Goal: Task Accomplishment & Management: Manage account settings

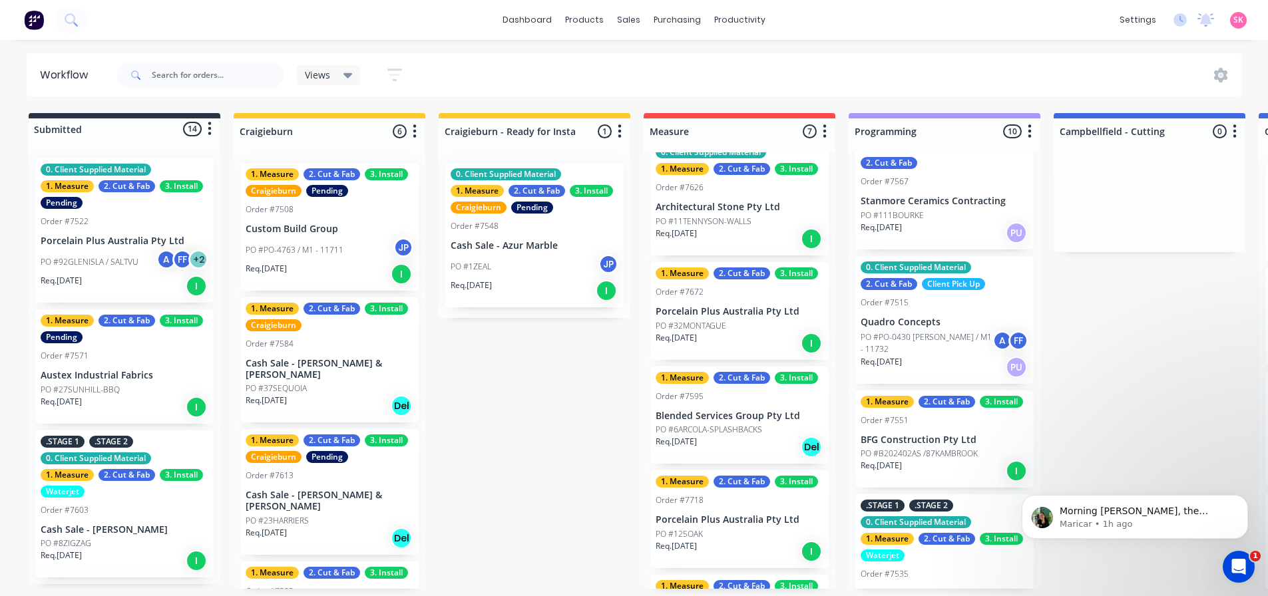
click button "1 Messages"
click div "Maricar • 1h ago"
click at [1247, 507] on button "Dismiss notification" at bounding box center [1244, 500] width 14 height 14
drag, startPoint x: 1237, startPoint y: 569, endPoint x: 2462, endPoint y: 1135, distance: 1349.7
click at [1237, 569] on icon "Open Intercom Messenger" at bounding box center [1239, 567] width 22 height 22
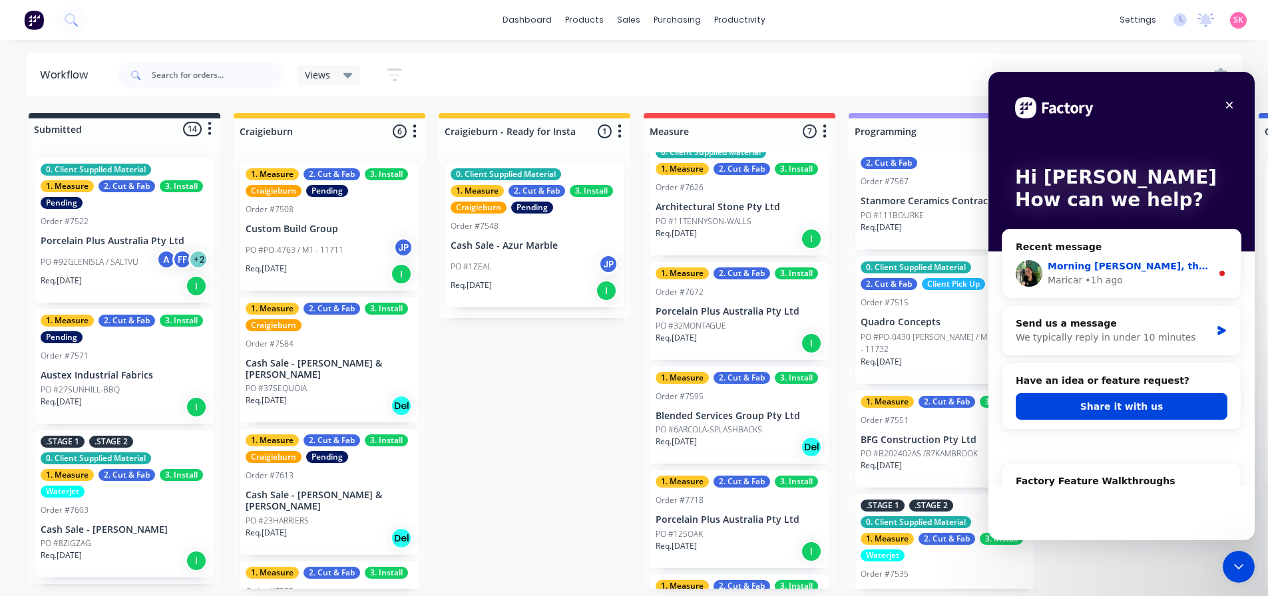
click at [1128, 278] on div "Maricar • 1h ago" at bounding box center [1130, 281] width 164 height 14
click at [1147, 273] on div "Morning [PERSON_NAME], the Show/Hide Users filter has now been added to the Fac…" at bounding box center [1130, 267] width 164 height 14
click at [1210, 268] on div "Morning [PERSON_NAME], the Show/Hide Users filter has now been added to the Fac…" at bounding box center [1121, 273] width 238 height 49
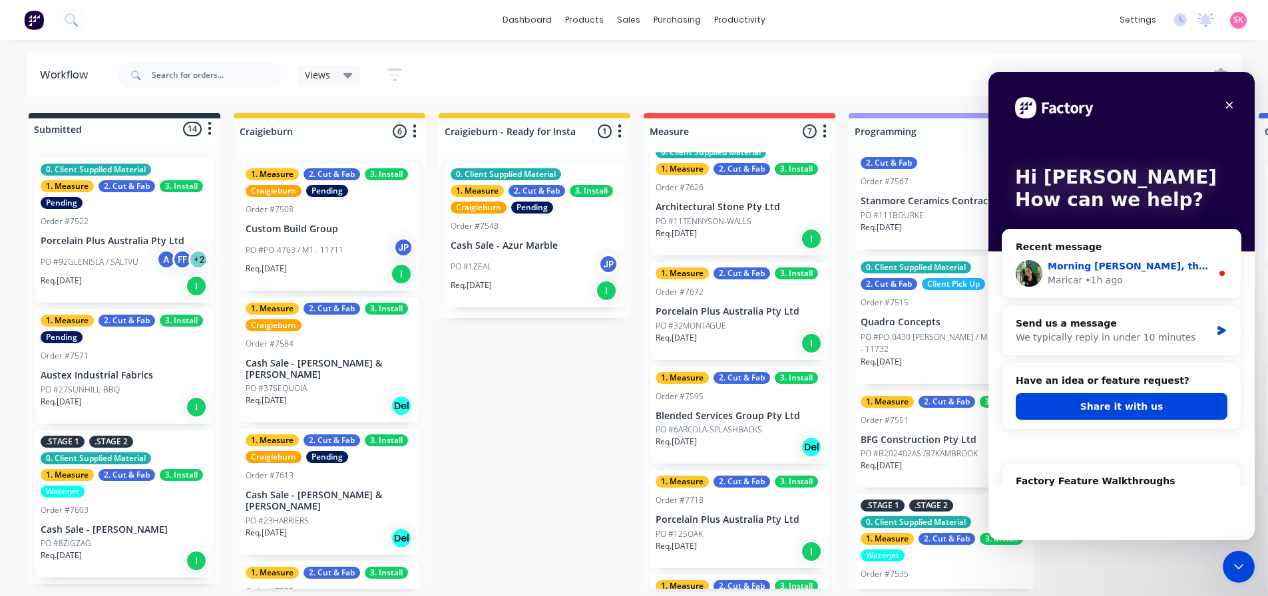
click at [1068, 273] on div "Morning [PERSON_NAME], the Show/Hide Users filter has now been added to the Fac…" at bounding box center [1130, 274] width 164 height 28
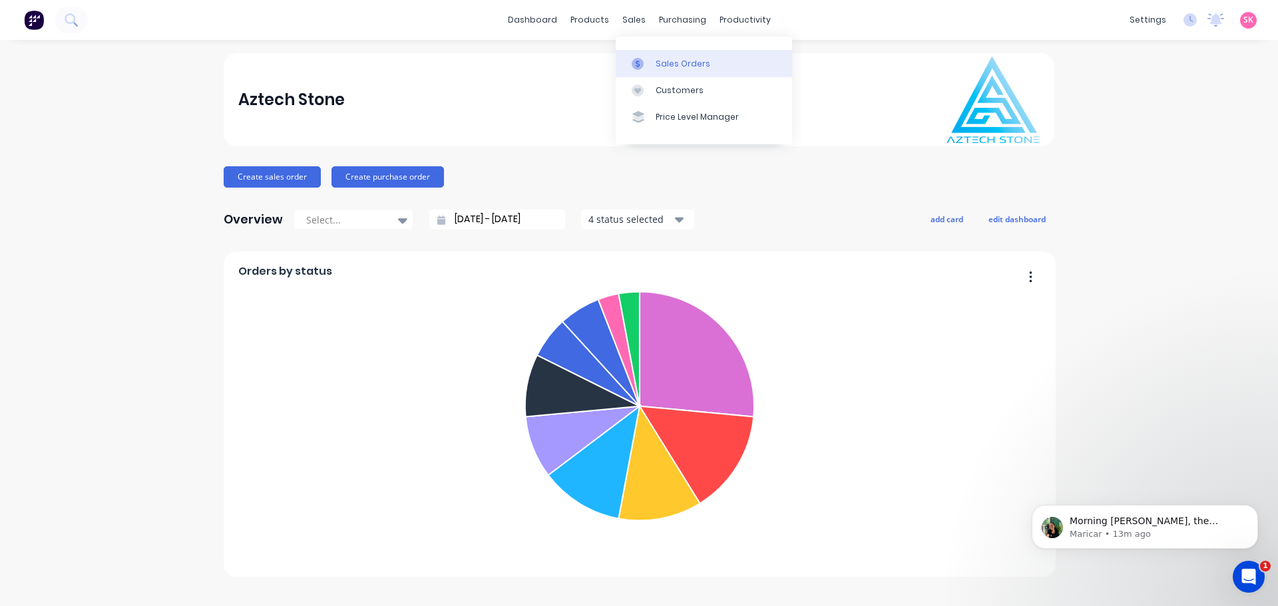
click at [650, 53] on link "Sales Orders" at bounding box center [704, 63] width 176 height 27
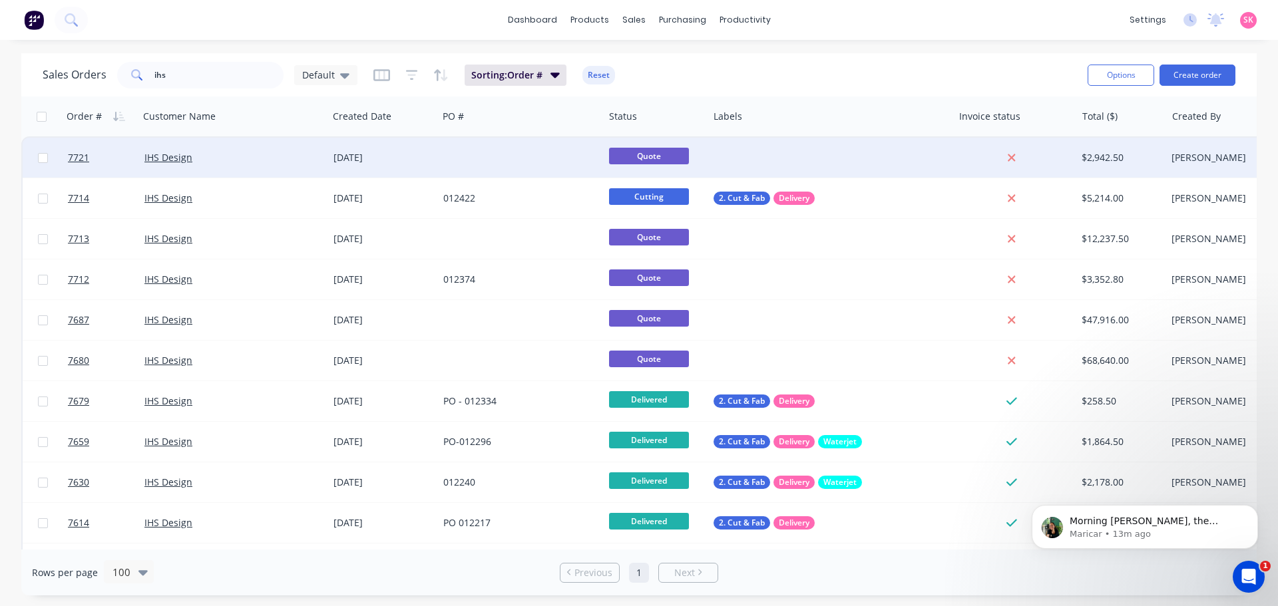
click at [345, 164] on div "[DATE]" at bounding box center [382, 157] width 99 height 13
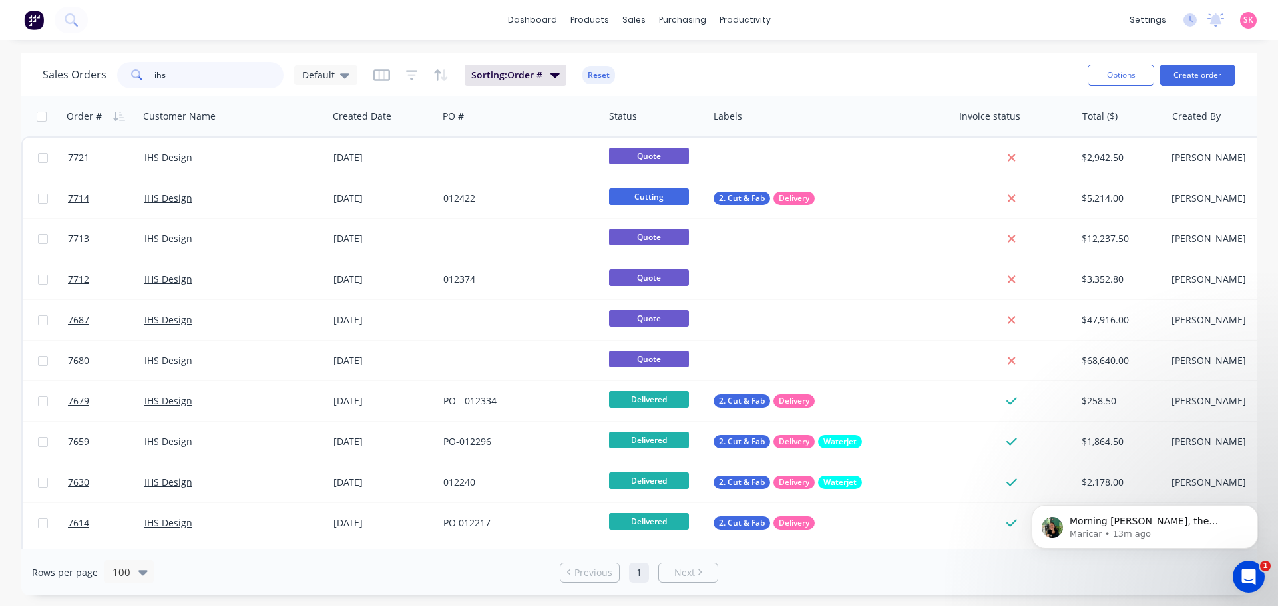
drag, startPoint x: 87, startPoint y: 81, endPoint x: -20, endPoint y: 81, distance: 106.5
click at [0, 81] on html "dashboard products sales purchasing productivity dashboard products Product Cat…" at bounding box center [639, 303] width 1278 height 606
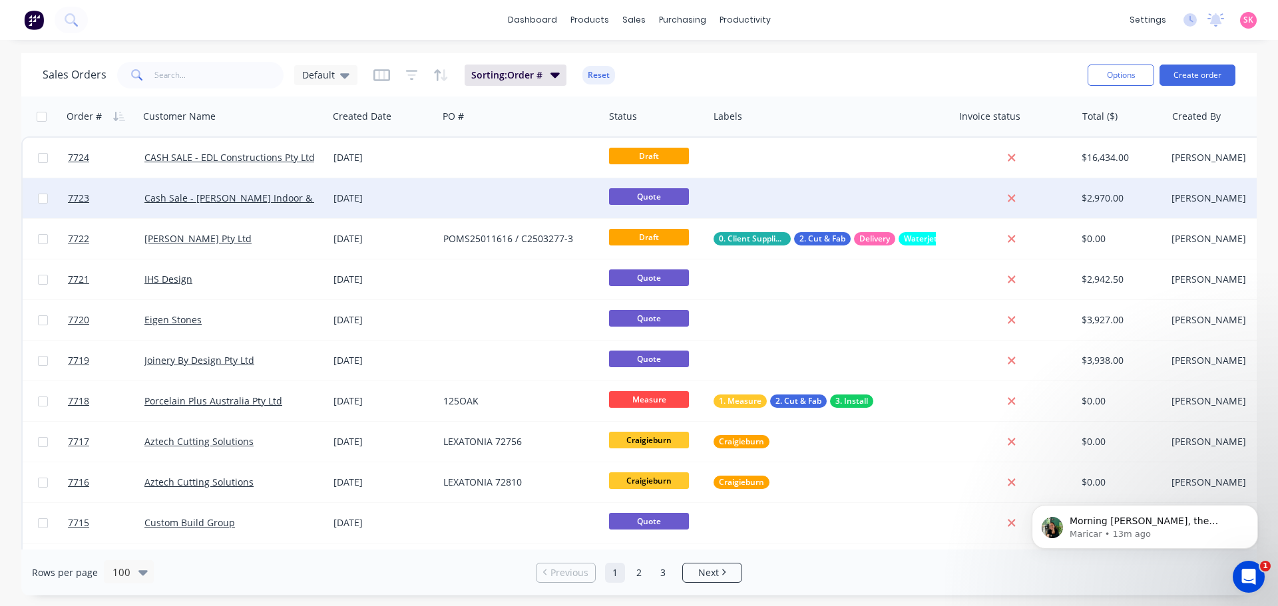
click at [449, 193] on div at bounding box center [521, 198] width 166 height 40
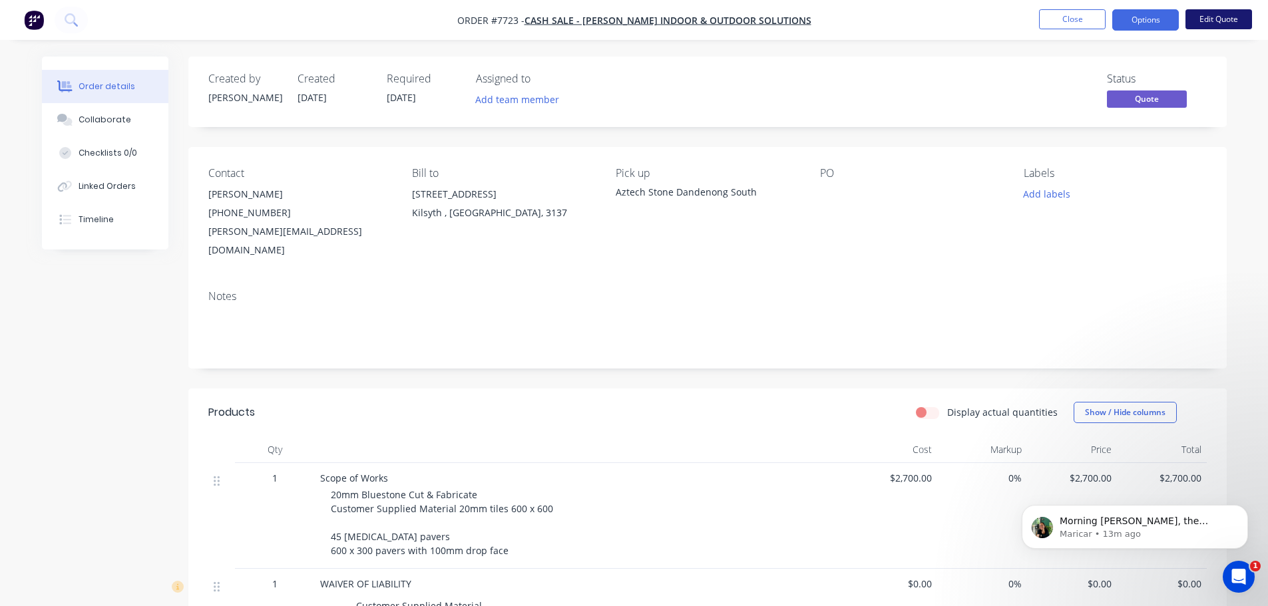
click at [1206, 27] on button "Edit Quote" at bounding box center [1218, 19] width 67 height 20
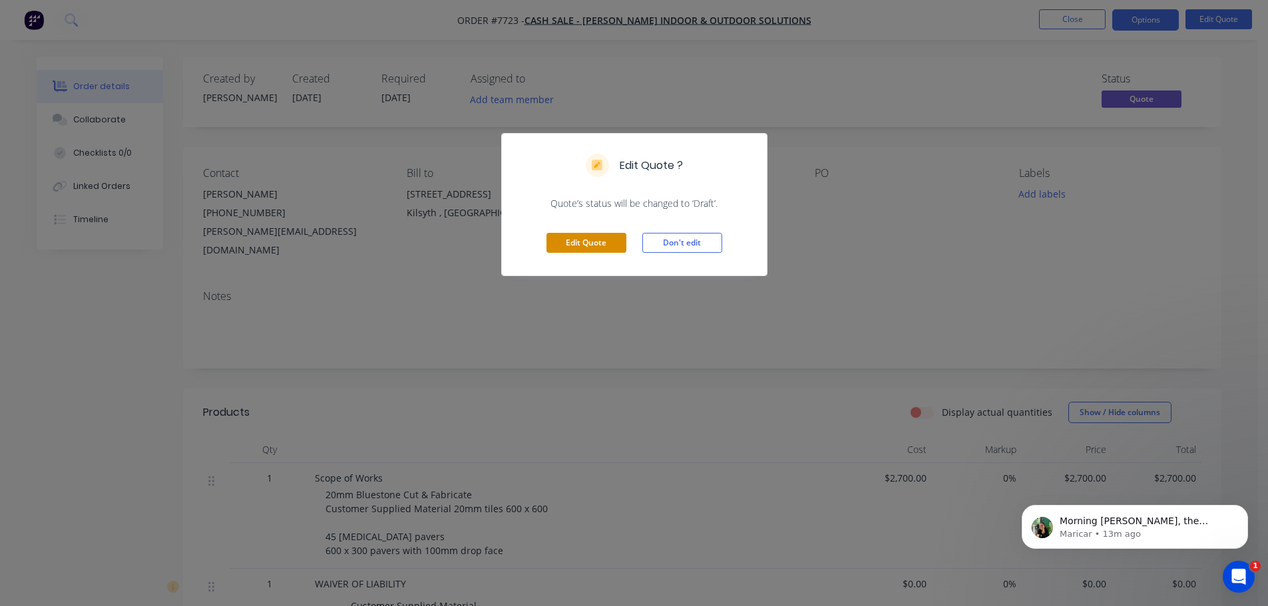
click at [600, 243] on button "Edit Quote" at bounding box center [586, 243] width 80 height 20
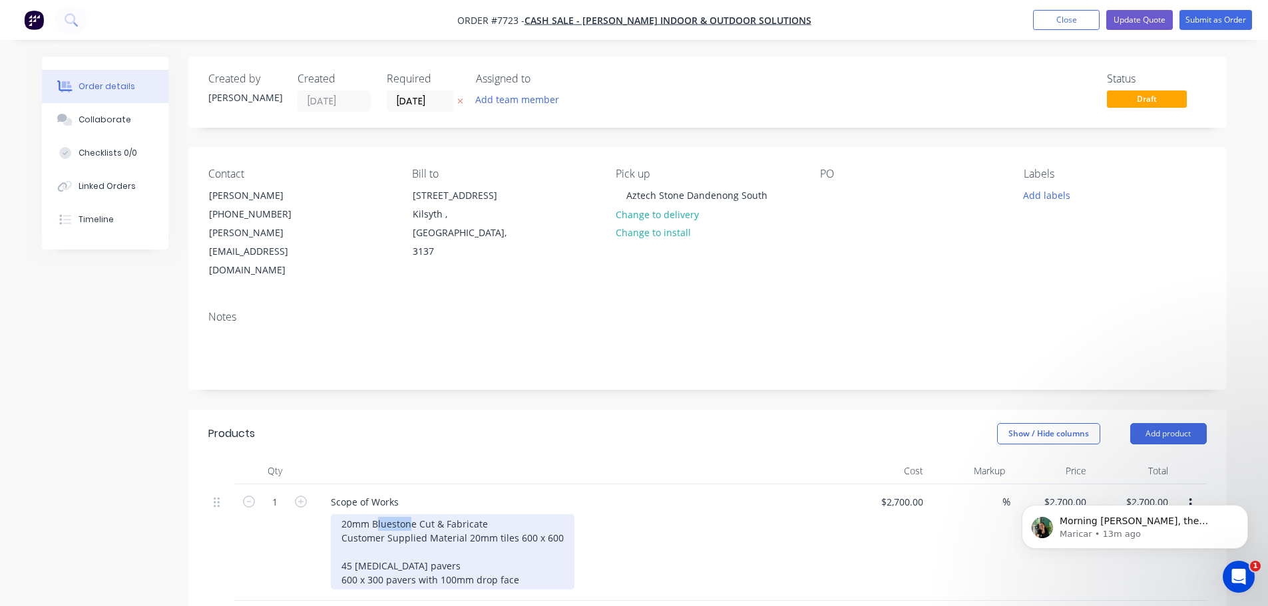
drag, startPoint x: 411, startPoint y: 489, endPoint x: 376, endPoint y: 488, distance: 35.3
click at [376, 515] on div "20mm Bluestone Cut & Fabricate Customer Supplied Material 20mm tiles 600 x 600 …" at bounding box center [453, 552] width 244 height 75
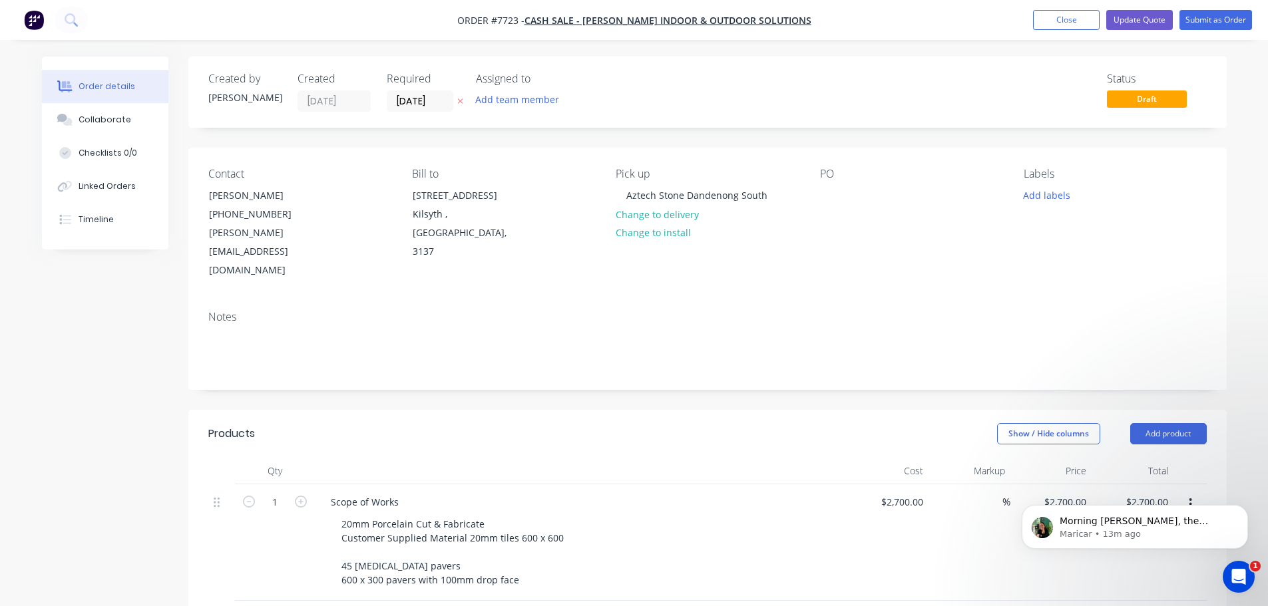
click at [531, 351] on div "Notes" at bounding box center [707, 344] width 1038 height 89
click at [1120, 19] on button "Update Quote" at bounding box center [1139, 20] width 67 height 20
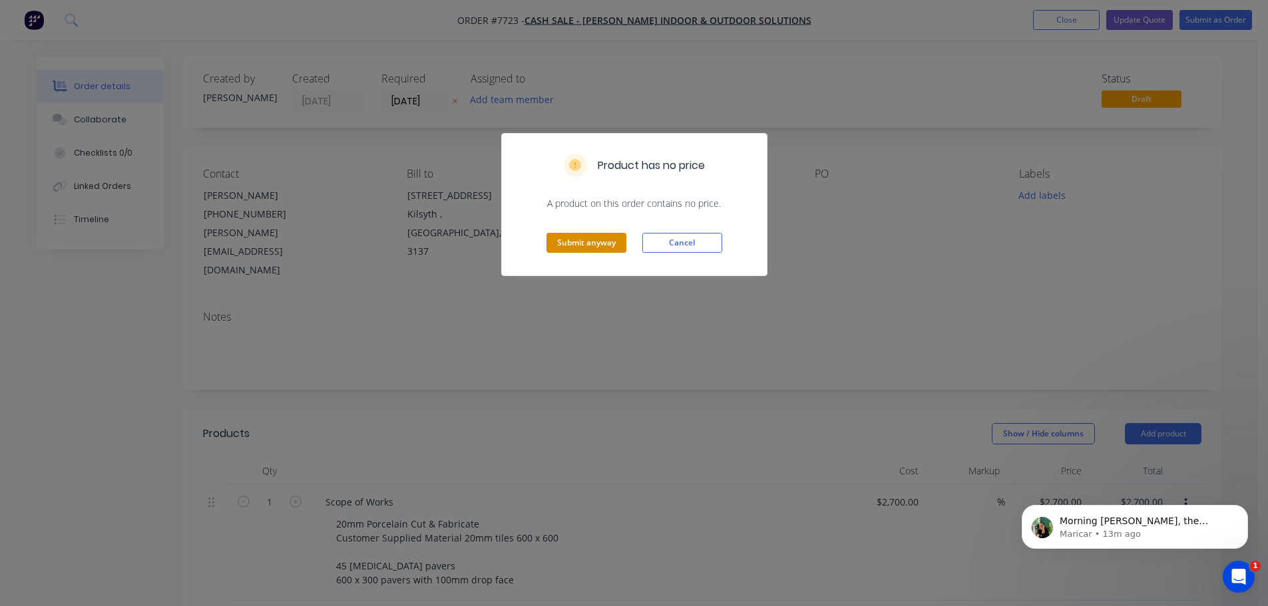
click at [598, 236] on button "Submit anyway" at bounding box center [586, 243] width 80 height 20
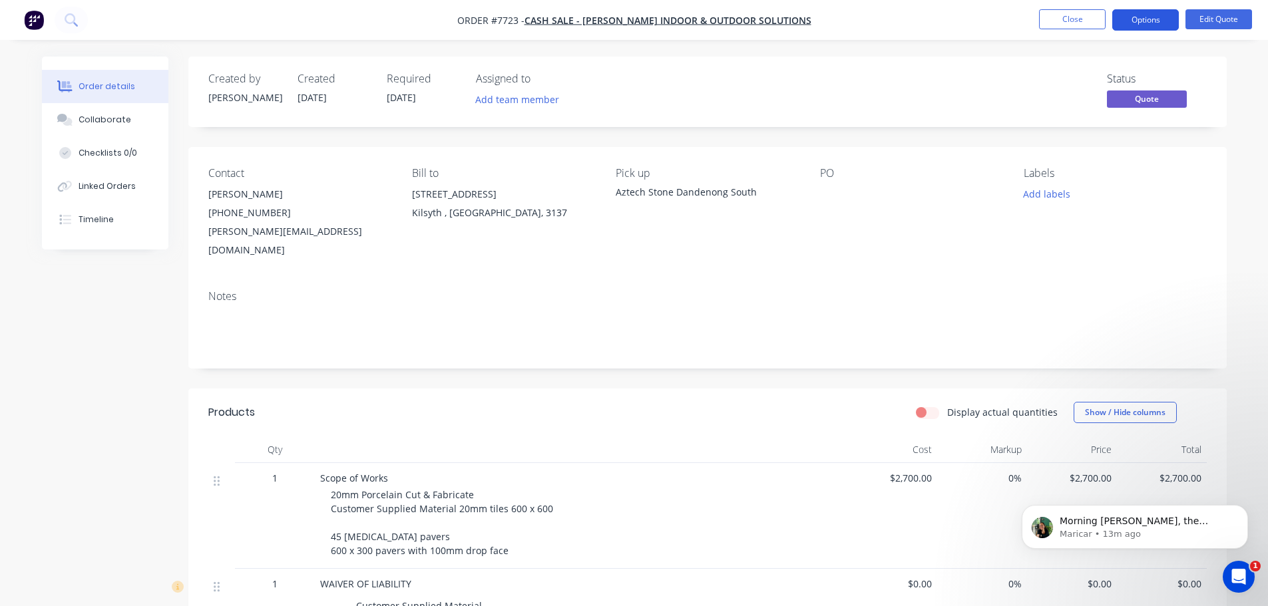
click at [1174, 21] on button "Options" at bounding box center [1145, 19] width 67 height 21
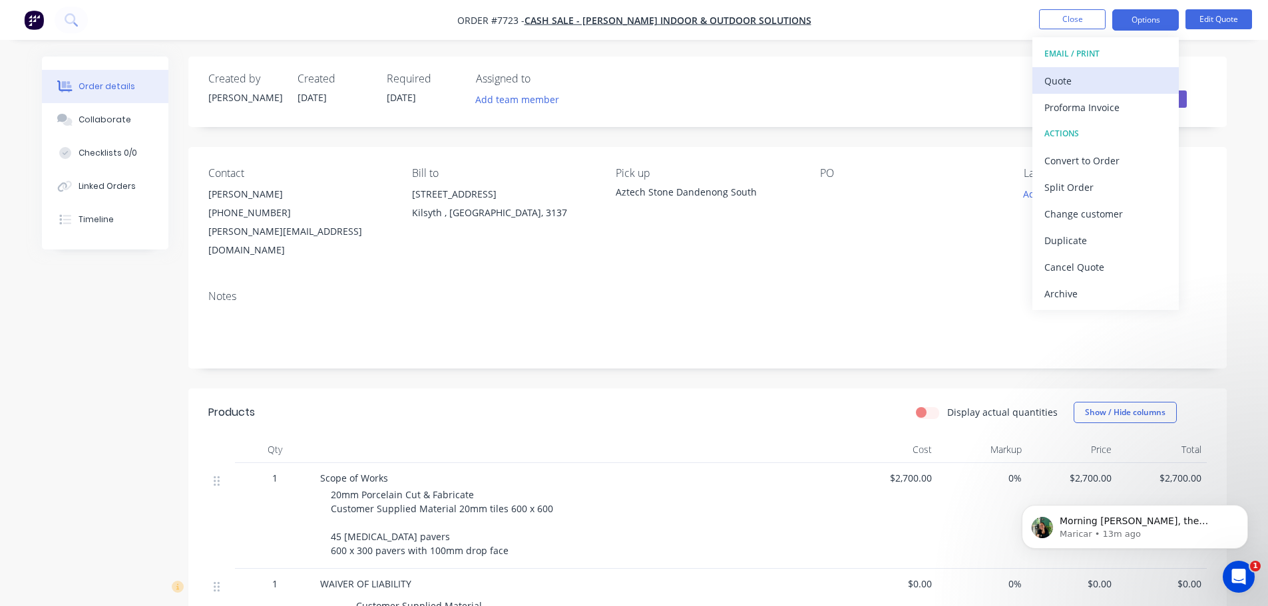
click at [1104, 84] on div "Quote" at bounding box center [1105, 80] width 122 height 19
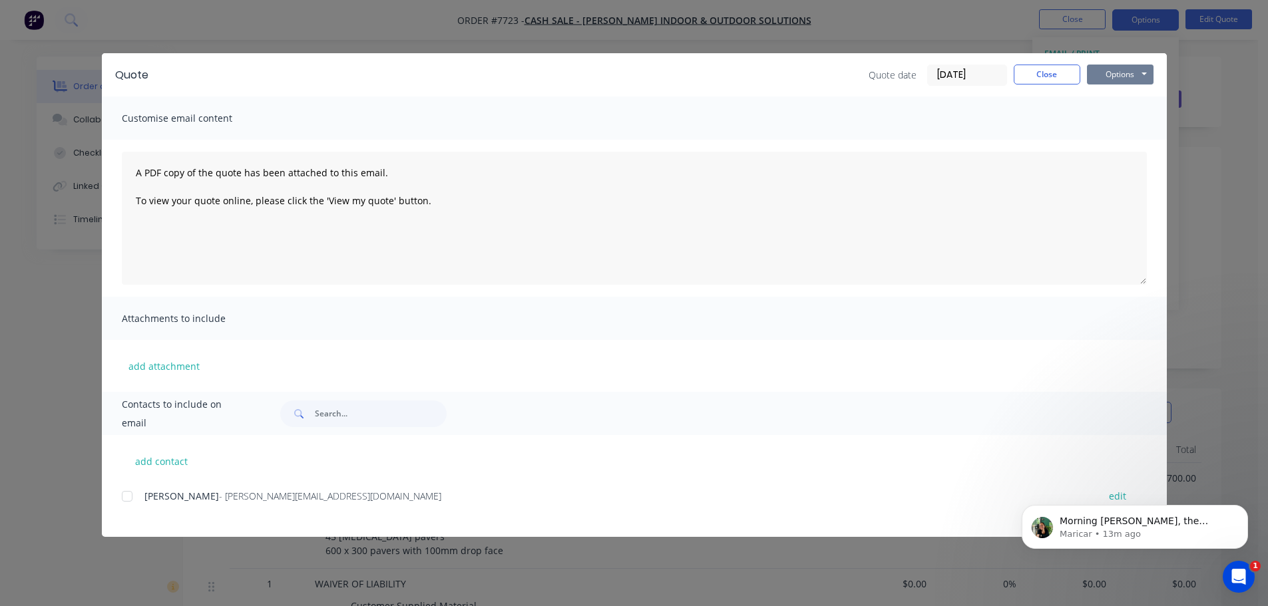
click at [1106, 70] on button "Options" at bounding box center [1120, 75] width 67 height 20
click at [1115, 114] on button "Print" at bounding box center [1129, 120] width 85 height 22
click at [1046, 77] on button "Close" at bounding box center [1047, 75] width 67 height 20
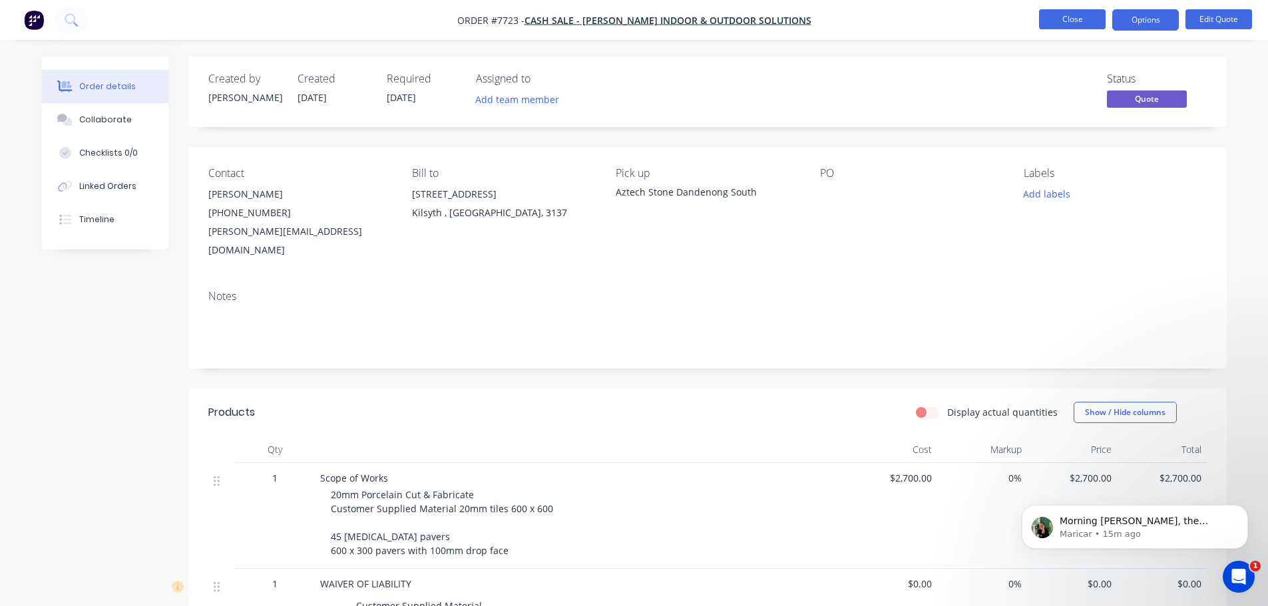
click at [1053, 15] on button "Close" at bounding box center [1072, 19] width 67 height 20
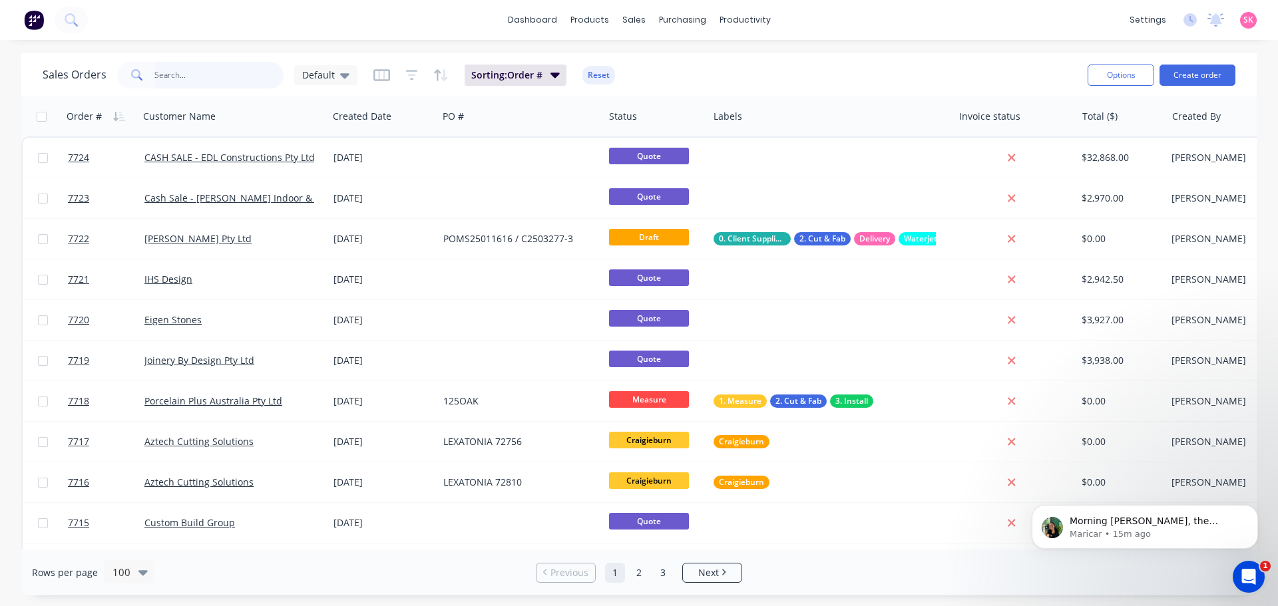
click at [247, 75] on input "text" at bounding box center [219, 75] width 130 height 27
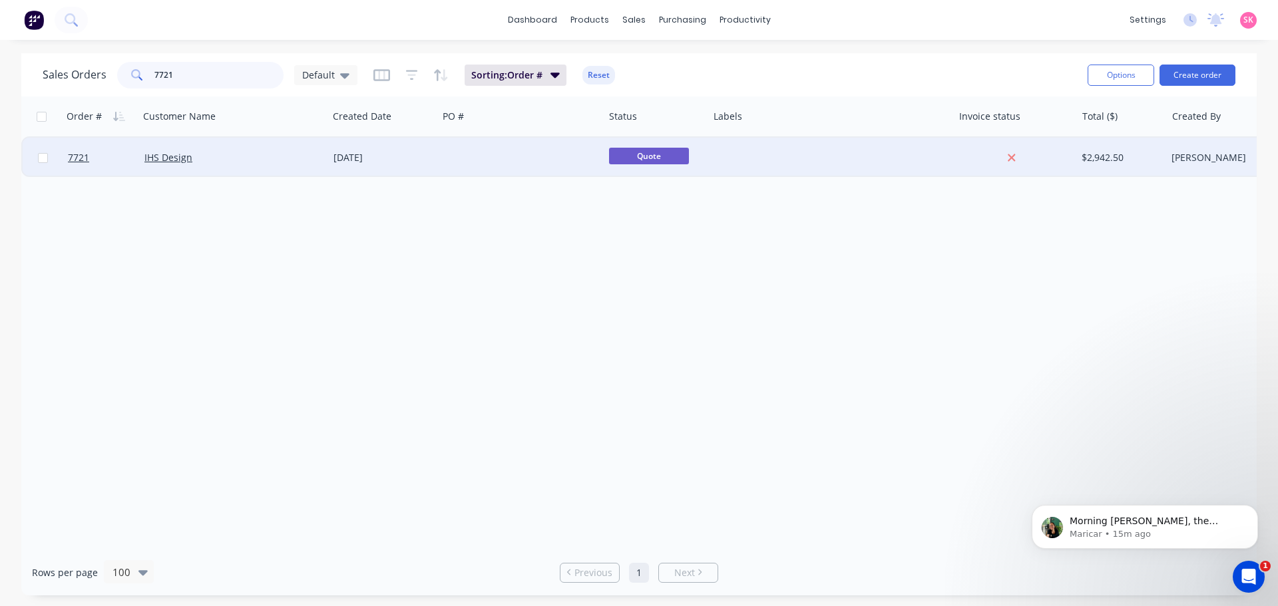
type input "7721"
click at [503, 162] on div at bounding box center [521, 158] width 166 height 40
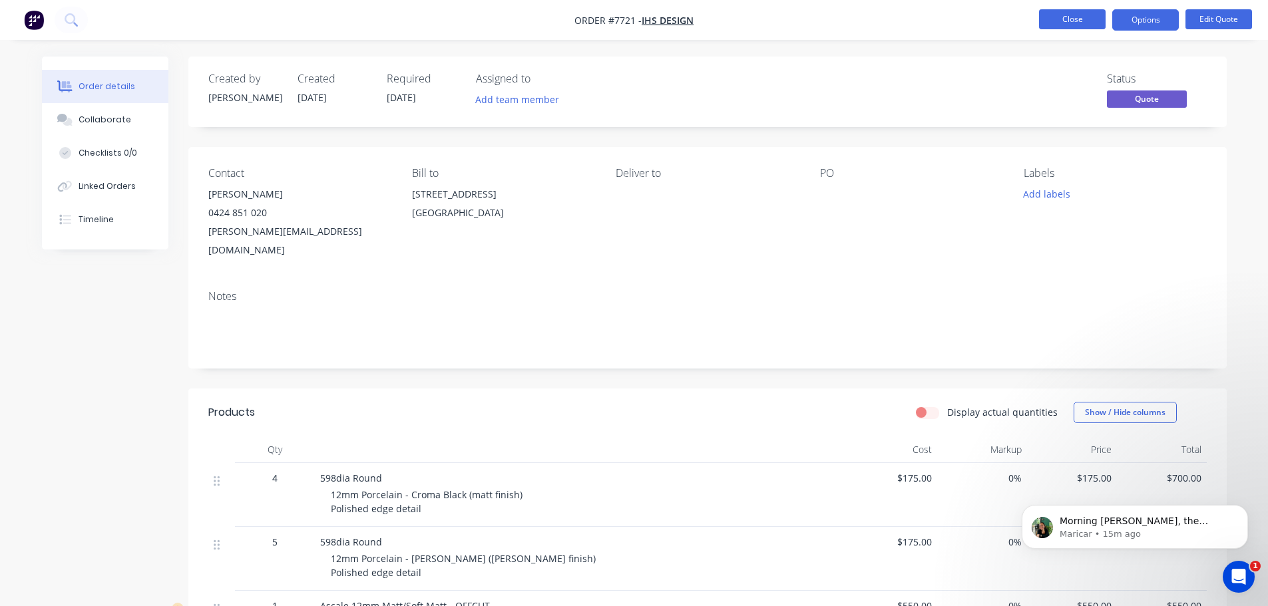
click at [1066, 16] on button "Close" at bounding box center [1072, 19] width 67 height 20
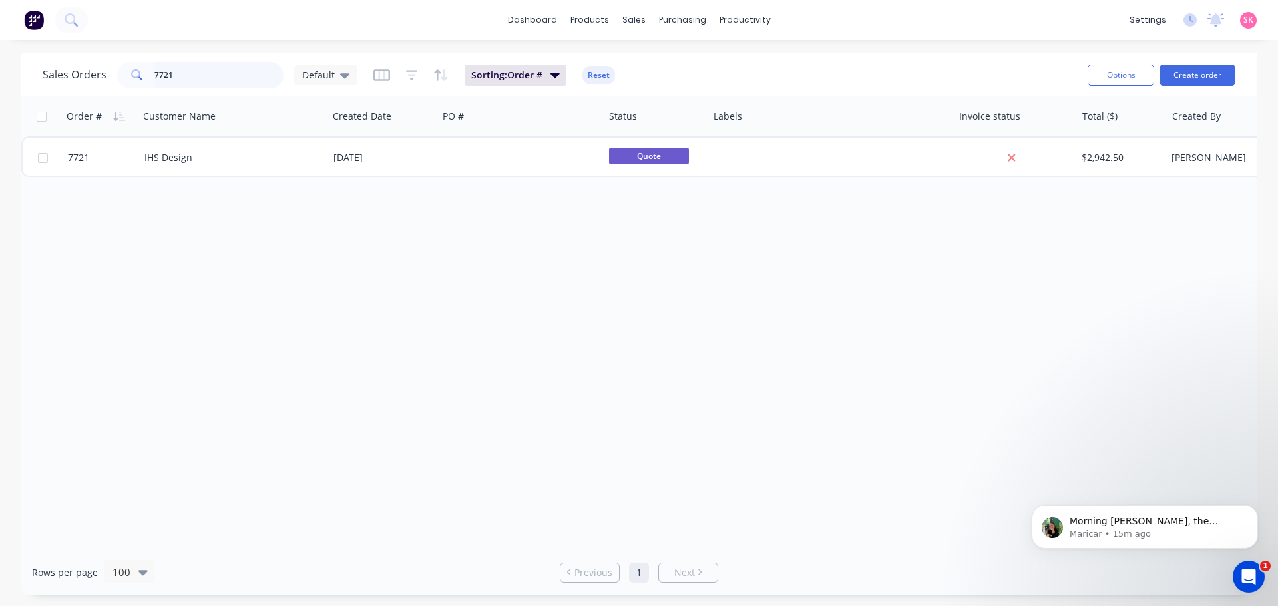
click at [21, 81] on div "Sales Orders 7721 Default Sorting: Order # Reset Options Create order" at bounding box center [638, 74] width 1235 height 43
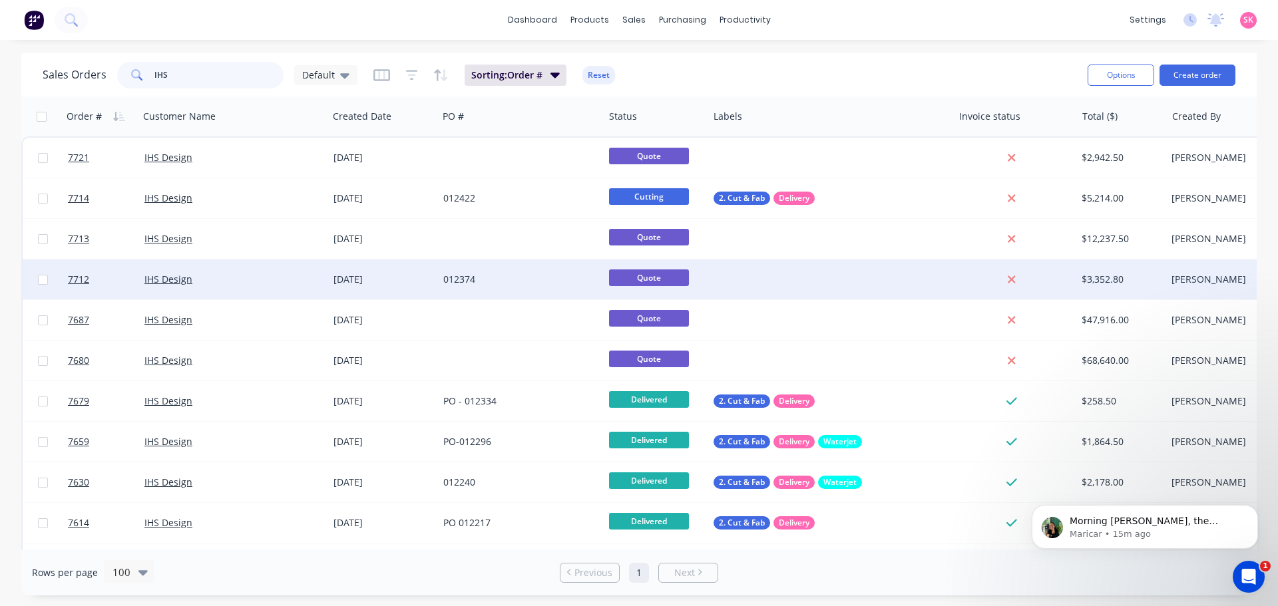
type input "IHS"
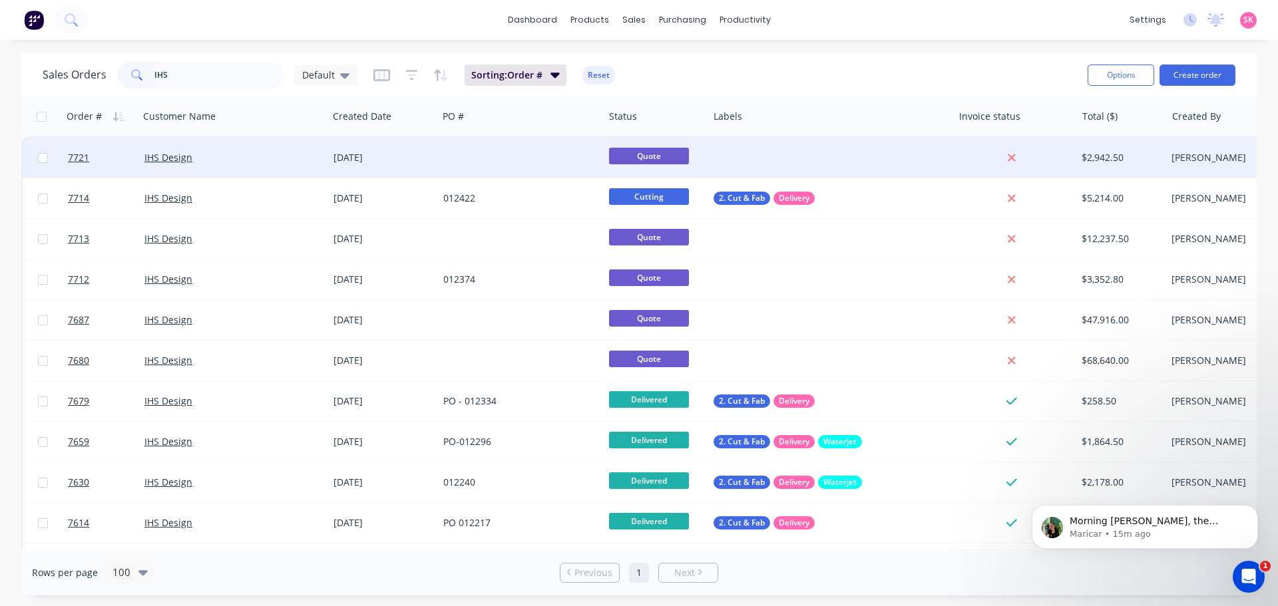
click at [485, 156] on div at bounding box center [521, 158] width 166 height 40
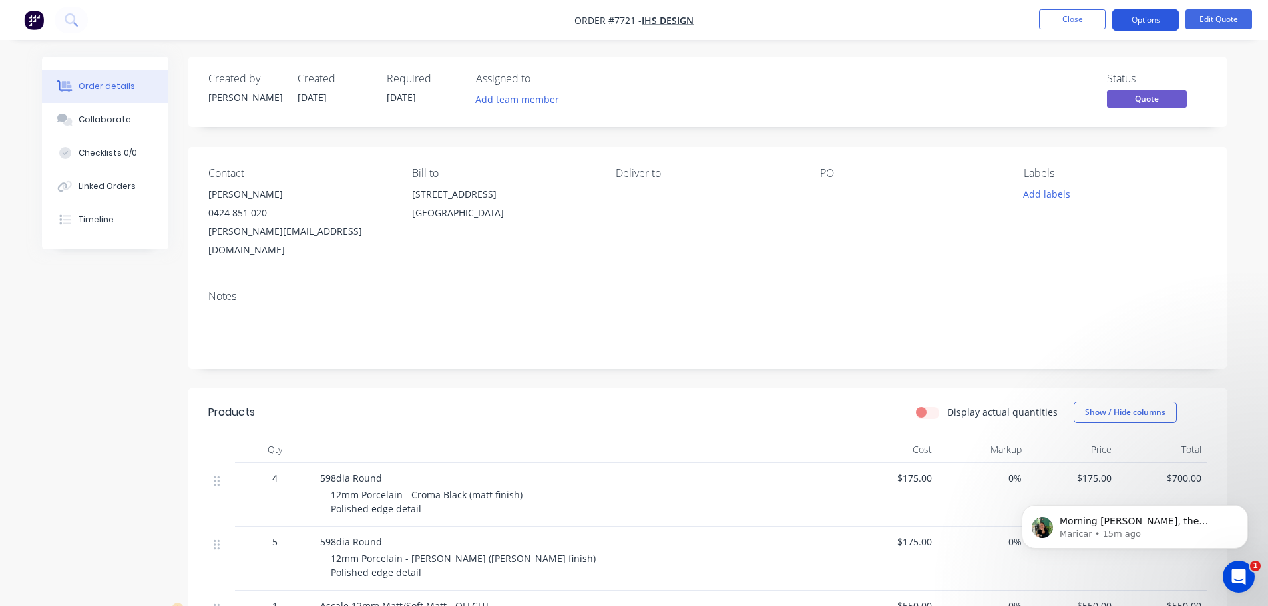
click at [1169, 20] on button "Options" at bounding box center [1145, 19] width 67 height 21
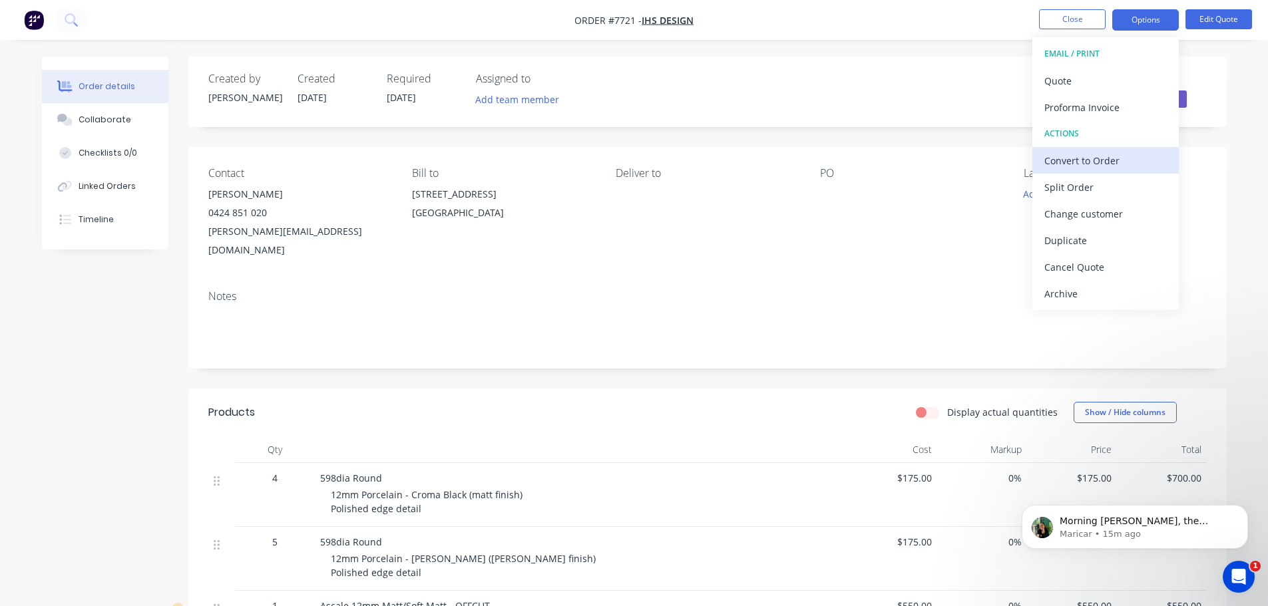
click at [1129, 161] on div "Convert to Order" at bounding box center [1105, 160] width 122 height 19
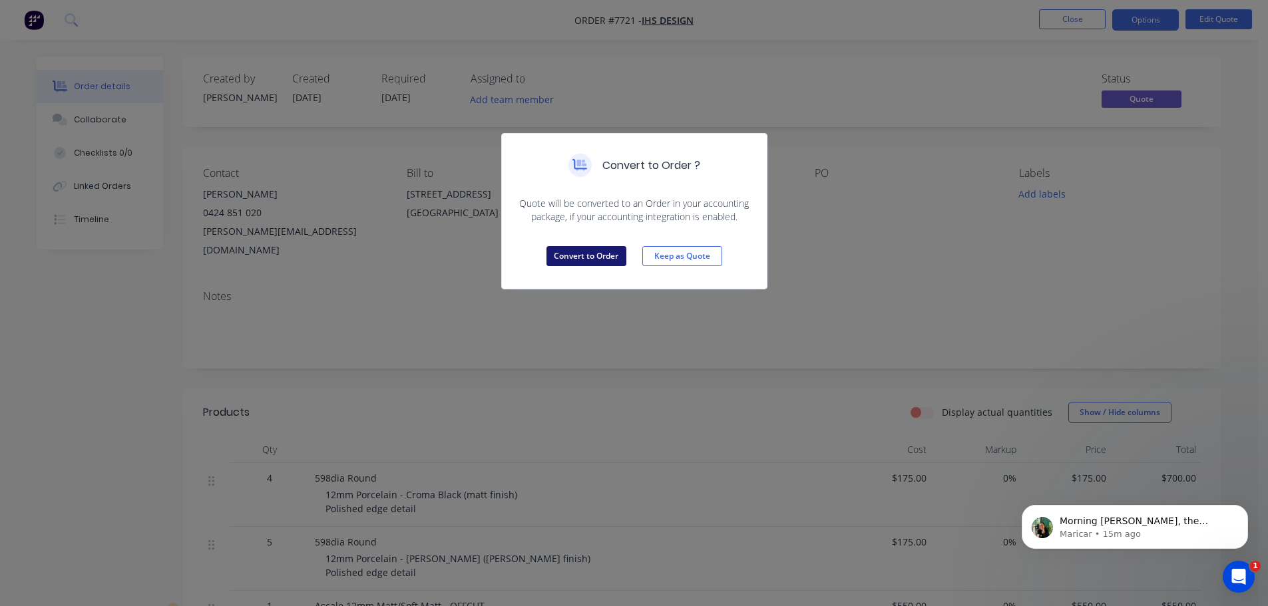
click at [584, 263] on button "Convert to Order" at bounding box center [586, 256] width 80 height 20
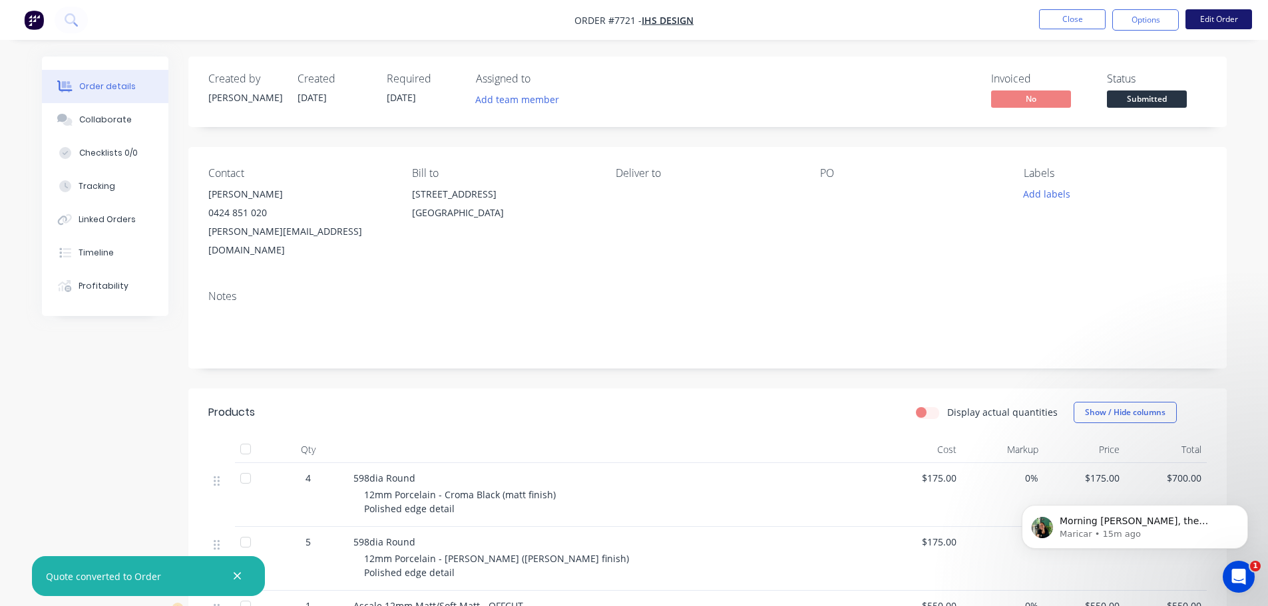
click at [1202, 25] on button "Edit Order" at bounding box center [1218, 19] width 67 height 20
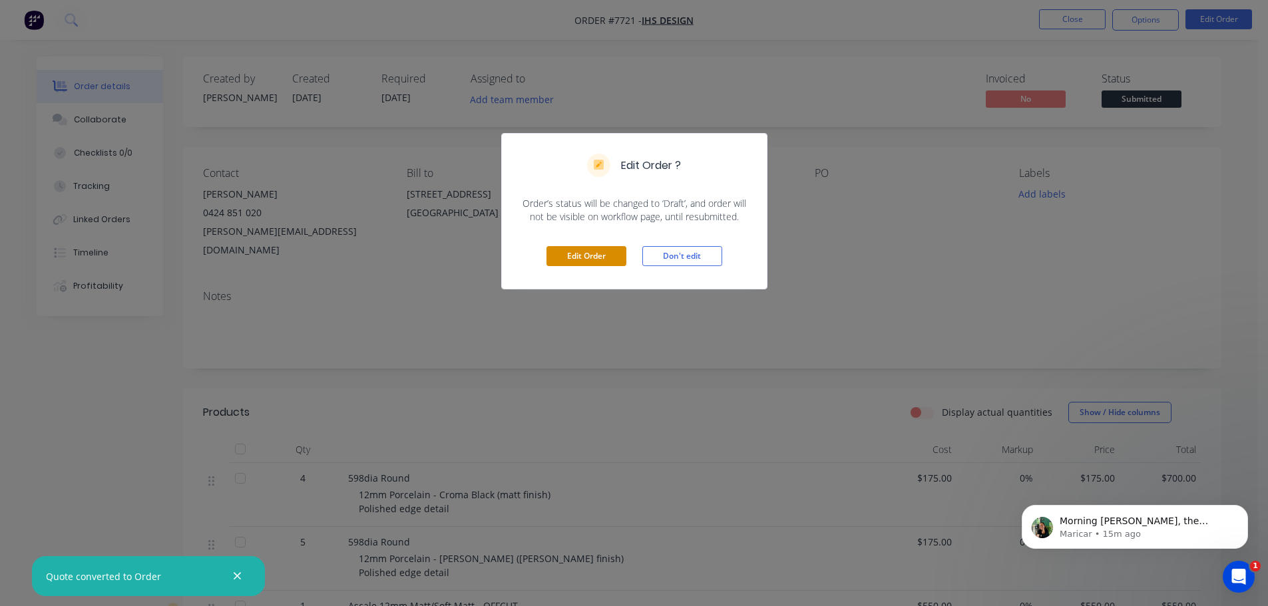
click at [563, 260] on button "Edit Order" at bounding box center [586, 256] width 80 height 20
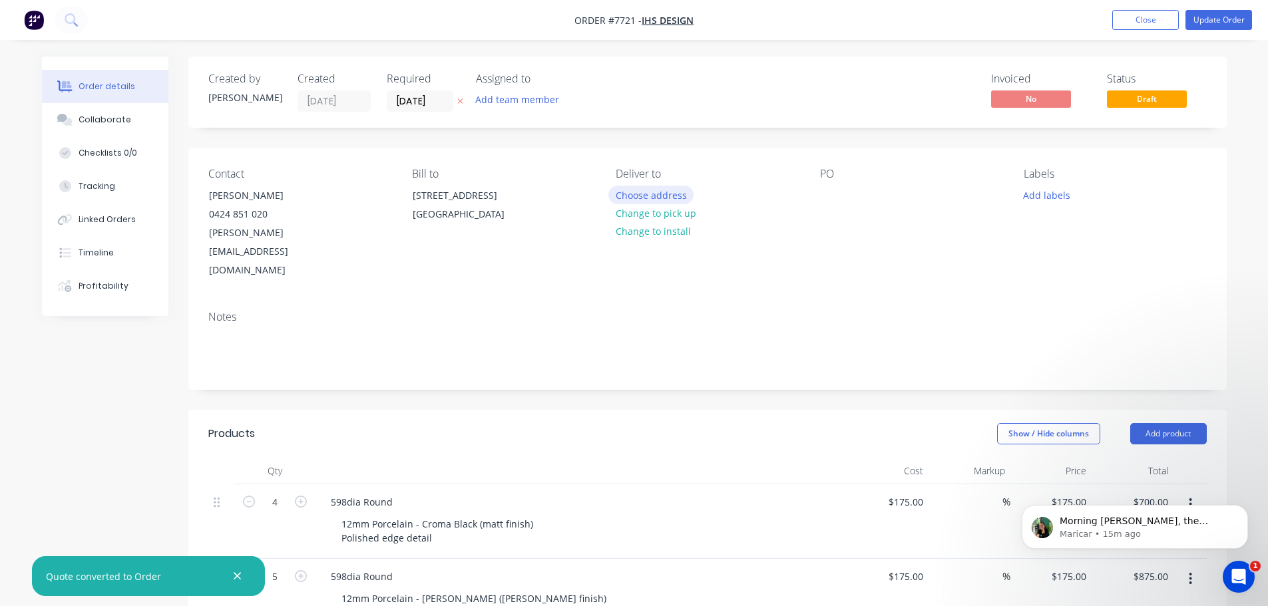
click at [674, 199] on button "Choose address" at bounding box center [650, 195] width 85 height 18
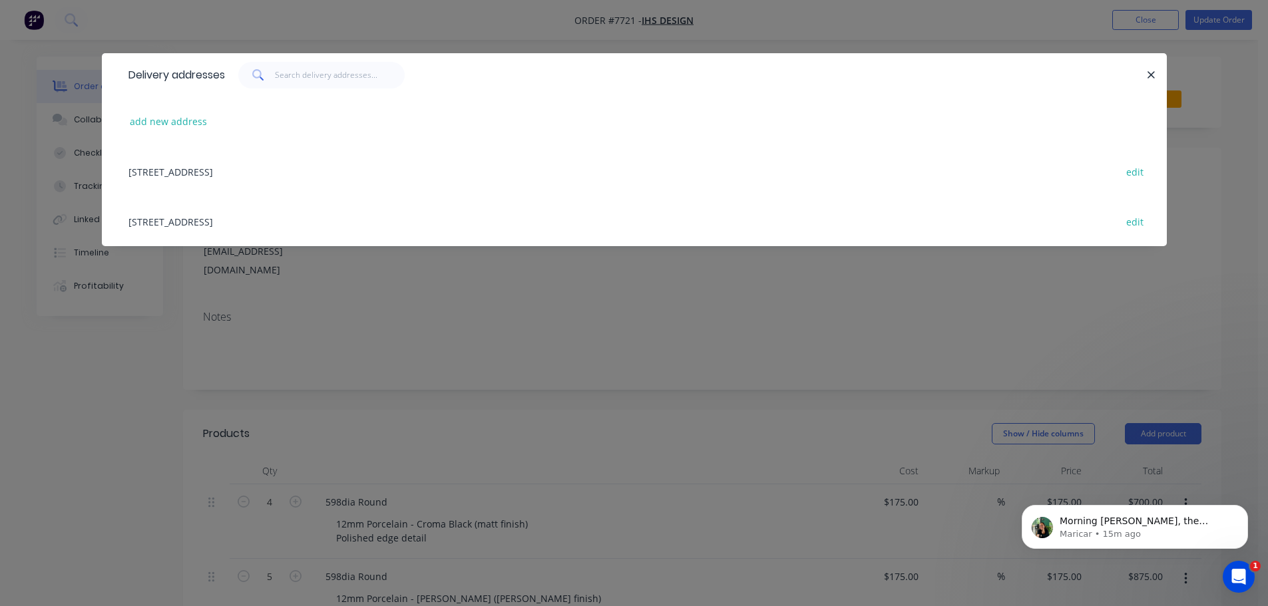
click at [303, 178] on div "93 - 103 Pacific Drive, Keysborough , Victoria, Australia, 3173 edit" at bounding box center [634, 171] width 1025 height 50
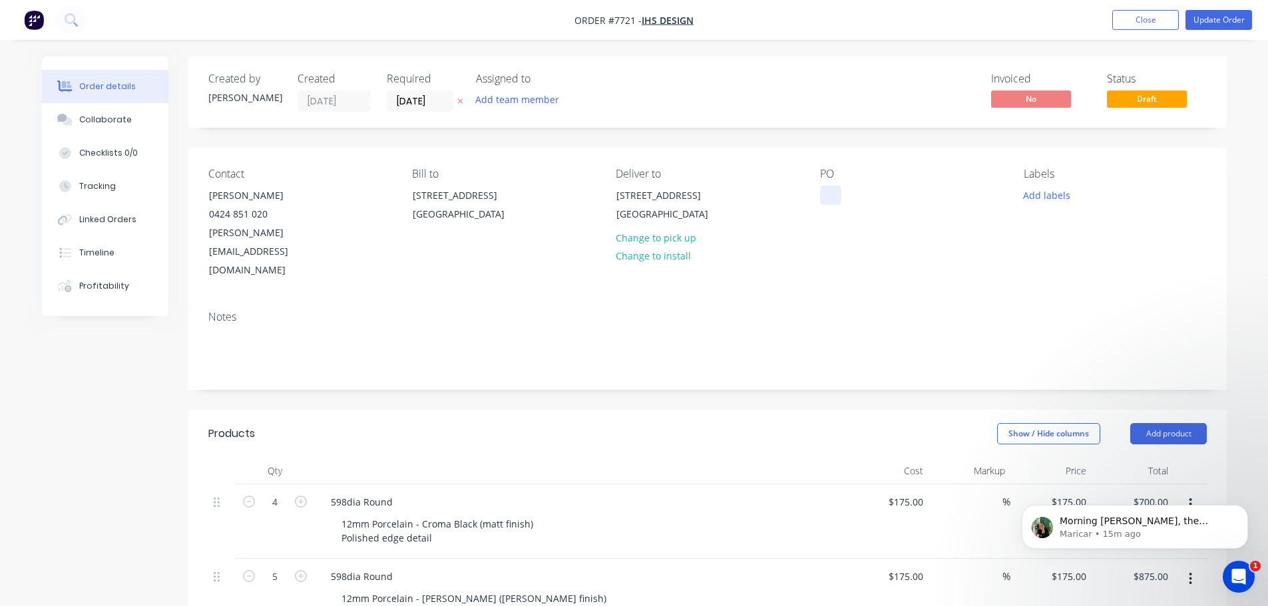
click at [825, 195] on div at bounding box center [830, 195] width 21 height 19
click at [1054, 191] on button "Add labels" at bounding box center [1046, 195] width 61 height 18
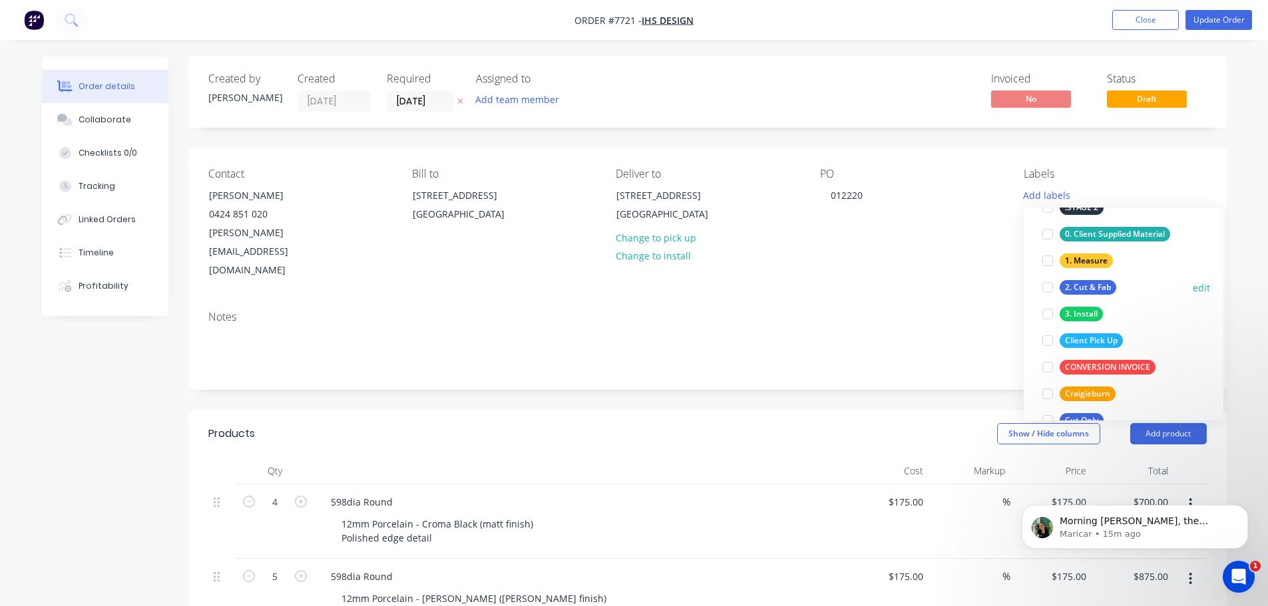
click at [1047, 290] on div at bounding box center [1047, 287] width 27 height 27
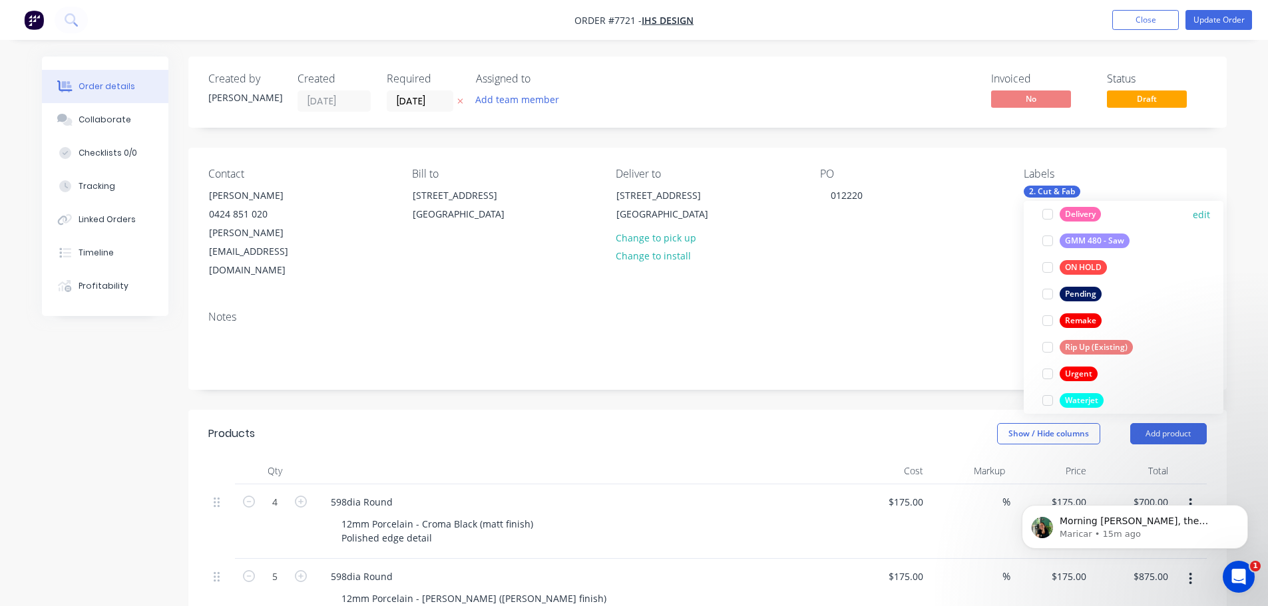
click at [1052, 214] on div at bounding box center [1047, 214] width 27 height 27
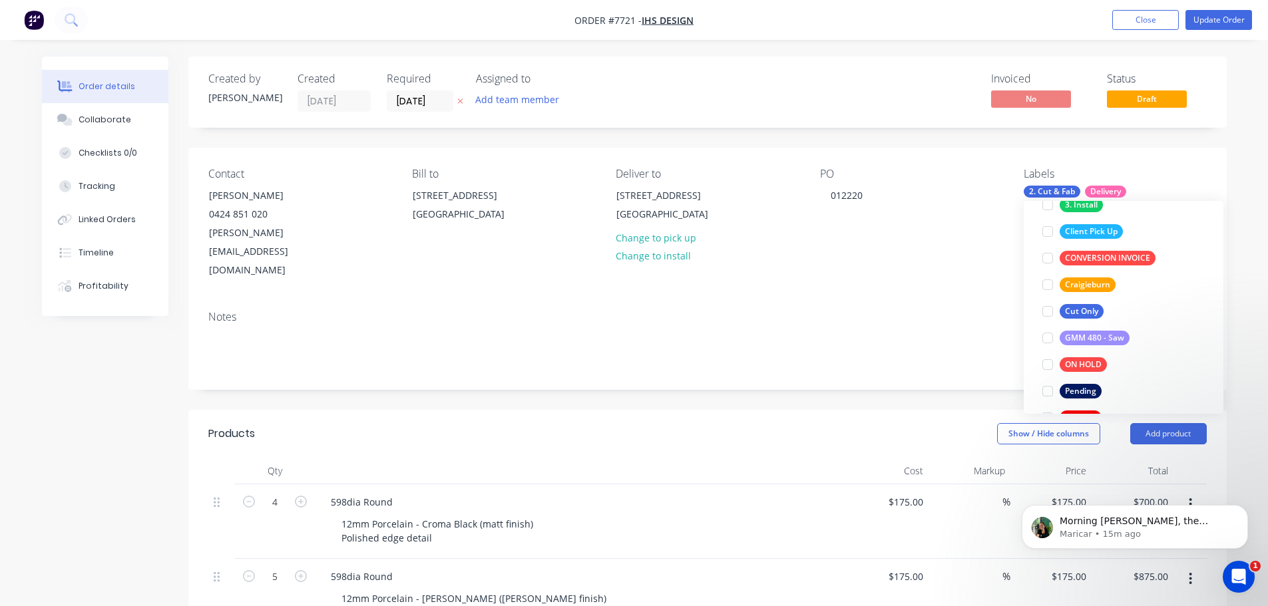
scroll to position [373, 0]
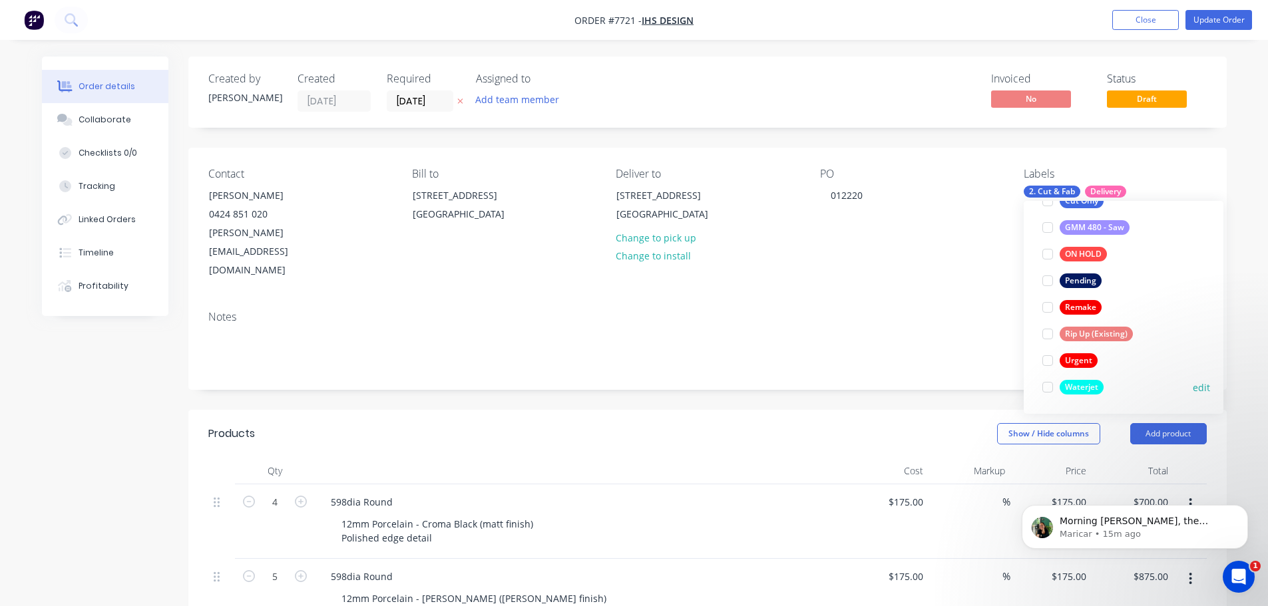
click at [1050, 386] on div at bounding box center [1047, 387] width 27 height 27
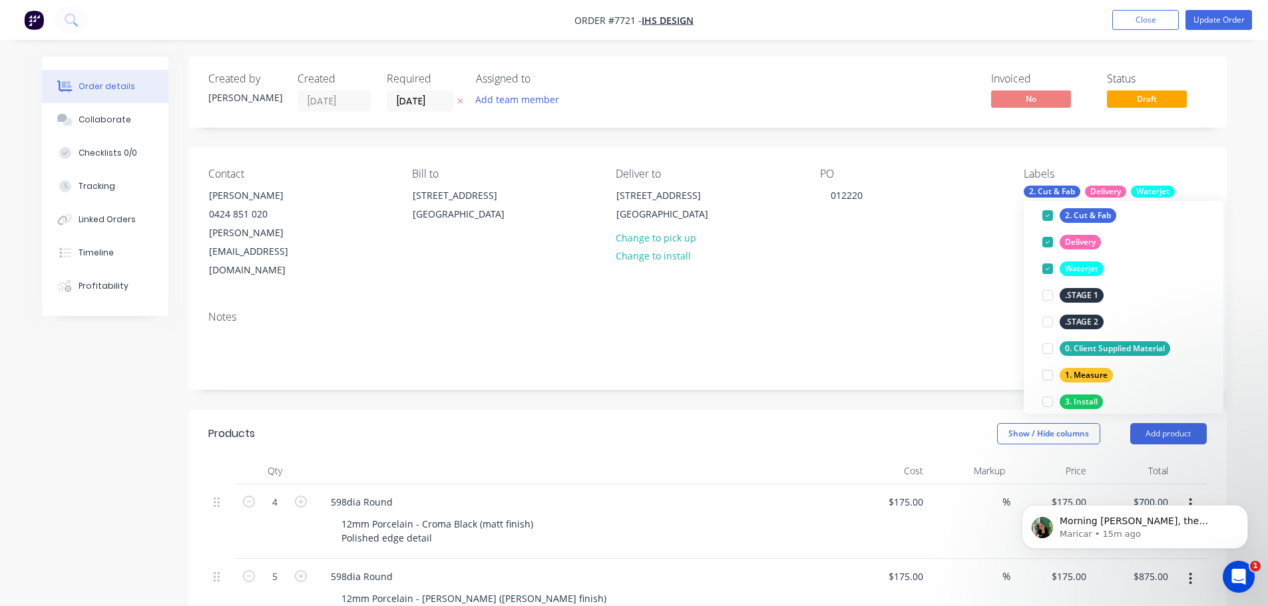
scroll to position [0, 0]
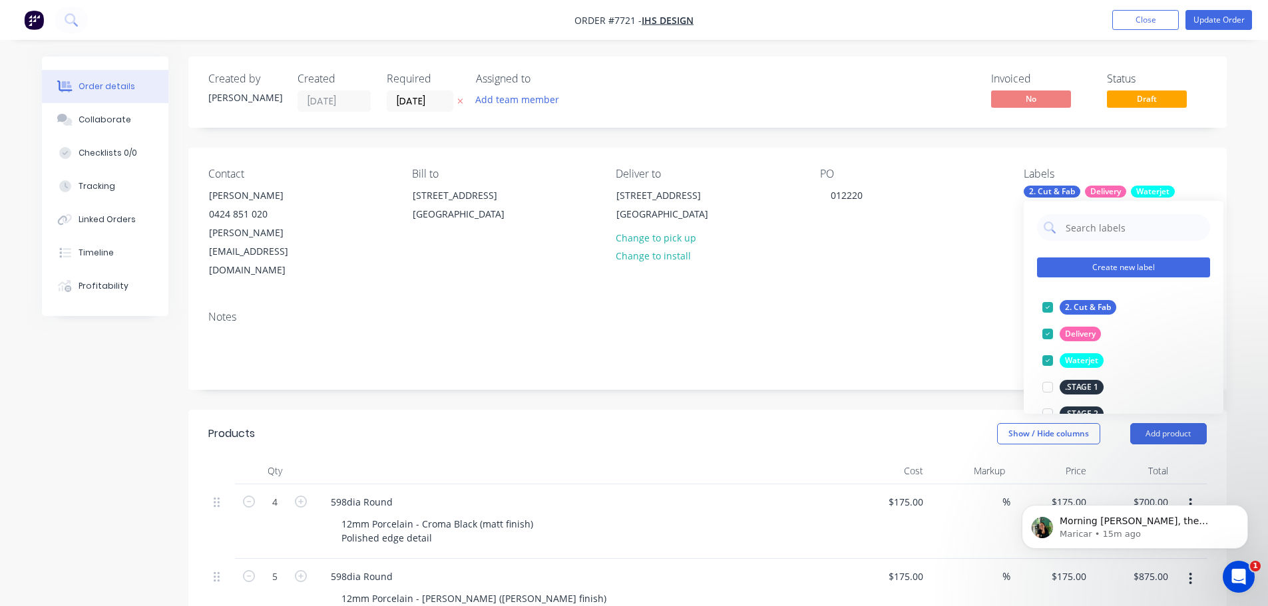
click at [1104, 270] on button "Create new label" at bounding box center [1123, 268] width 173 height 20
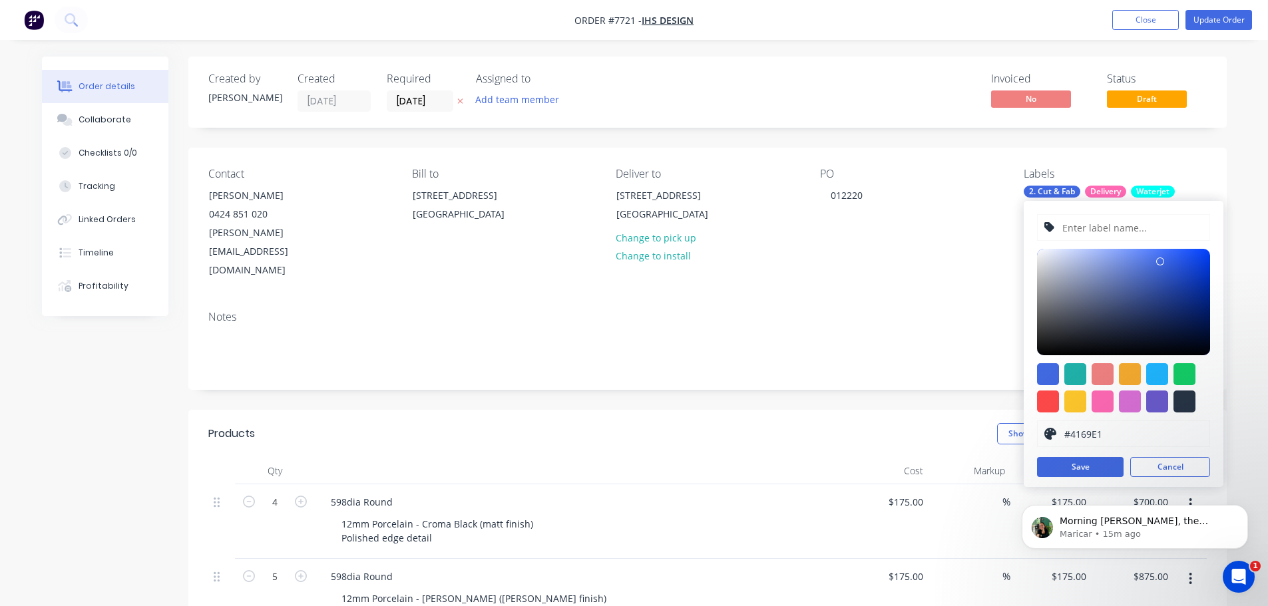
click at [1084, 232] on input "text" at bounding box center [1132, 227] width 142 height 25
type input "o"
type input "Offcuts"
click at [1136, 383] on div at bounding box center [1130, 374] width 22 height 22
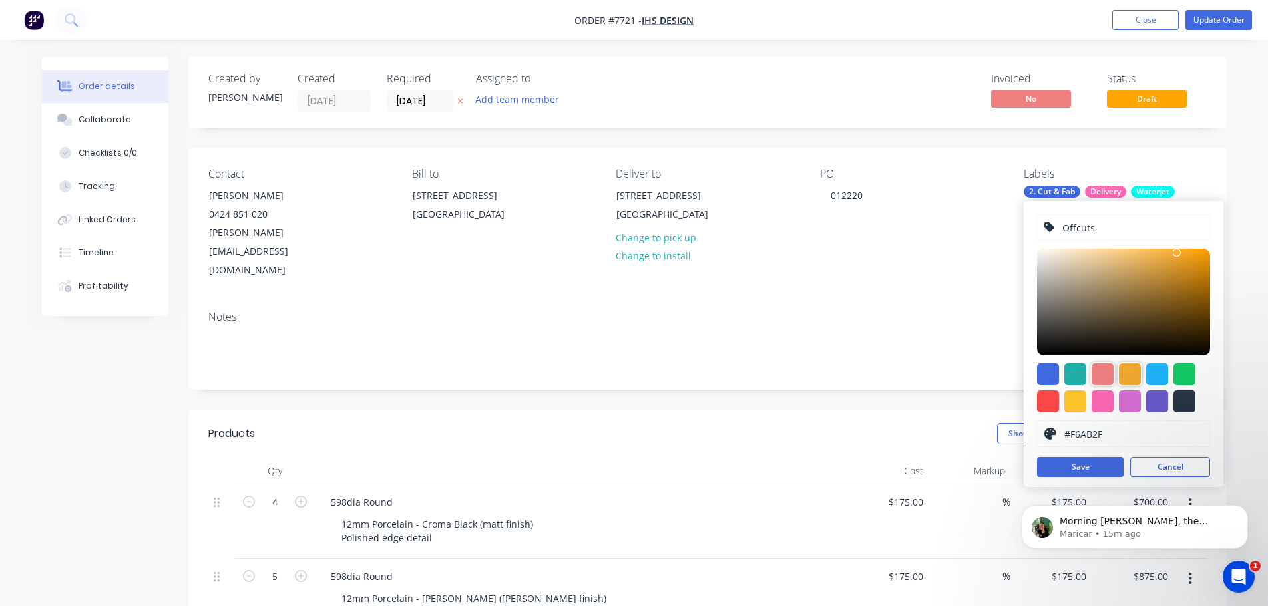
click at [1094, 374] on div at bounding box center [1103, 374] width 22 height 22
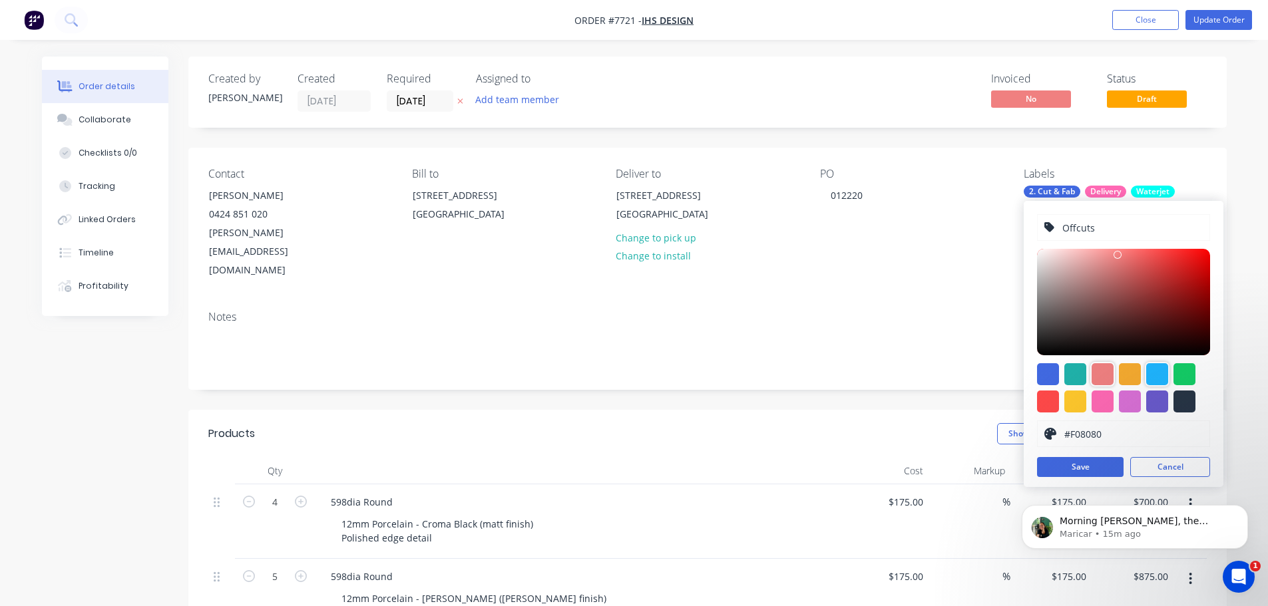
click at [1161, 380] on div at bounding box center [1157, 374] width 22 height 22
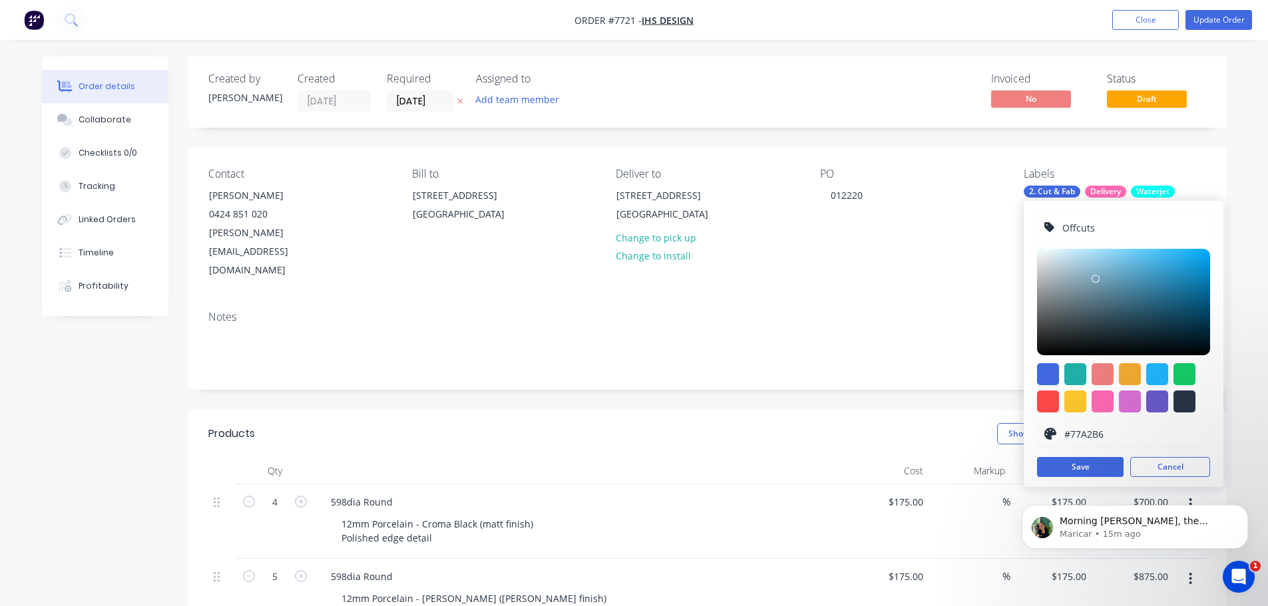
drag, startPoint x: 1111, startPoint y: 264, endPoint x: 1144, endPoint y: 309, distance: 56.2
click at [1096, 280] on div at bounding box center [1123, 302] width 173 height 106
click at [1187, 370] on div at bounding box center [1184, 374] width 22 height 22
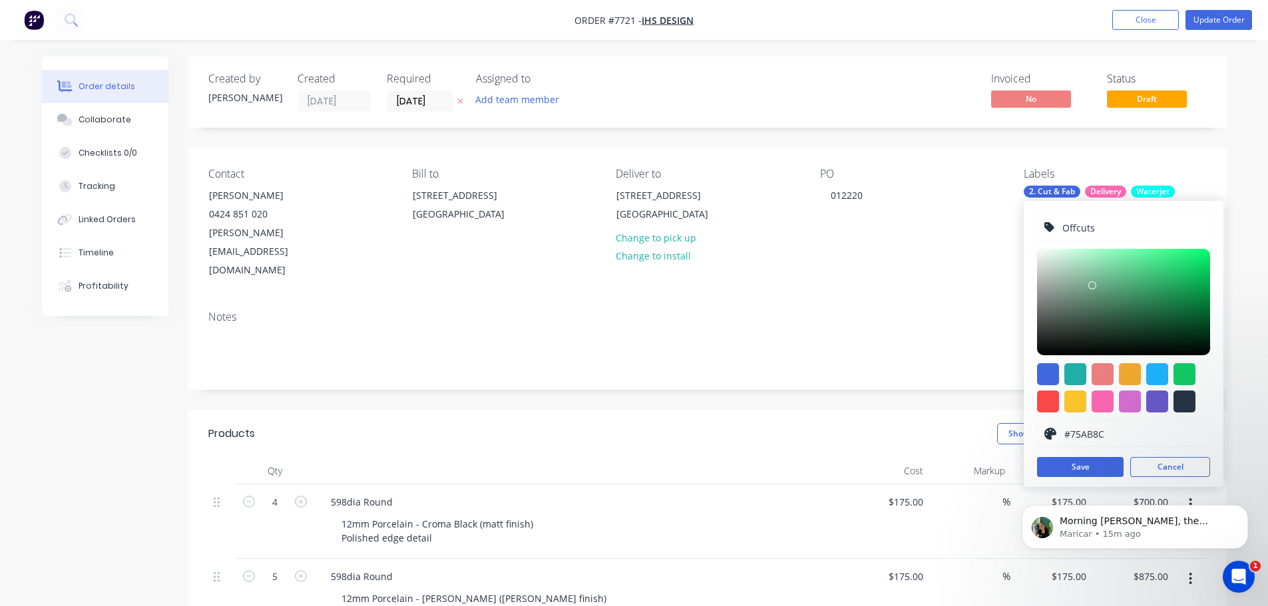
type input "#76AC8D"
drag, startPoint x: 1110, startPoint y: 280, endPoint x: 1092, endPoint y: 284, distance: 19.1
click at [1092, 284] on div at bounding box center [1123, 302] width 173 height 106
click at [1113, 466] on button "Save" at bounding box center [1080, 467] width 87 height 20
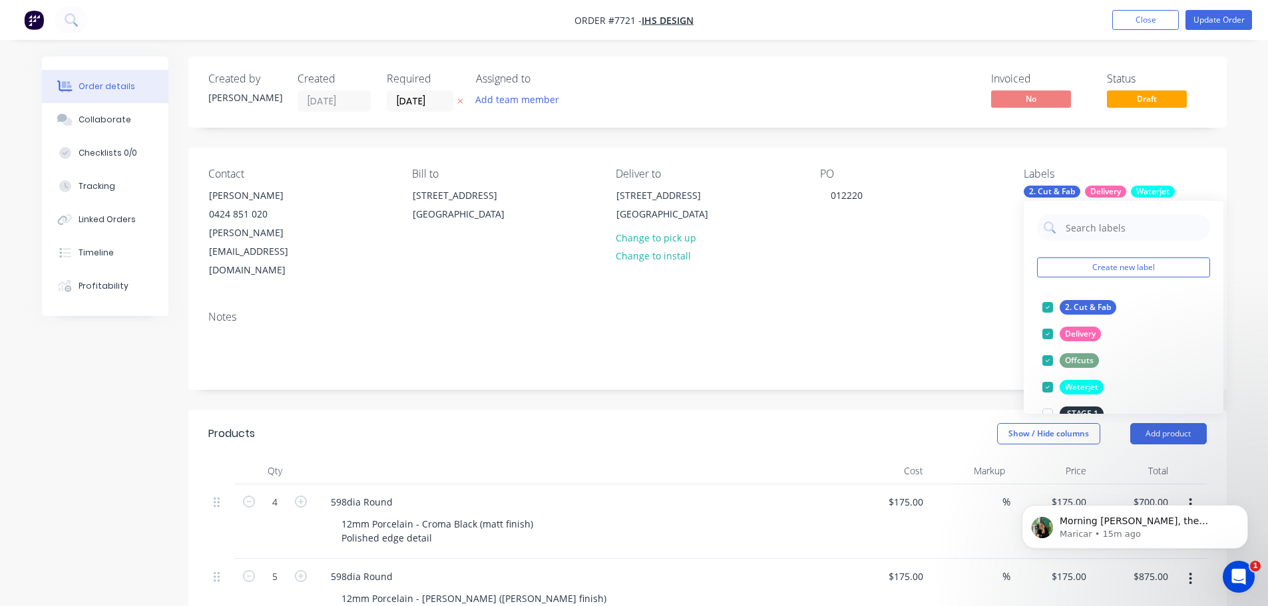
click at [972, 186] on div "PO 012220" at bounding box center [911, 224] width 182 height 112
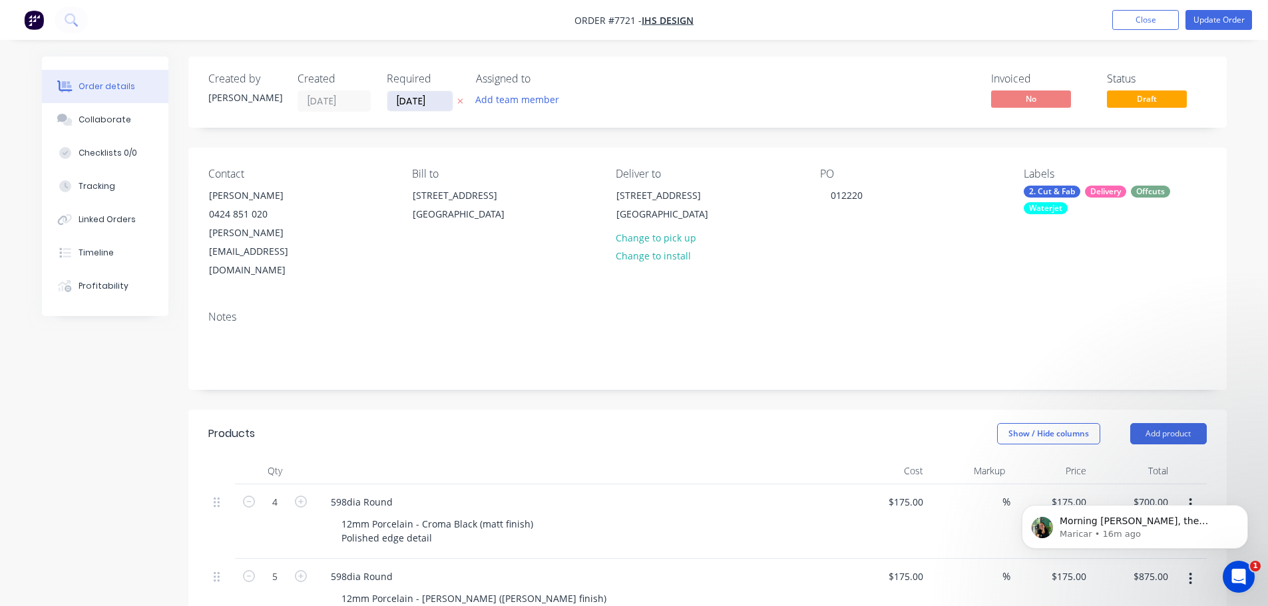
click at [425, 103] on input "[DATE]" at bounding box center [419, 101] width 65 height 20
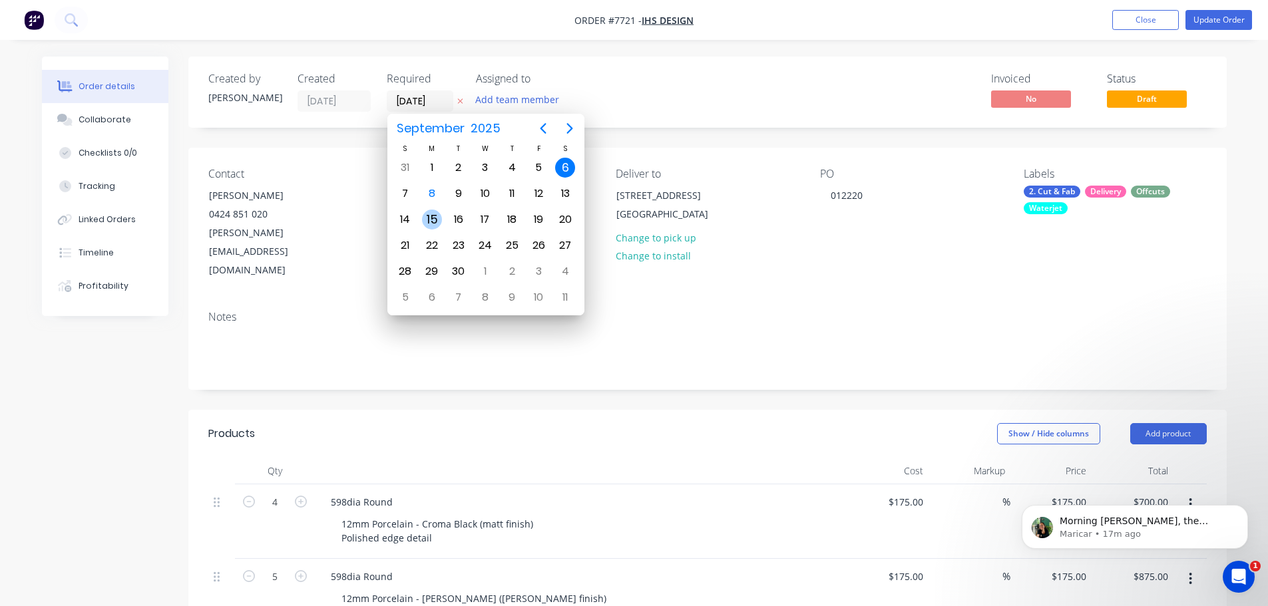
click at [440, 220] on div "15" at bounding box center [432, 220] width 20 height 20
type input "[DATE]"
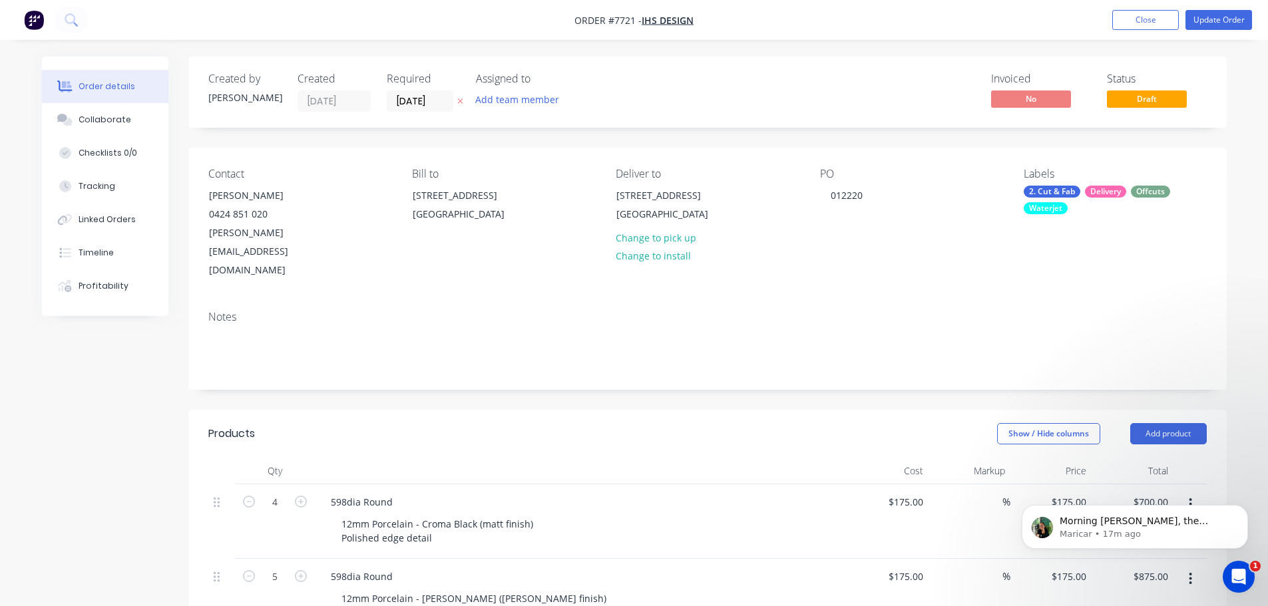
drag, startPoint x: 475, startPoint y: 132, endPoint x: 479, endPoint y: 138, distance: 7.2
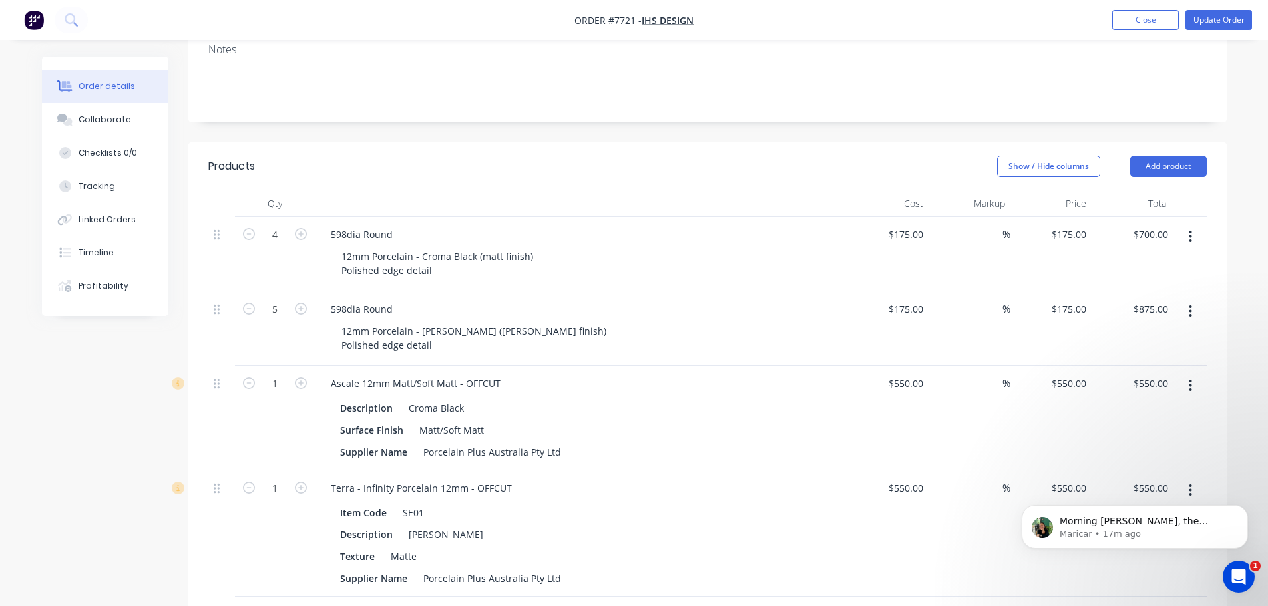
scroll to position [266, 0]
click at [1222, 21] on button "Update Order" at bounding box center [1218, 20] width 67 height 20
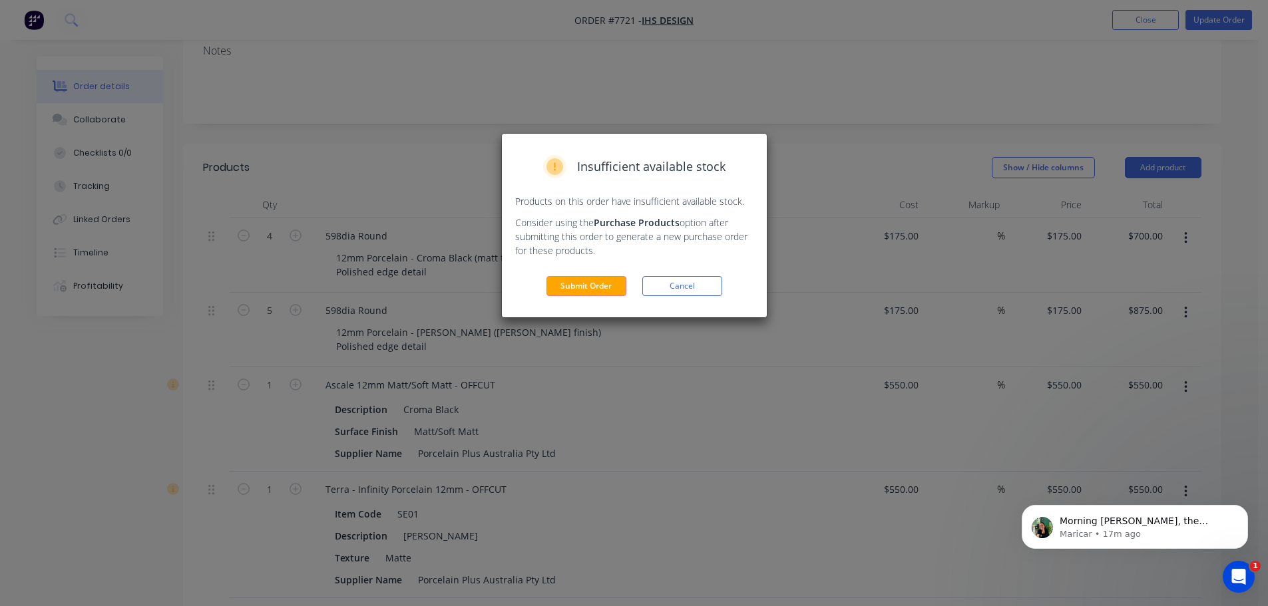
click at [586, 290] on button "Submit Order" at bounding box center [586, 286] width 80 height 20
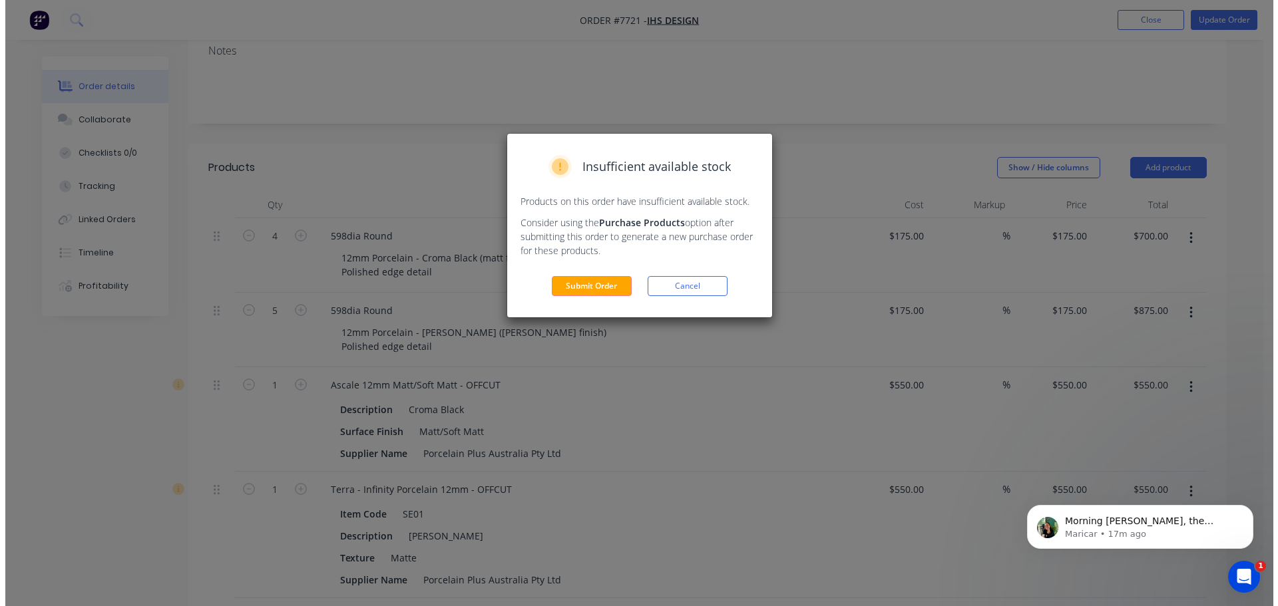
scroll to position [0, 0]
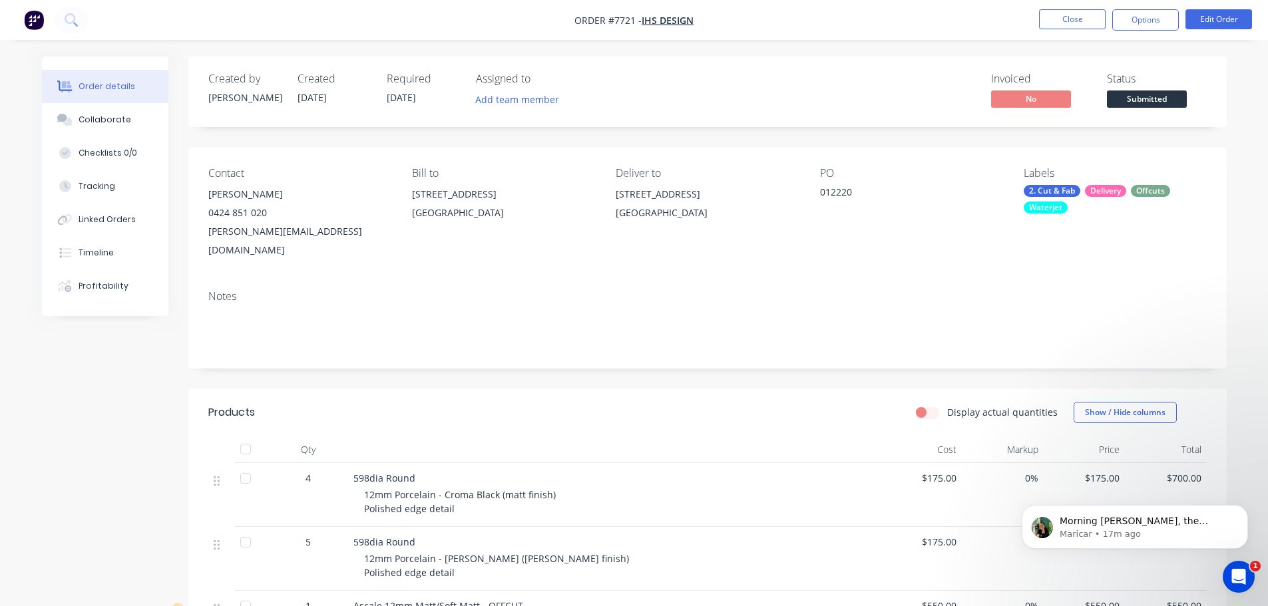
click at [1166, 86] on div "Status Submitted" at bounding box center [1157, 92] width 100 height 39
click at [1163, 96] on span "Submitted" at bounding box center [1147, 99] width 80 height 17
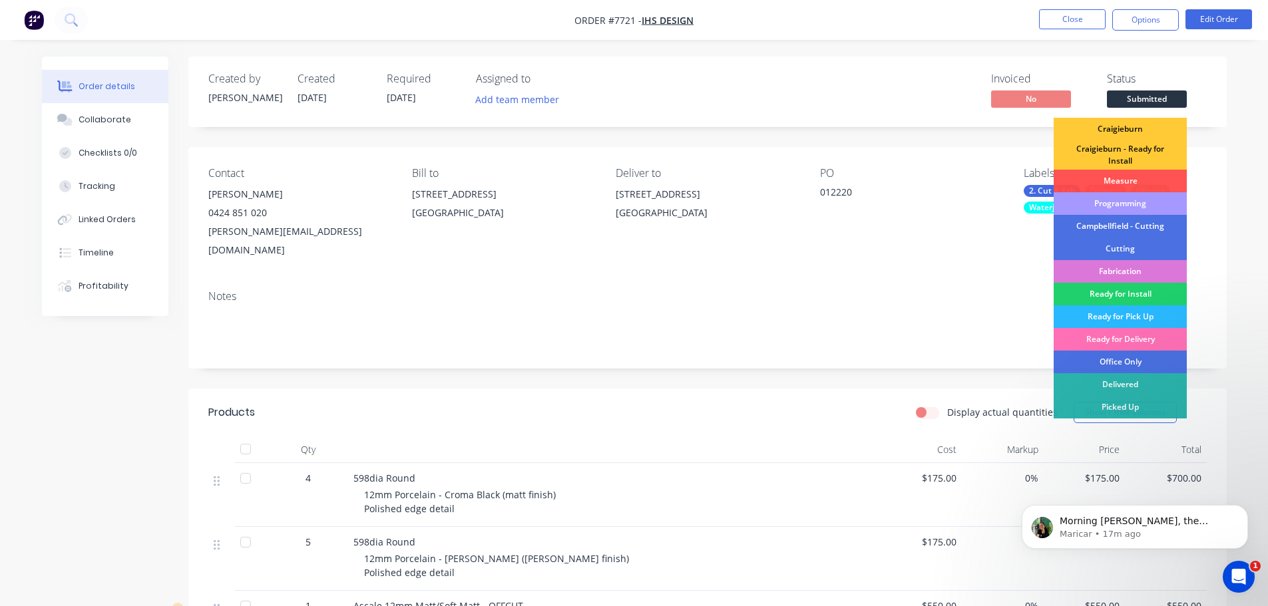
click at [1124, 196] on div "Programming" at bounding box center [1120, 203] width 133 height 23
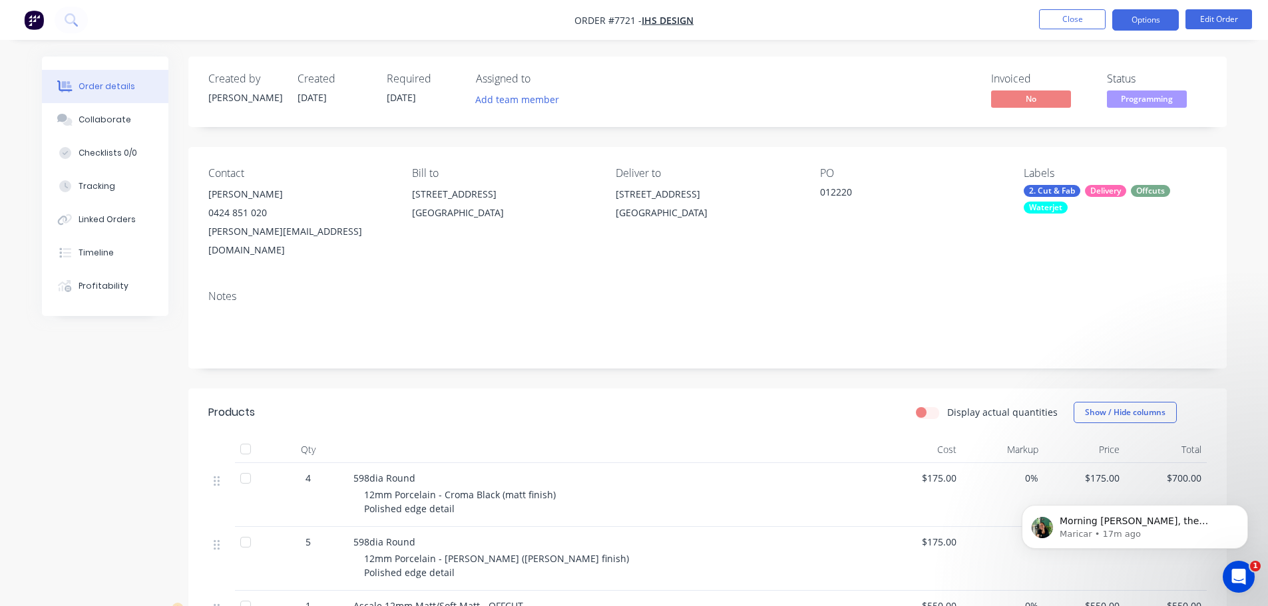
click at [1160, 18] on button "Options" at bounding box center [1145, 19] width 67 height 21
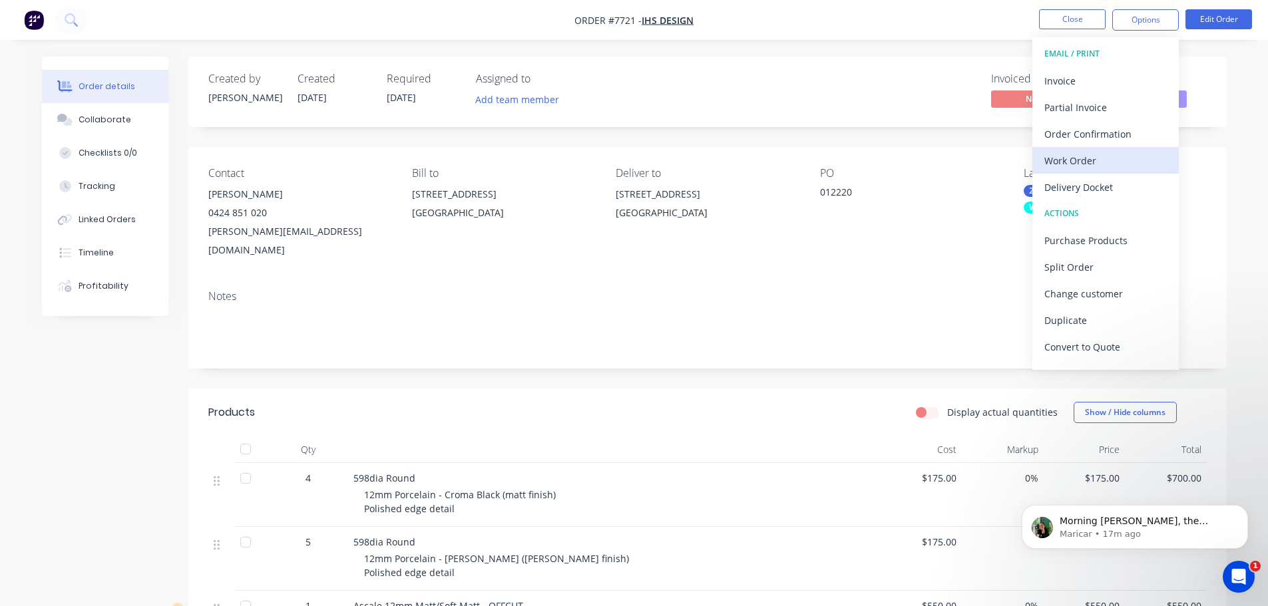
click at [1103, 156] on div "Work Order" at bounding box center [1105, 160] width 122 height 19
drag, startPoint x: 1090, startPoint y: 154, endPoint x: 1092, endPoint y: 136, distance: 17.4
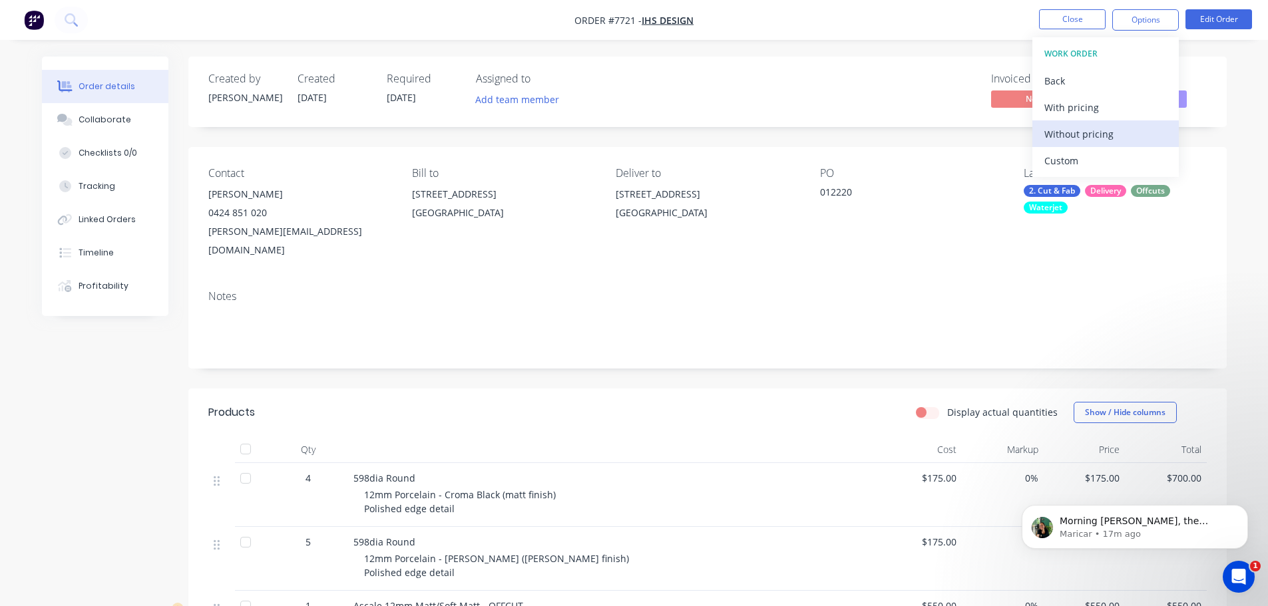
click at [1090, 154] on div "Custom" at bounding box center [1105, 160] width 122 height 19
click at [1092, 128] on div "Without pricing" at bounding box center [1105, 133] width 122 height 19
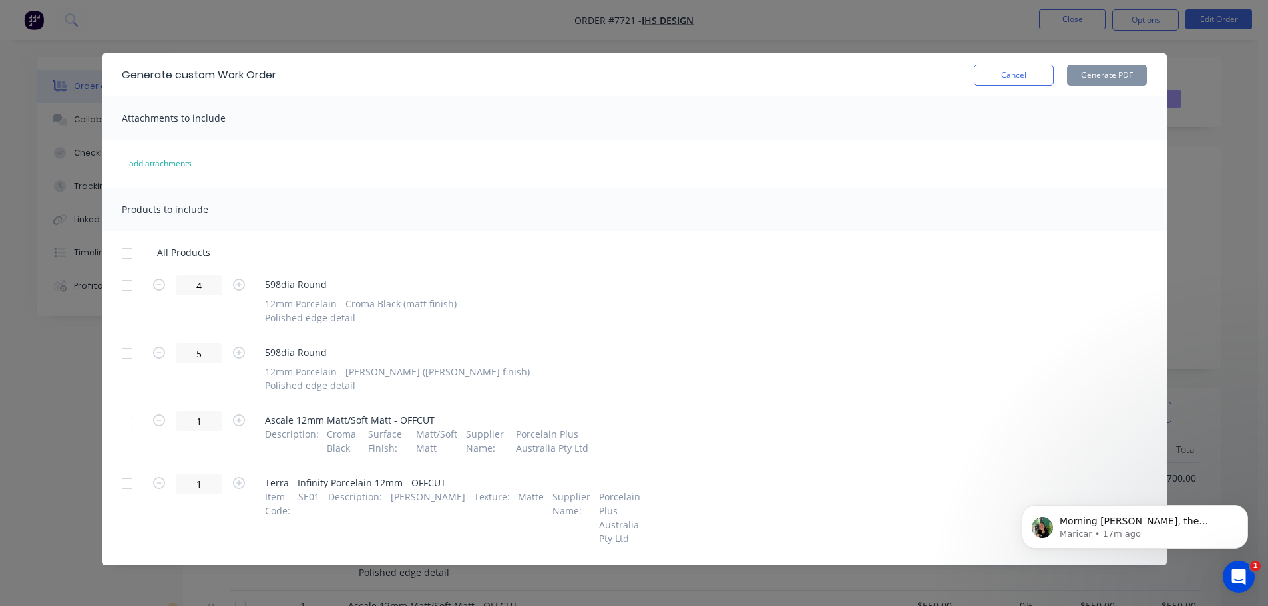
click at [128, 286] on div at bounding box center [127, 285] width 27 height 27
click at [117, 353] on div at bounding box center [127, 353] width 27 height 27
click at [124, 431] on div at bounding box center [127, 421] width 27 height 27
click at [122, 484] on div at bounding box center [127, 484] width 27 height 27
click at [1116, 73] on button "Generate PDF" at bounding box center [1107, 75] width 80 height 21
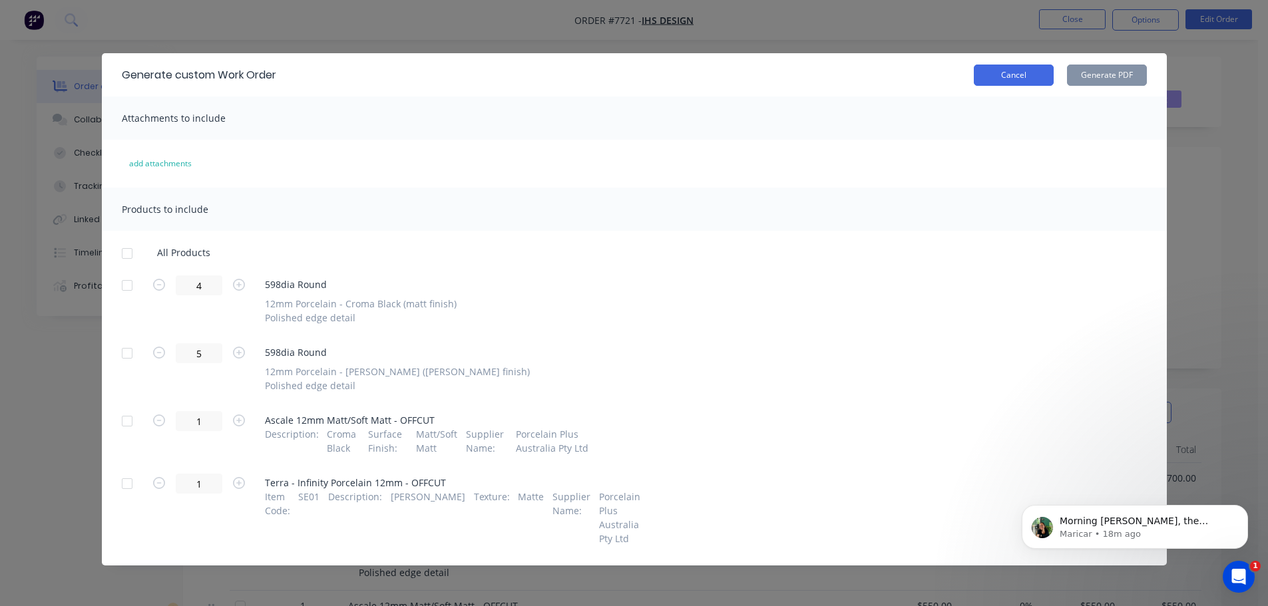
click at [1004, 71] on button "Cancel" at bounding box center [1014, 75] width 80 height 21
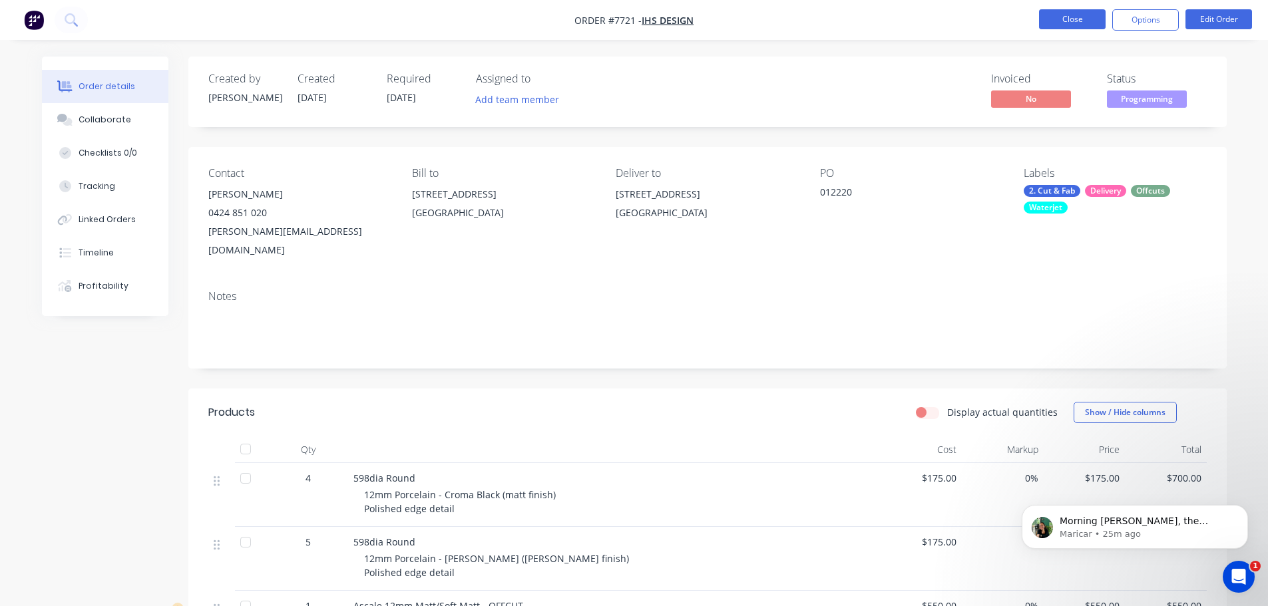
click at [1069, 23] on button "Close" at bounding box center [1072, 19] width 67 height 20
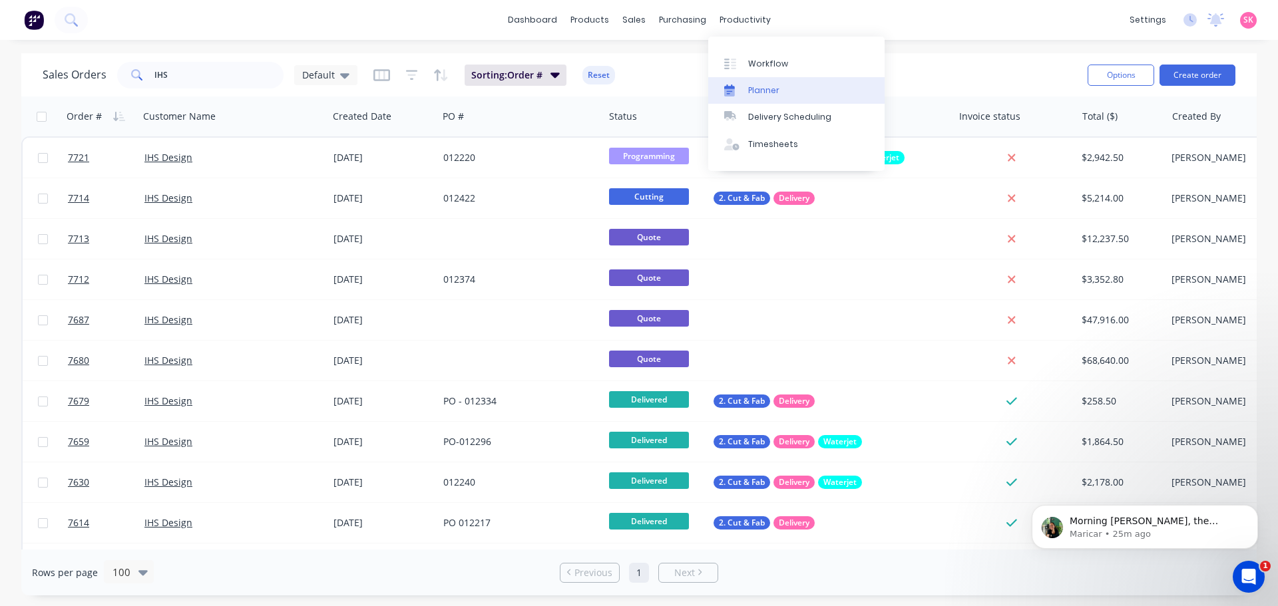
click at [767, 85] on div "Planner" at bounding box center [763, 91] width 31 height 12
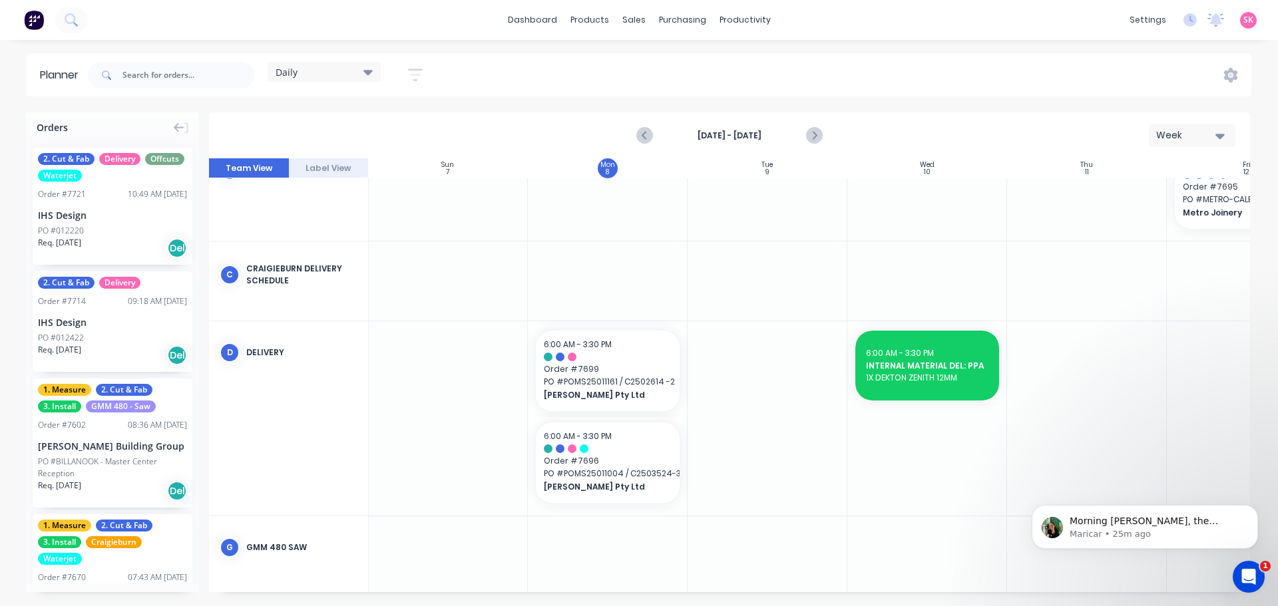
scroll to position [266, 1]
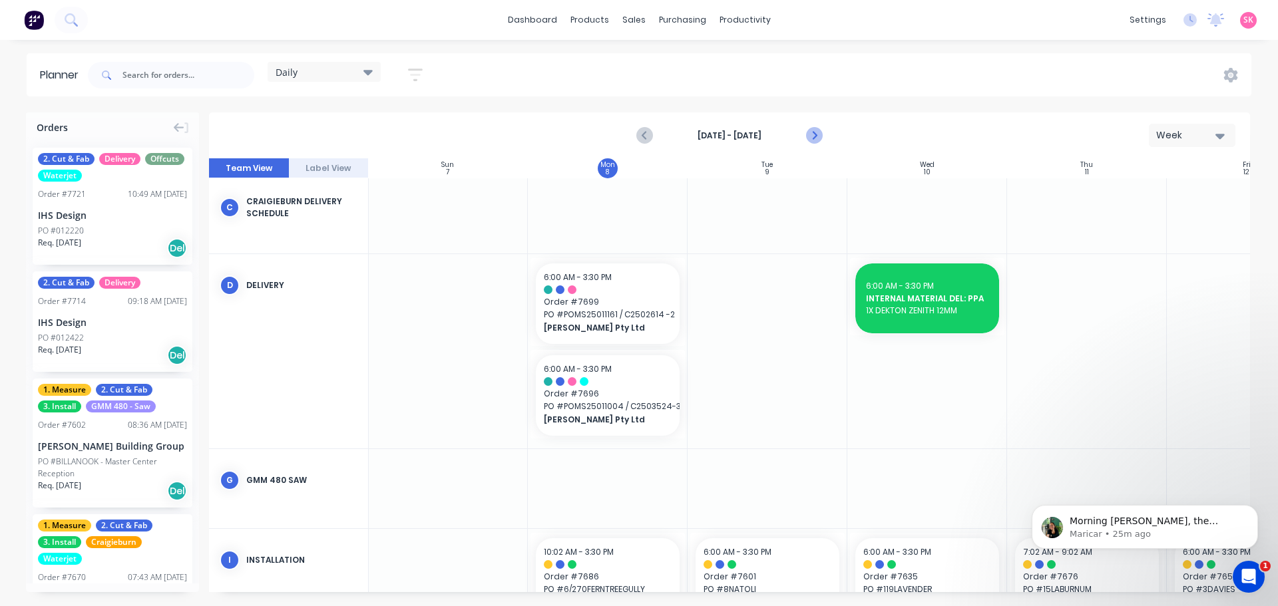
click at [814, 136] on icon "Next page" at bounding box center [813, 136] width 16 height 16
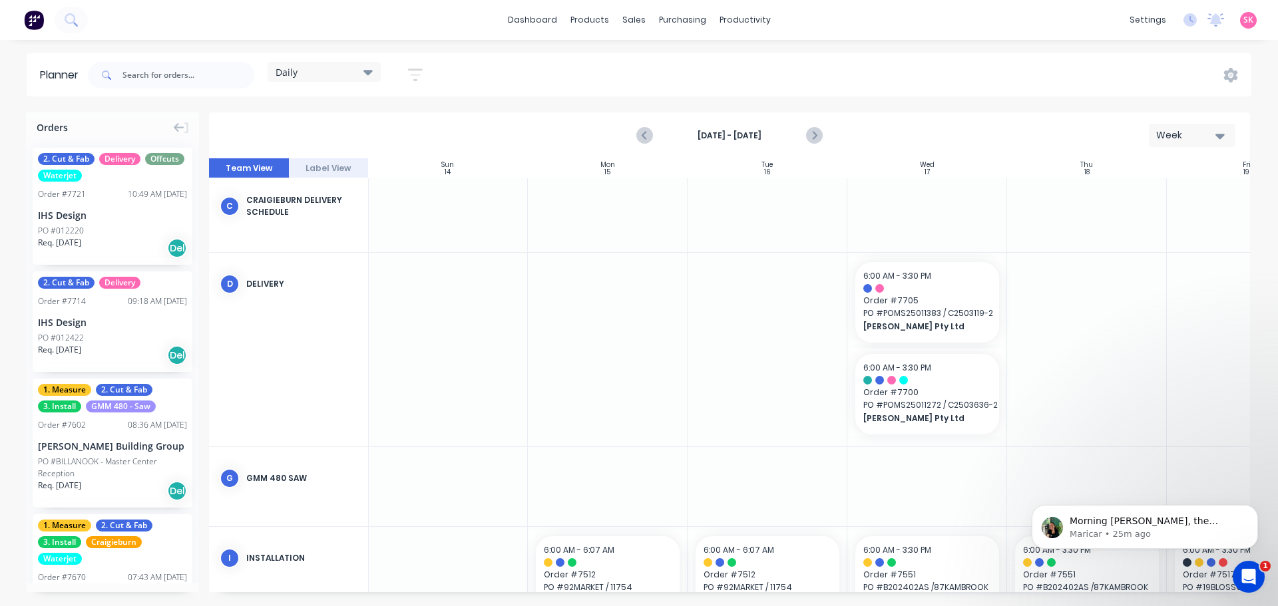
scroll to position [483, 1]
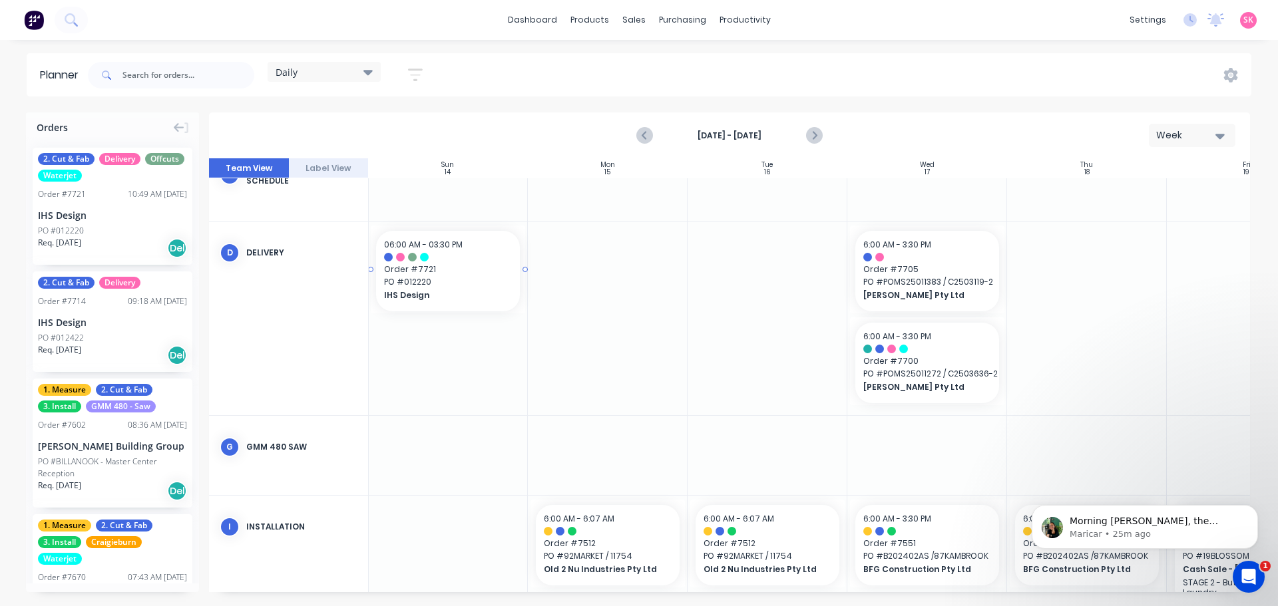
drag, startPoint x: 98, startPoint y: 204, endPoint x: 462, endPoint y: 274, distance: 370.9
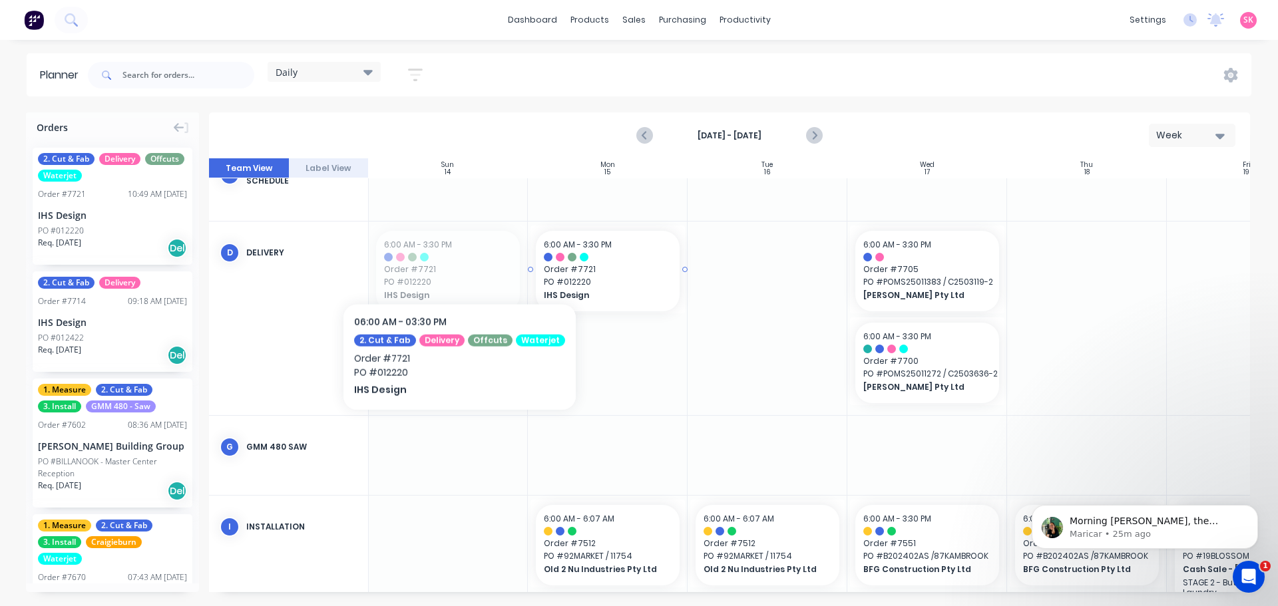
drag, startPoint x: 429, startPoint y: 265, endPoint x: 453, endPoint y: 263, distance: 23.4
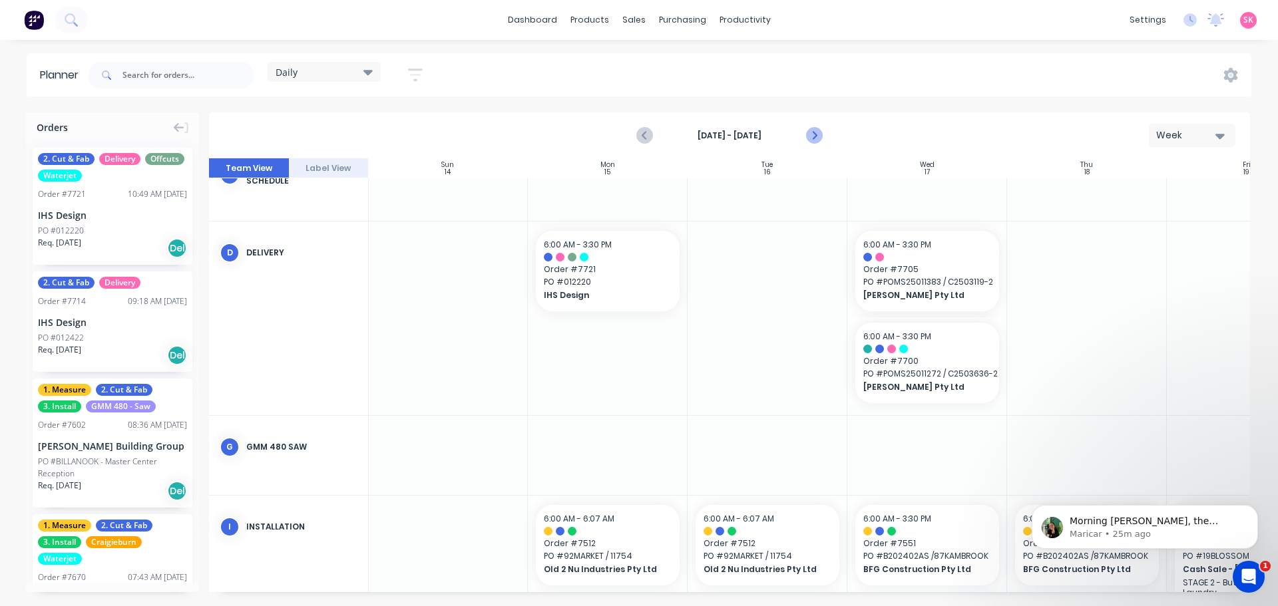
click at [812, 132] on icon "Next page" at bounding box center [814, 135] width 6 height 11
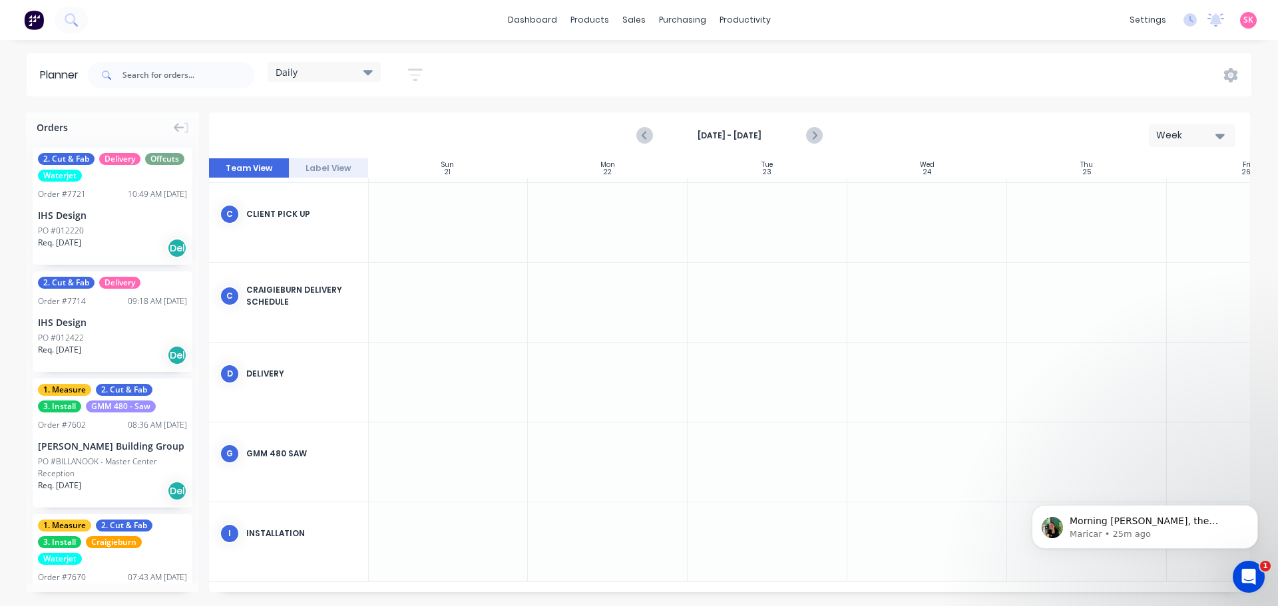
scroll to position [0, 1]
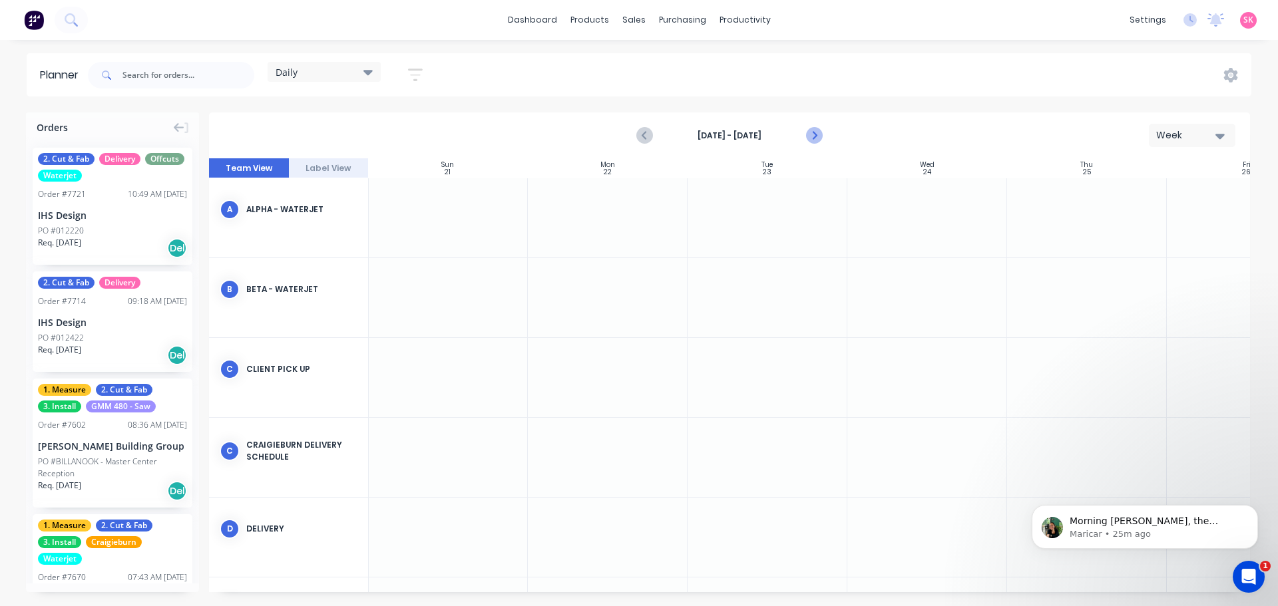
click at [811, 138] on icon "Next page" at bounding box center [813, 136] width 16 height 16
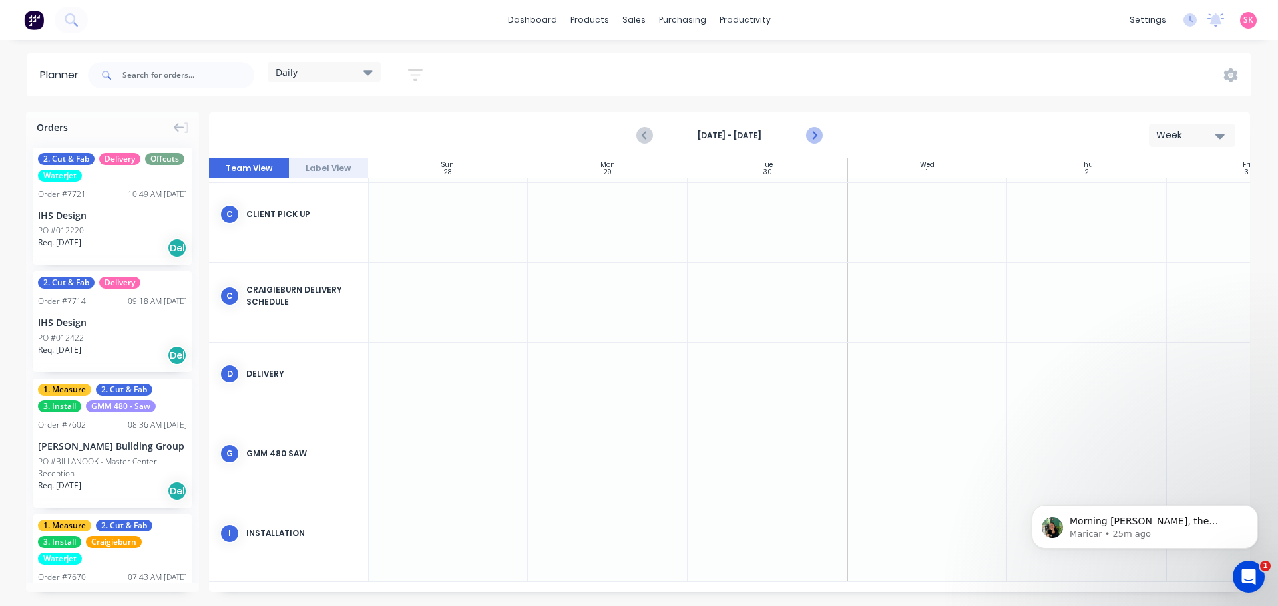
drag, startPoint x: 821, startPoint y: 145, endPoint x: 813, endPoint y: 140, distance: 9.2
click at [821, 144] on button "Next page" at bounding box center [813, 135] width 27 height 27
click at [811, 134] on icon "Next page" at bounding box center [813, 136] width 16 height 16
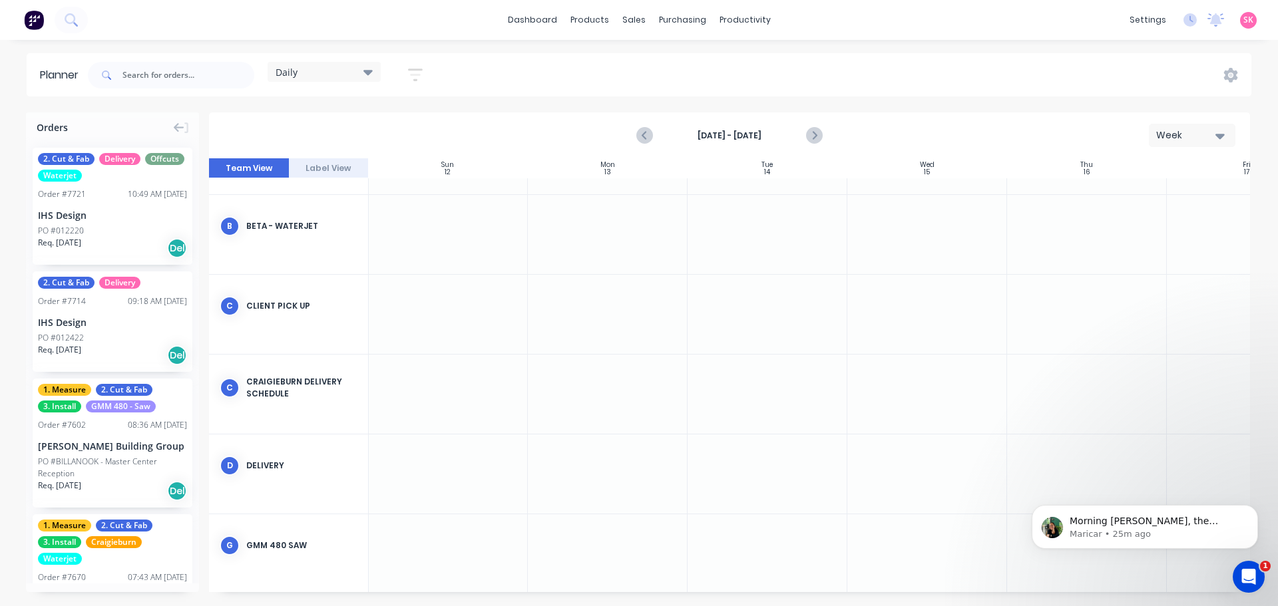
scroll to position [0, 1]
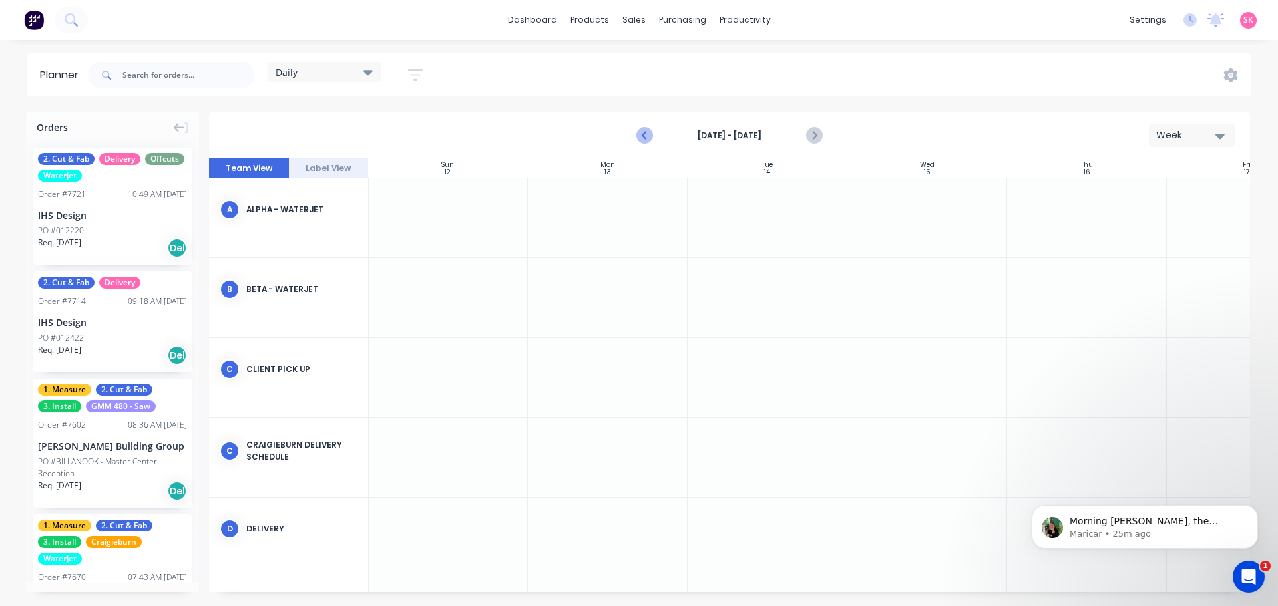
click at [656, 136] on button "Previous page" at bounding box center [645, 135] width 27 height 27
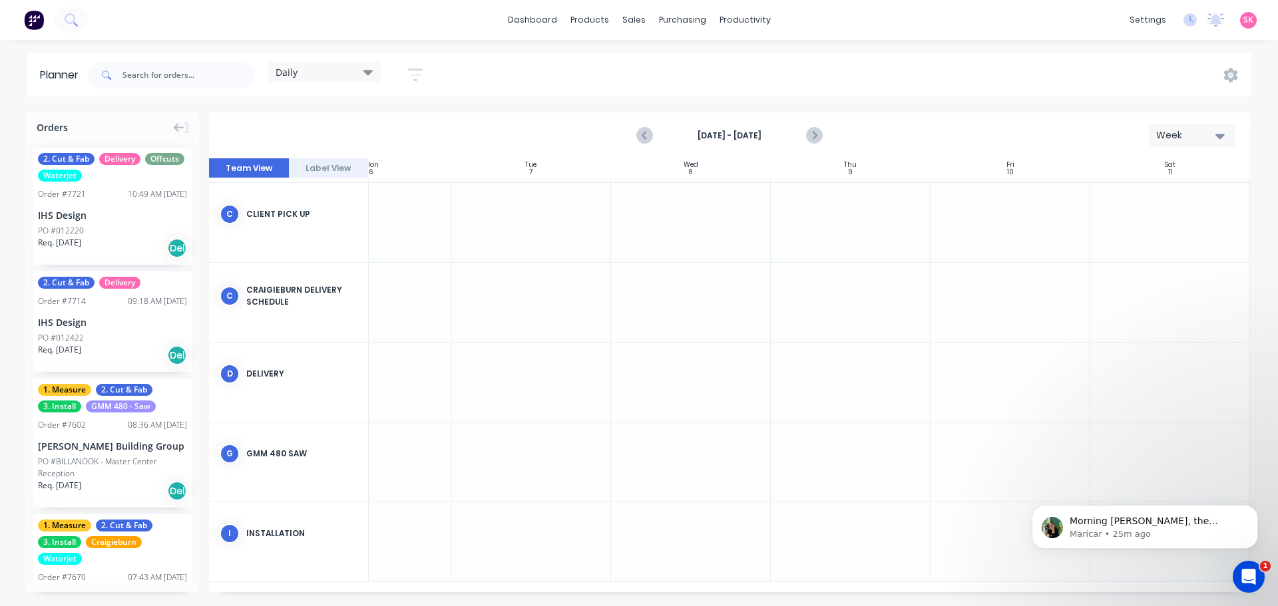
scroll to position [0, 242]
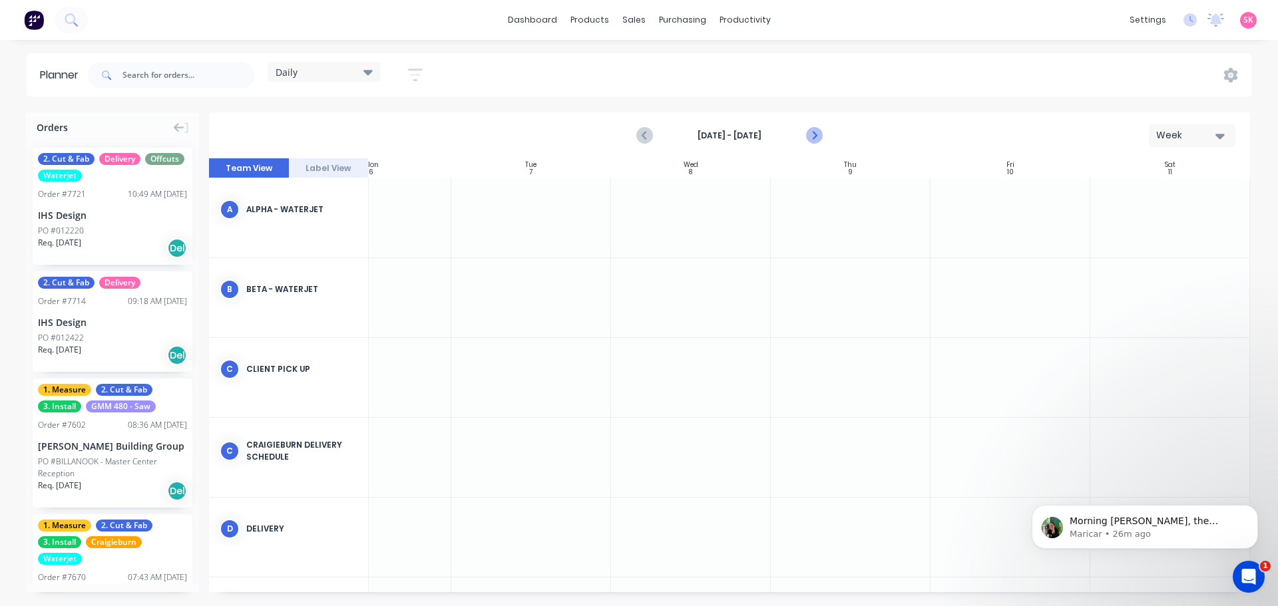
click at [807, 130] on icon "Next page" at bounding box center [813, 136] width 16 height 16
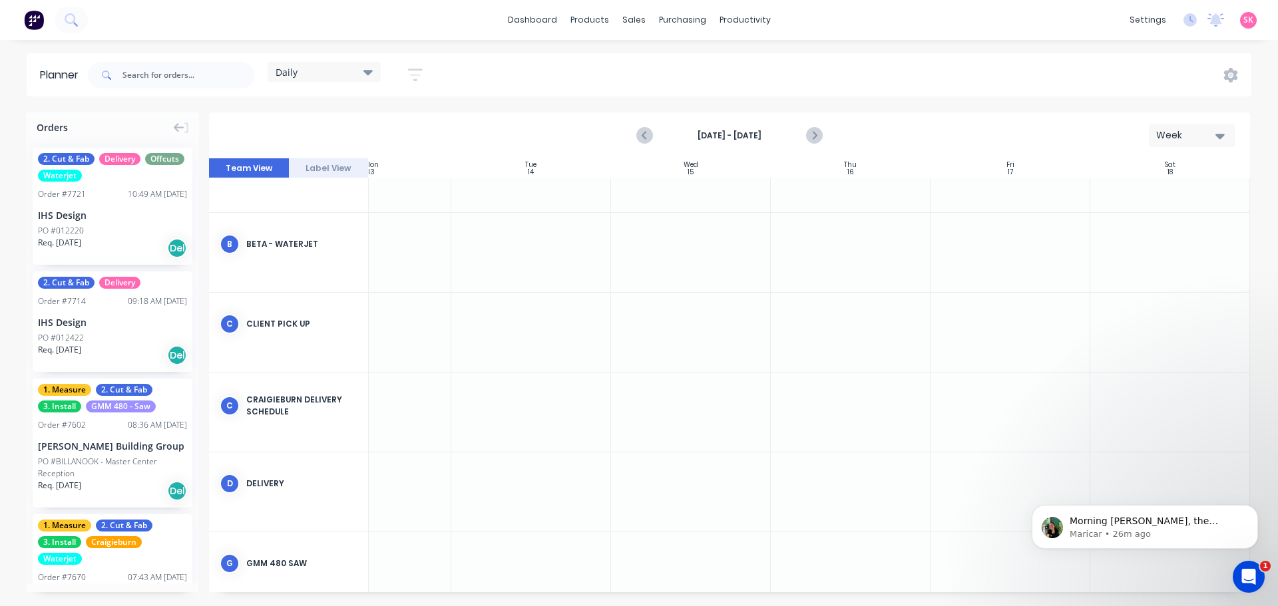
scroll to position [160, 242]
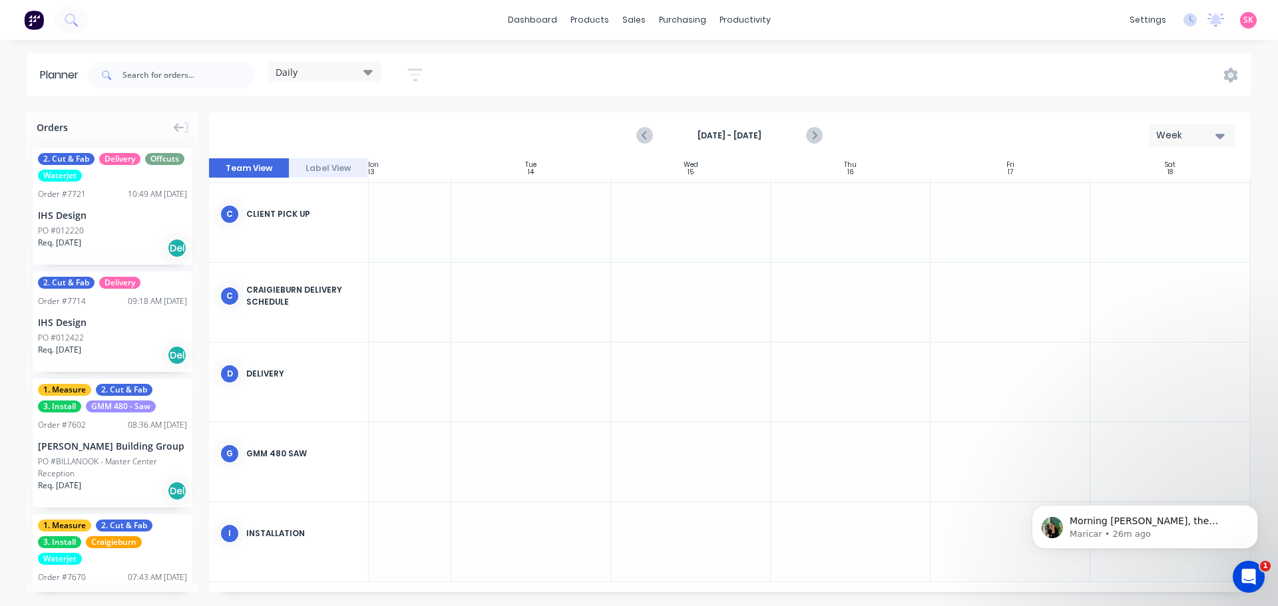
click at [110, 336] on div "PO #012422" at bounding box center [112, 338] width 149 height 12
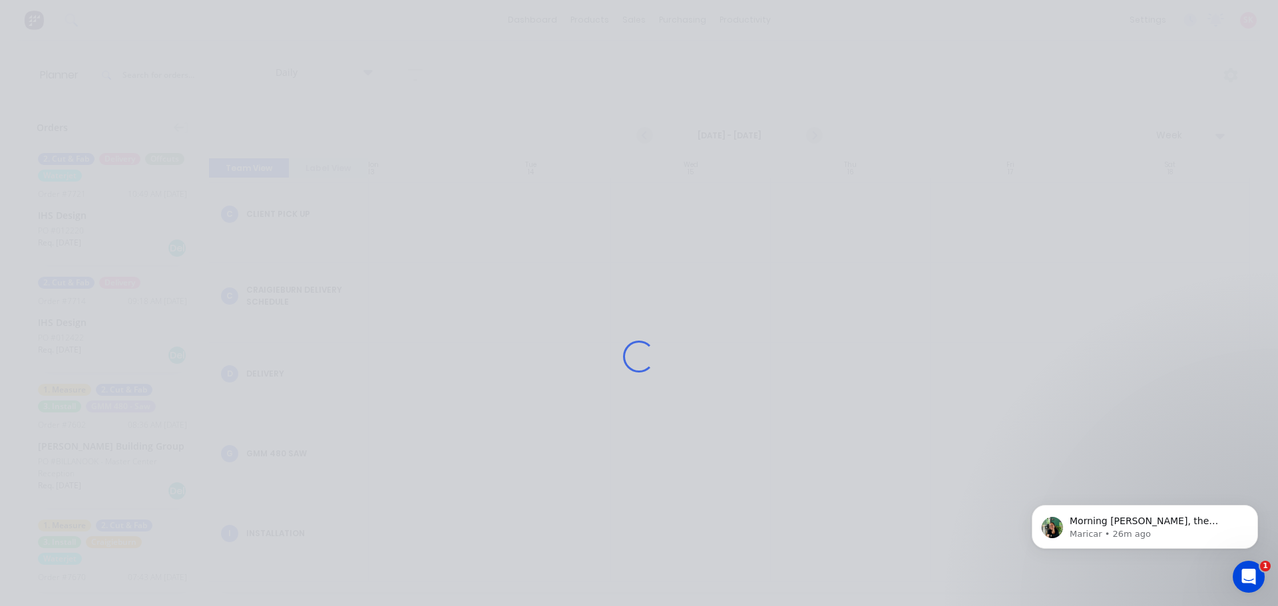
scroll to position [150, 242]
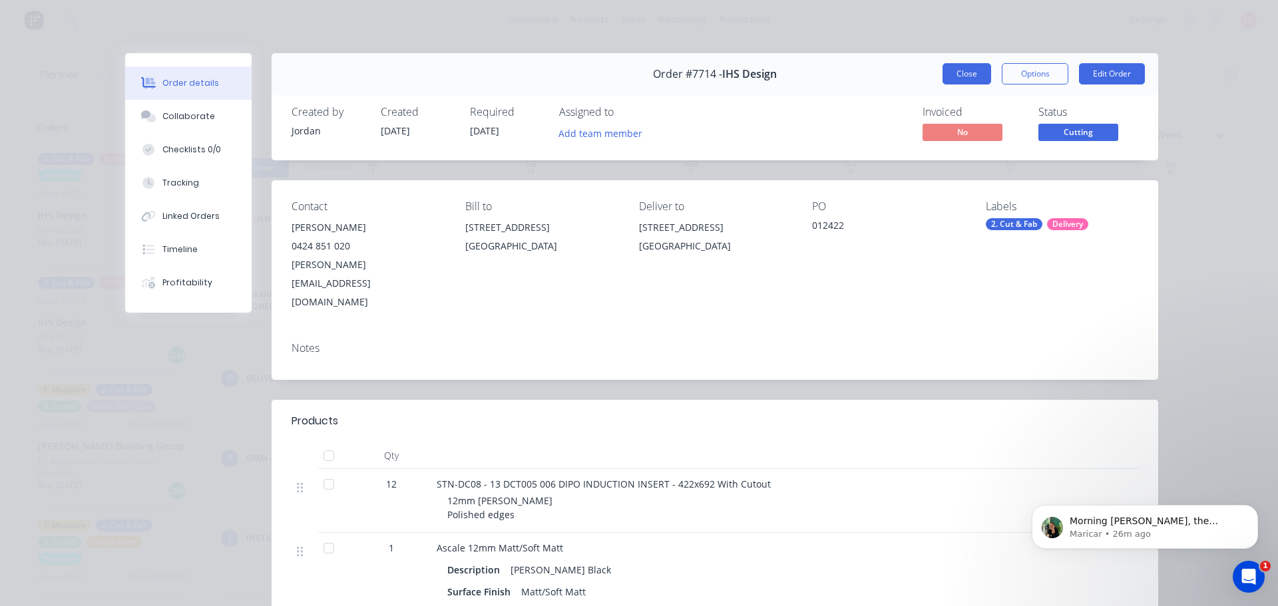
click at [955, 79] on button "Close" at bounding box center [967, 73] width 49 height 21
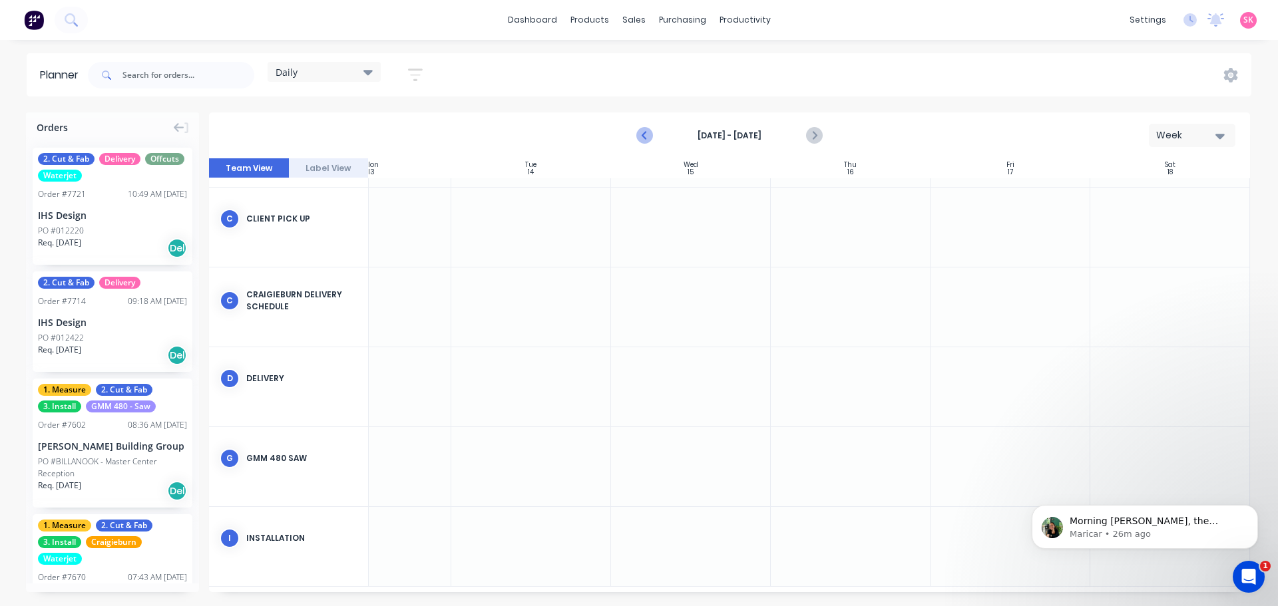
click at [643, 130] on icon "Previous page" at bounding box center [645, 136] width 16 height 16
click at [128, 306] on div "09:18 AM 08/09/25" at bounding box center [157, 302] width 59 height 12
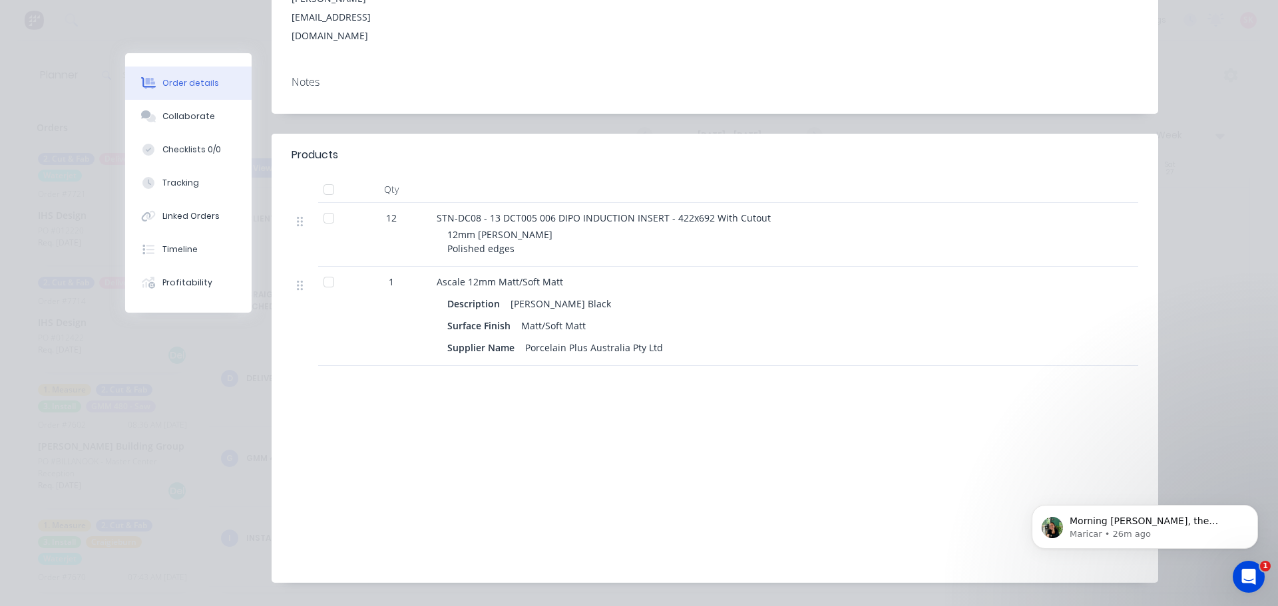
scroll to position [0, 0]
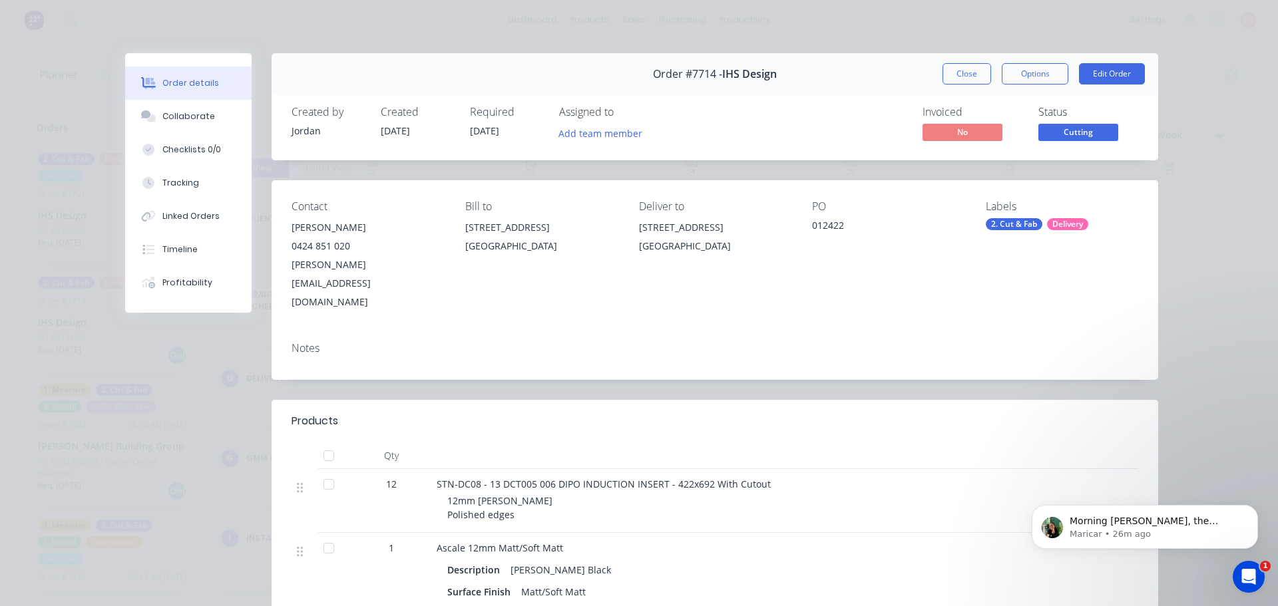
click at [1023, 226] on div "2. Cut & Fab" at bounding box center [1014, 224] width 57 height 12
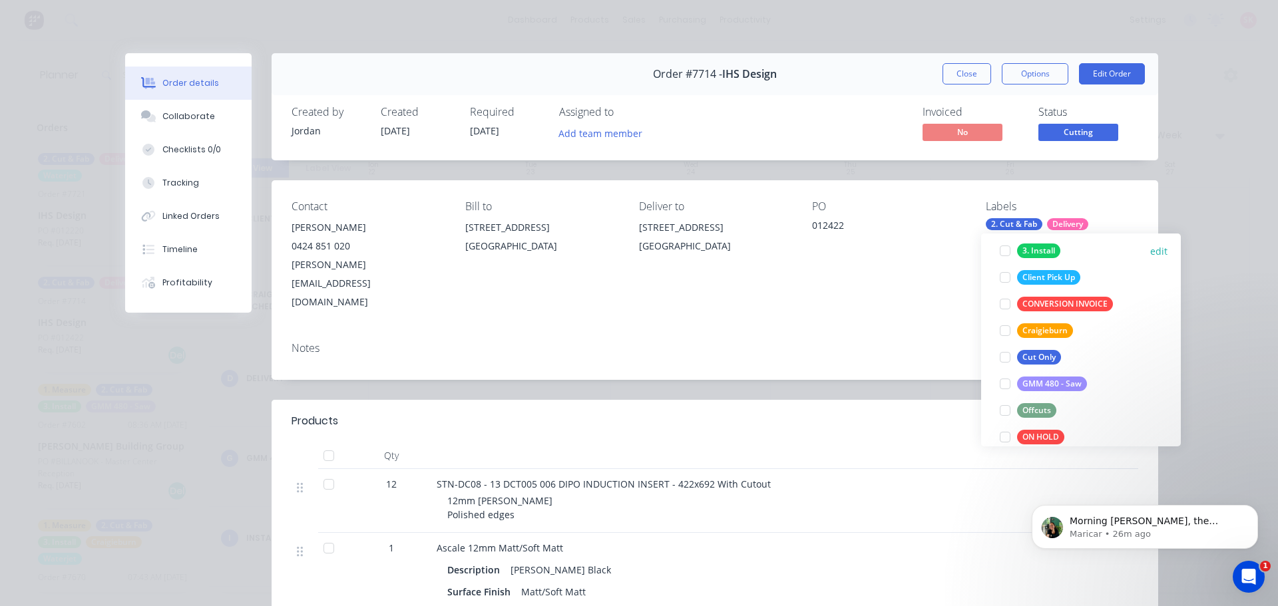
scroll to position [399, 0]
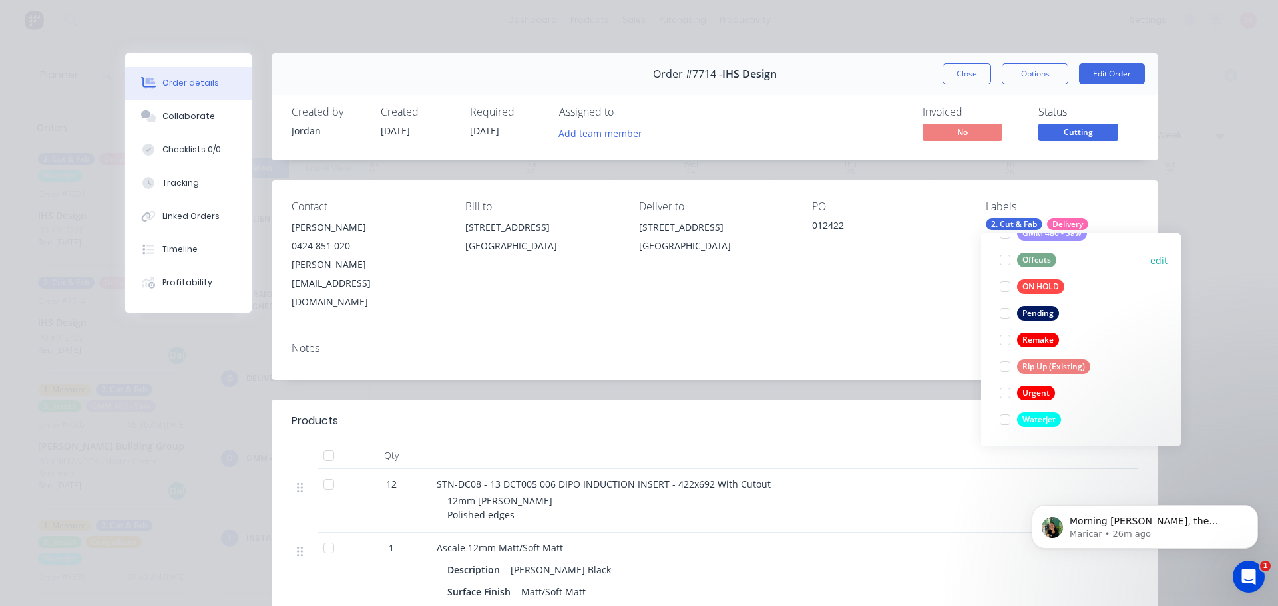
click at [1008, 258] on div at bounding box center [1005, 260] width 27 height 27
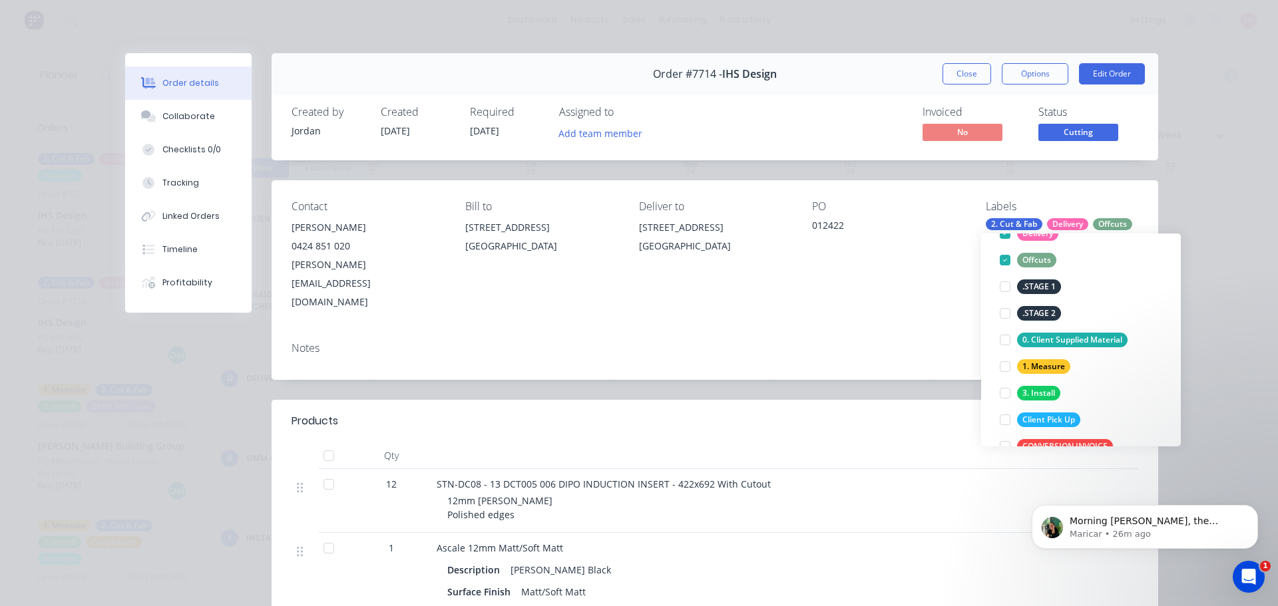
click at [895, 344] on div "Order #7714 - IHS Design Close Options Edit Order Created by Jordan Created 08/…" at bounding box center [641, 461] width 1033 height 816
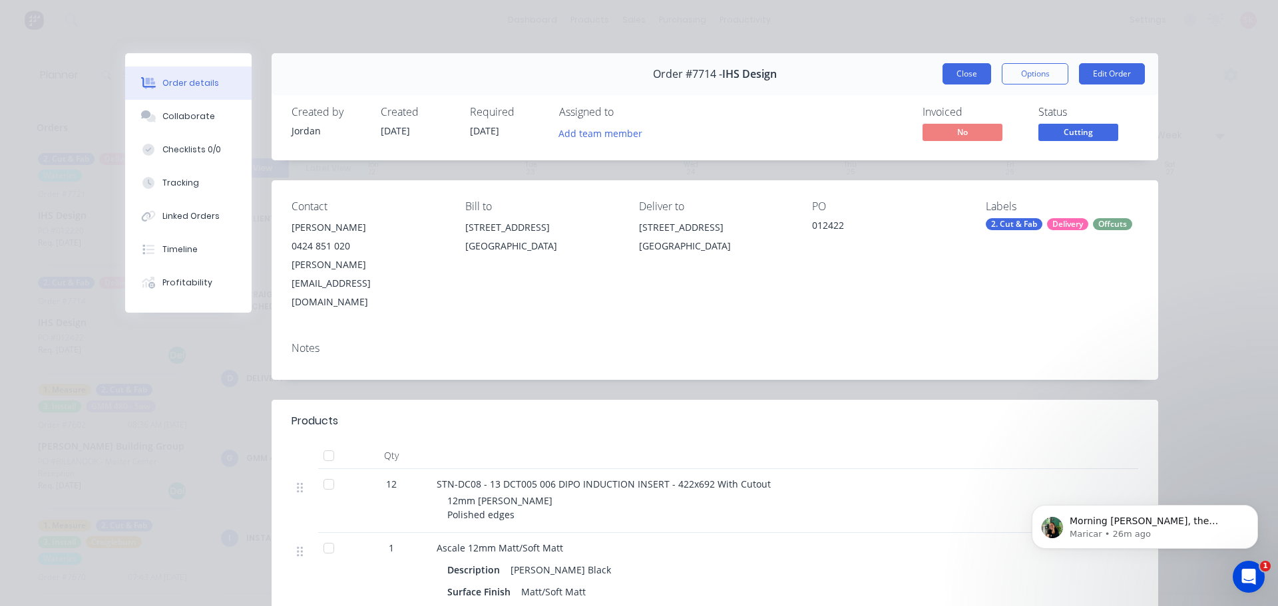
click at [972, 83] on button "Close" at bounding box center [967, 73] width 49 height 21
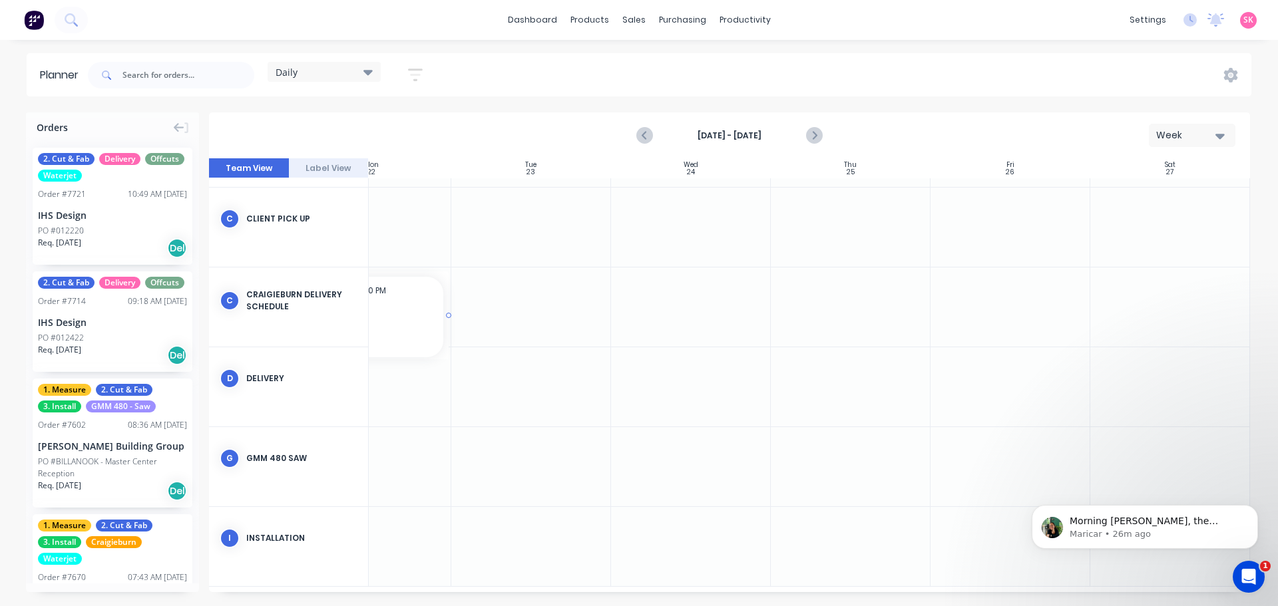
scroll to position [150, 232]
drag, startPoint x: 105, startPoint y: 332, endPoint x: 1046, endPoint y: 388, distance: 942.8
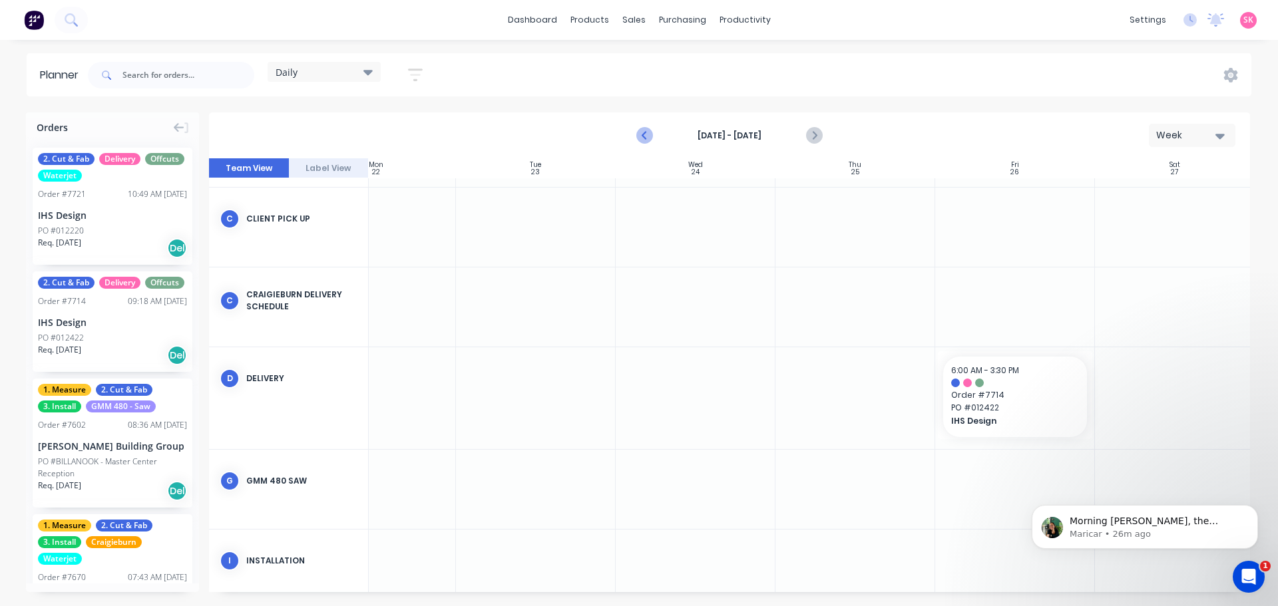
click at [635, 132] on button "Previous page" at bounding box center [645, 135] width 27 height 27
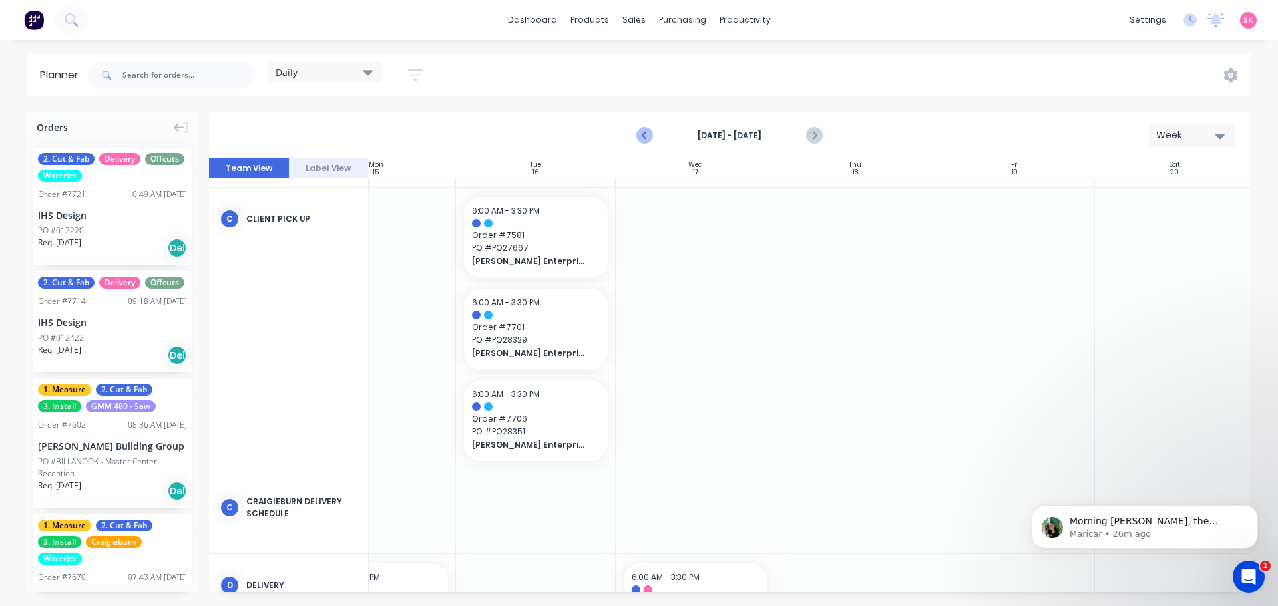
click at [635, 132] on button "Previous page" at bounding box center [645, 135] width 27 height 27
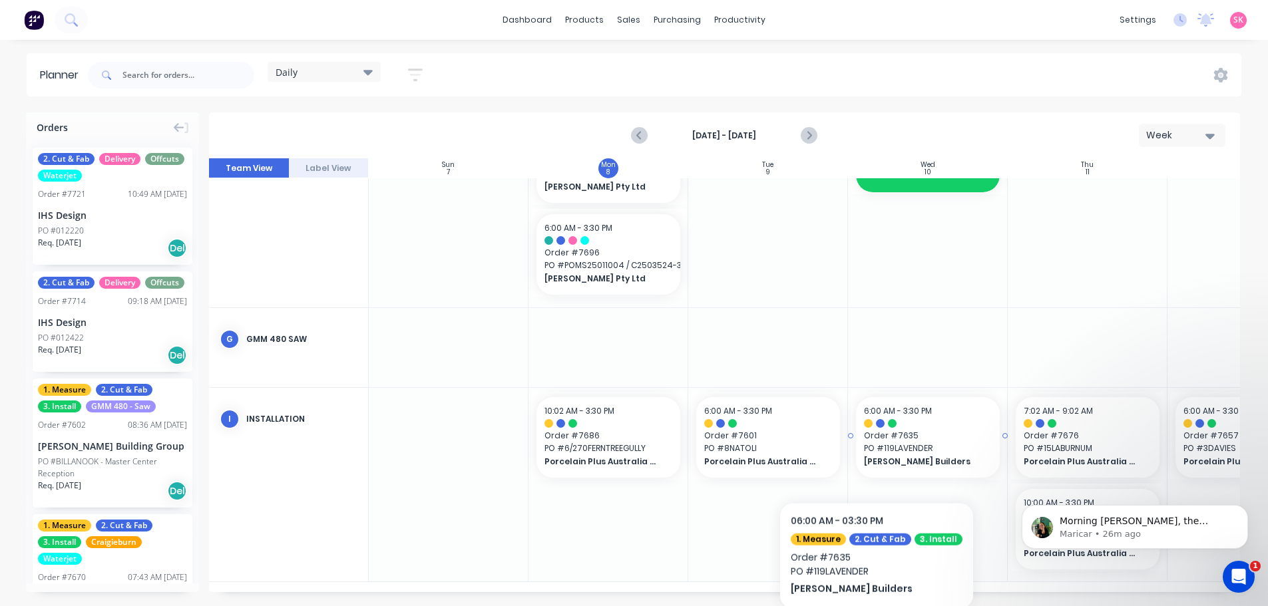
scroll to position [403, 0]
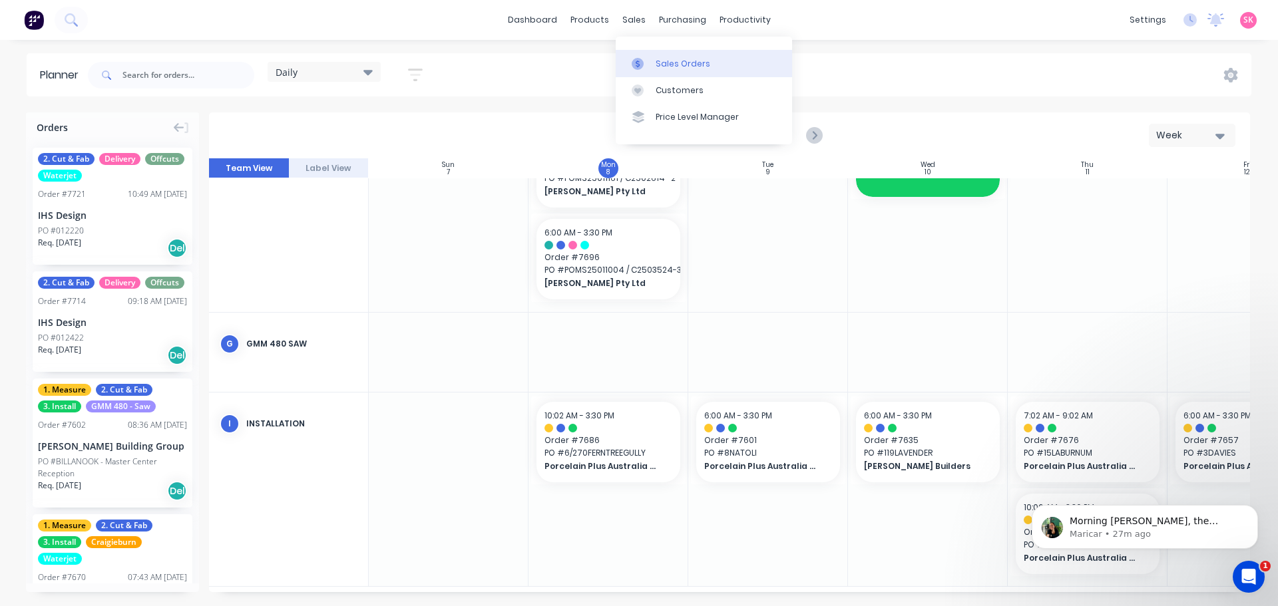
click at [662, 71] on link "Sales Orders" at bounding box center [704, 63] width 176 height 27
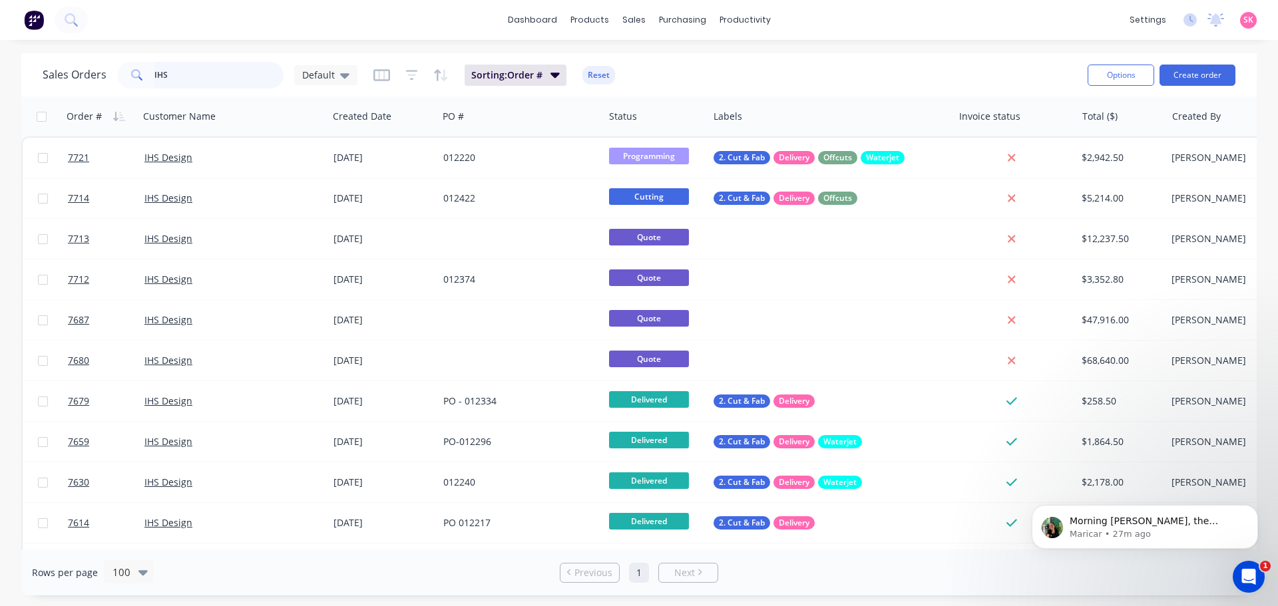
drag, startPoint x: 238, startPoint y: 77, endPoint x: 100, endPoint y: 74, distance: 137.8
click at [101, 74] on div "Sales Orders IHS Default" at bounding box center [200, 75] width 315 height 27
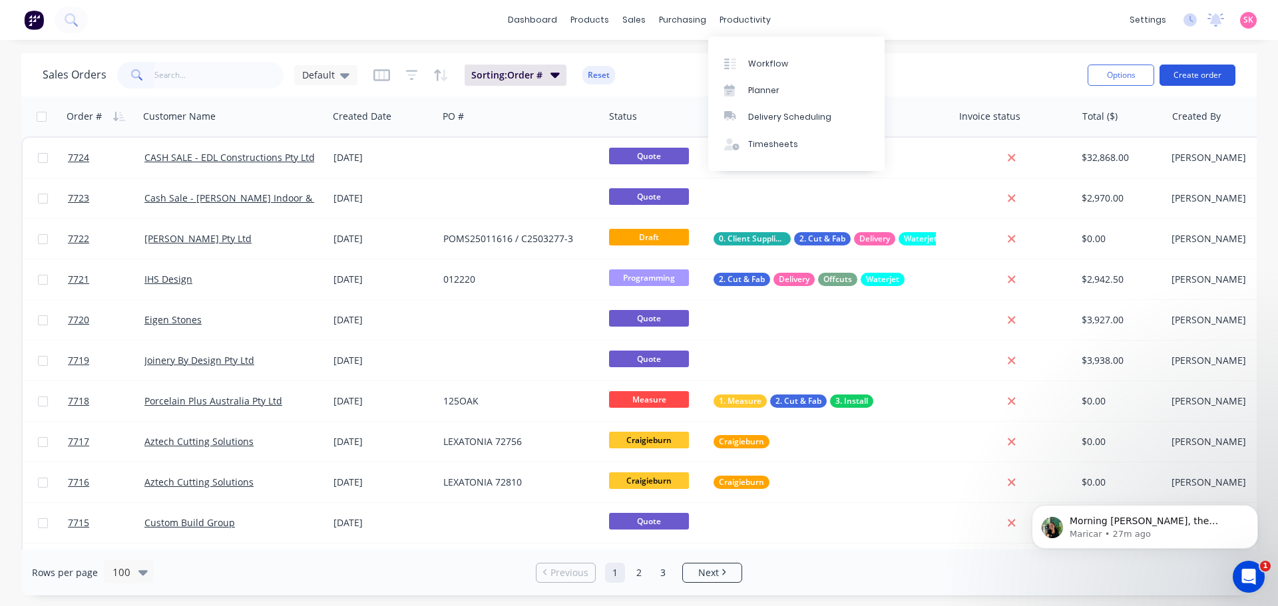
click at [1190, 73] on button "Create order" at bounding box center [1198, 75] width 76 height 21
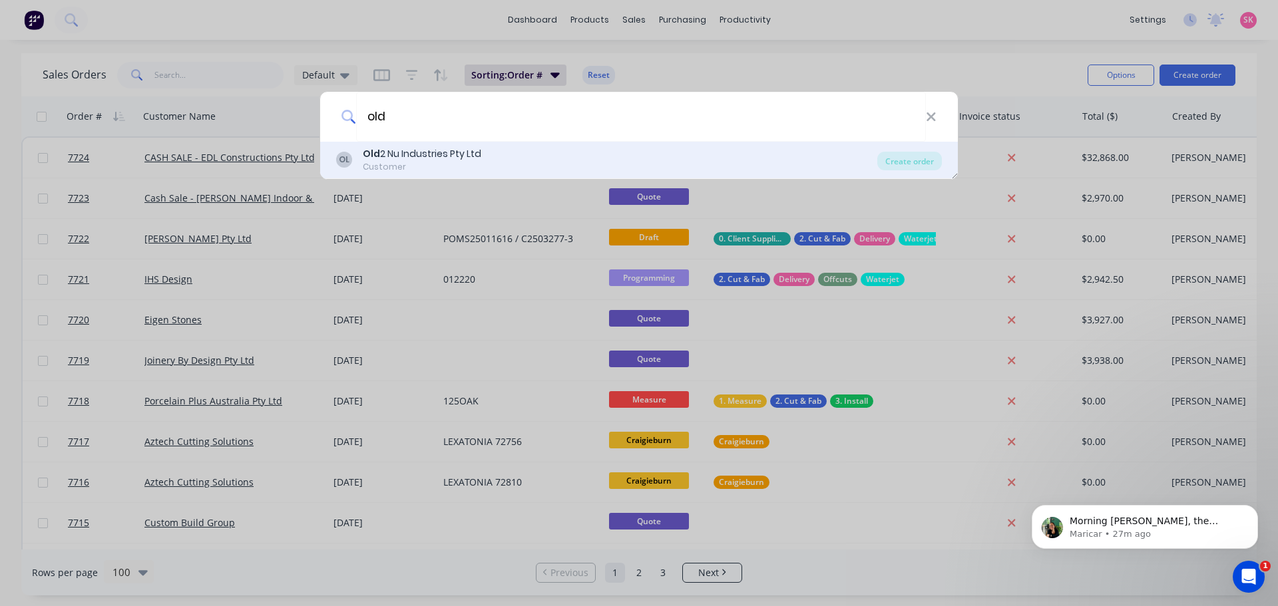
type input "old"
click at [558, 150] on div "OL Old 2 Nu Industries Pty Ltd Customer" at bounding box center [606, 160] width 541 height 26
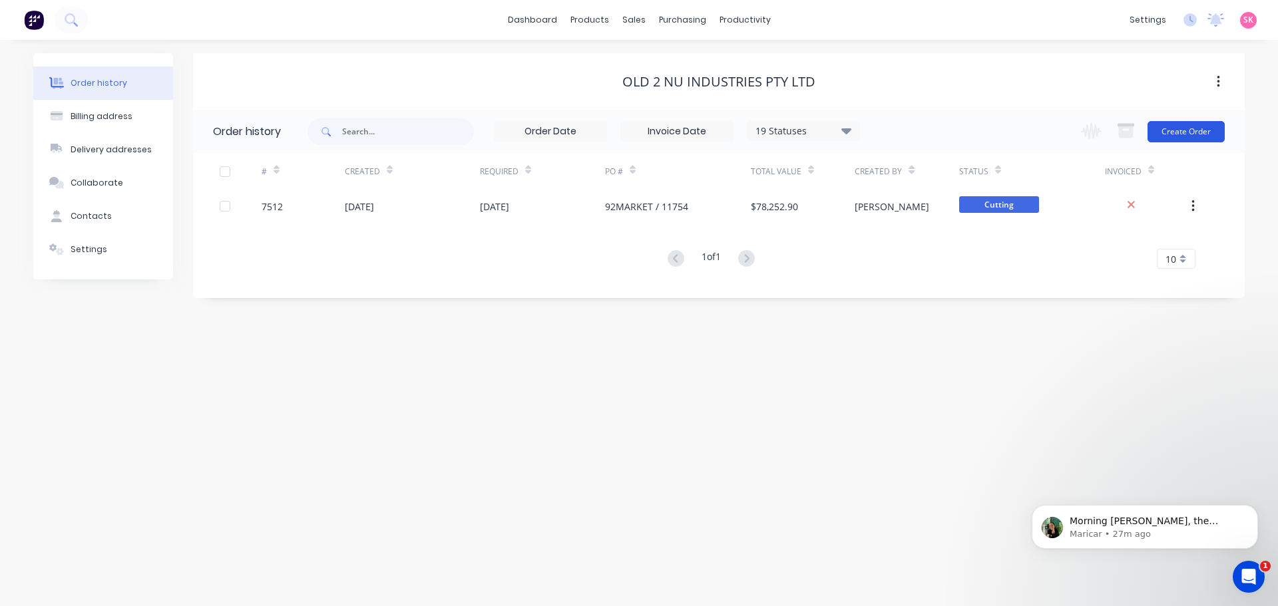
click at [1196, 126] on button "Create Order" at bounding box center [1186, 131] width 77 height 21
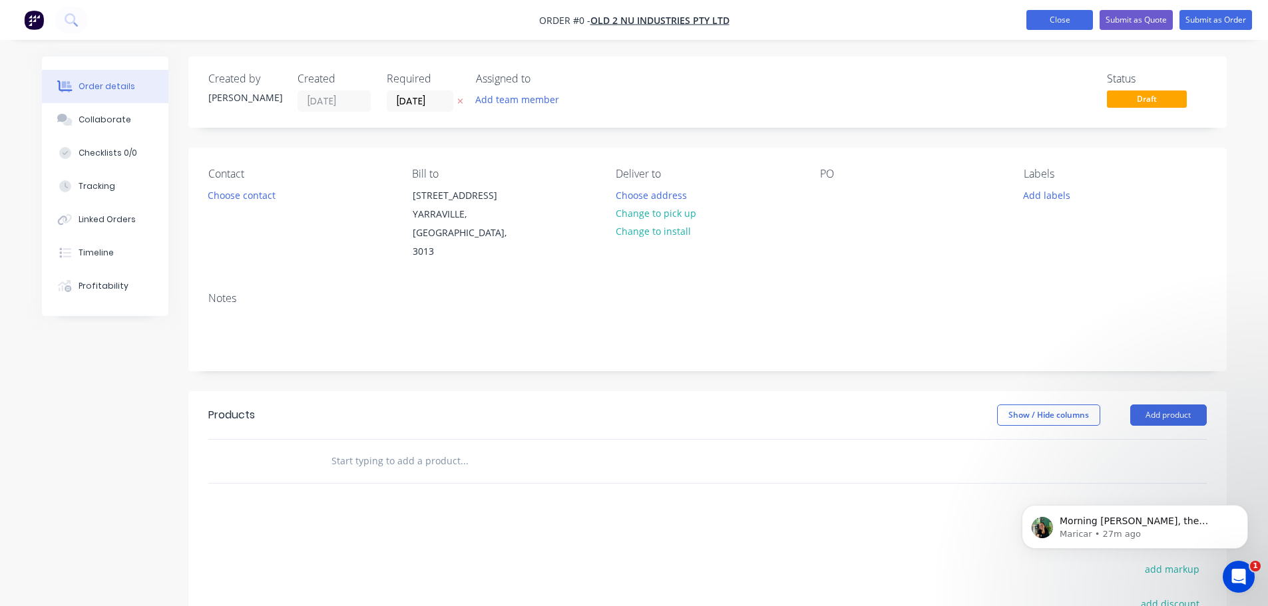
click at [1069, 21] on button "Close" at bounding box center [1059, 20] width 67 height 20
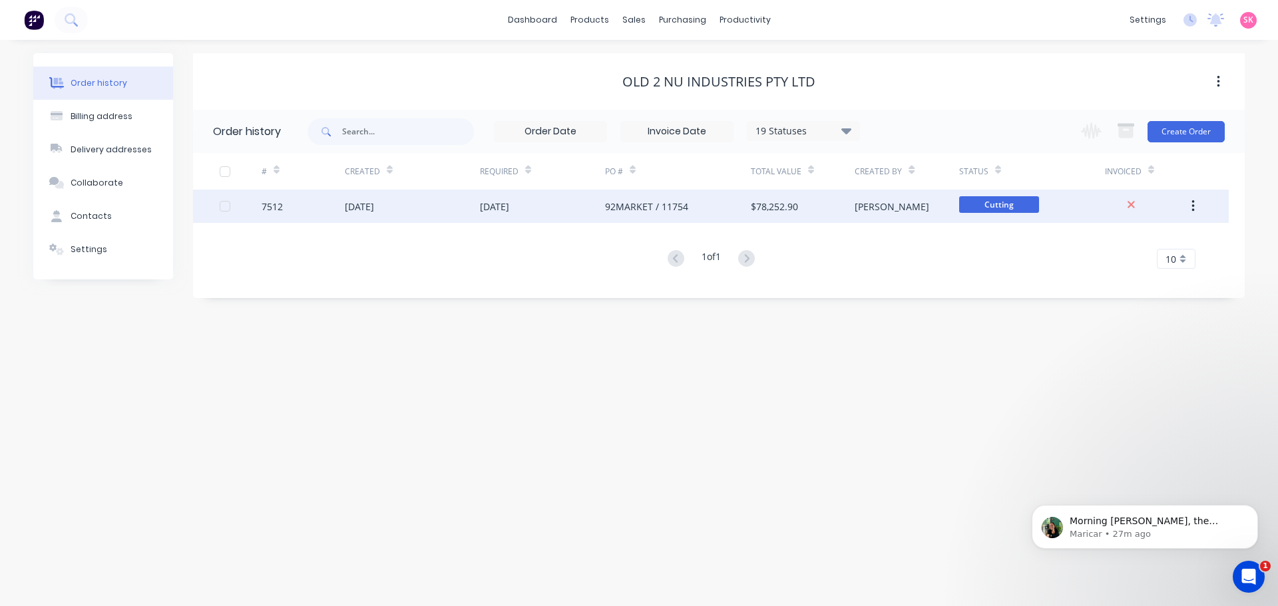
click at [1070, 212] on div "Cutting" at bounding box center [1032, 206] width 146 height 33
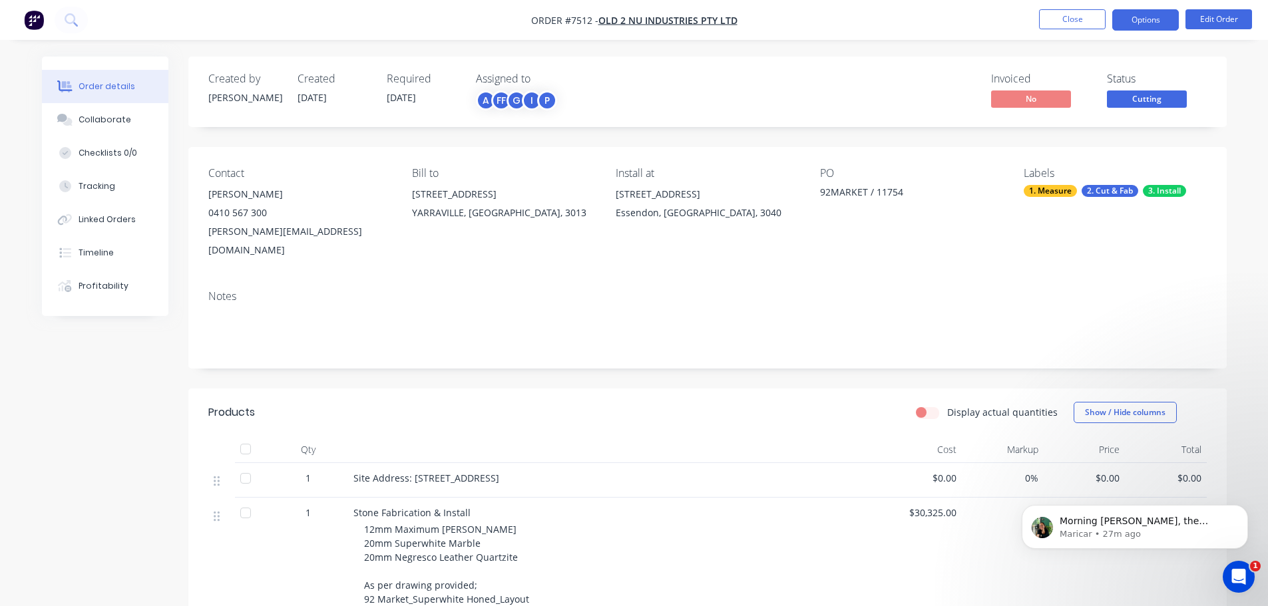
click at [1162, 27] on button "Options" at bounding box center [1145, 19] width 67 height 21
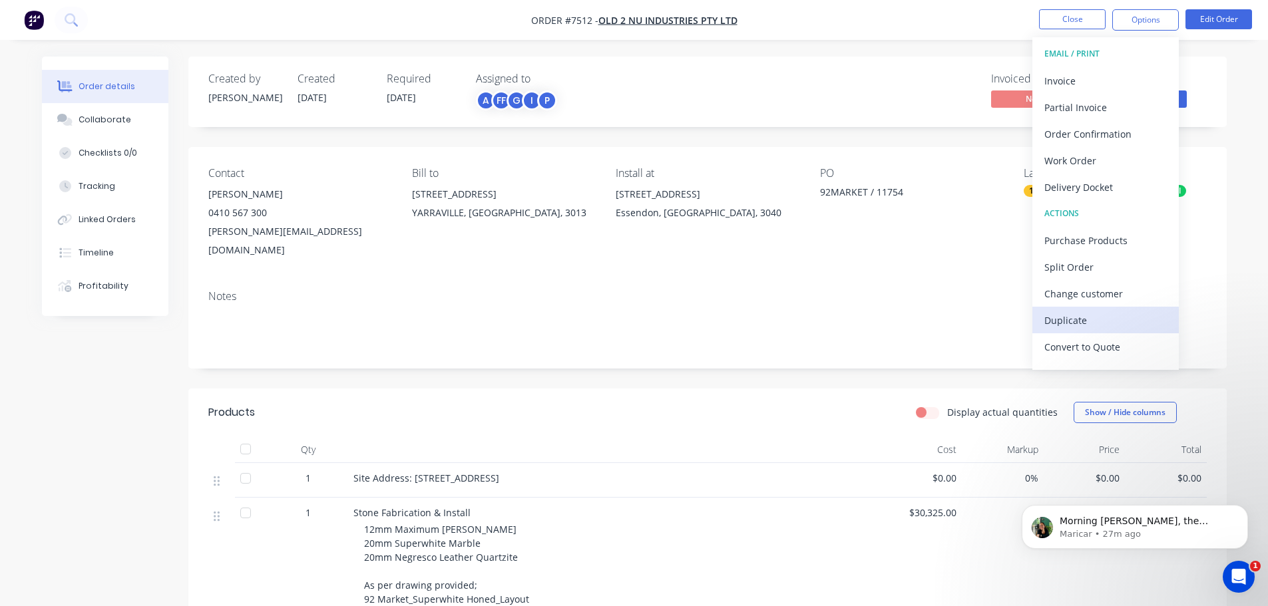
click at [1114, 319] on div "Duplicate" at bounding box center [1105, 320] width 122 height 19
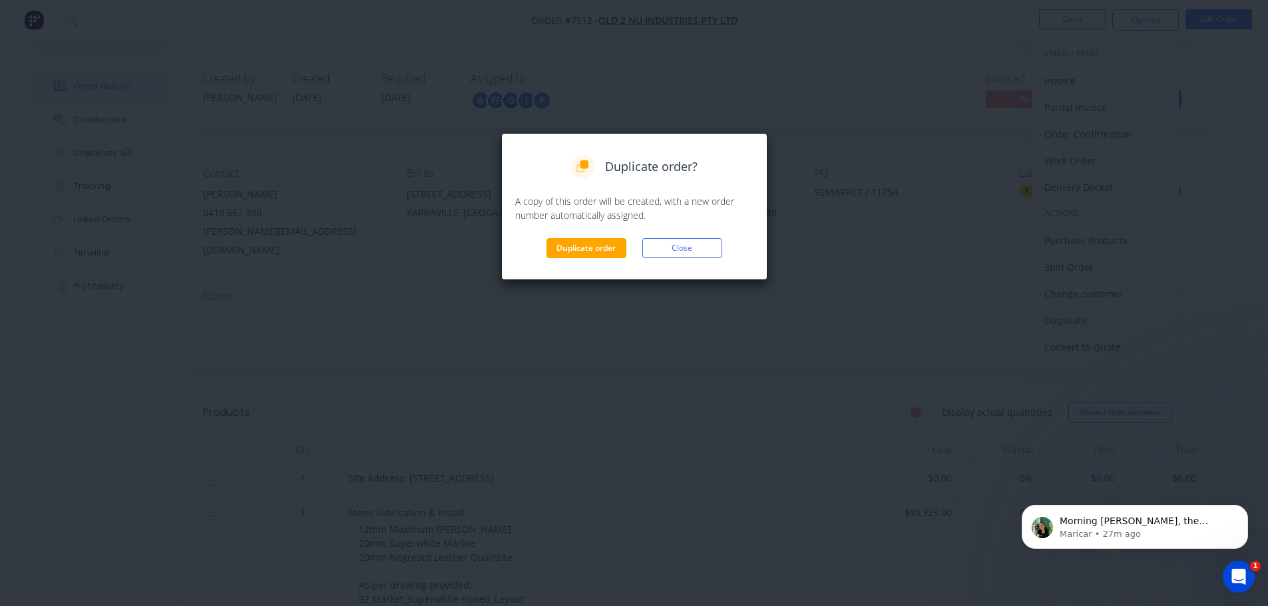
click at [628, 252] on div "Duplicate order Close" at bounding box center [634, 248] width 238 height 20
click at [598, 252] on button "Duplicate order" at bounding box center [586, 248] width 80 height 20
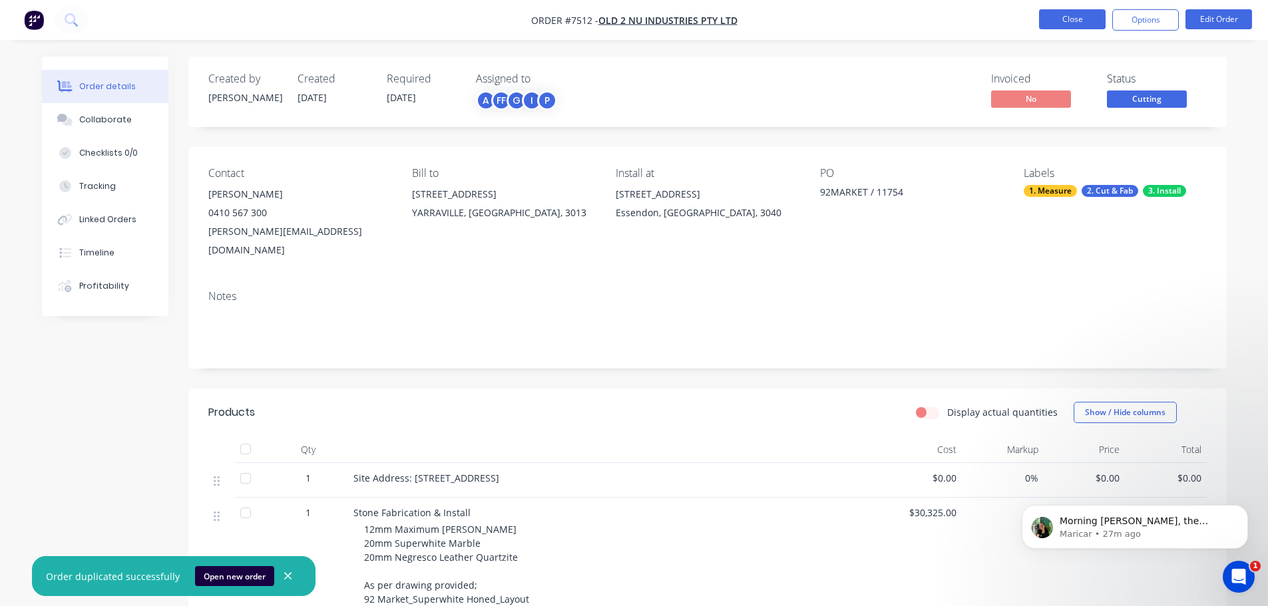
click at [1055, 27] on button "Close" at bounding box center [1072, 19] width 67 height 20
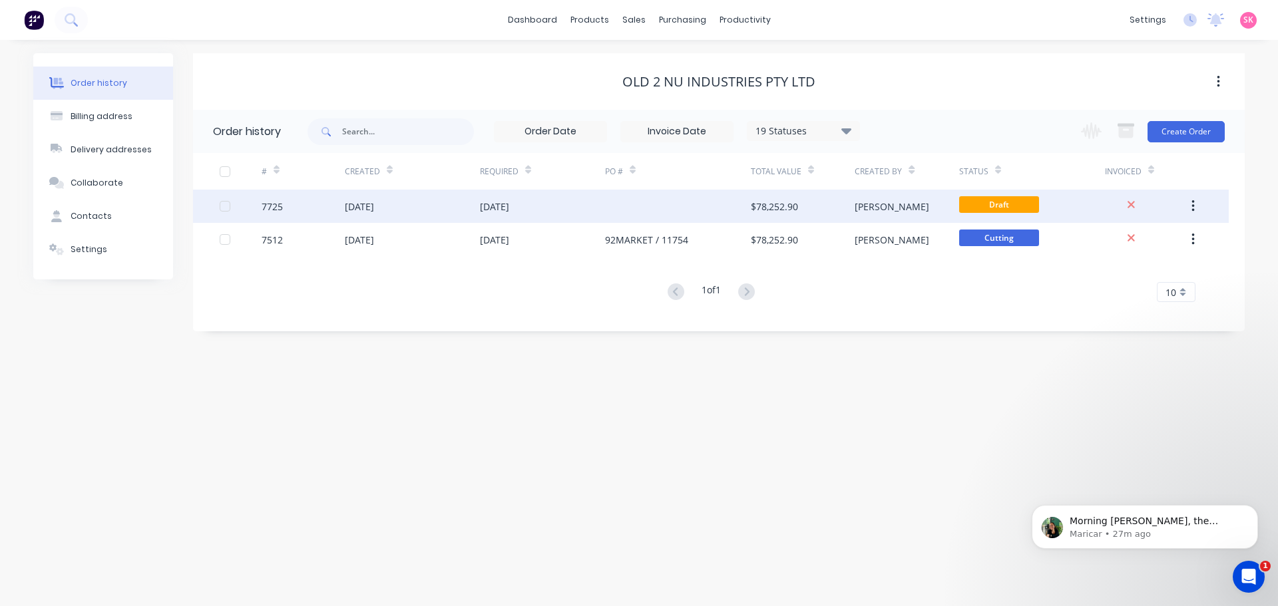
click at [414, 215] on div "08 Sep 2025" at bounding box center [412, 206] width 135 height 33
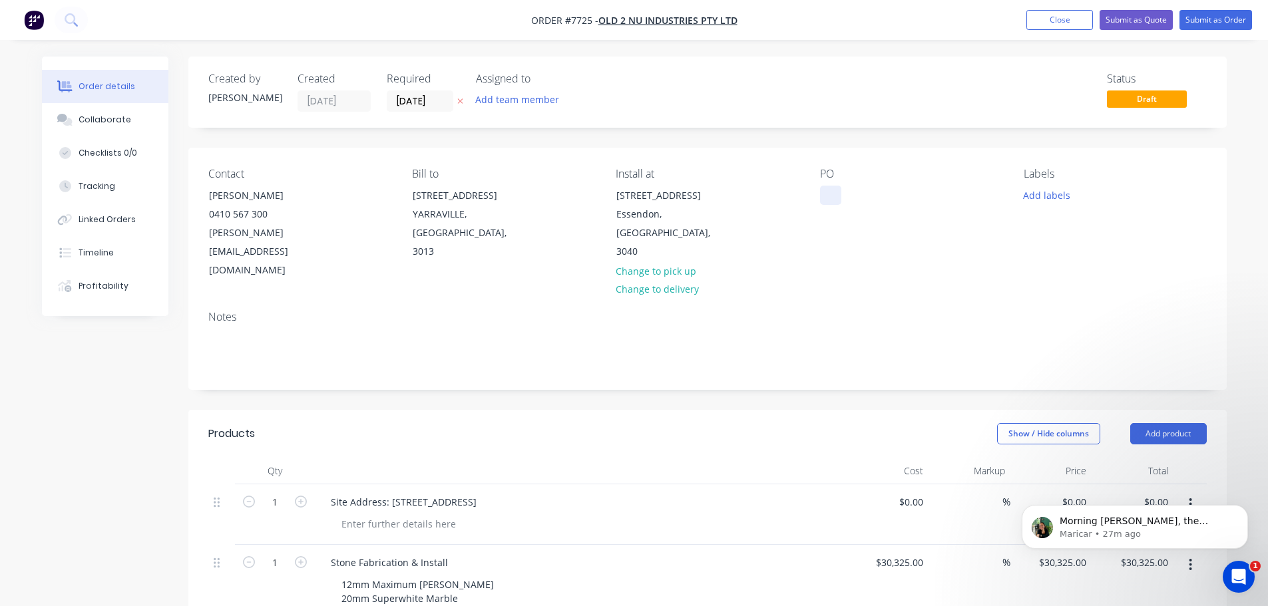
click at [839, 187] on div at bounding box center [830, 195] width 21 height 19
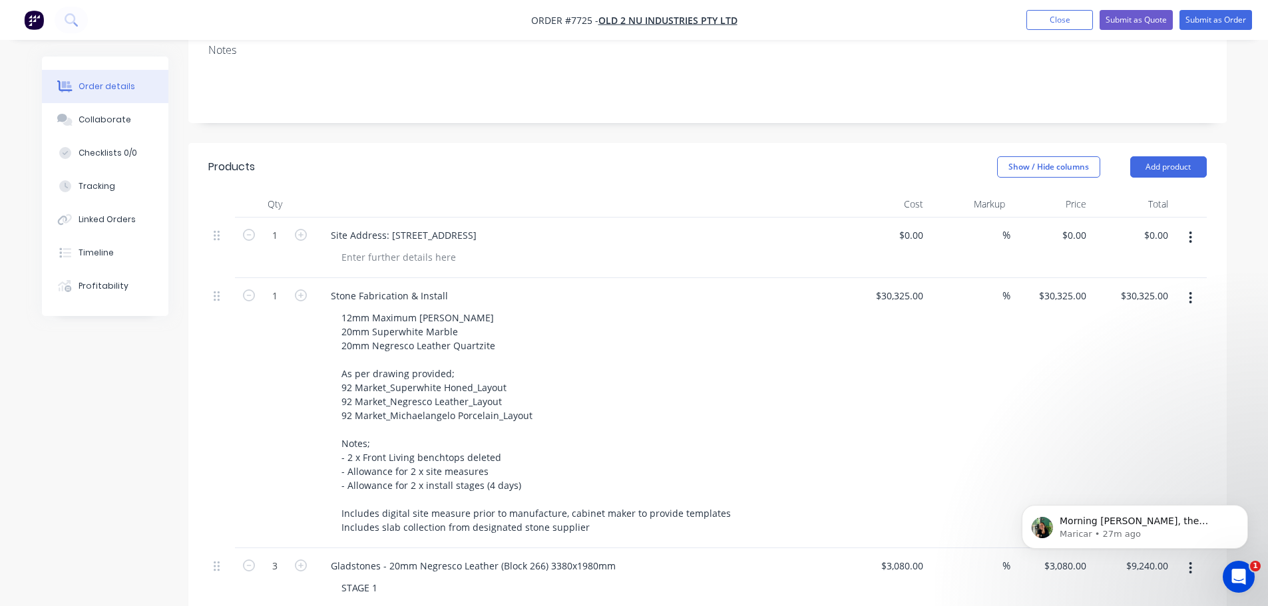
scroll to position [399, 0]
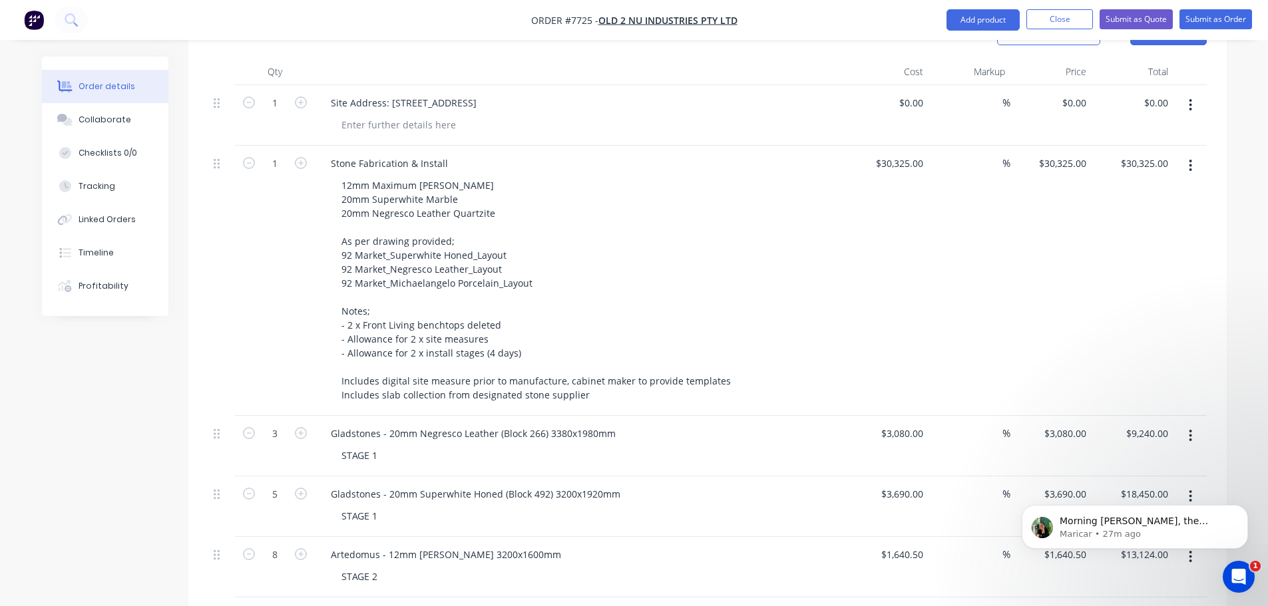
click at [1187, 424] on button "button" at bounding box center [1190, 436] width 31 height 24
click at [1243, 509] on icon "Dismiss notification" at bounding box center [1244, 508] width 7 height 7
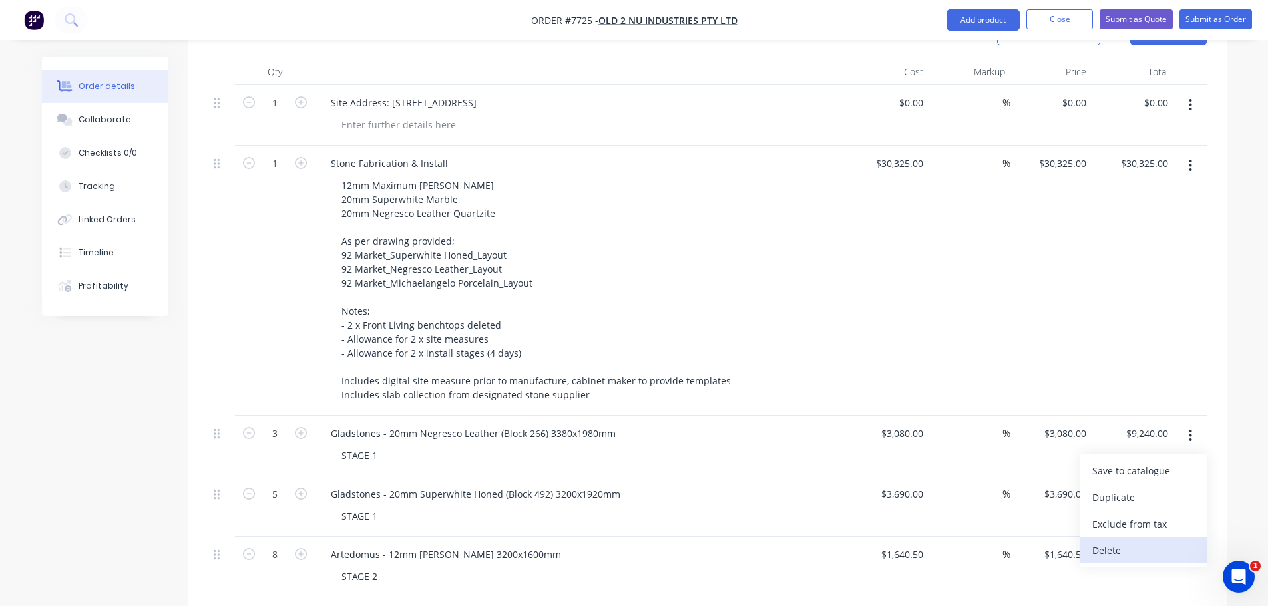
click at [1174, 541] on div "Delete" at bounding box center [1143, 550] width 103 height 19
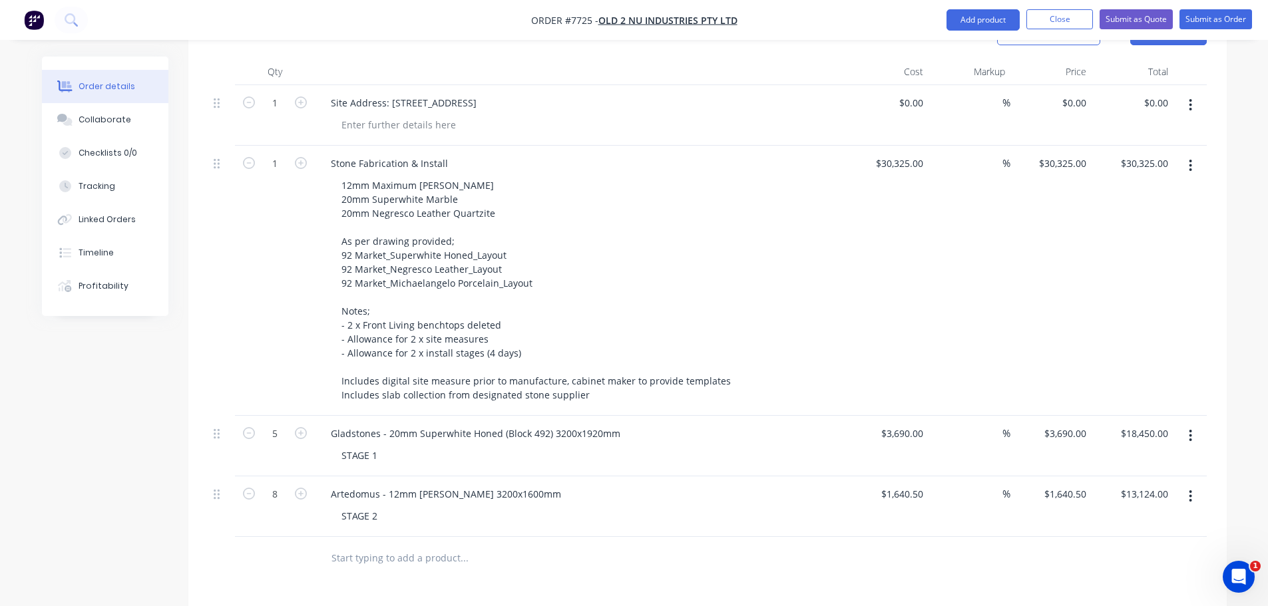
click at [1189, 429] on icon "button" at bounding box center [1190, 436] width 3 height 15
click at [1164, 541] on div "Delete" at bounding box center [1143, 550] width 103 height 19
click at [1189, 429] on icon "button" at bounding box center [1190, 436] width 3 height 15
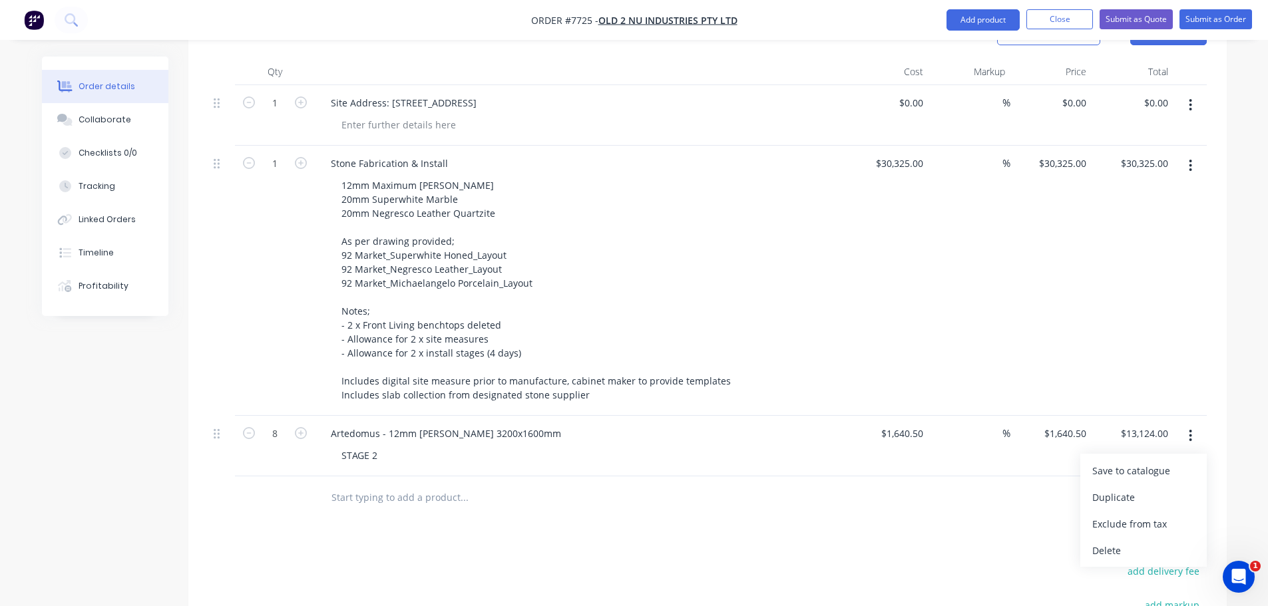
drag, startPoint x: 1166, startPoint y: 507, endPoint x: 1141, endPoint y: 498, distance: 26.1
click at [1166, 541] on div "Delete" at bounding box center [1143, 550] width 103 height 19
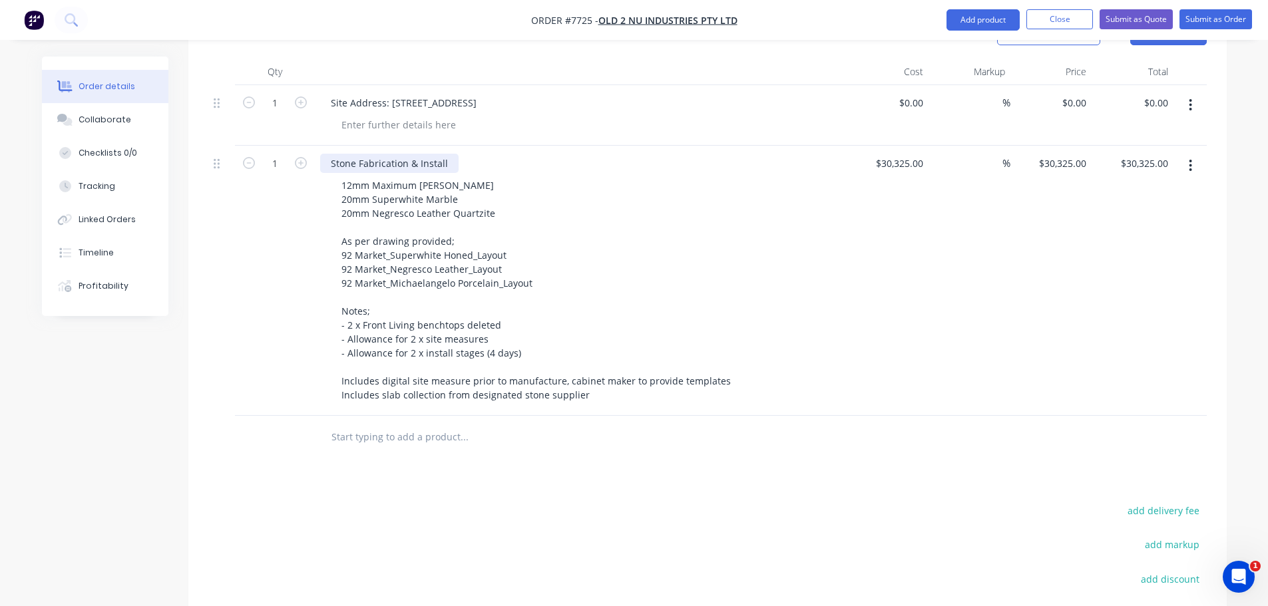
click at [453, 154] on div "Stone Fabrication & Install" at bounding box center [389, 163] width 138 height 19
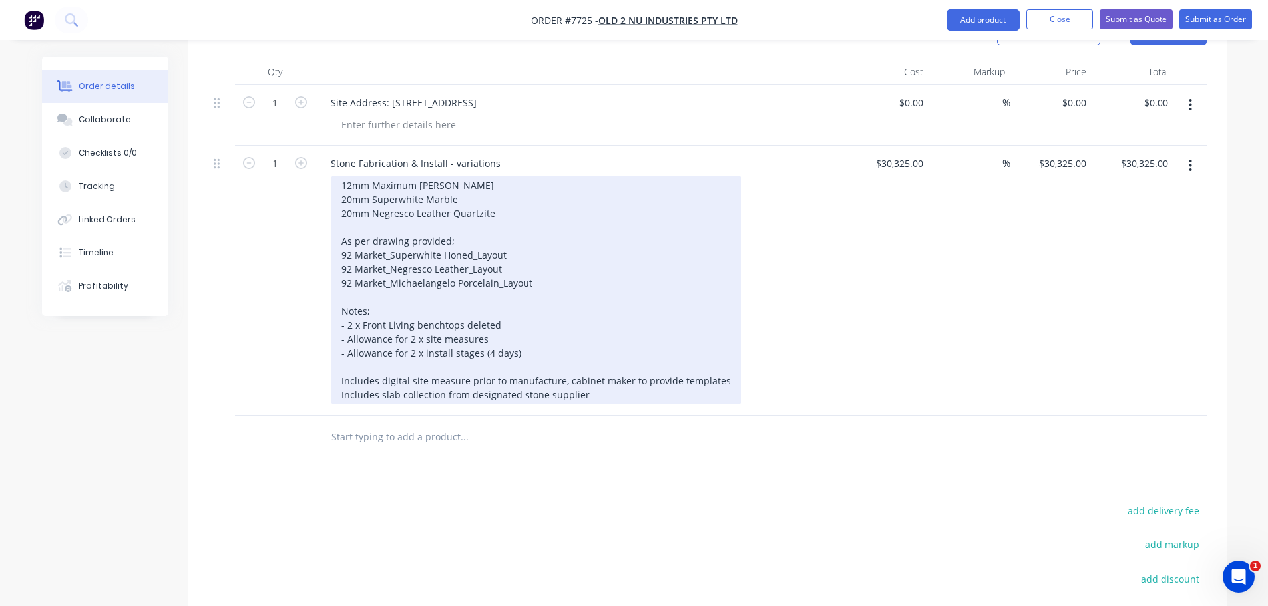
click at [459, 312] on div "12mm Maximum Michaelangelo Porcelain 20mm Superwhite Marble 20mm Negresco Leath…" at bounding box center [536, 290] width 411 height 229
drag, startPoint x: 593, startPoint y: 361, endPoint x: 312, endPoint y: 115, distance: 373.6
click at [316, 146] on div "Stone Fabrication & Install - variations 12mm Maximum Michaelangelo Porcelain 2…" at bounding box center [581, 281] width 532 height 270
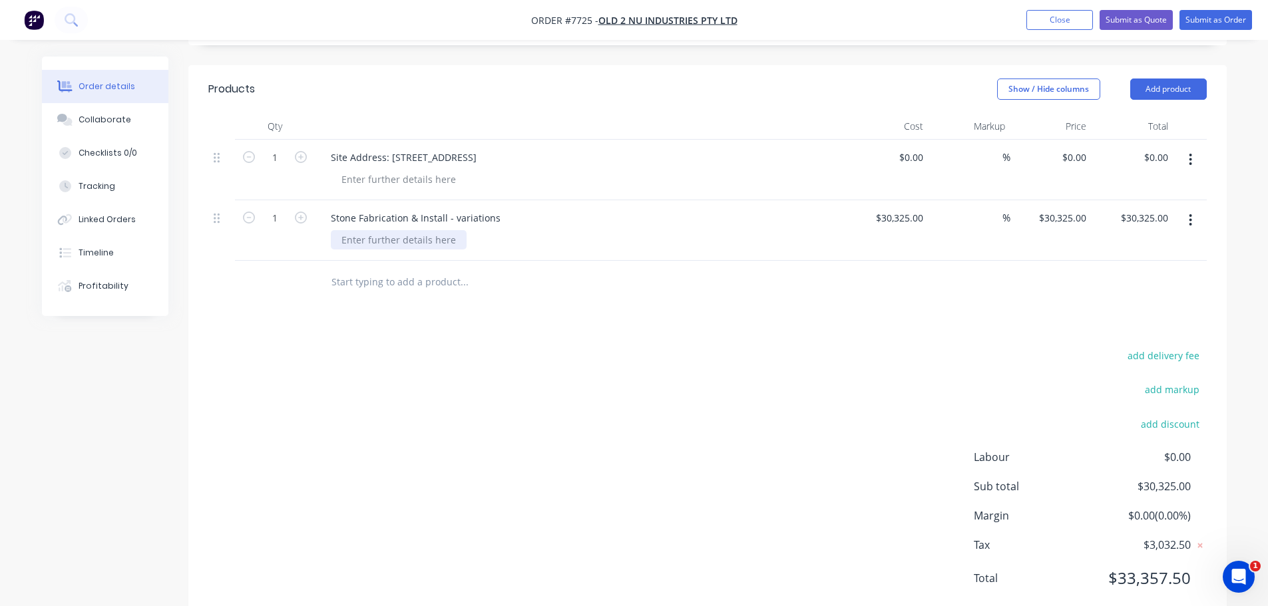
click at [405, 230] on div at bounding box center [399, 239] width 136 height 19
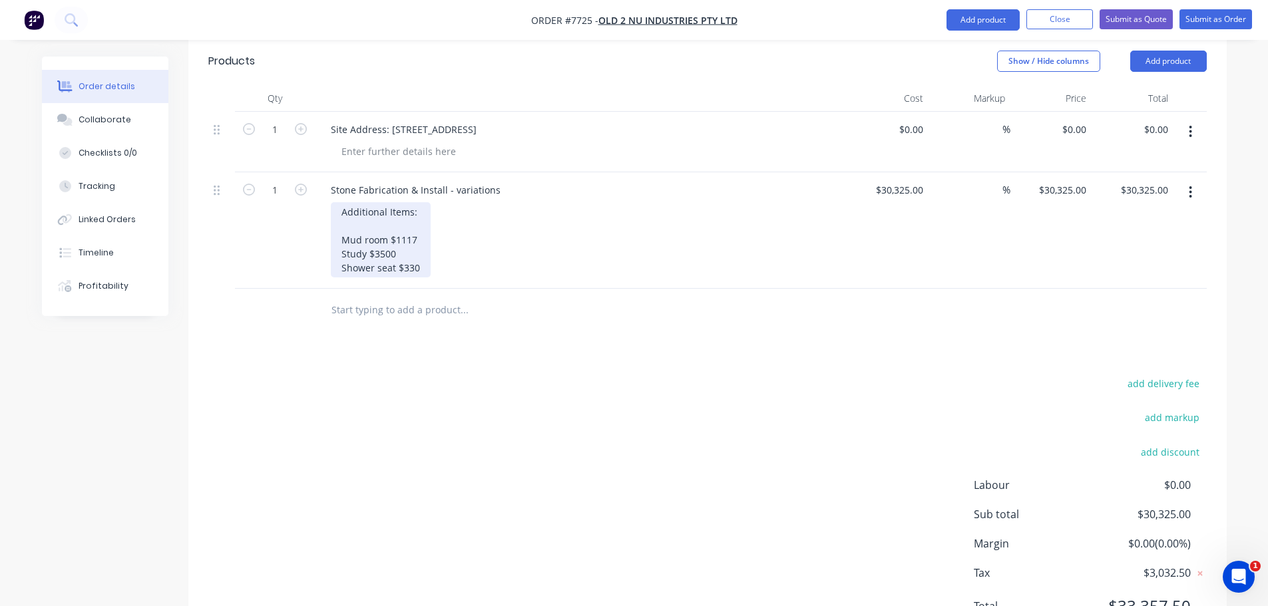
scroll to position [399, 0]
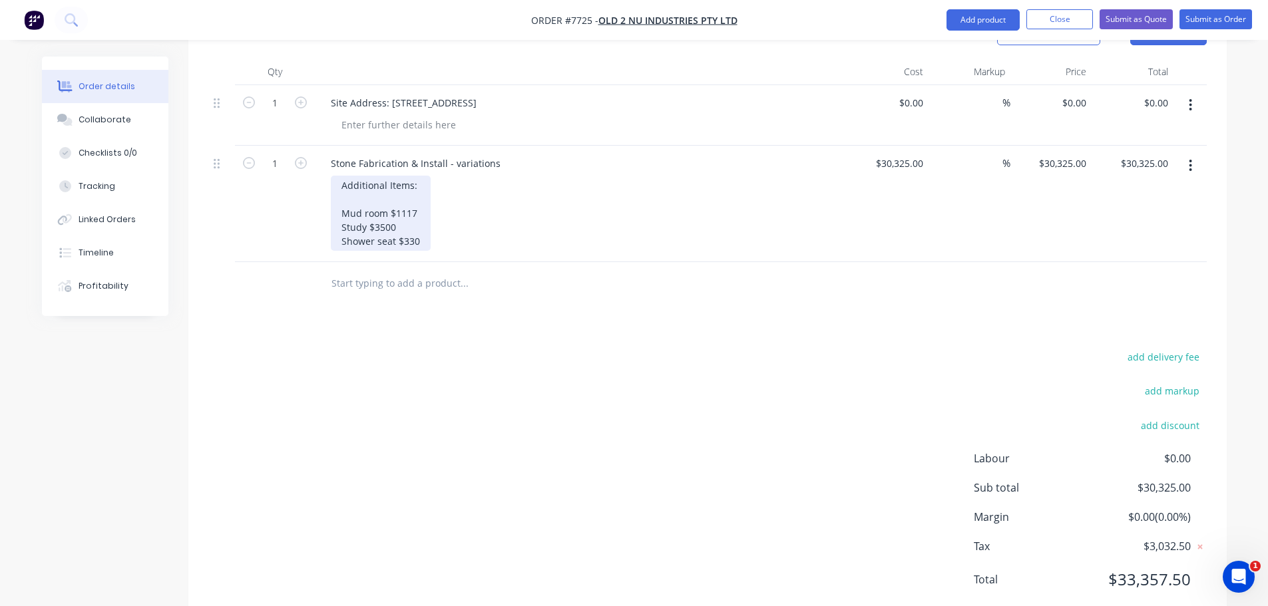
click at [390, 176] on div "Additional Items: Mud room $1117 Study $3500 Shower seat $330" at bounding box center [381, 213] width 100 height 75
click at [429, 204] on div "Additional Items: Mud room $1117 Study $3500 Shower seat $330" at bounding box center [586, 213] width 511 height 75
click at [422, 203] on div "Additional Items: Mud room $1117 Study $3500 Shower seat $330" at bounding box center [381, 213] width 100 height 75
click at [428, 270] on input "text" at bounding box center [464, 283] width 266 height 27
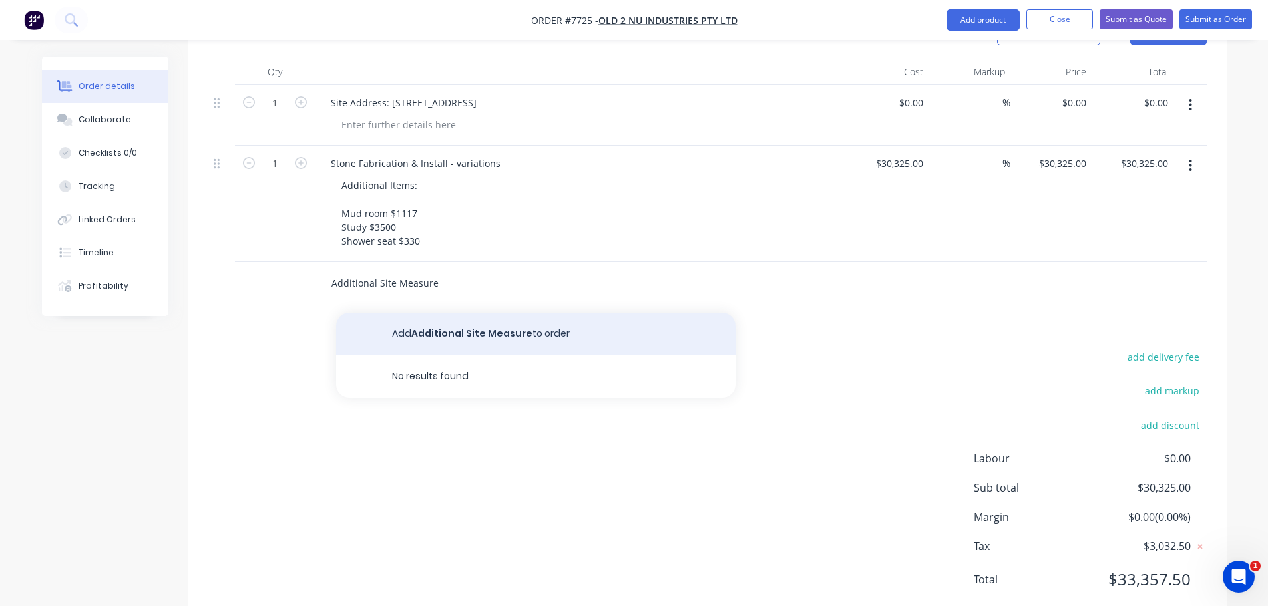
type input "Additional Site Measure"
click at [468, 313] on button "Add Additional Site Measure to order" at bounding box center [535, 334] width 399 height 43
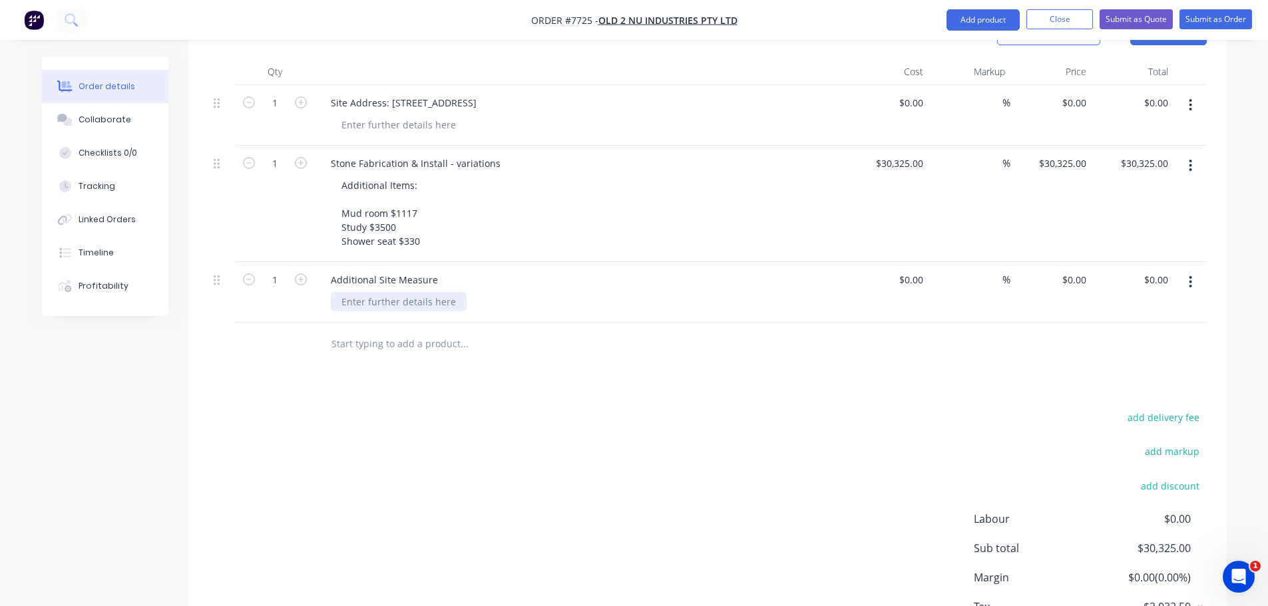
click at [367, 292] on div at bounding box center [399, 301] width 136 height 19
click at [921, 270] on input at bounding box center [913, 279] width 31 height 19
type input "$350.00"
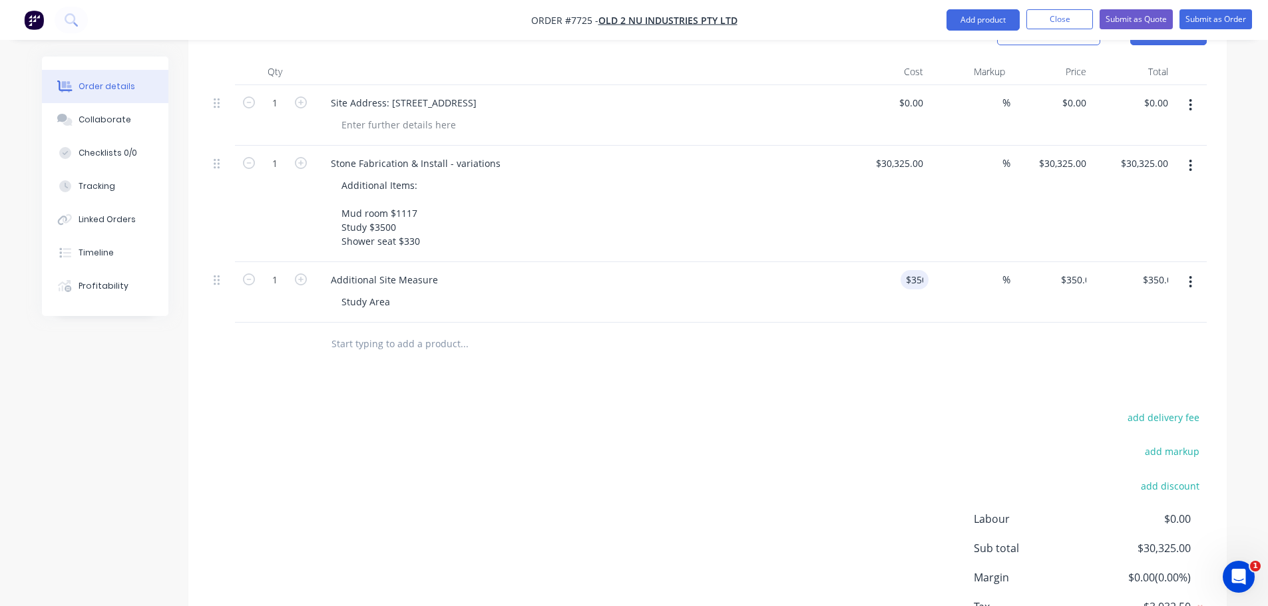
click at [883, 409] on div "add delivery fee add markup add discount Labour $0.00 Sub total $30,325.00 Marg…" at bounding box center [707, 537] width 998 height 257
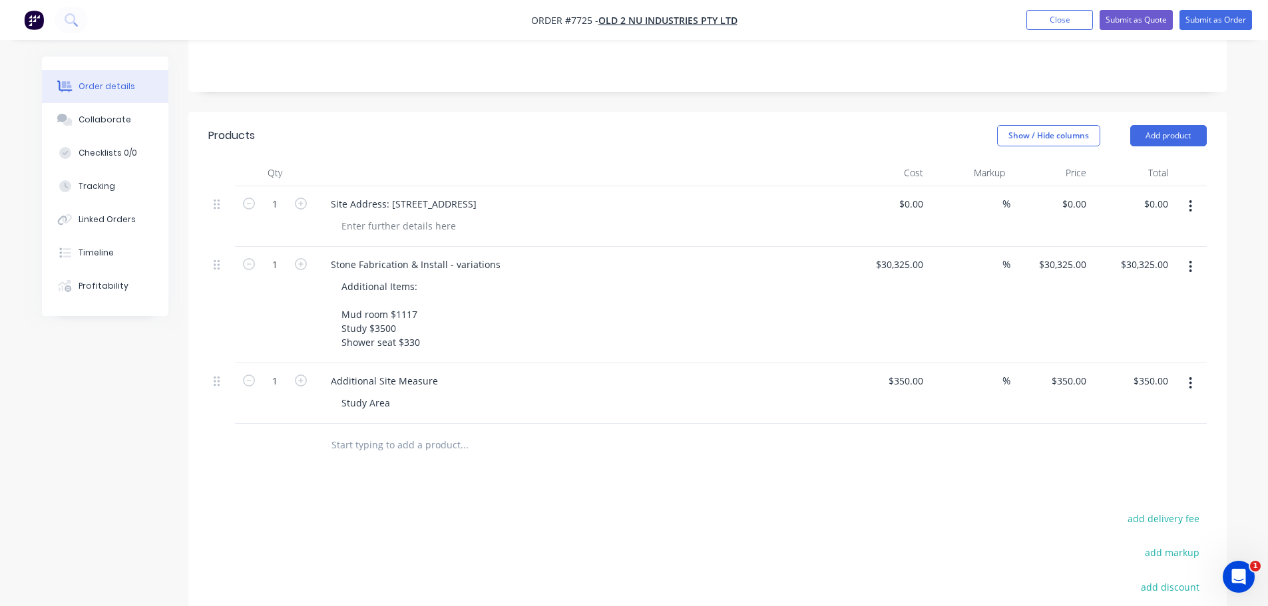
scroll to position [200, 0]
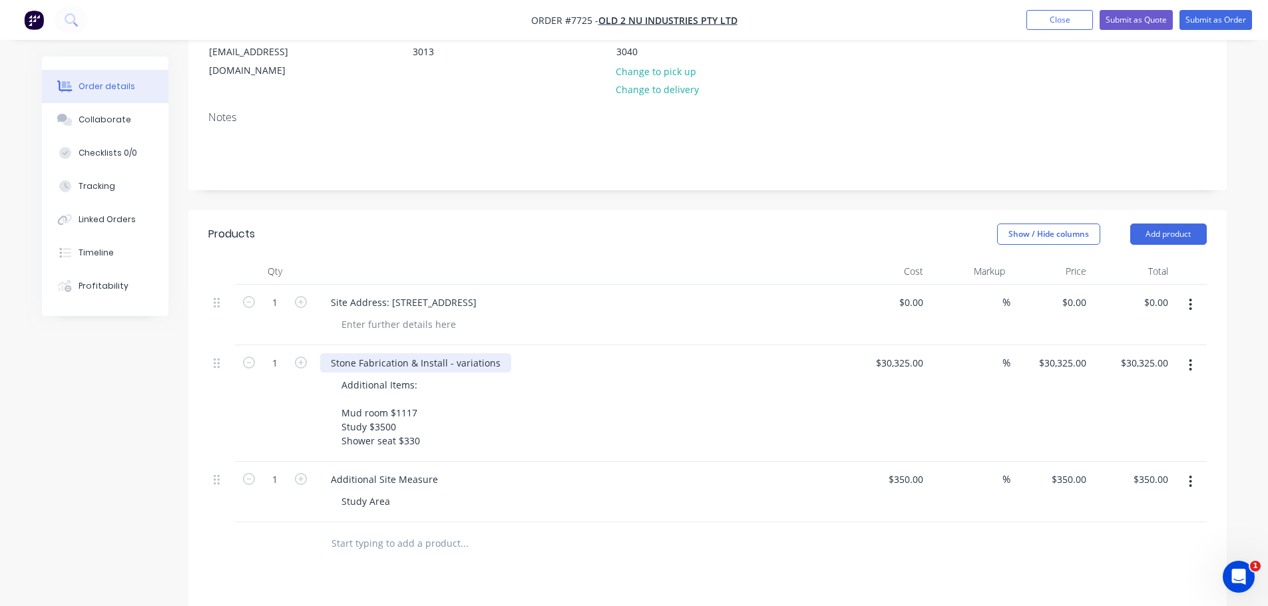
click at [479, 353] on div "Stone Fabrication & Install - variations" at bounding box center [415, 362] width 191 height 19
click at [497, 353] on div "Stone Fabrication & Install - variations" at bounding box center [415, 362] width 191 height 19
click at [455, 353] on div "Stone Fabrication & Install - variations" at bounding box center [415, 362] width 191 height 19
click at [421, 375] on div "Additional Items: Mud room $1117 Study $3500 Shower seat $330" at bounding box center [381, 412] width 100 height 75
drag, startPoint x: 421, startPoint y: 347, endPoint x: 274, endPoint y: 347, distance: 147.8
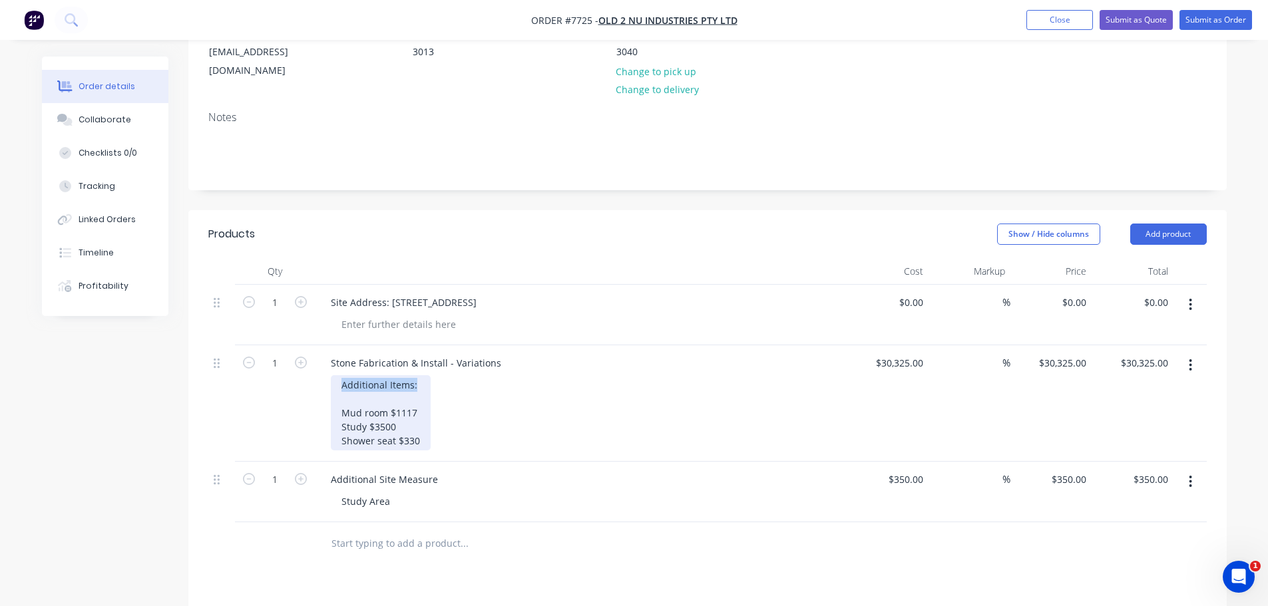
click at [280, 346] on div "1 Stone Fabrication & Install - Variations Additional Items: Mud room $1117 Stu…" at bounding box center [707, 403] width 998 height 116
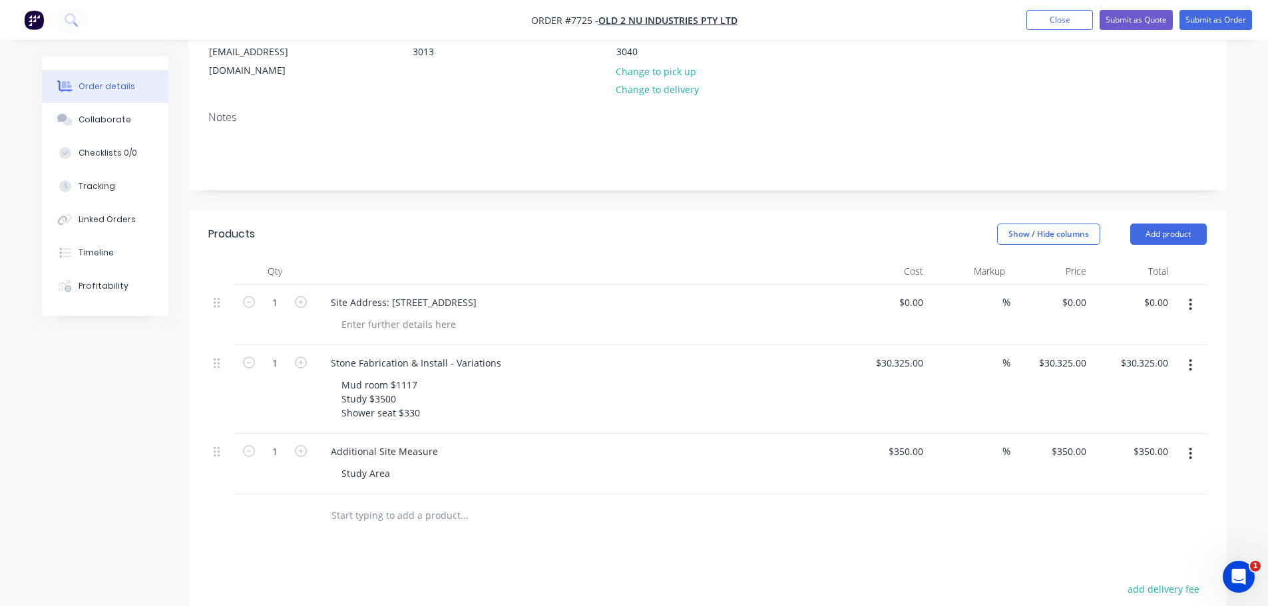
click at [640, 503] on div at bounding box center [519, 516] width 399 height 27
click at [917, 353] on input "30325" at bounding box center [902, 362] width 54 height 19
click at [459, 353] on div "Stone Fabrication & Install - Variations" at bounding box center [416, 362] width 192 height 19
drag, startPoint x: 459, startPoint y: 327, endPoint x: 136, endPoint y: 317, distance: 323.6
click at [158, 317] on div "Created by Stacey Created 08/09/25 Required 08/09/25 Assigned to Add team membe…" at bounding box center [634, 367] width 1185 height 1020
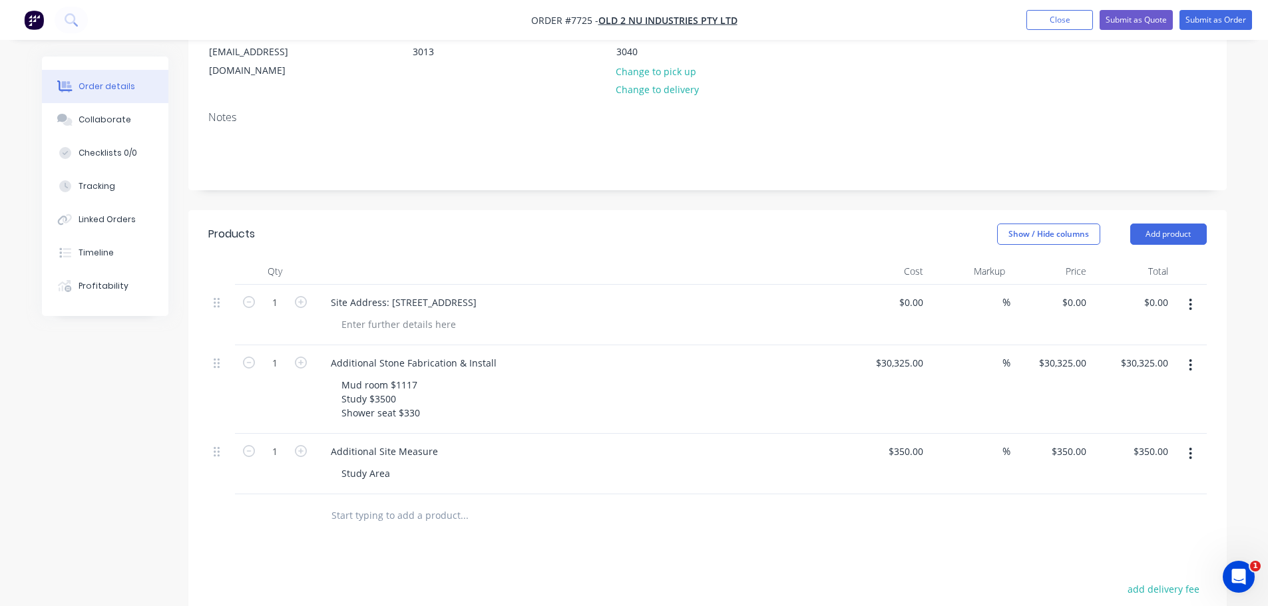
click at [718, 524] on div "Products Show / Hide columns Add product Qty Cost Markup Price Total 1 Site Add…" at bounding box center [707, 533] width 1038 height 647
click at [906, 353] on input "30325" at bounding box center [902, 362] width 54 height 19
click at [913, 353] on input "30325" at bounding box center [902, 362] width 54 height 19
type input "$4,947.00"
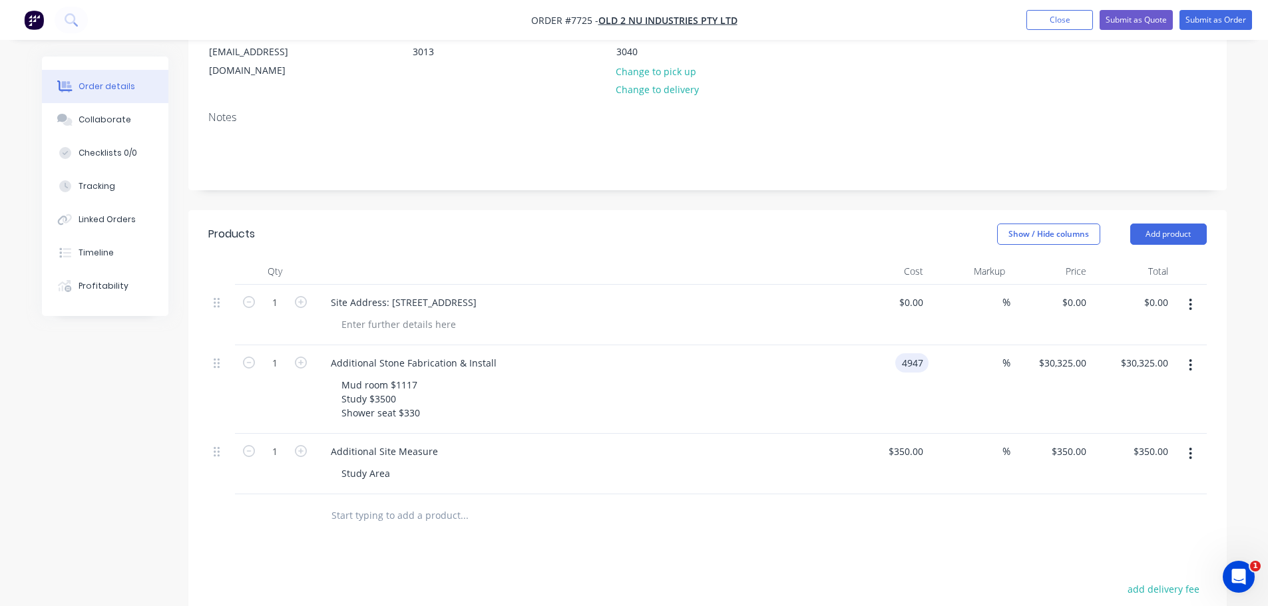
type input "$4,947.00"
click at [948, 294] on div "%" at bounding box center [970, 315] width 82 height 61
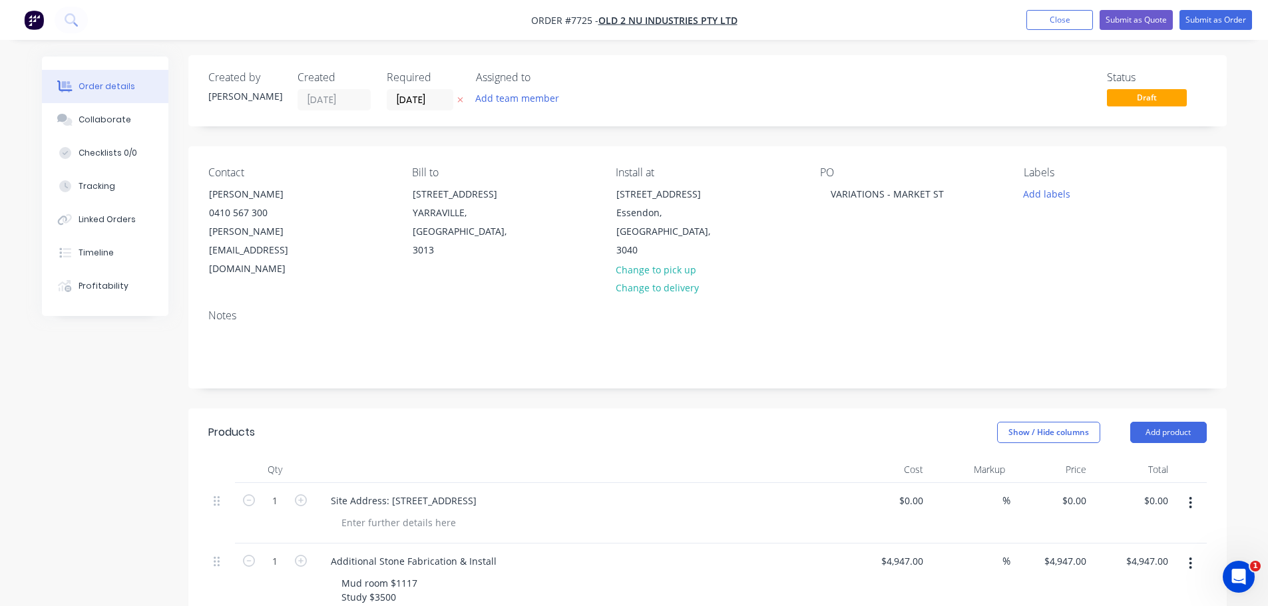
scroll to position [0, 0]
click at [1146, 24] on button "Submit as Quote" at bounding box center [1136, 20] width 73 height 20
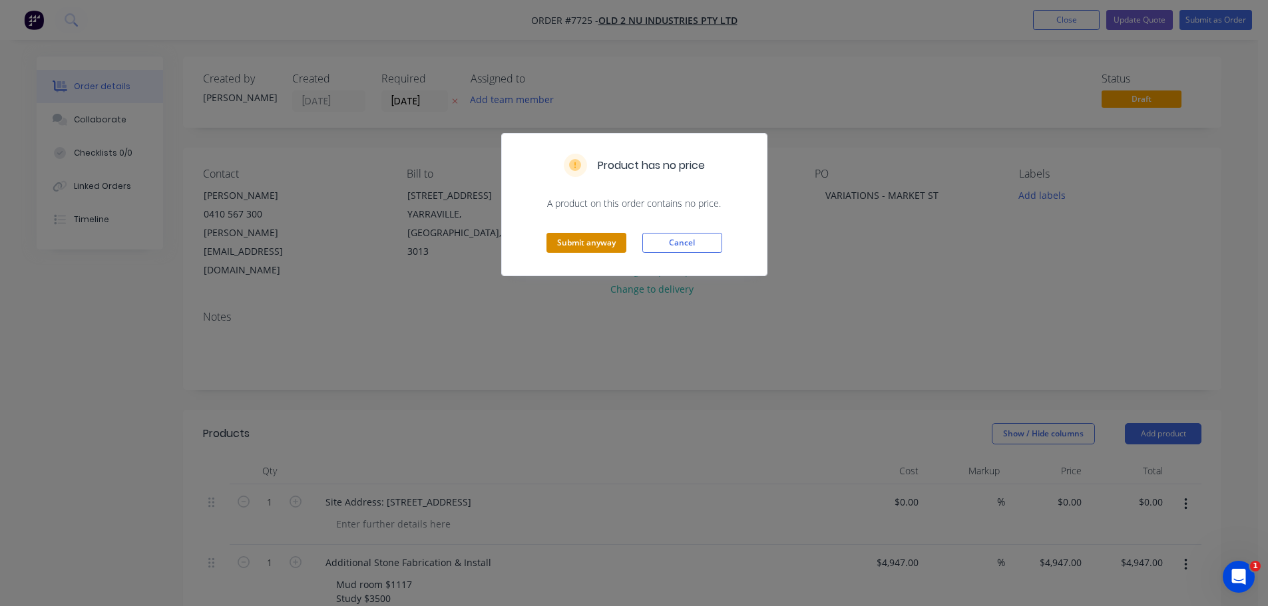
click at [625, 246] on button "Submit anyway" at bounding box center [586, 243] width 80 height 20
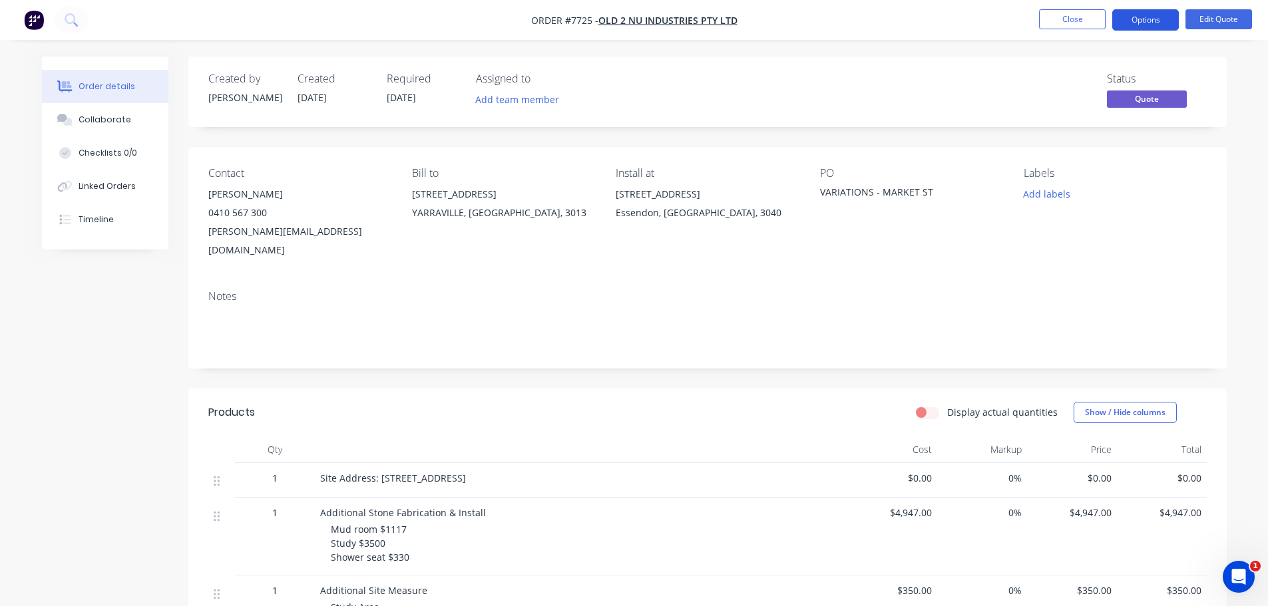
click at [1147, 19] on button "Options" at bounding box center [1145, 19] width 67 height 21
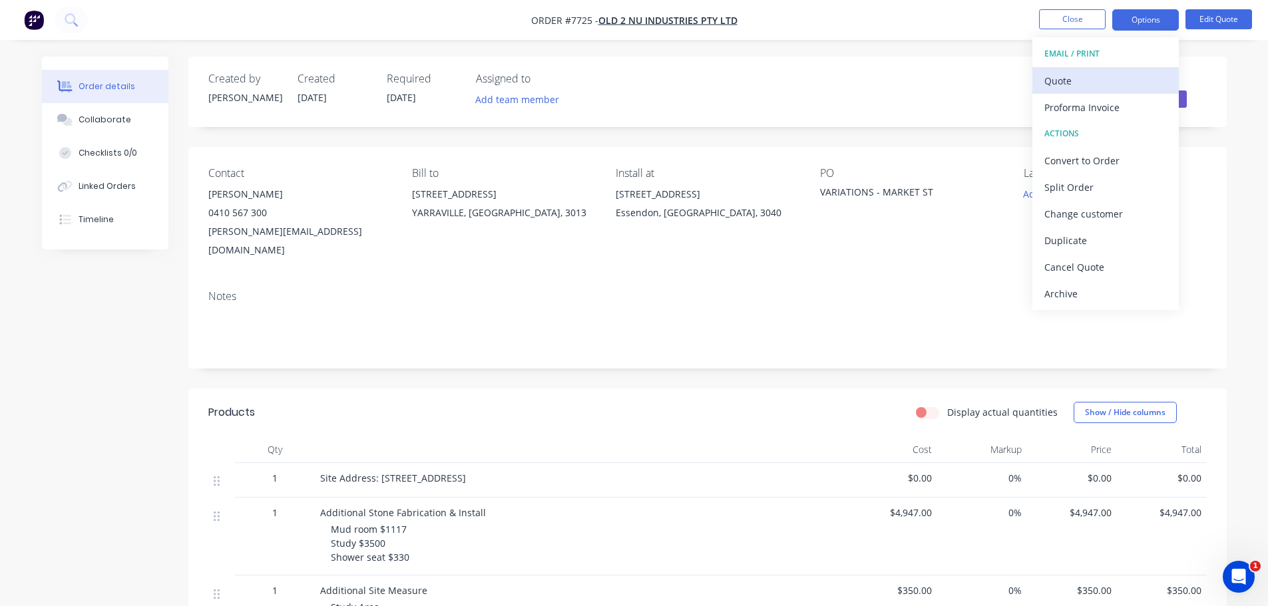
click at [1104, 79] on div "Quote" at bounding box center [1105, 80] width 122 height 19
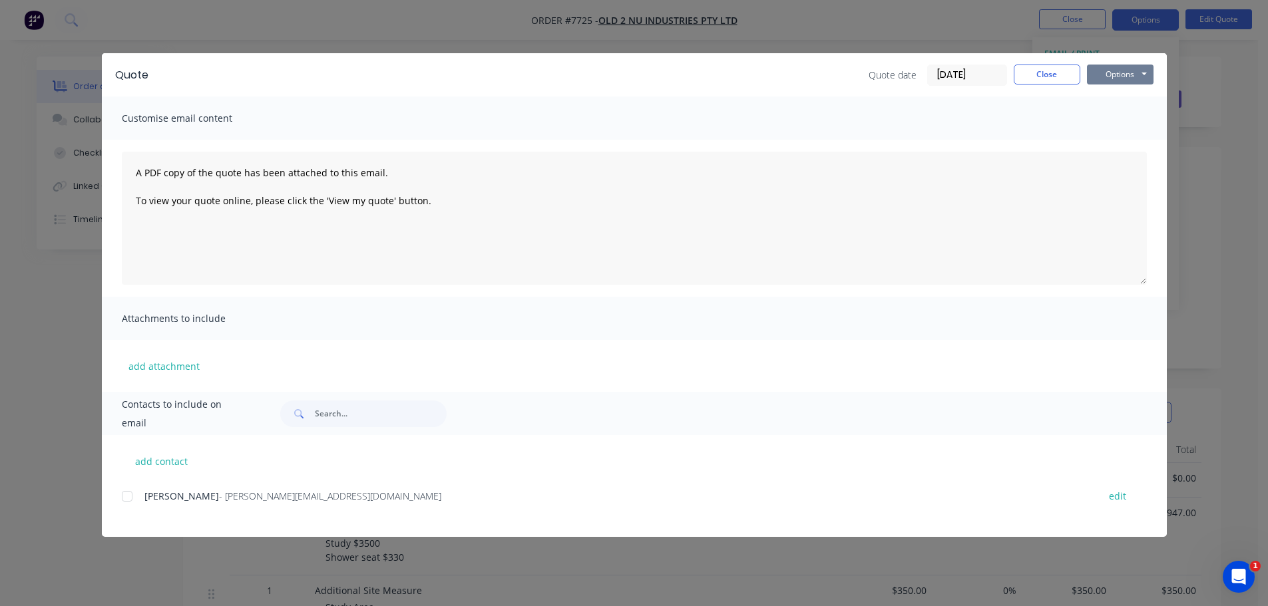
click at [1110, 73] on button "Options" at bounding box center [1120, 75] width 67 height 20
click at [1120, 119] on button "Print" at bounding box center [1129, 120] width 85 height 22
click at [1036, 80] on button "Close" at bounding box center [1047, 75] width 67 height 20
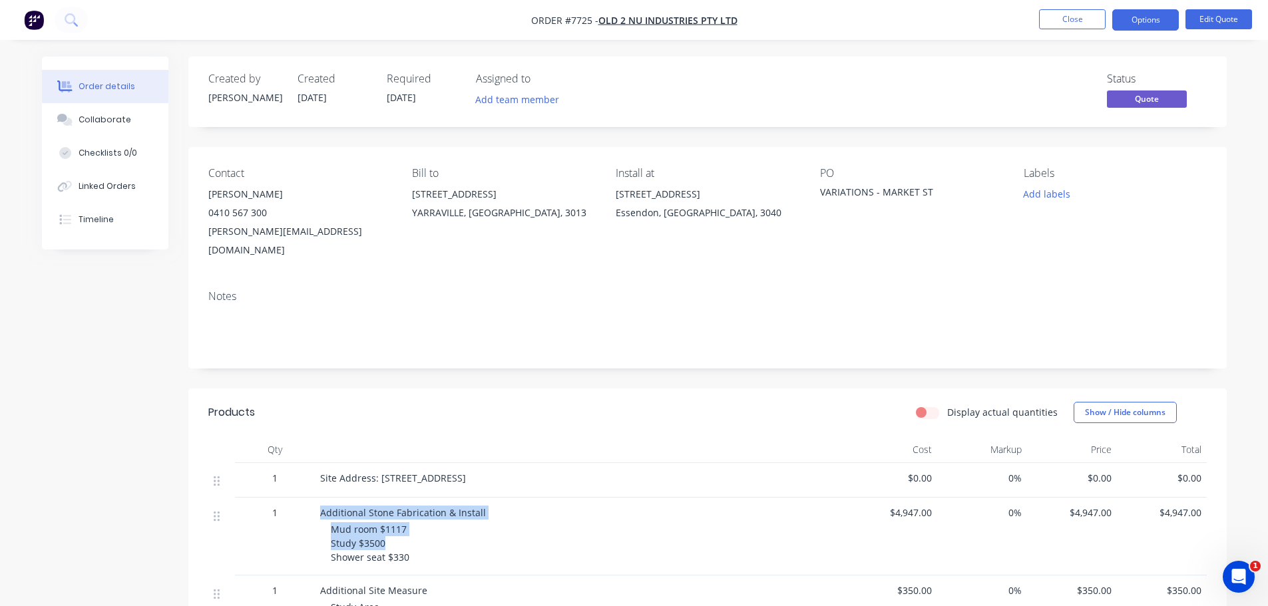
drag, startPoint x: 391, startPoint y: 522, endPoint x: 310, endPoint y: 522, distance: 81.2
click at [310, 522] on div "1 Additional Stone Fabrication & Install Mud room $1117 Study $3500 Shower seat…" at bounding box center [707, 537] width 998 height 78
click at [397, 533] on span "Mud room $1117 Study $3500 Shower seat $330" at bounding box center [370, 543] width 79 height 41
click at [1215, 12] on button "Edit Quote" at bounding box center [1218, 19] width 67 height 20
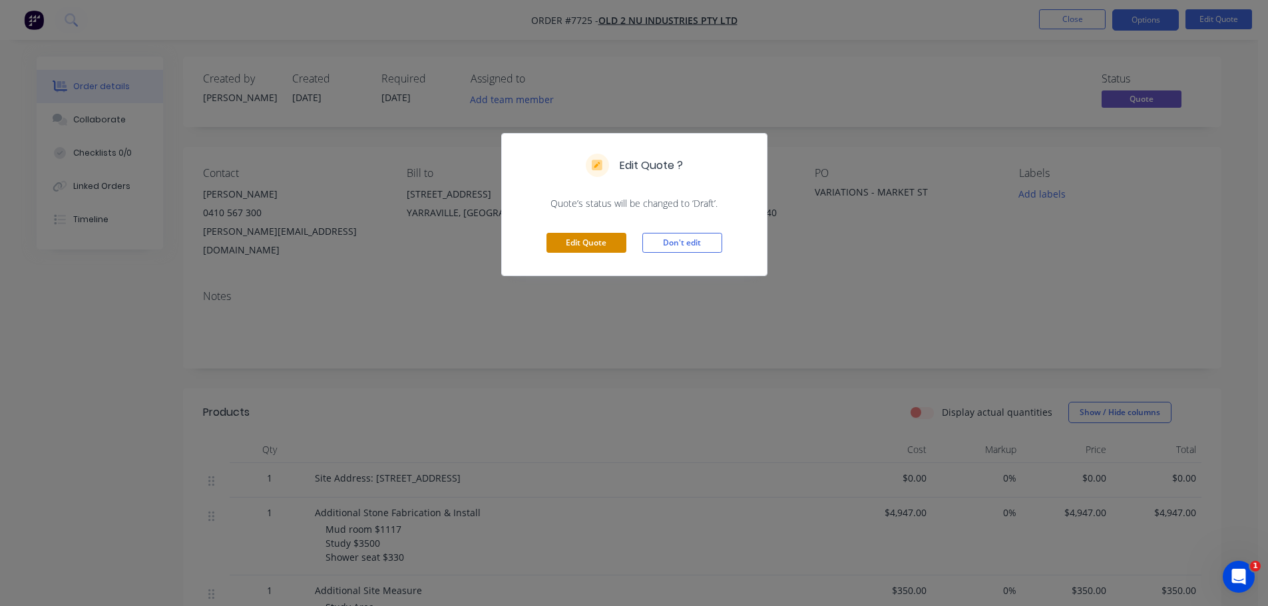
drag, startPoint x: 586, startPoint y: 249, endPoint x: 671, endPoint y: 304, distance: 100.6
click at [586, 249] on button "Edit Quote" at bounding box center [586, 243] width 80 height 20
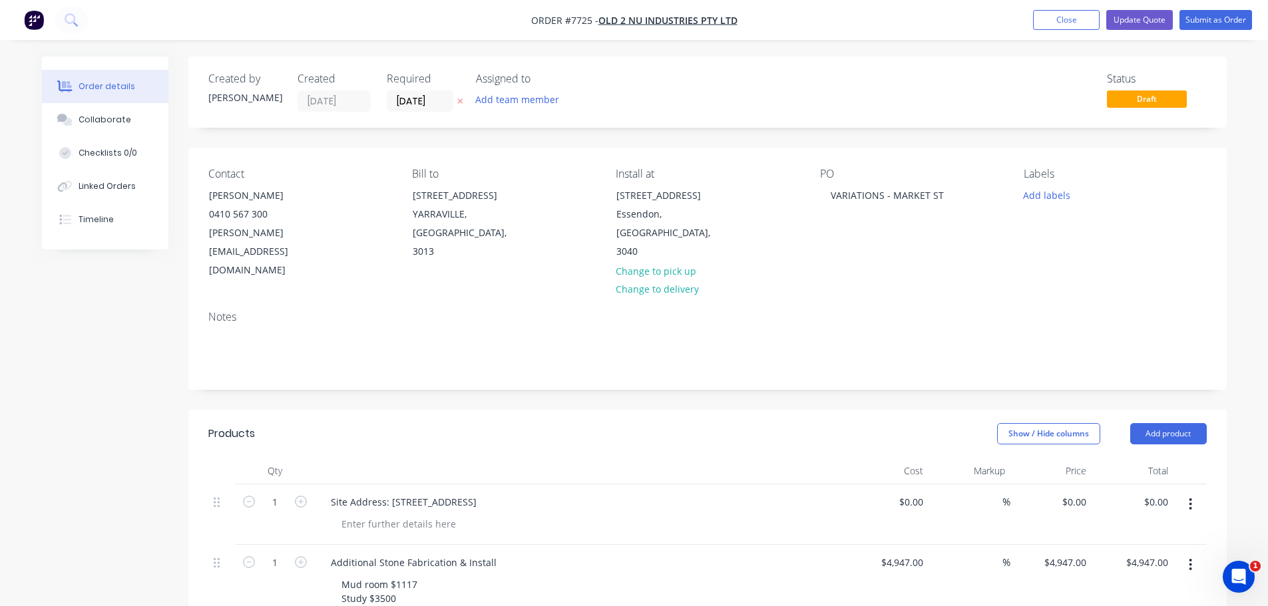
scroll to position [133, 0]
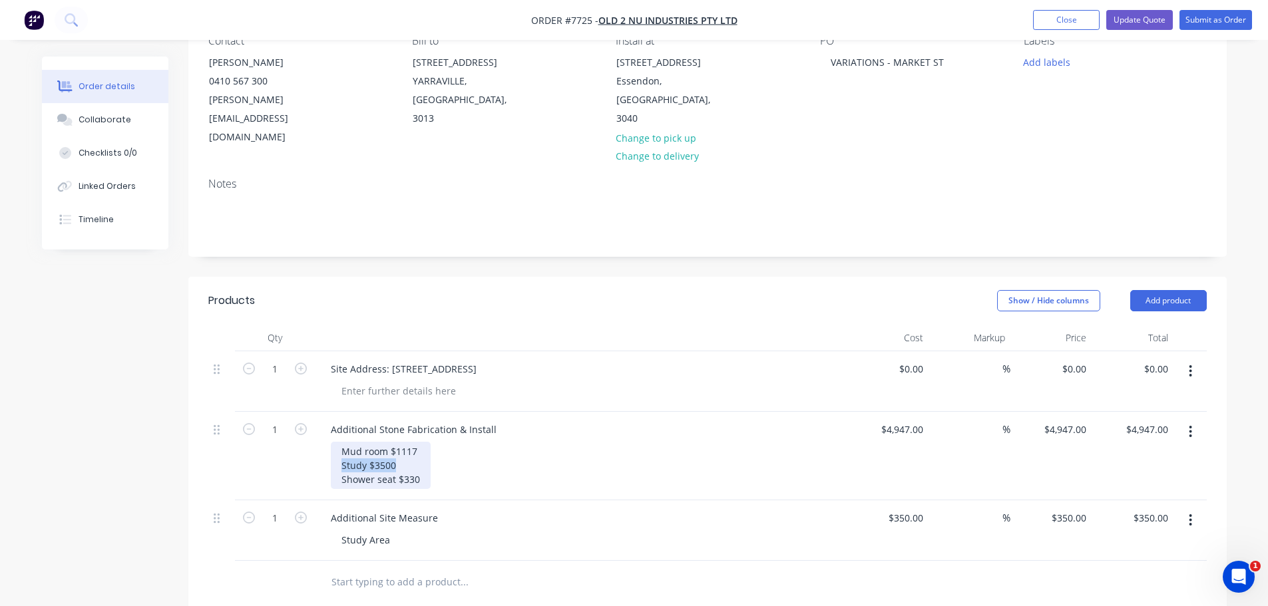
drag, startPoint x: 407, startPoint y: 431, endPoint x: 236, endPoint y: 431, distance: 171.1
click at [268, 431] on div "1 Additional Stone Fabrication & Install Mud room $1117 Study $3500 Shower seat…" at bounding box center [707, 456] width 998 height 89
click at [403, 442] on div "Mud room $1117 Bench Seat Shower seat $330" at bounding box center [381, 465] width 100 height 47
click at [411, 442] on div "Mud room $1117 Bench Seat Shower seat $330" at bounding box center [381, 465] width 100 height 47
drag, startPoint x: 397, startPoint y: 431, endPoint x: 298, endPoint y: 432, distance: 99.9
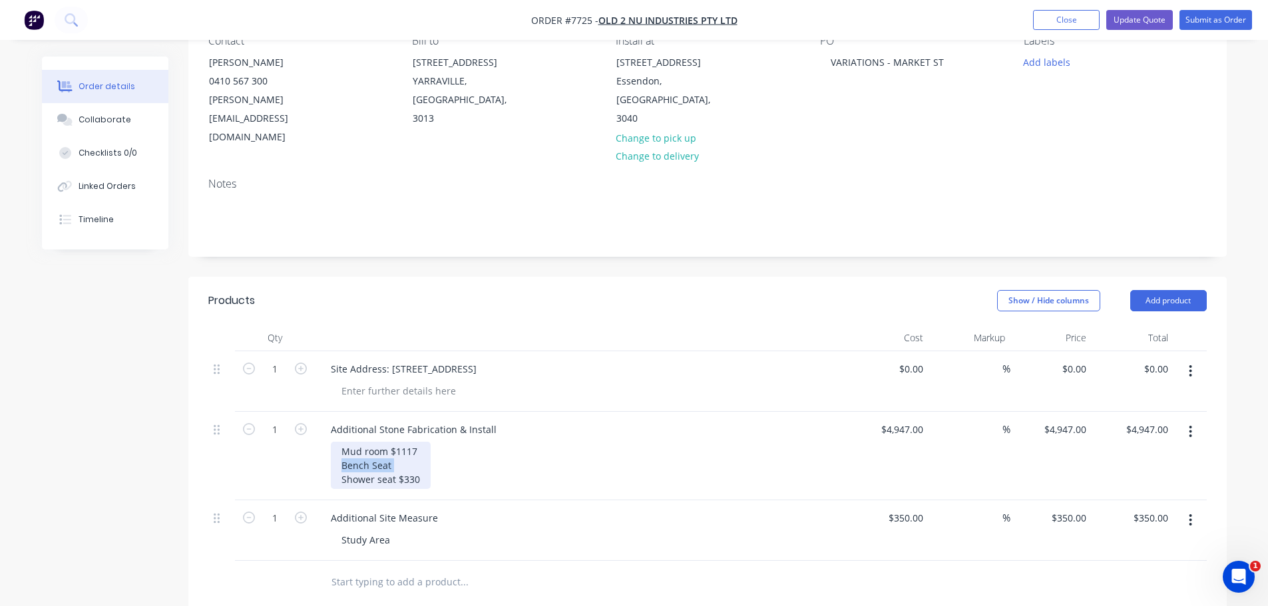
click at [312, 431] on div "1 Additional Stone Fabrication & Install Mud room $1117 Bench Seat Shower seat …" at bounding box center [707, 456] width 998 height 89
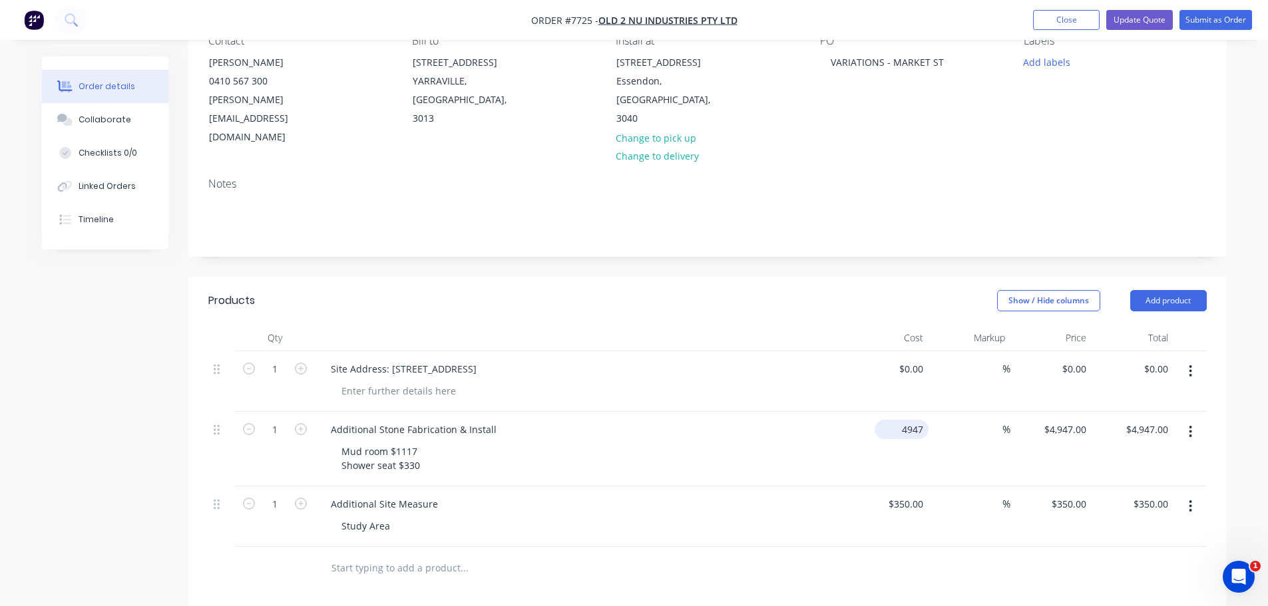
click at [906, 420] on input "4947" at bounding box center [904, 429] width 49 height 19
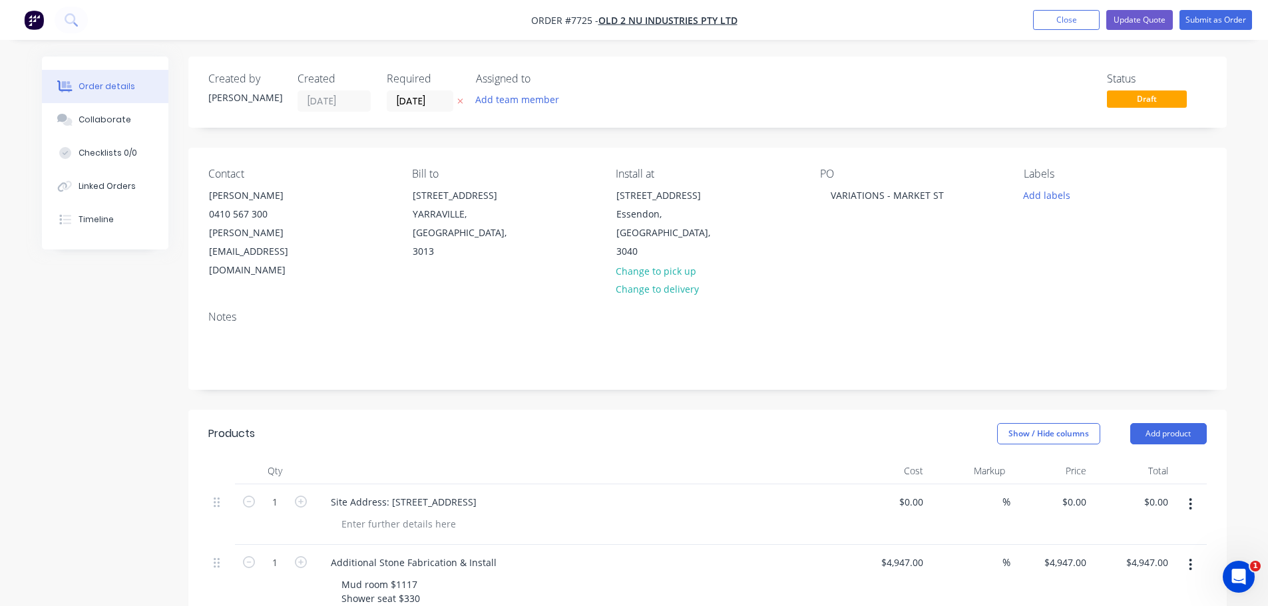
scroll to position [200, 0]
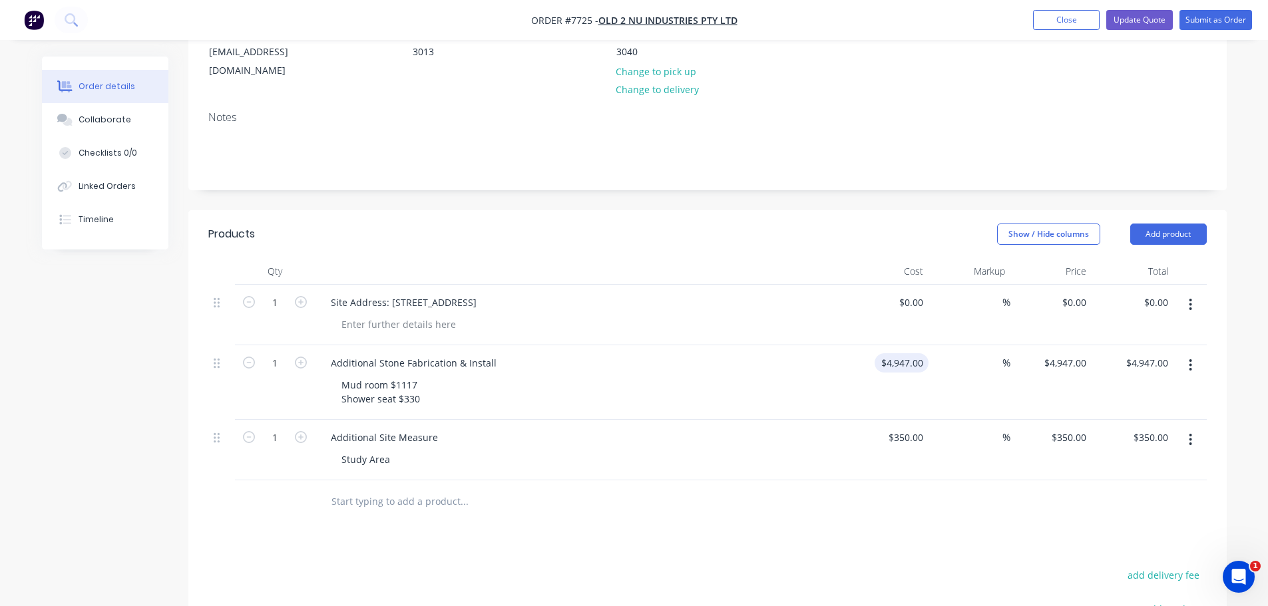
click at [887, 345] on div "$4,947.00 $4,947.00" at bounding box center [888, 382] width 82 height 75
type input "$1,447.00"
click at [896, 210] on header "Products Show / Hide columns Add product" at bounding box center [707, 234] width 1038 height 48
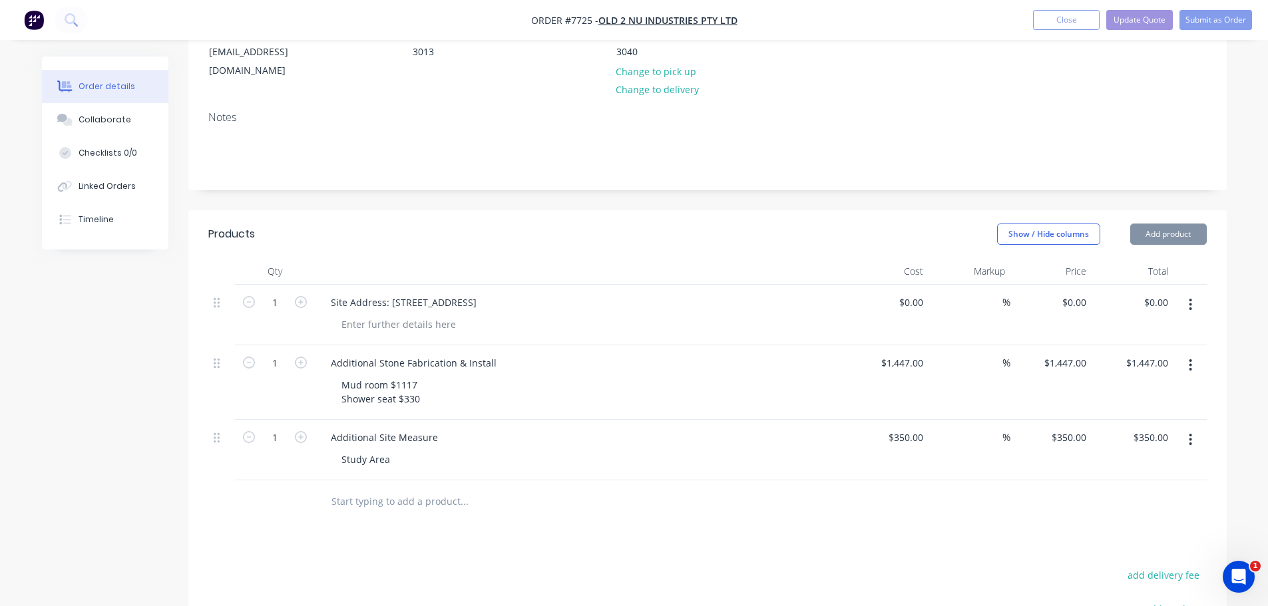
click at [911, 224] on div "Show / Hide columns Add product" at bounding box center [813, 234] width 786 height 21
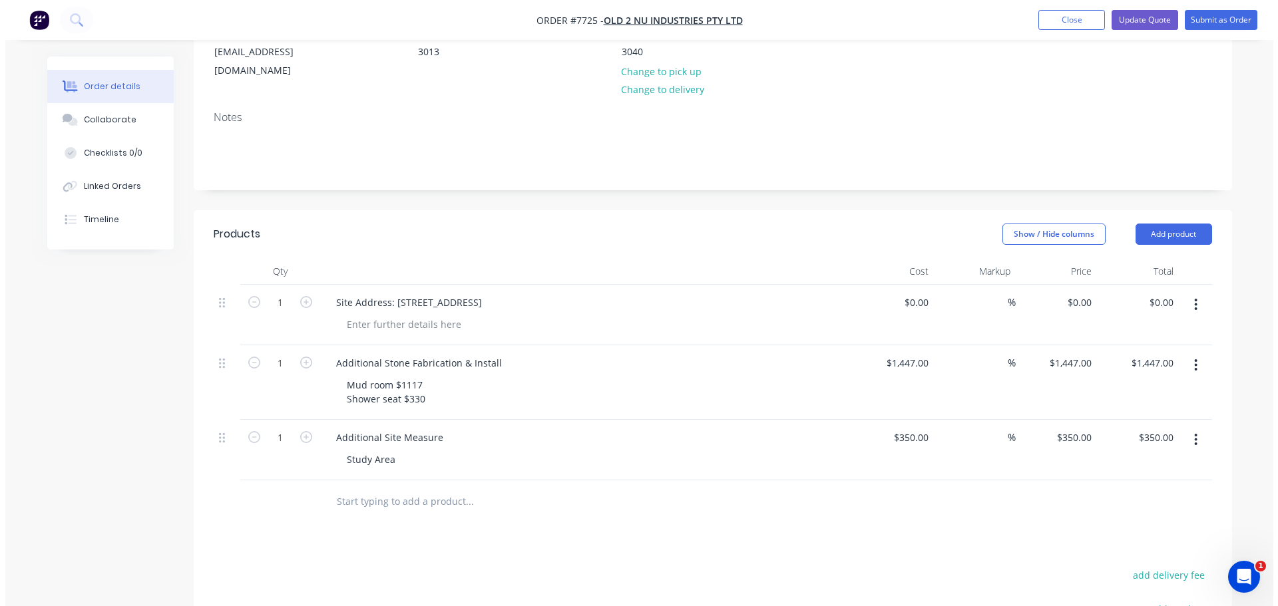
scroll to position [0, 0]
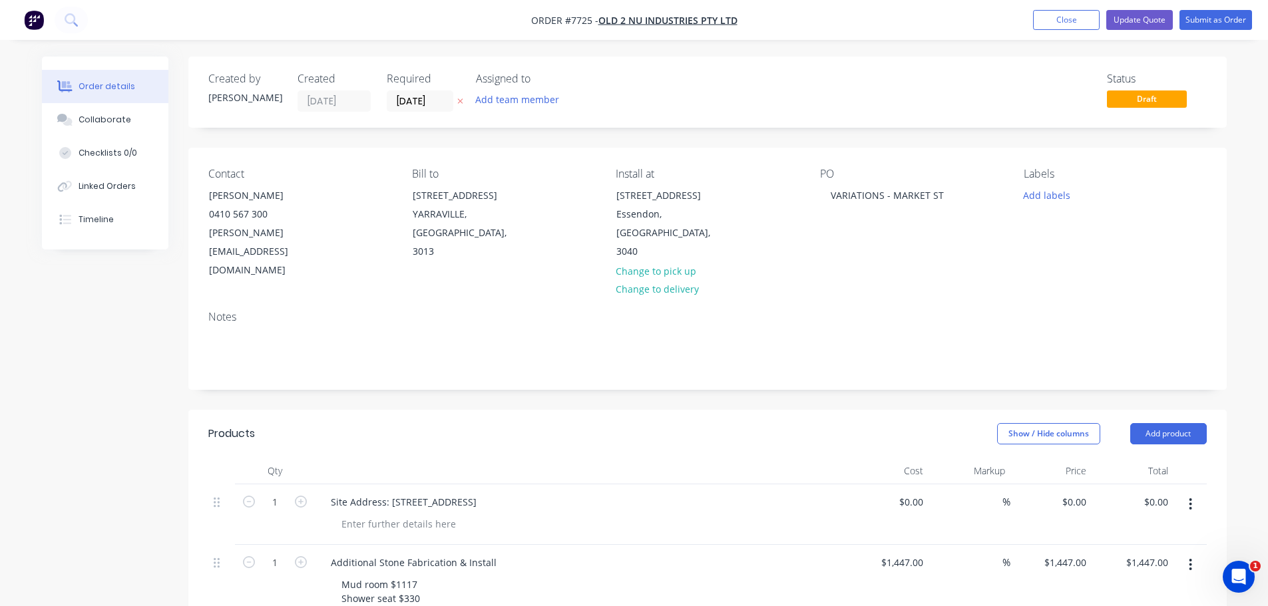
click at [1143, 9] on nav "Order #7725 - Old 2 Nu Industries Pty Ltd Add product Close Update Quote Submit…" at bounding box center [634, 20] width 1268 height 40
click at [1143, 20] on button "Update Quote" at bounding box center [1139, 20] width 67 height 20
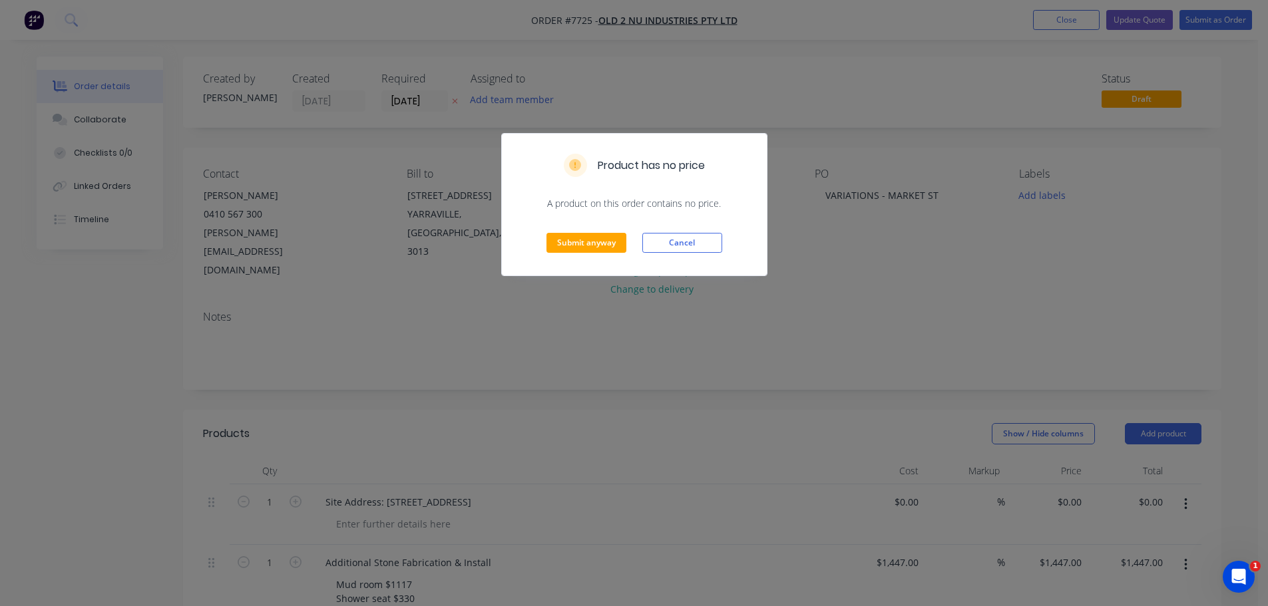
click at [570, 254] on div "Submit anyway Cancel" at bounding box center [634, 242] width 265 height 65
click at [596, 236] on button "Submit anyway" at bounding box center [586, 243] width 80 height 20
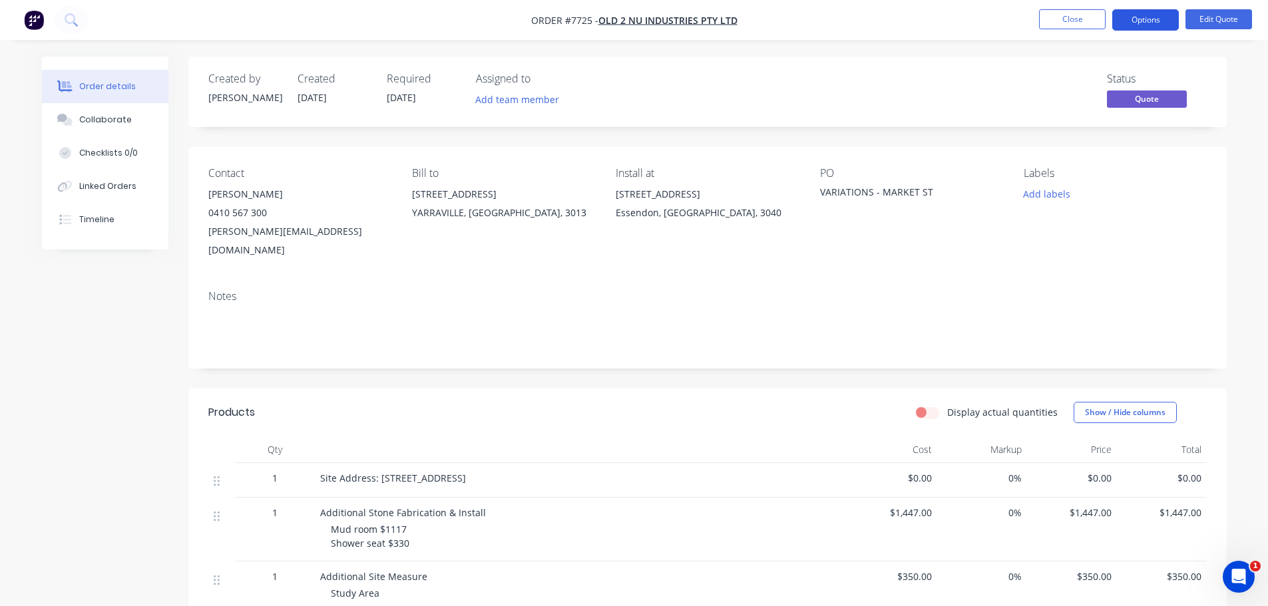
click at [1154, 19] on button "Options" at bounding box center [1145, 19] width 67 height 21
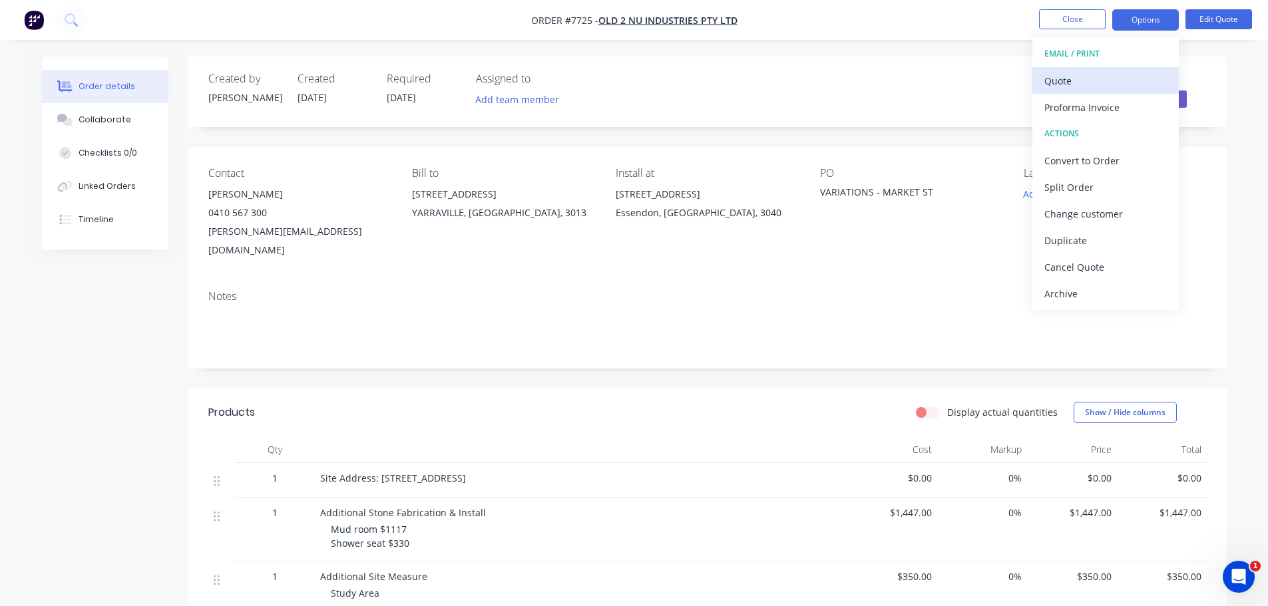
click at [1112, 83] on div "Quote" at bounding box center [1105, 80] width 122 height 19
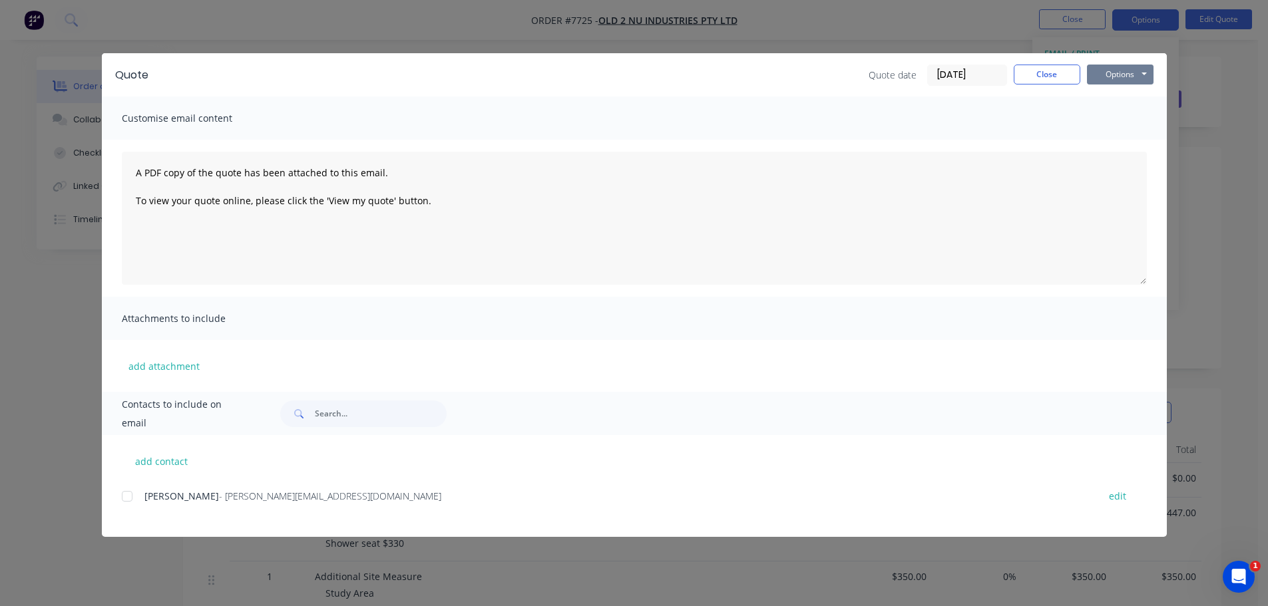
click at [1115, 71] on button "Options" at bounding box center [1120, 75] width 67 height 20
click at [1114, 112] on button "Print" at bounding box center [1129, 120] width 85 height 22
click at [1040, 78] on button "Close" at bounding box center [1047, 75] width 67 height 20
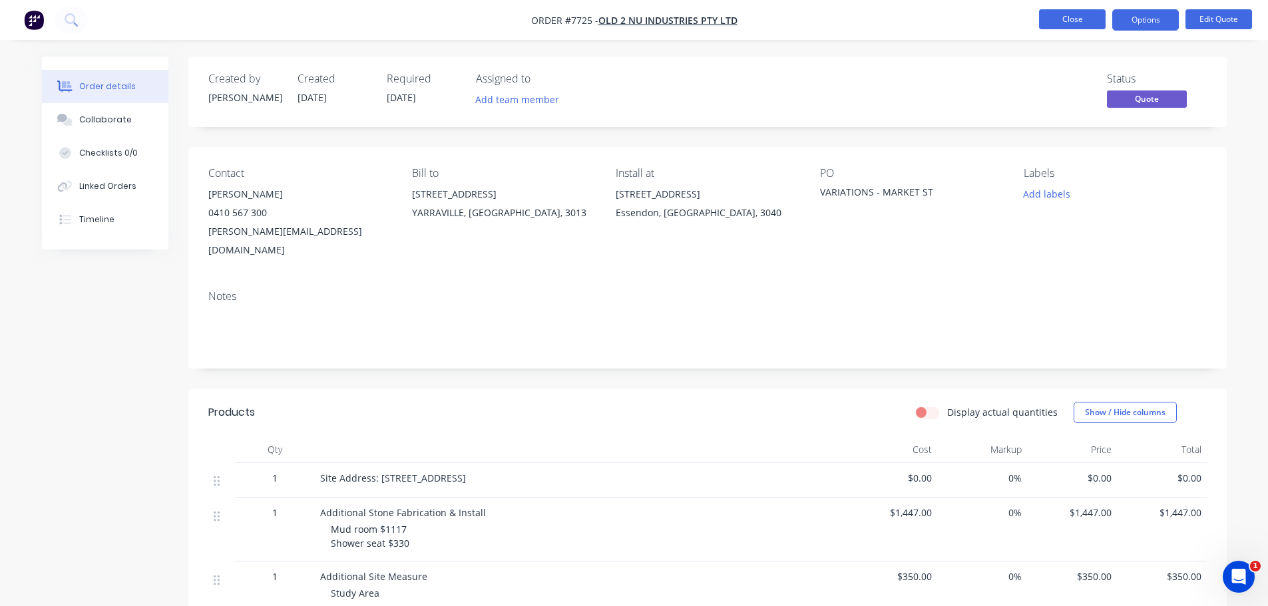
click at [1075, 27] on button "Close" at bounding box center [1072, 19] width 67 height 20
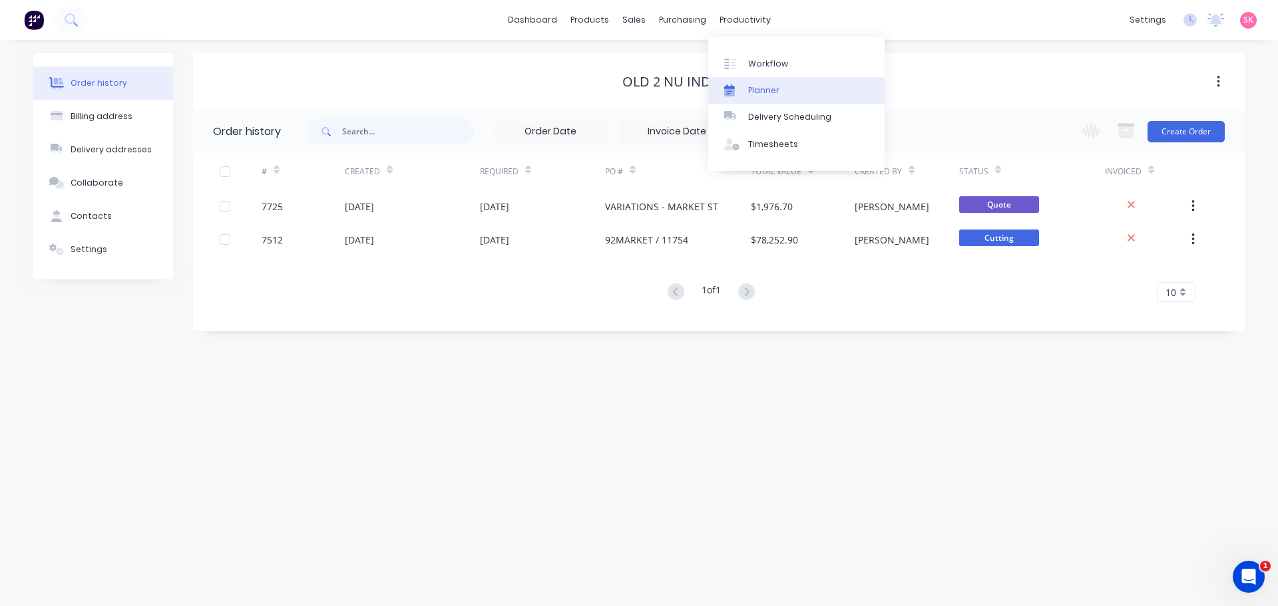
click at [783, 85] on link "Planner" at bounding box center [796, 90] width 176 height 27
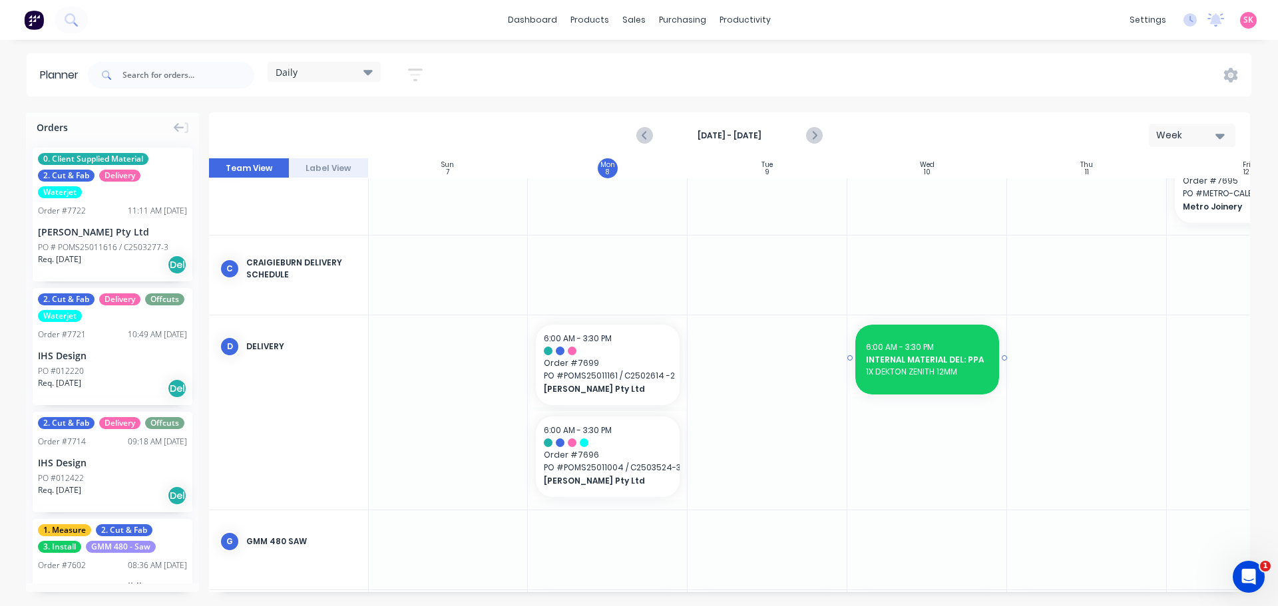
scroll to position [200, 1]
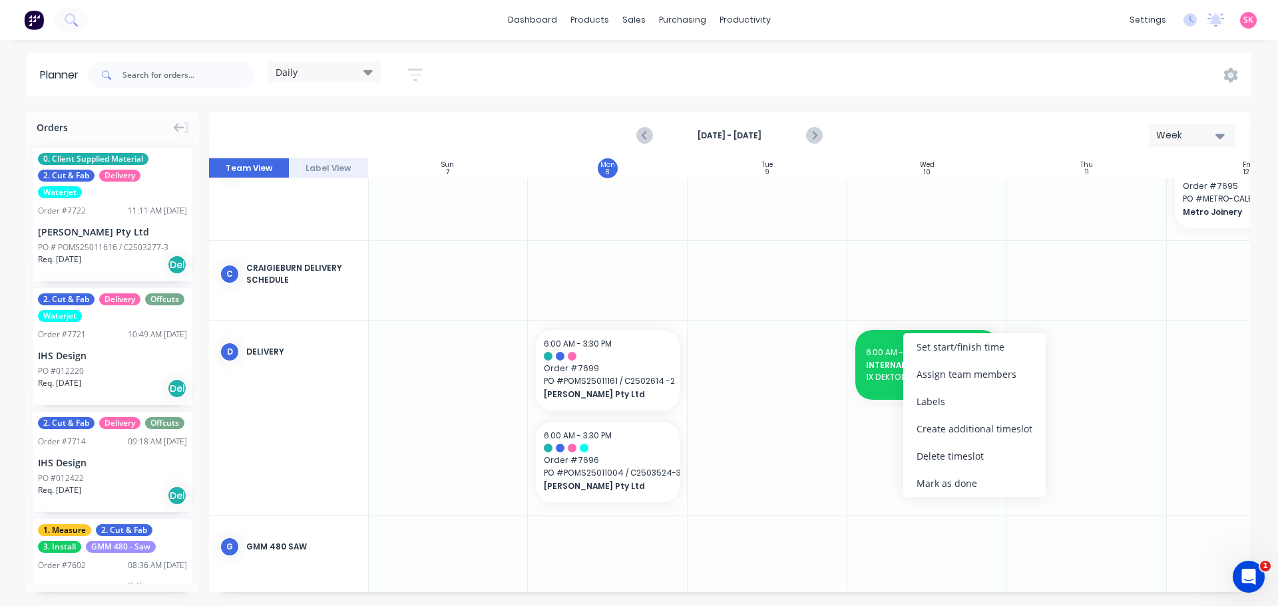
click at [978, 428] on div "Create additional timeslot" at bounding box center [974, 428] width 142 height 27
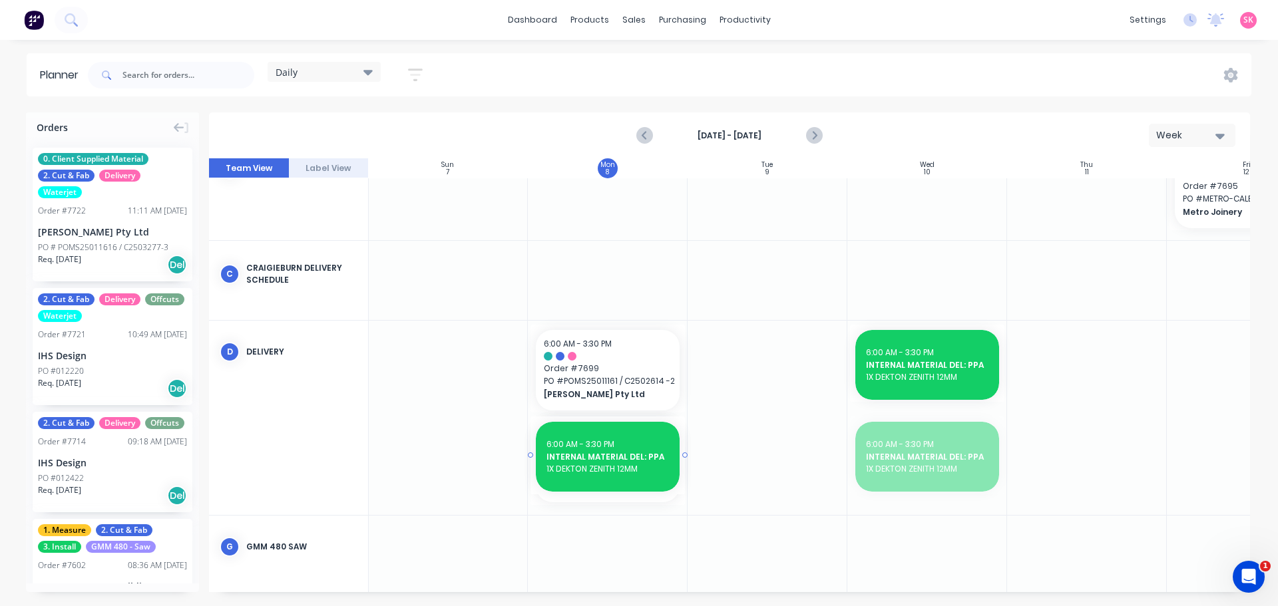
drag, startPoint x: 912, startPoint y: 447, endPoint x: 628, endPoint y: 461, distance: 284.5
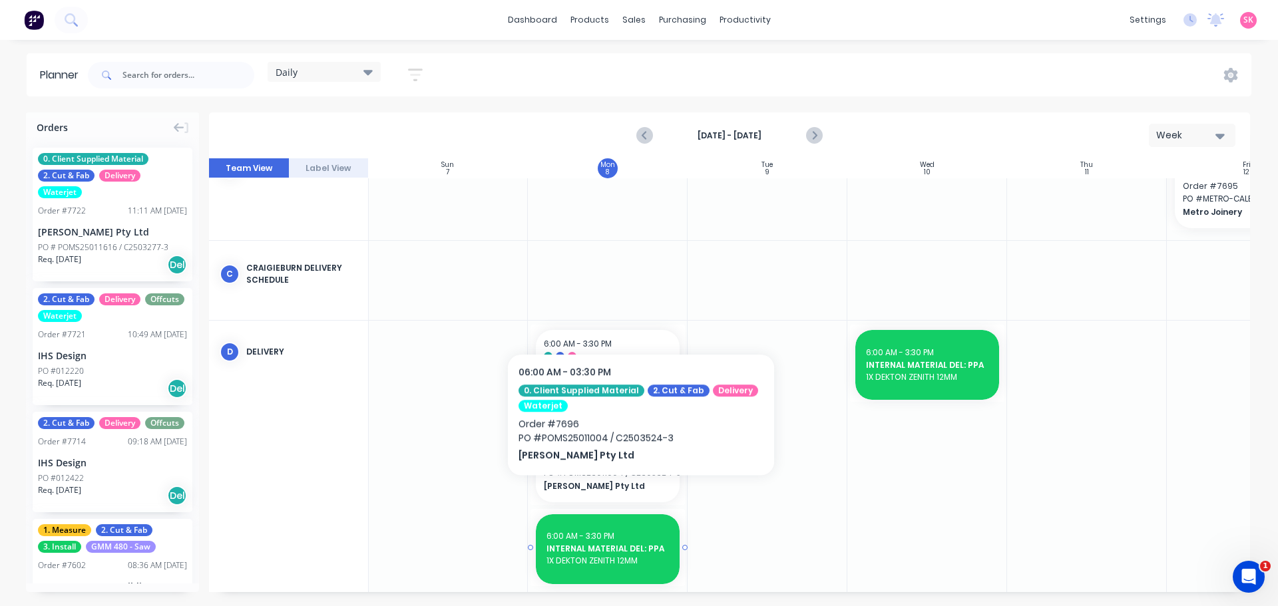
click at [609, 539] on span "6:00 AM - 3:30 PM" at bounding box center [580, 536] width 68 height 11
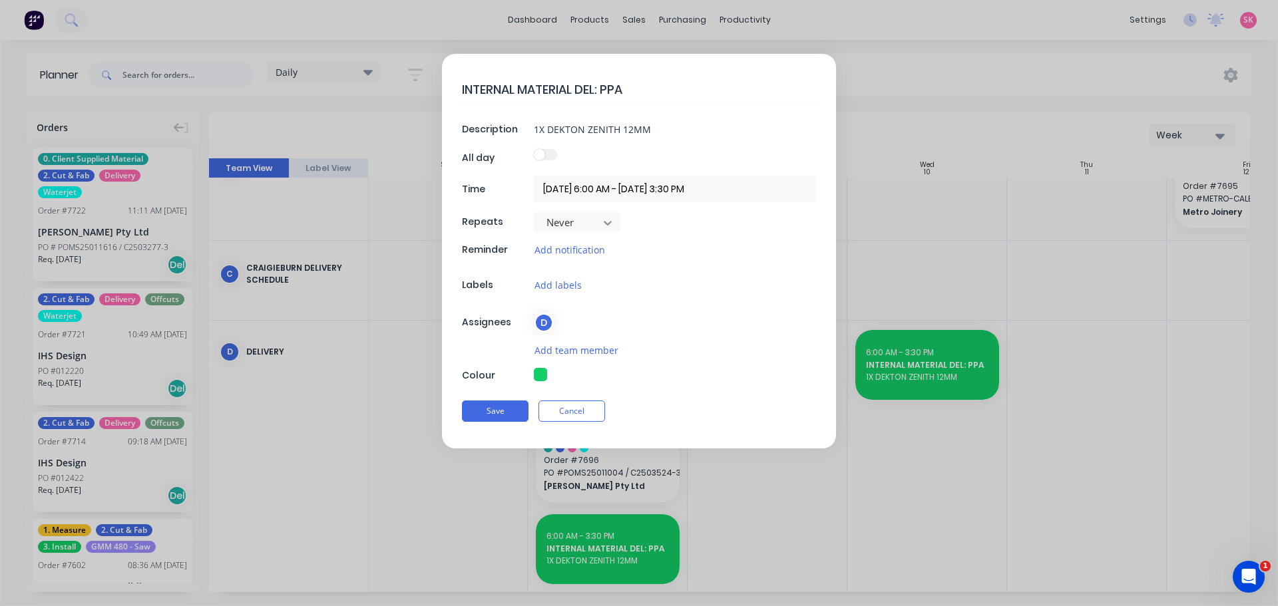
drag, startPoint x: 634, startPoint y: 89, endPoint x: 627, endPoint y: 85, distance: 8.3
click at [634, 89] on textarea "INTERNAL MATERIAL DEL: PPA" at bounding box center [639, 89] width 354 height 31
type textarea "x"
type textarea "INTERNAL MATERIAL DEL: PP"
type textarea "x"
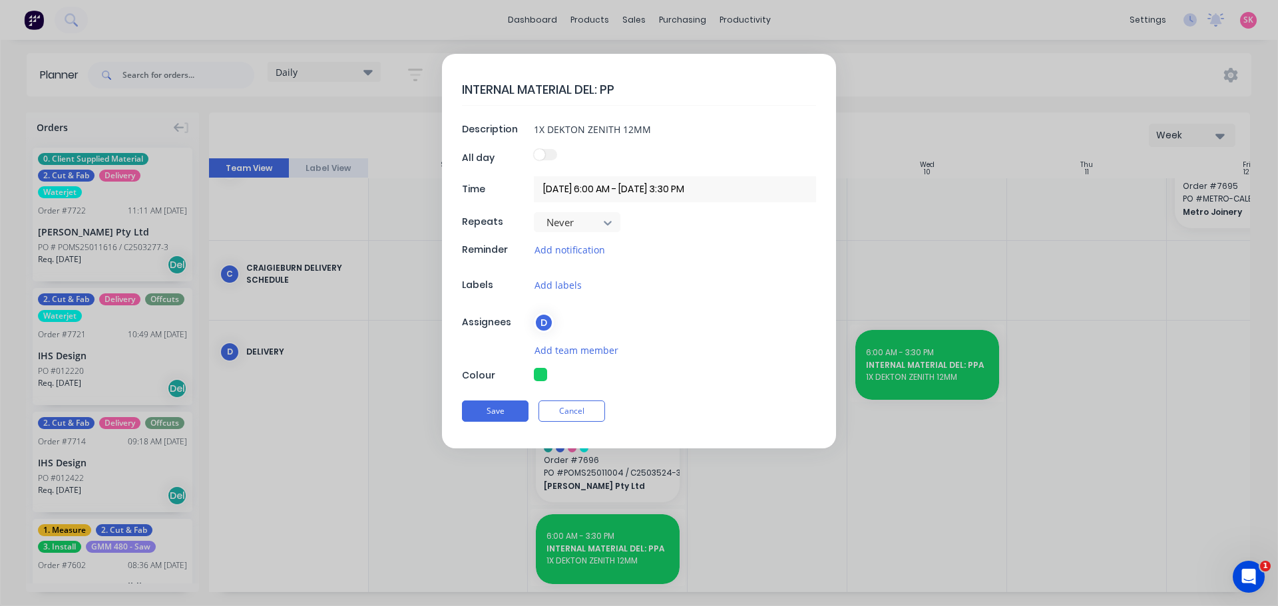
type textarea "INTERNAL MATERIAL DEL: P"
type textarea "x"
type textarea "INTERNAL MATERIAL DEL:"
type textarea "x"
type textarea "INTERNAL MATERIAL DEL: m"
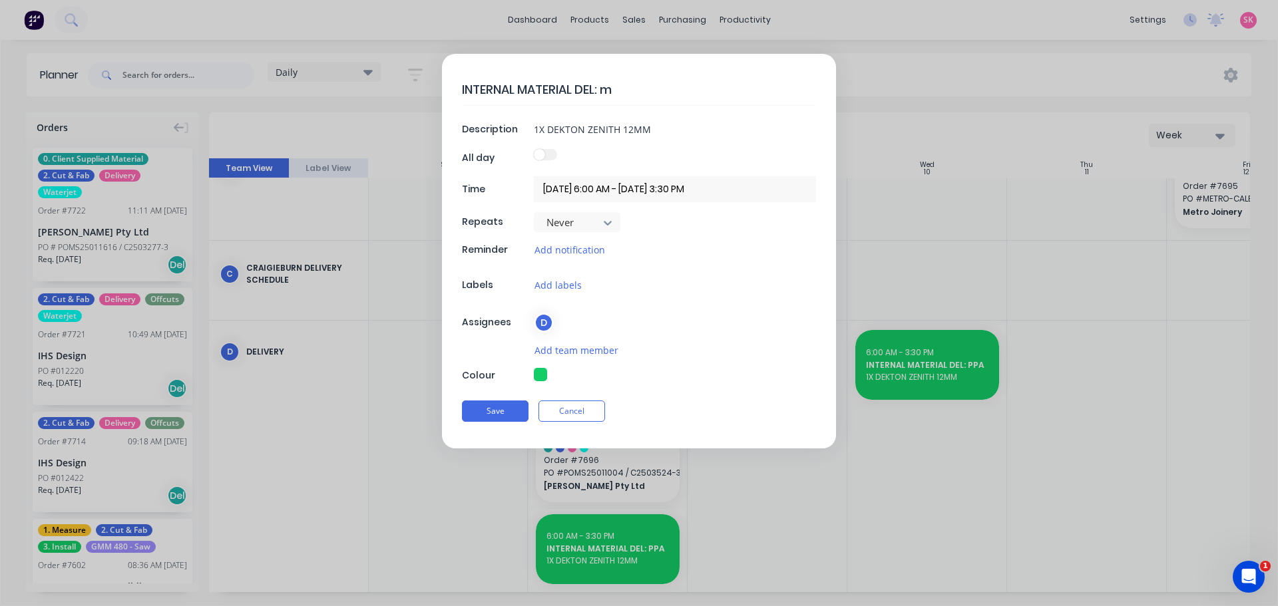
type textarea "x"
type textarea "INTERNAL MATERIAL DEL: ma"
type textarea "x"
type textarea "INTERNAL MATERIAL DEL: m"
type textarea "x"
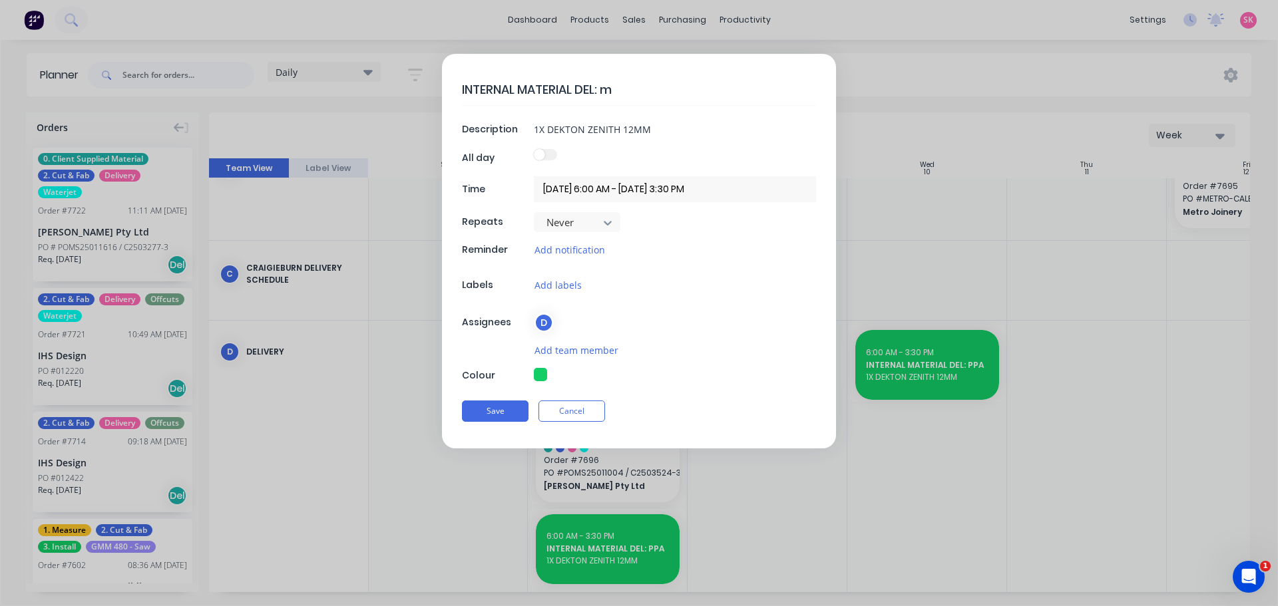
type textarea "INTERNAL MATERIAL DEL:"
type textarea "x"
type textarea "INTERNAL MATERIAL DEL: M"
type textarea "x"
type textarea "INTERNAL MATERIAL DEL: MA"
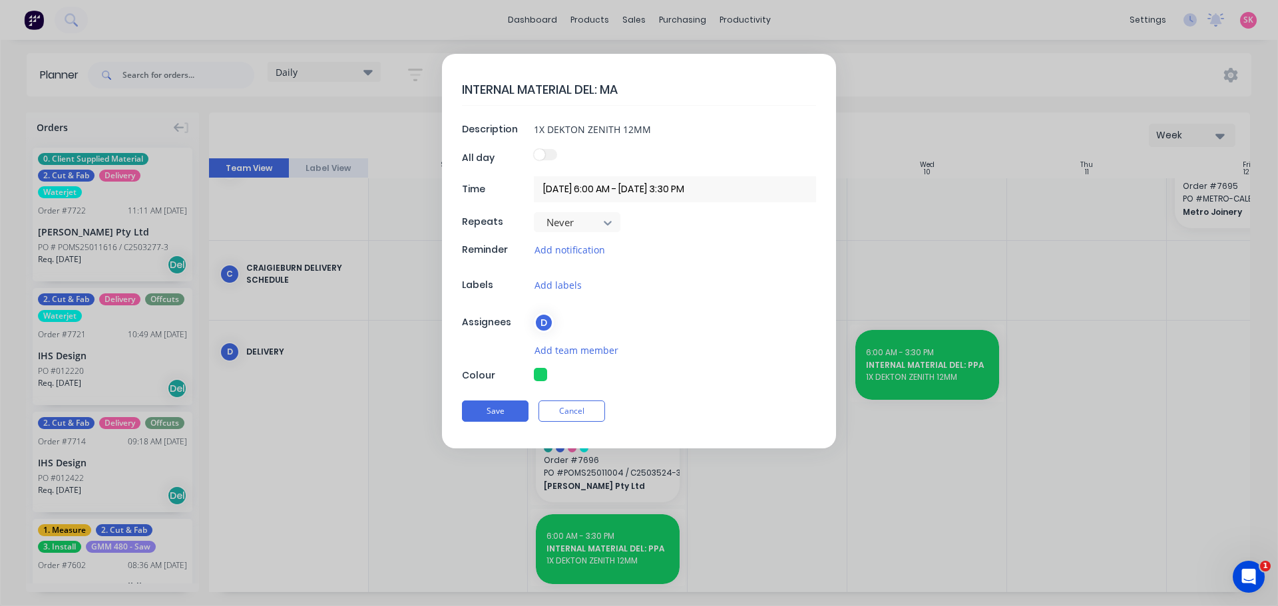
type textarea "x"
type textarea "INTERNAL MATERIAL DEL: MAR"
type textarea "x"
type textarea "INTERNAL MATERIAL DEL: MARB"
type textarea "x"
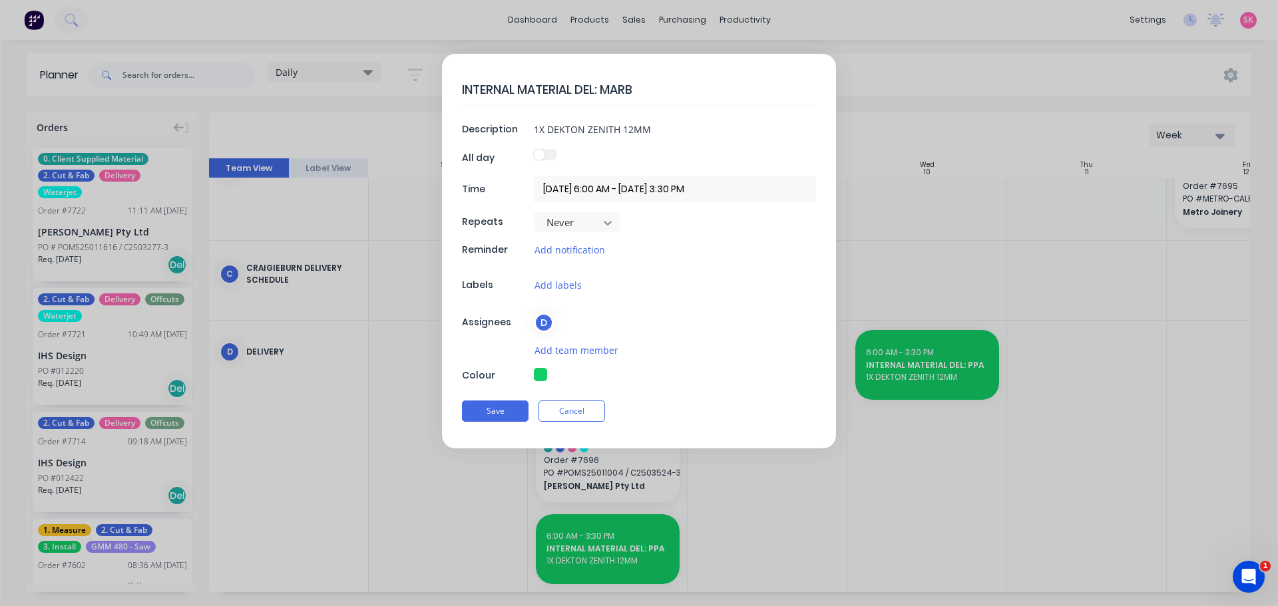
type textarea "INTERNAL MATERIAL DEL: MARBU"
type textarea "x"
type textarea "INTERNAL MATERIAL DEL: MARBUT"
type textarea "x"
type textarea "INTERNAL MATERIAL DEL: MARBUT"
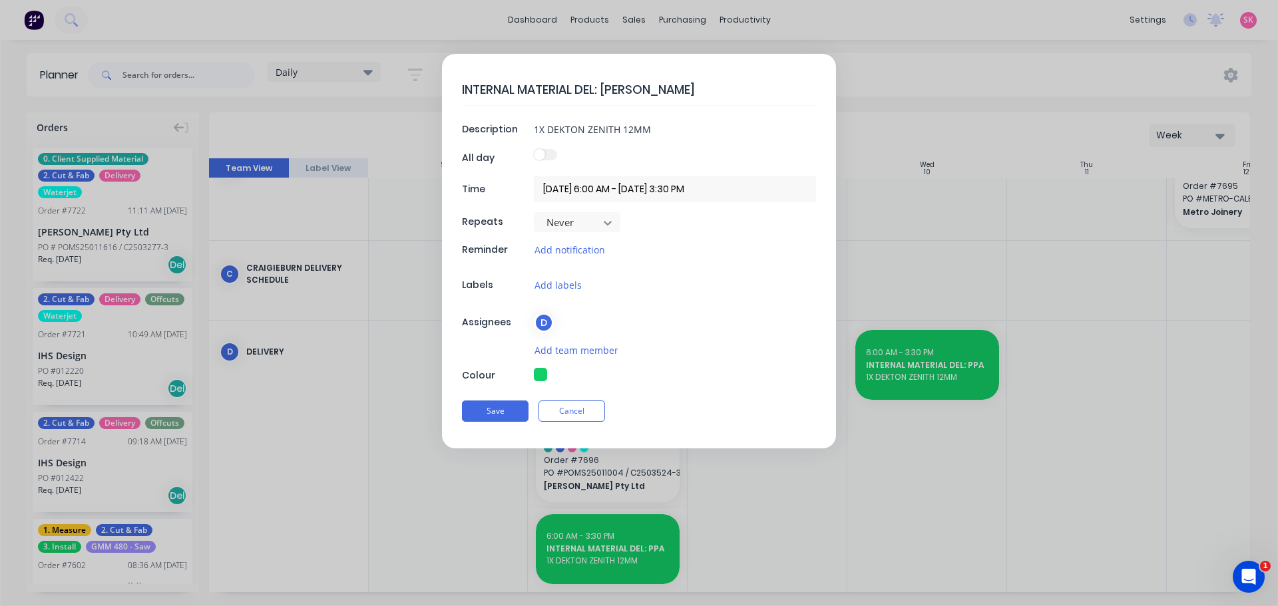
type textarea "x"
type textarea "INTERNAL MATERIAL DEL: MARBUT 7"
type textarea "x"
type textarea "INTERNAL MATERIAL DEL: MARBUT 77"
type textarea "x"
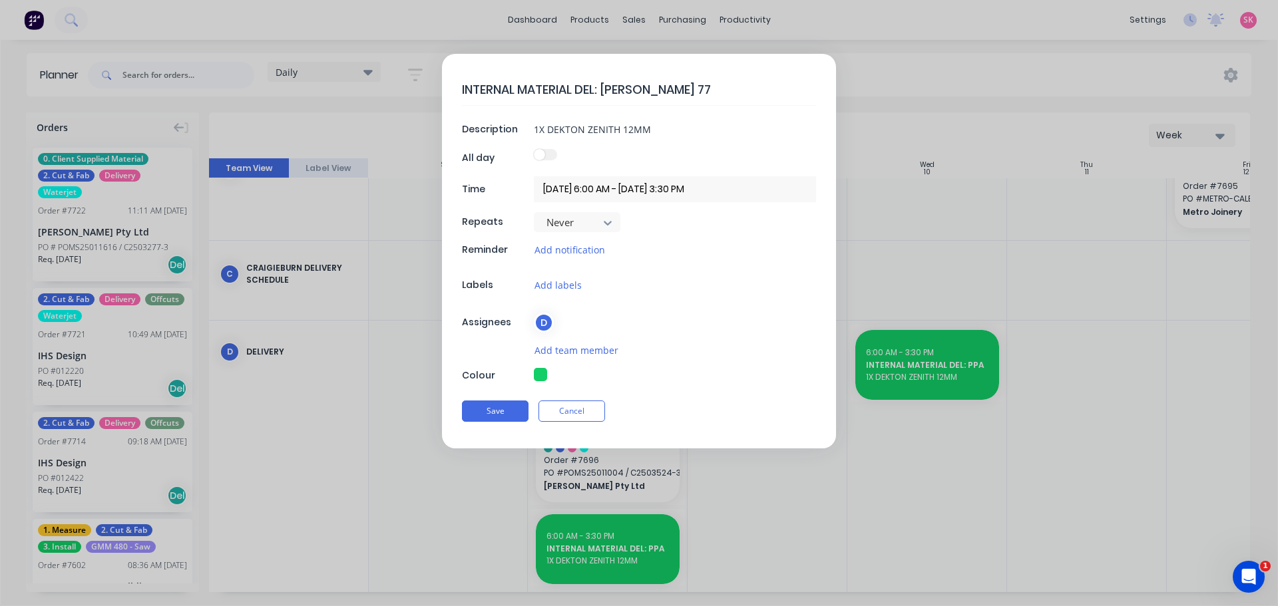
type textarea "INTERNAL MATERIAL DEL: MARBUT 772"
type textarea "x"
type textarea "INTERNAL MATERIAL DEL: MARBUT 7722"
drag, startPoint x: 664, startPoint y: 134, endPoint x: 314, endPoint y: 124, distance: 350.9
click at [339, 114] on form "INTERNAL MATERIAL DEL: MARBUT 7722 Description 1X DEKTON ZENITH 12MM All day Ti…" at bounding box center [639, 251] width 1250 height 395
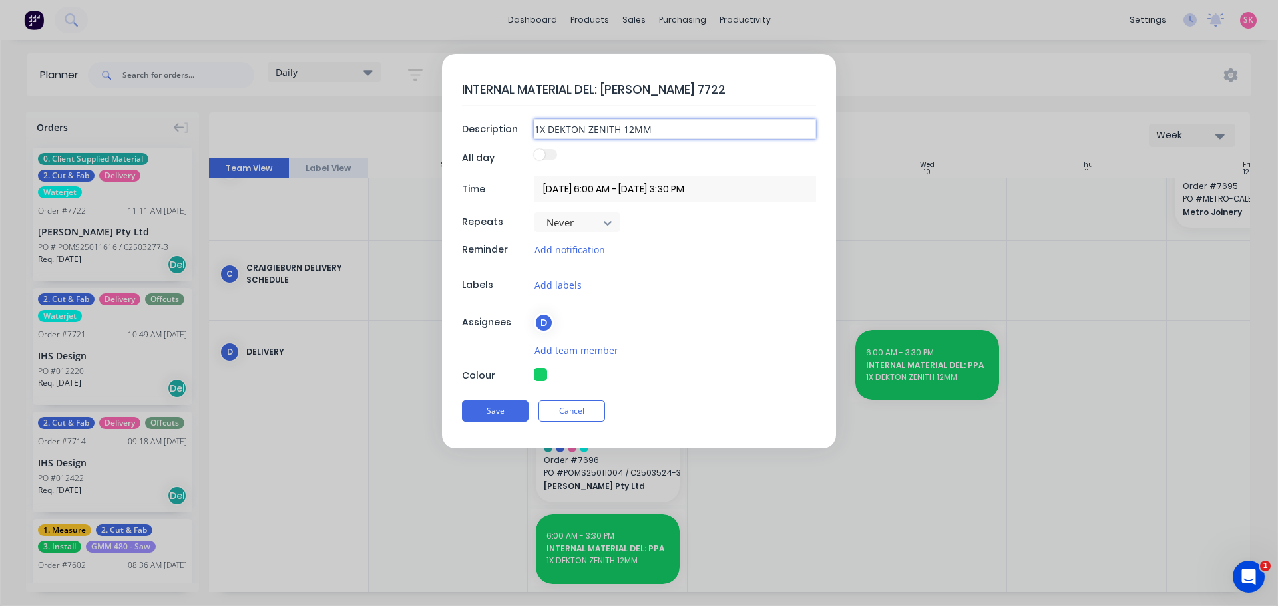
type textarea "x"
type input "2"
type textarea "x"
type input "2"
type textarea "x"
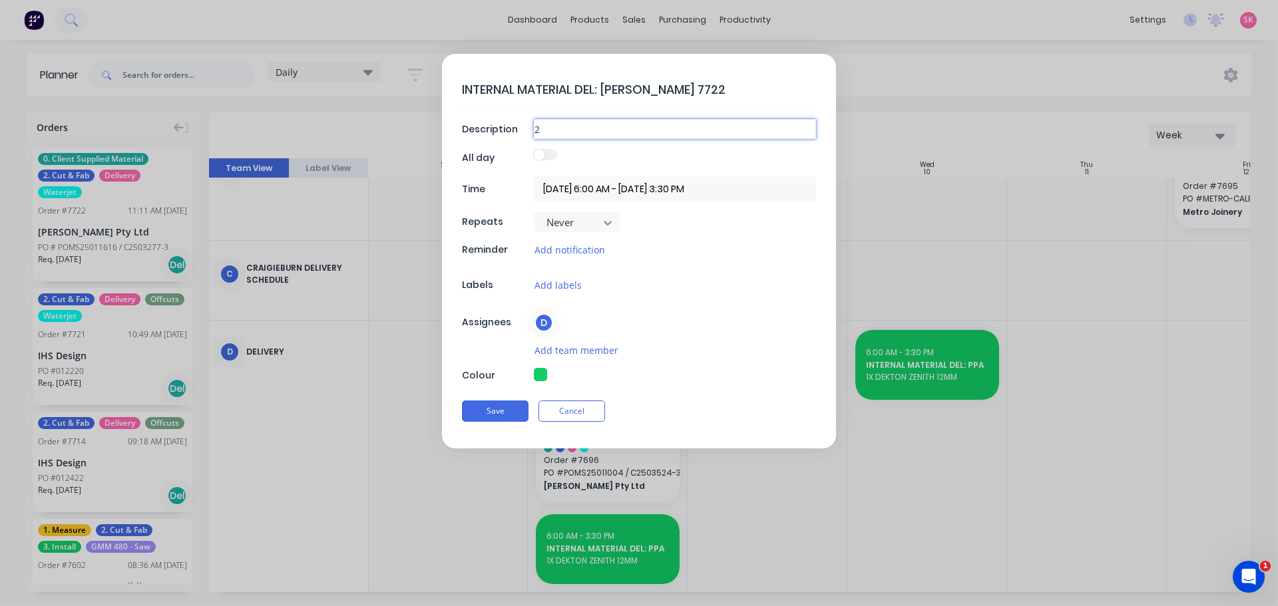
type input "2 X"
type textarea "x"
type input "2 X"
type textarea "x"
type input "2 X E"
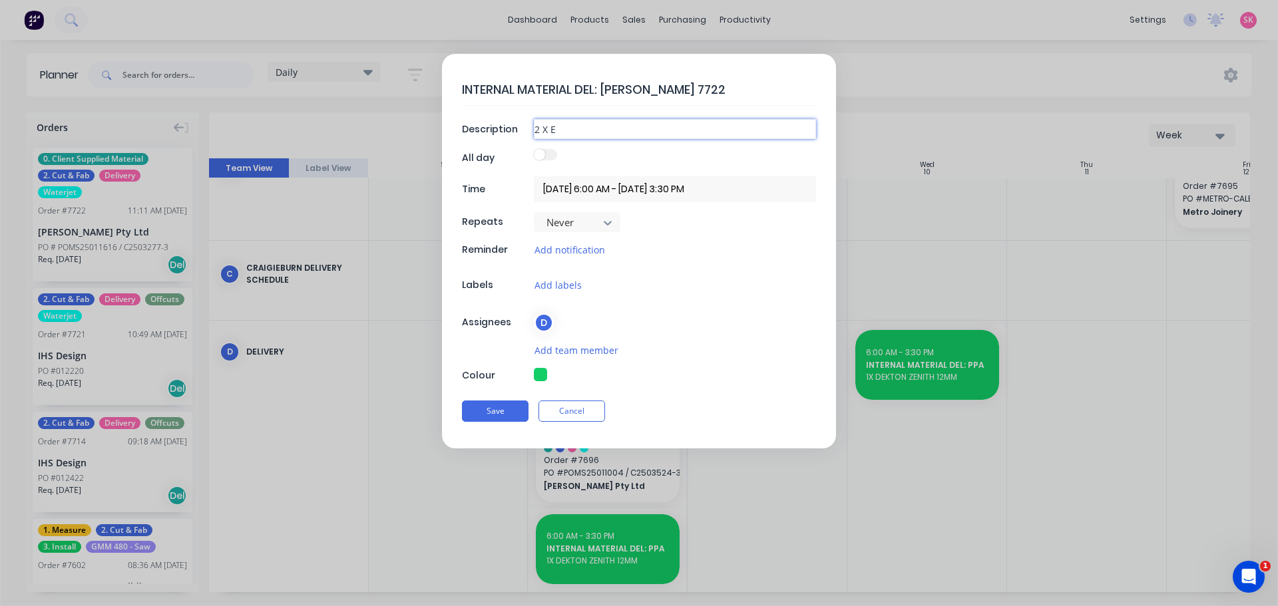
type textarea "x"
type input "2 X EN"
type textarea "x"
type input "2 X ENT"
type textarea "x"
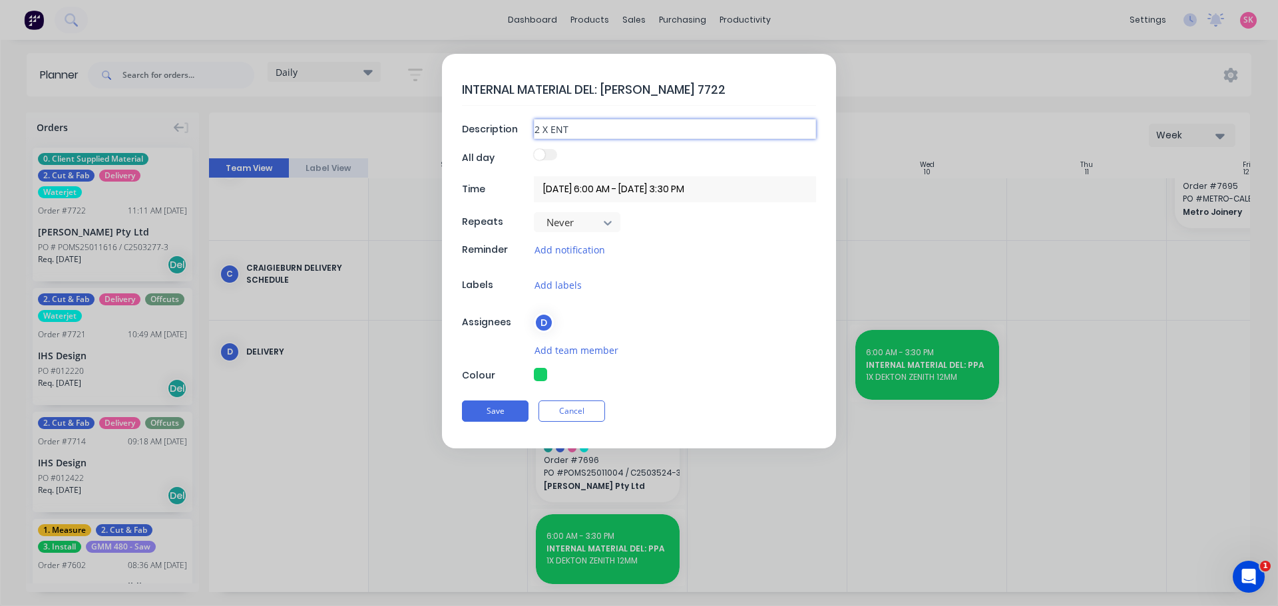
type input "2 X ENTZ"
type textarea "x"
type input "2 X ENTZO"
type textarea "x"
type input "2 X ENTZO"
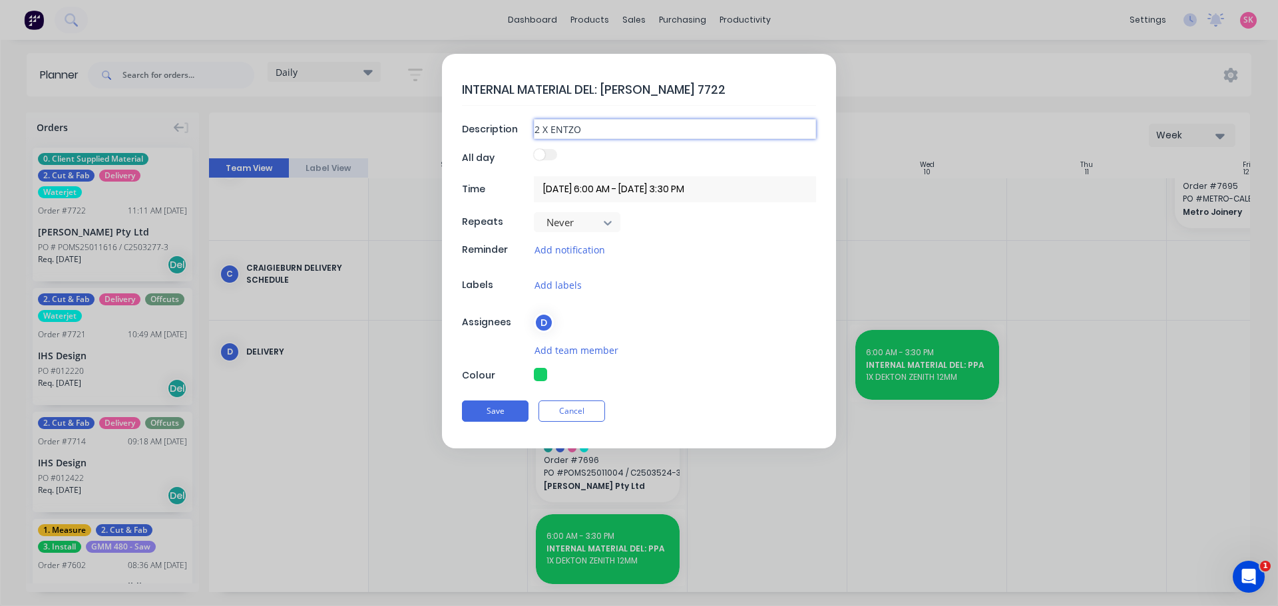
type textarea "x"
type input "2 X ENTZO 1"
type textarea "x"
type input "2 X ENTZO 12"
type textarea "x"
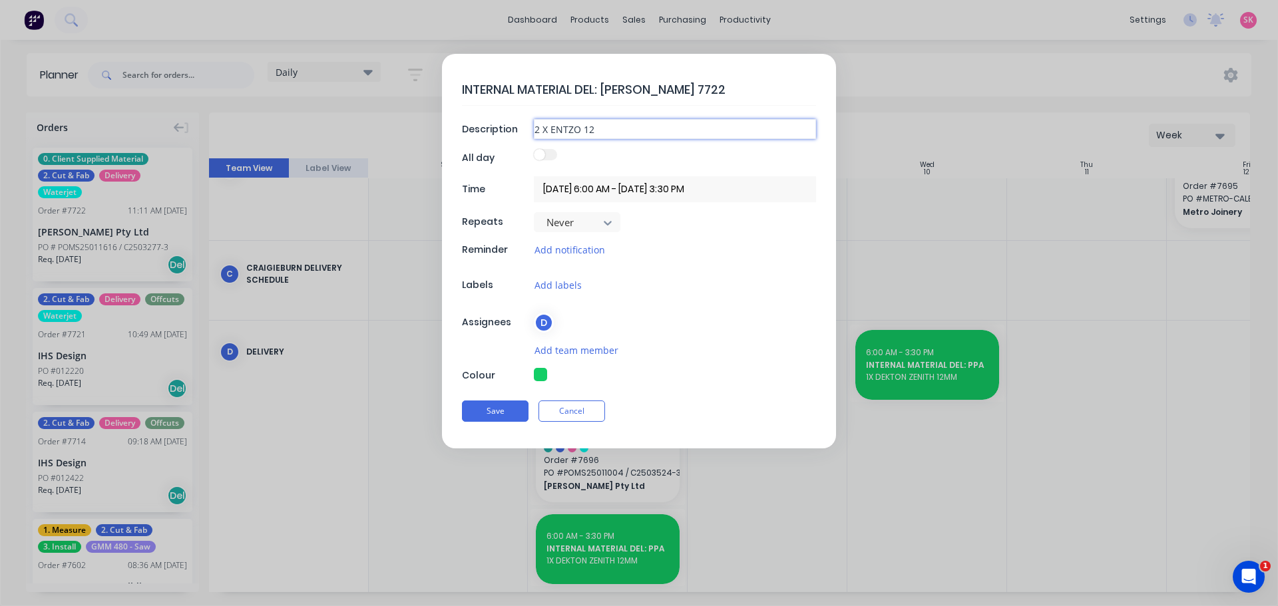
type input "2 X ENTZO 12M"
type textarea "x"
type input "2 X ENTZO 12MM"
click at [492, 409] on button "Save" at bounding box center [495, 411] width 67 height 21
type textarea "x"
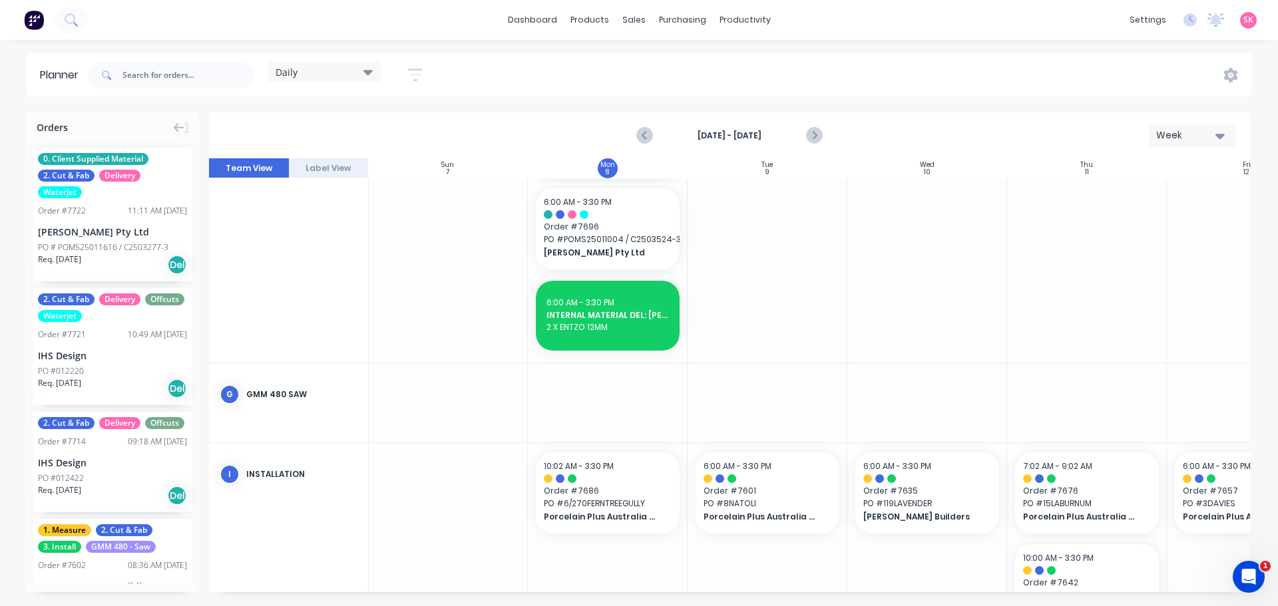
scroll to position [494, 1]
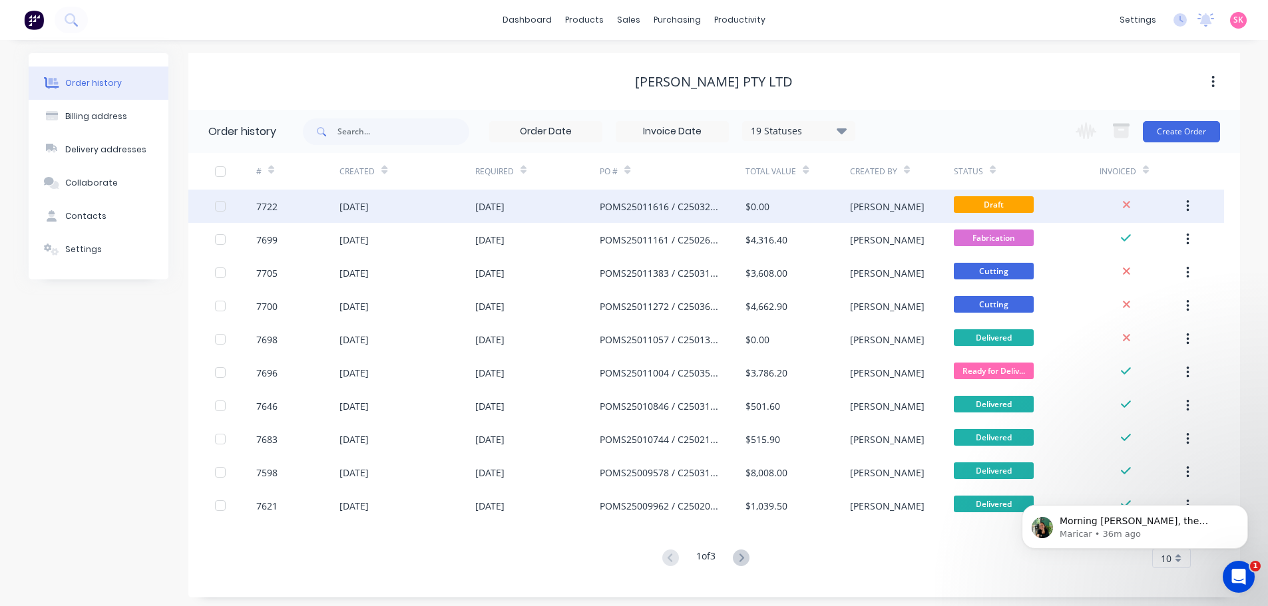
click at [463, 220] on div "08 Sep 2025" at bounding box center [406, 206] width 135 height 33
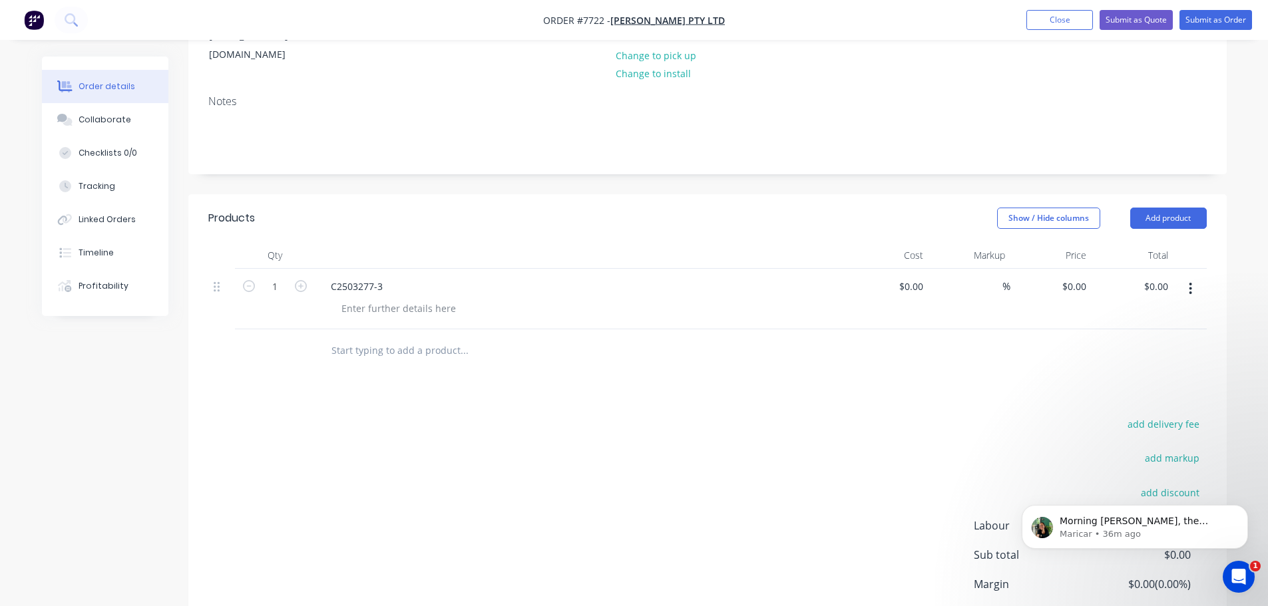
scroll to position [266, 0]
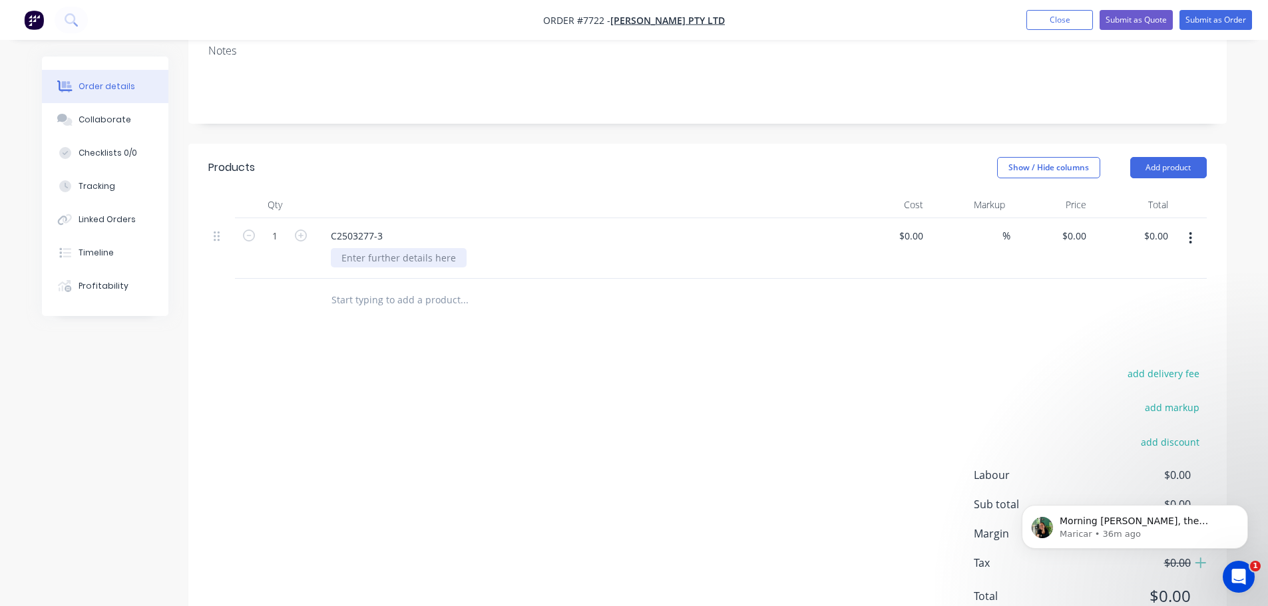
click at [399, 248] on div at bounding box center [399, 257] width 136 height 19
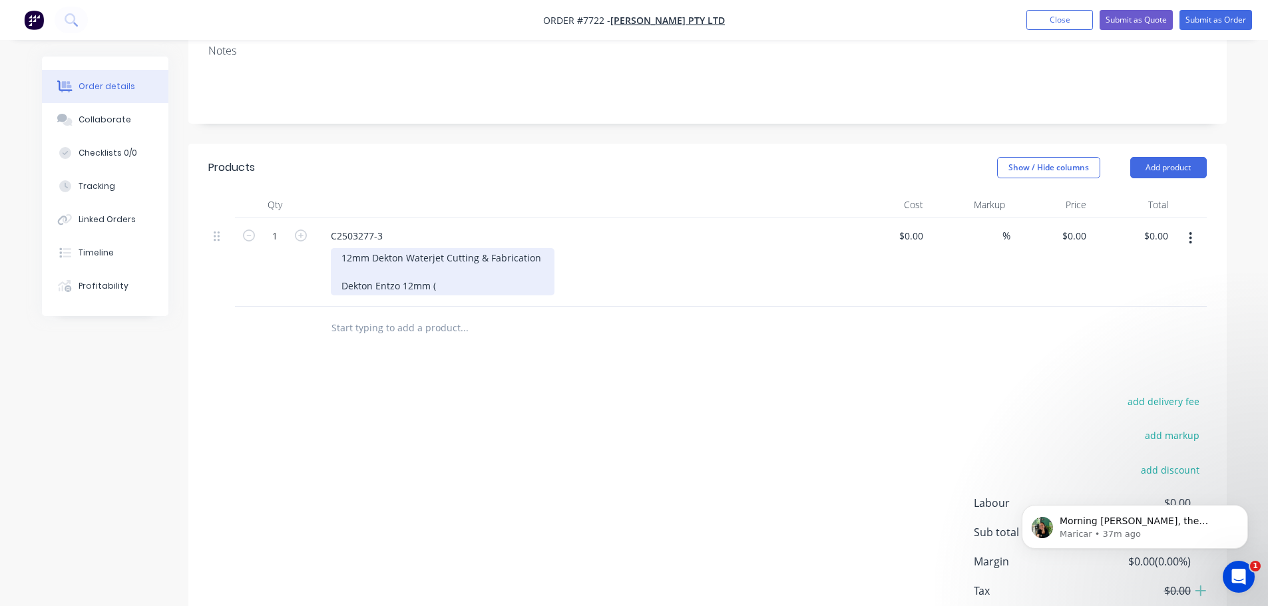
click at [439, 270] on div "12mm Dekton Waterjet Cutting & Fabrication Dekton Entzo 12mm (" at bounding box center [443, 271] width 224 height 47
click at [483, 268] on div "12mm Dekton Waterjet Cutting & Fabrication Dekton Entzo 12mm (2 slabs" at bounding box center [443, 271] width 224 height 47
click at [431, 268] on div "12mm Dekton Waterjet Cutting & Fabrication Dekton Entzo 12mm (2 slabs)" at bounding box center [443, 271] width 224 height 47
click at [541, 264] on div "12mm Dekton Waterjet Cutting & Fabrication Dekton Entzo 12mm 3200 x 1440mm (2 s…" at bounding box center [443, 271] width 224 height 47
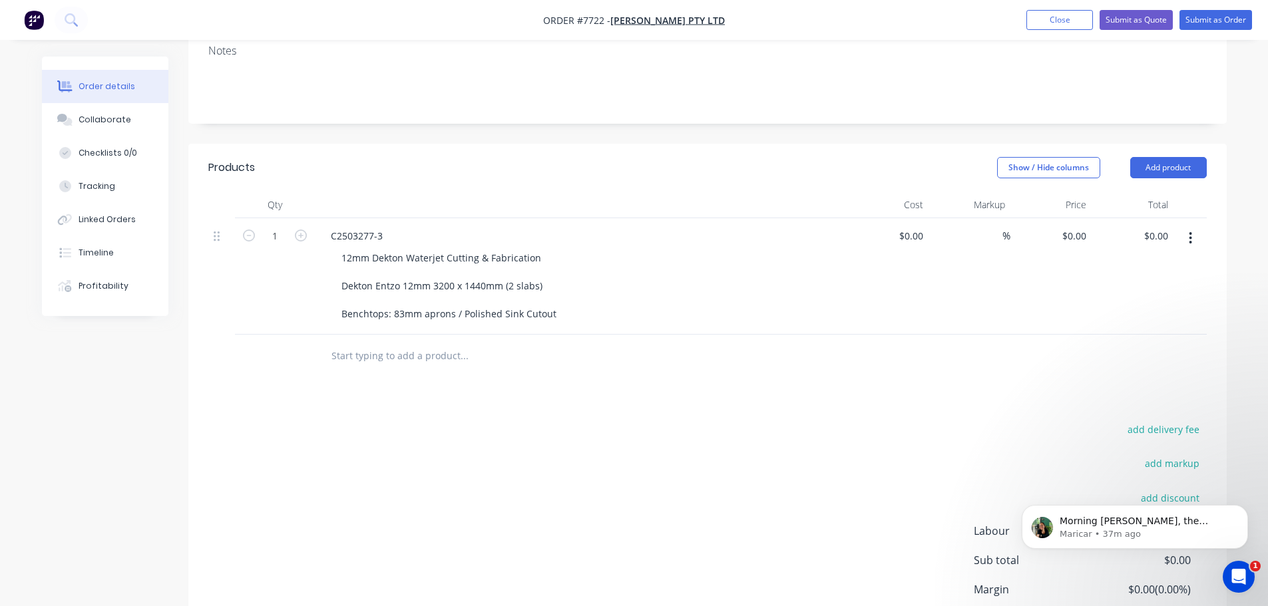
click at [416, 343] on input "text" at bounding box center [464, 356] width 266 height 27
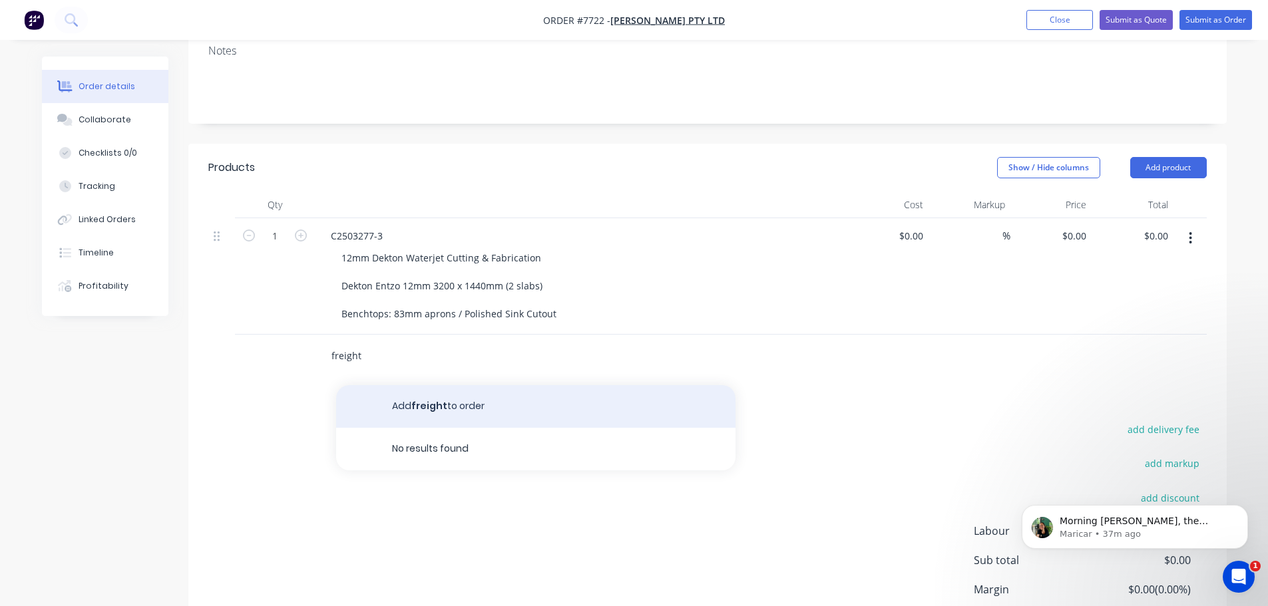
type input "freight"
click at [445, 385] on button "Add freight to order" at bounding box center [535, 406] width 399 height 43
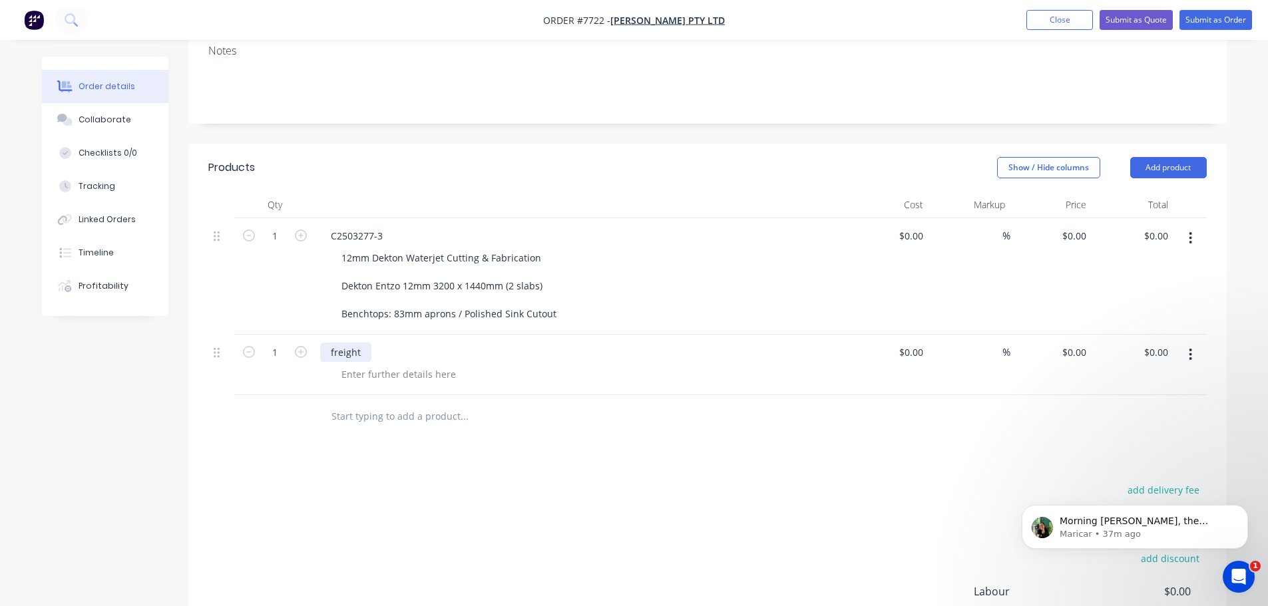
click at [332, 343] on div "freight" at bounding box center [345, 352] width 51 height 19
click at [912, 343] on div "$0.00" at bounding box center [911, 352] width 36 height 19
type input "5"
type input "$65.00"
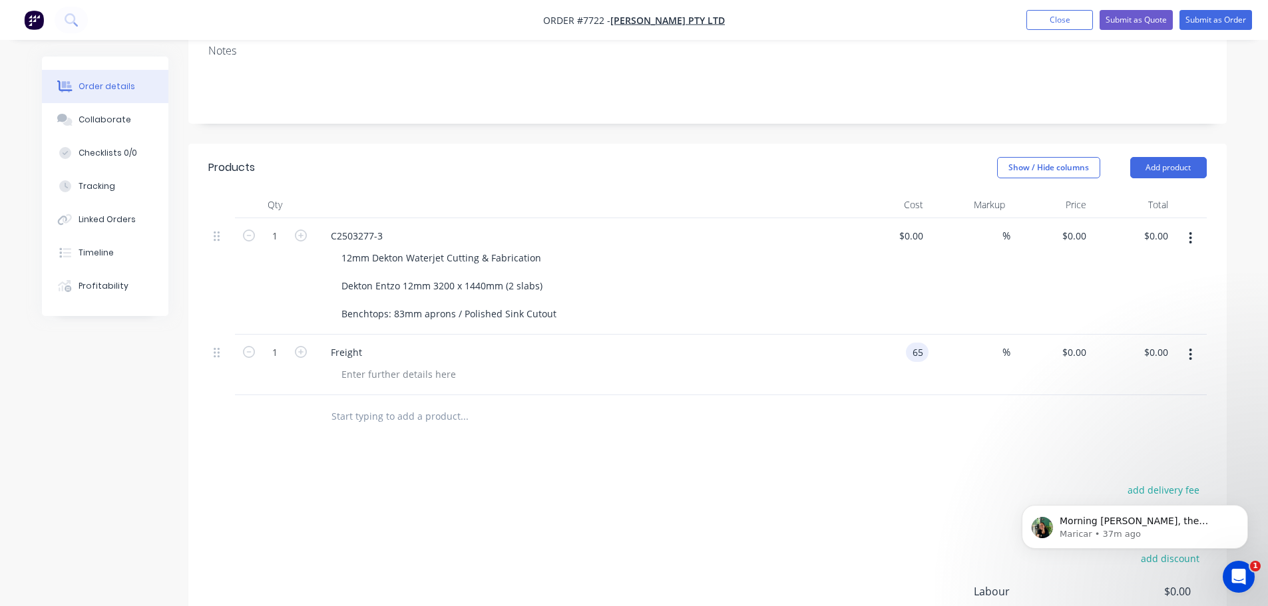
type input "$65.00"
click at [111, 128] on button "Collaborate" at bounding box center [105, 119] width 126 height 33
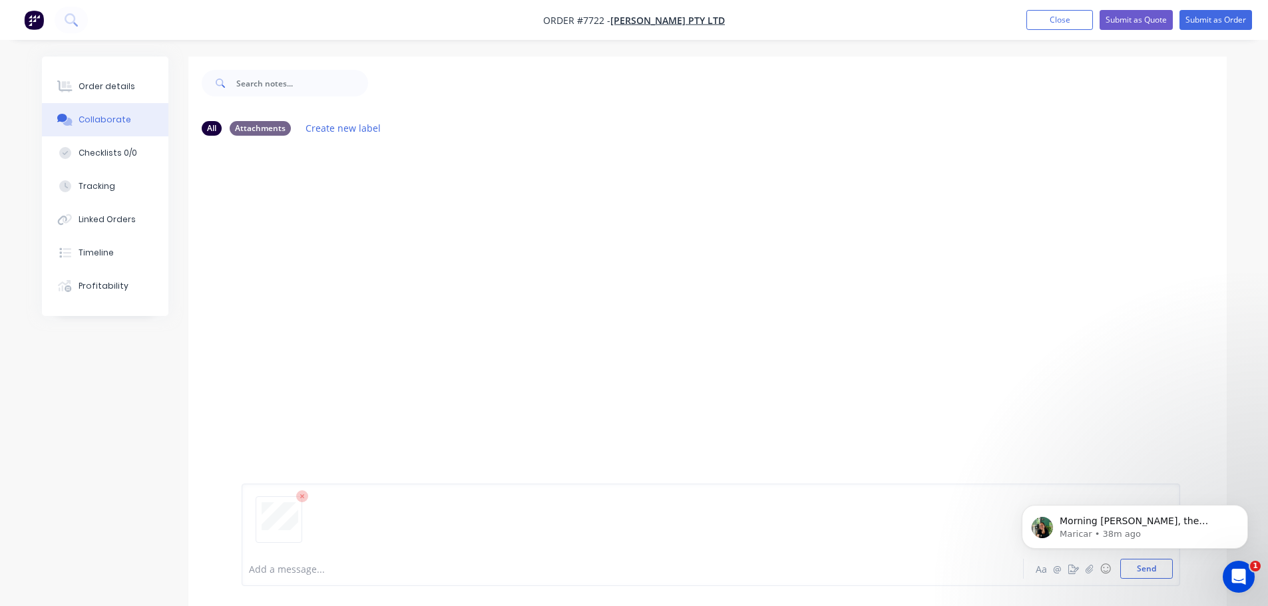
click at [1152, 565] on body "Morning Stacey, the Show/Hide Users filter has now been added to the Factory mo…" at bounding box center [1135, 524] width 256 height 83
drag, startPoint x: 1154, startPoint y: 570, endPoint x: 2163, endPoint y: 1048, distance: 1116.2
click at [1154, 570] on html "Morning Stacey, the Show/Hide Users filter has now been added to the Factory mo…" at bounding box center [1135, 523] width 266 height 93
click at [1163, 572] on button "Send" at bounding box center [1146, 569] width 53 height 20
click at [1244, 505] on icon "Dismiss notification" at bounding box center [1244, 508] width 7 height 7
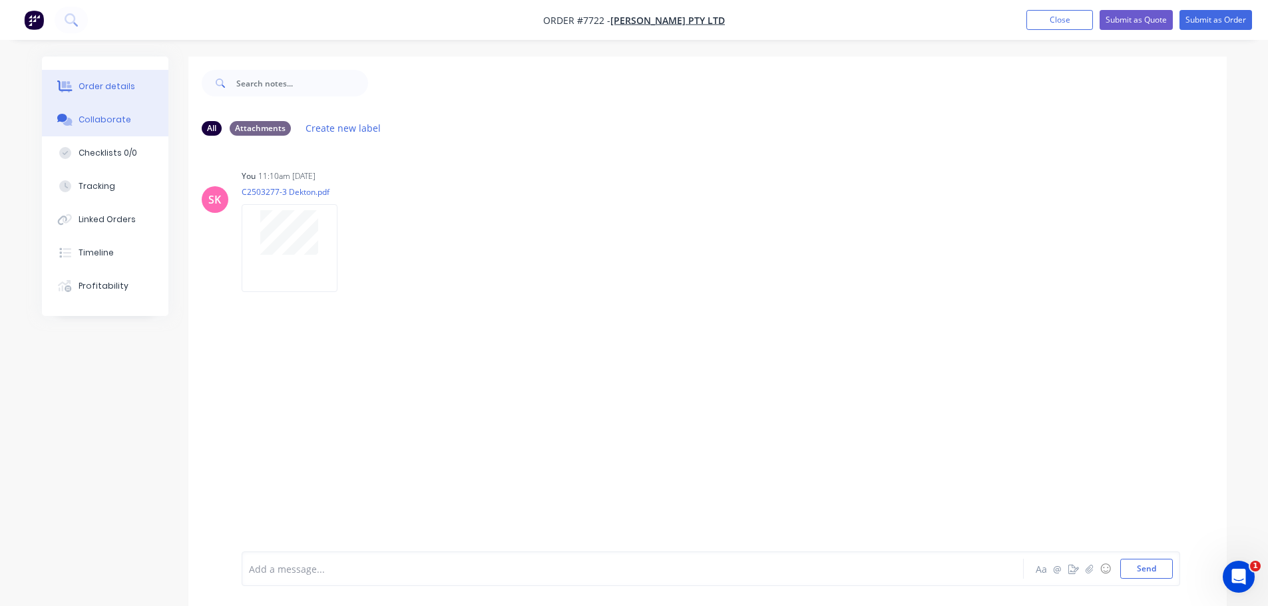
click at [94, 86] on div "Order details" at bounding box center [107, 87] width 57 height 12
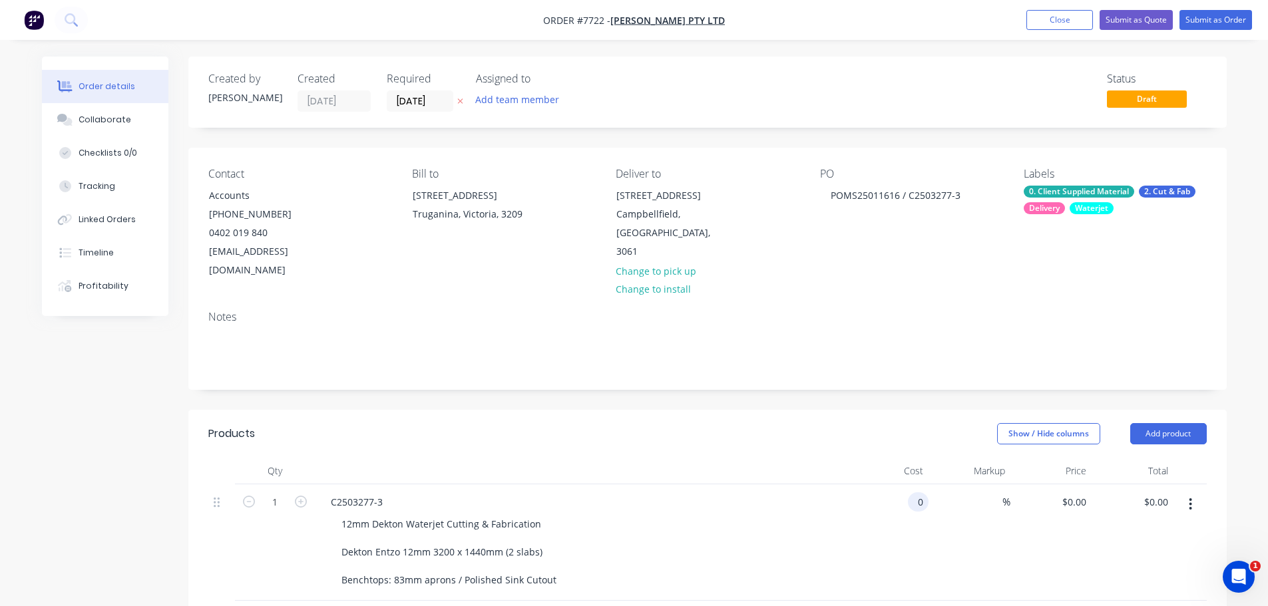
click at [908, 493] on div "0 0" at bounding box center [918, 502] width 21 height 19
type input "$2,908.00"
click at [892, 410] on header "Products Show / Hide columns Add product" at bounding box center [707, 434] width 1038 height 48
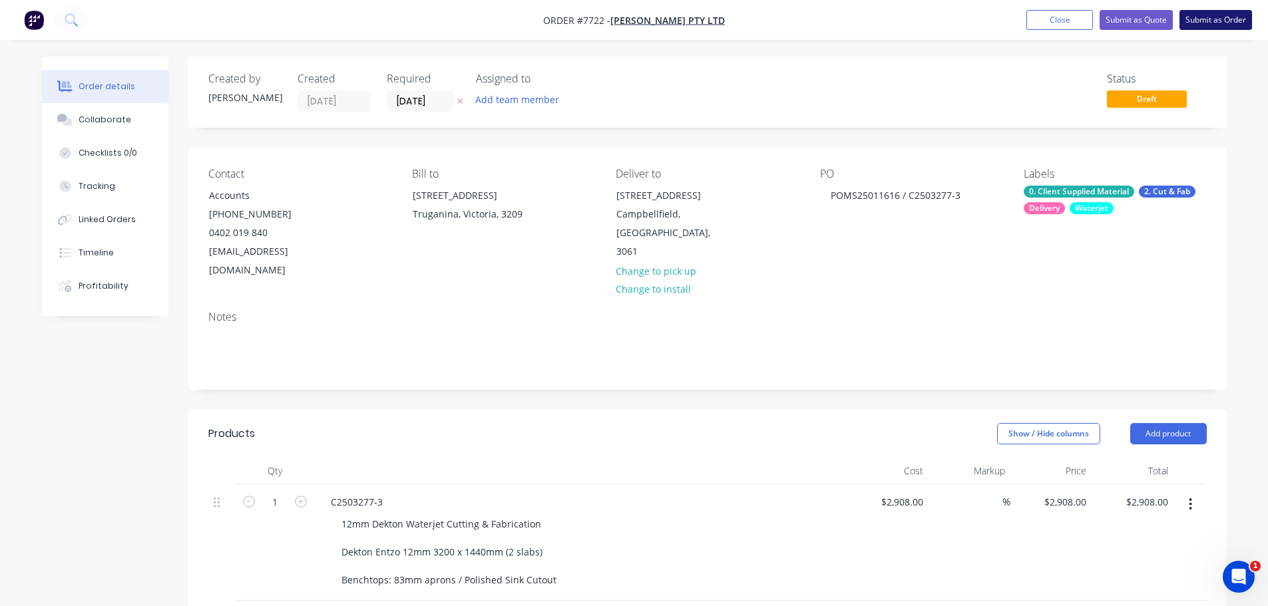
click at [1204, 24] on button "Submit as Order" at bounding box center [1215, 20] width 73 height 20
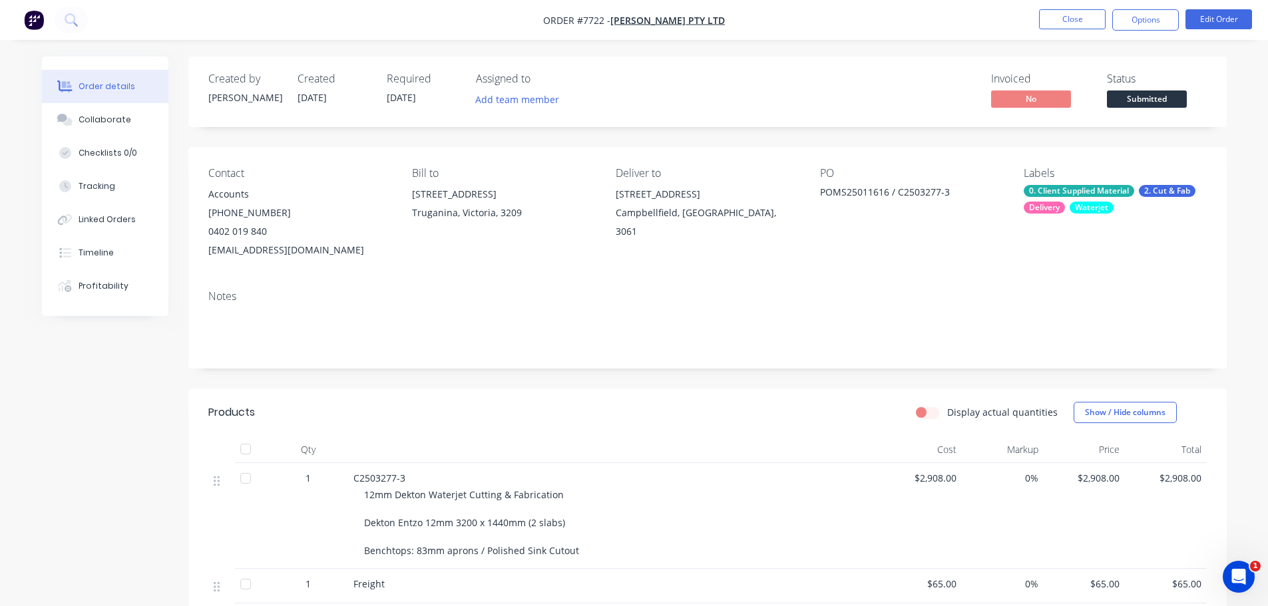
drag, startPoint x: 962, startPoint y: 196, endPoint x: 817, endPoint y: 192, distance: 145.2
click at [817, 192] on div "Contact Accounts (03) 8359 4900 0402 019 840 accountspayable@anmargroup.com.au …" at bounding box center [707, 213] width 1038 height 132
copy div "POMS25011616 / C2503277-3"
click at [1140, 25] on button "Options" at bounding box center [1145, 19] width 67 height 21
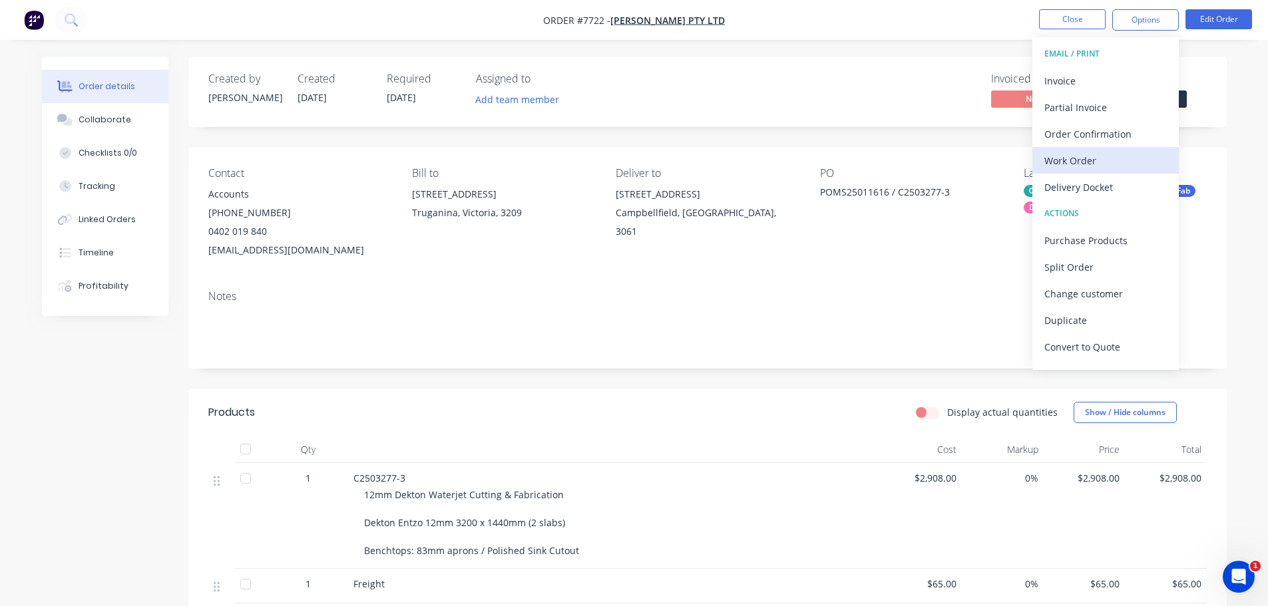
click at [1117, 160] on div "Work Order" at bounding box center [1105, 160] width 122 height 19
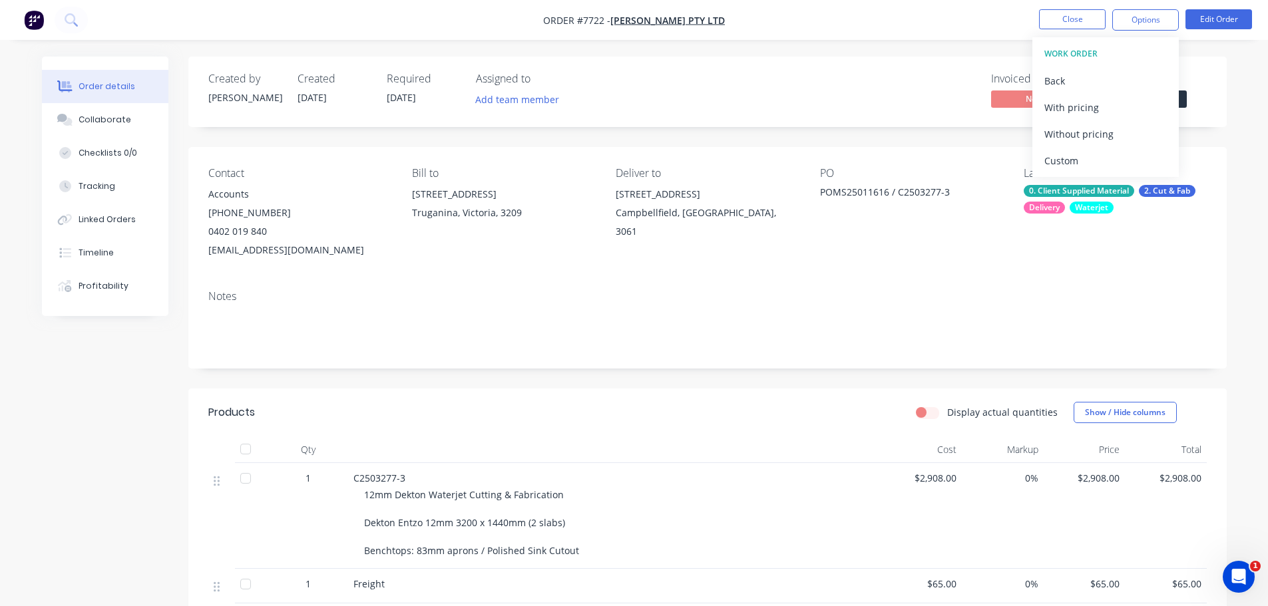
click at [1117, 160] on div "Custom" at bounding box center [1105, 160] width 122 height 19
click at [1118, 140] on div "Without pricing" at bounding box center [1105, 133] width 122 height 19
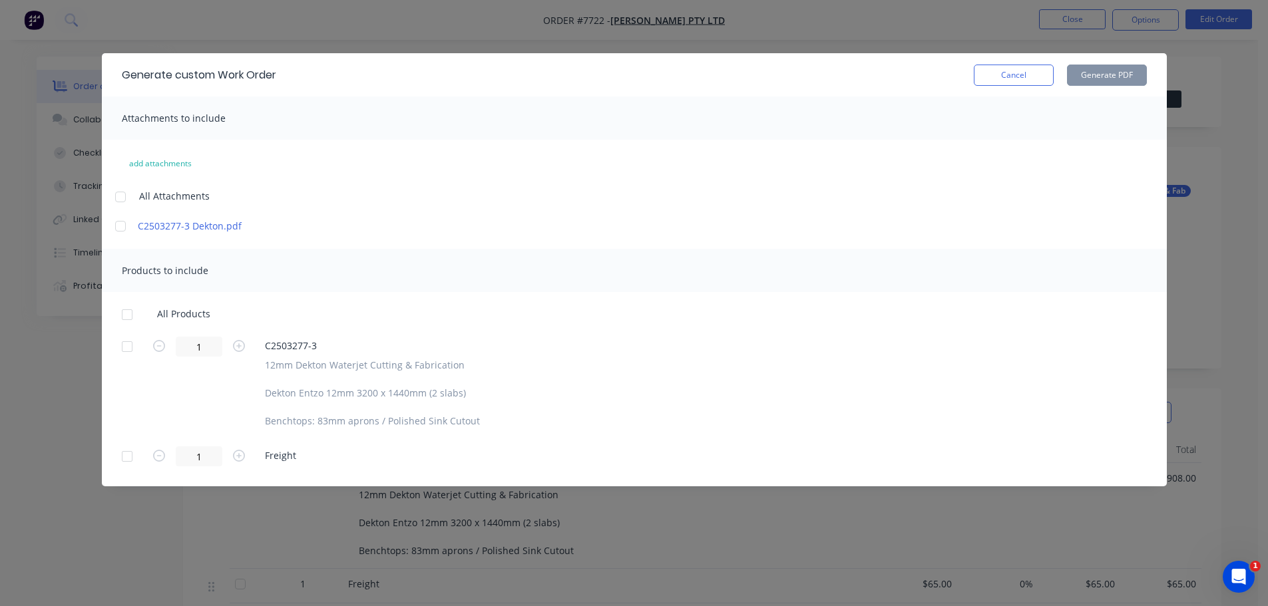
click at [126, 347] on div at bounding box center [127, 346] width 27 height 27
click at [1112, 72] on button "Generate PDF" at bounding box center [1107, 75] width 80 height 21
click at [1043, 76] on button "Cancel" at bounding box center [1014, 75] width 80 height 21
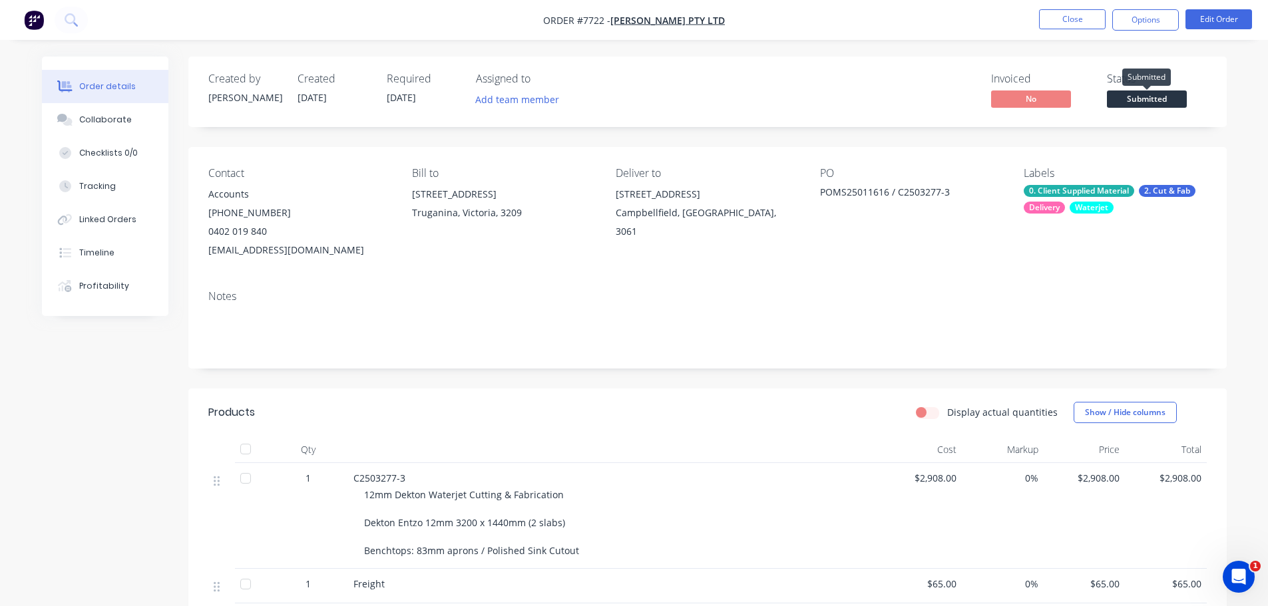
click at [1146, 99] on span "Submitted" at bounding box center [1147, 99] width 80 height 17
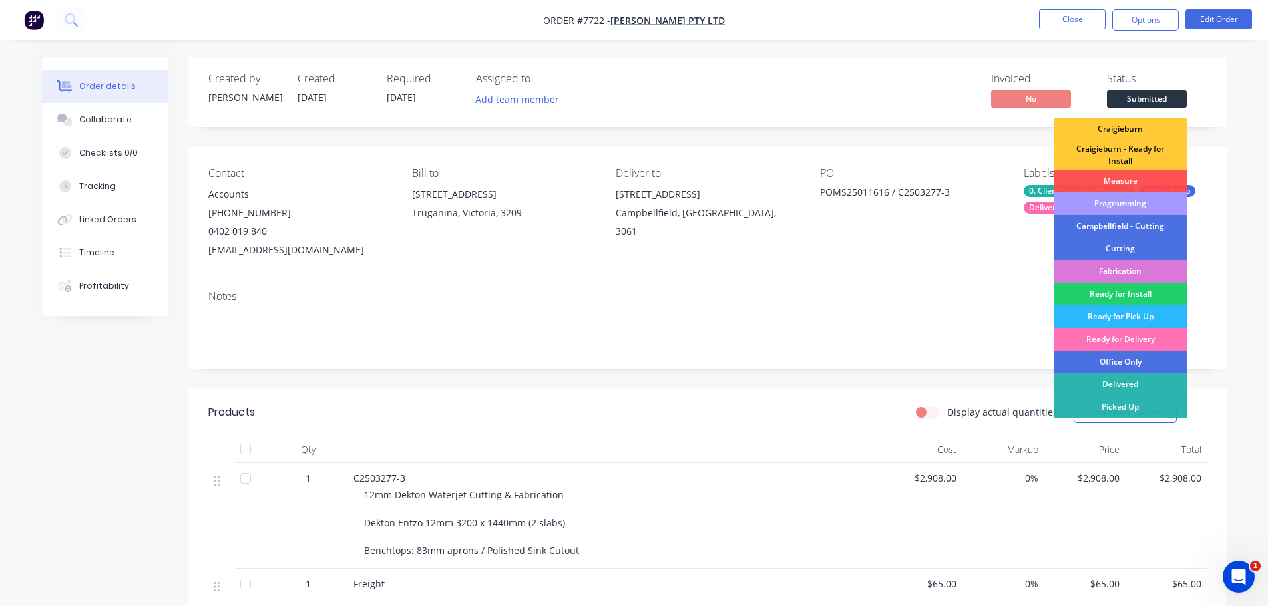
click at [1130, 196] on div "Programming" at bounding box center [1120, 203] width 133 height 23
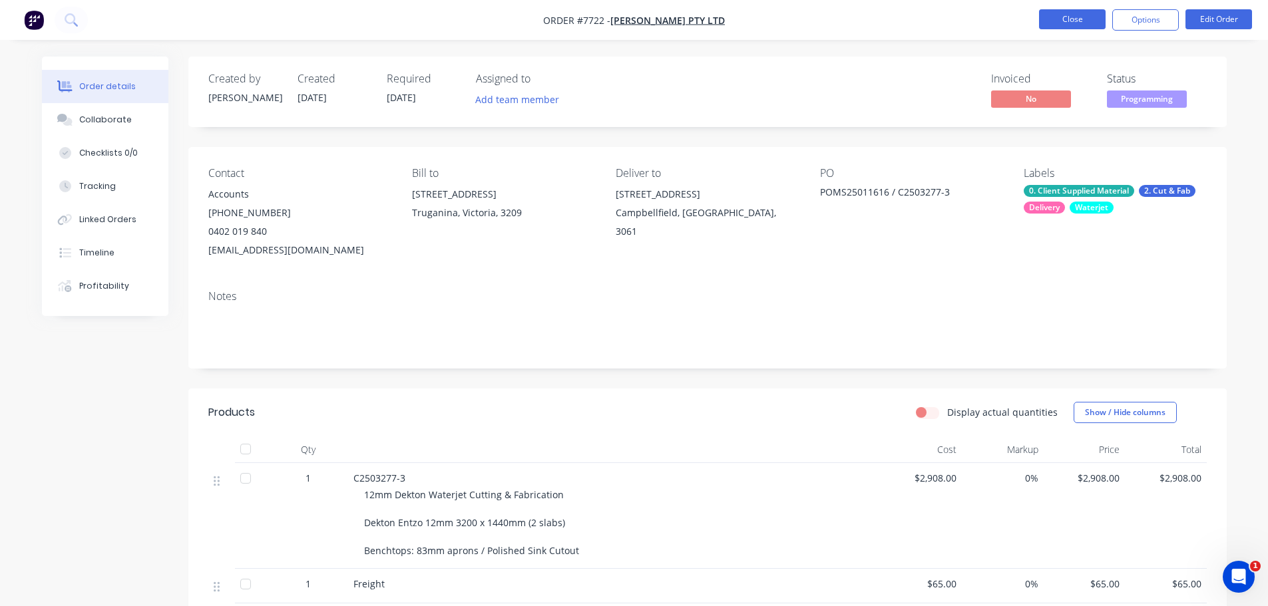
click at [1079, 17] on button "Close" at bounding box center [1072, 19] width 67 height 20
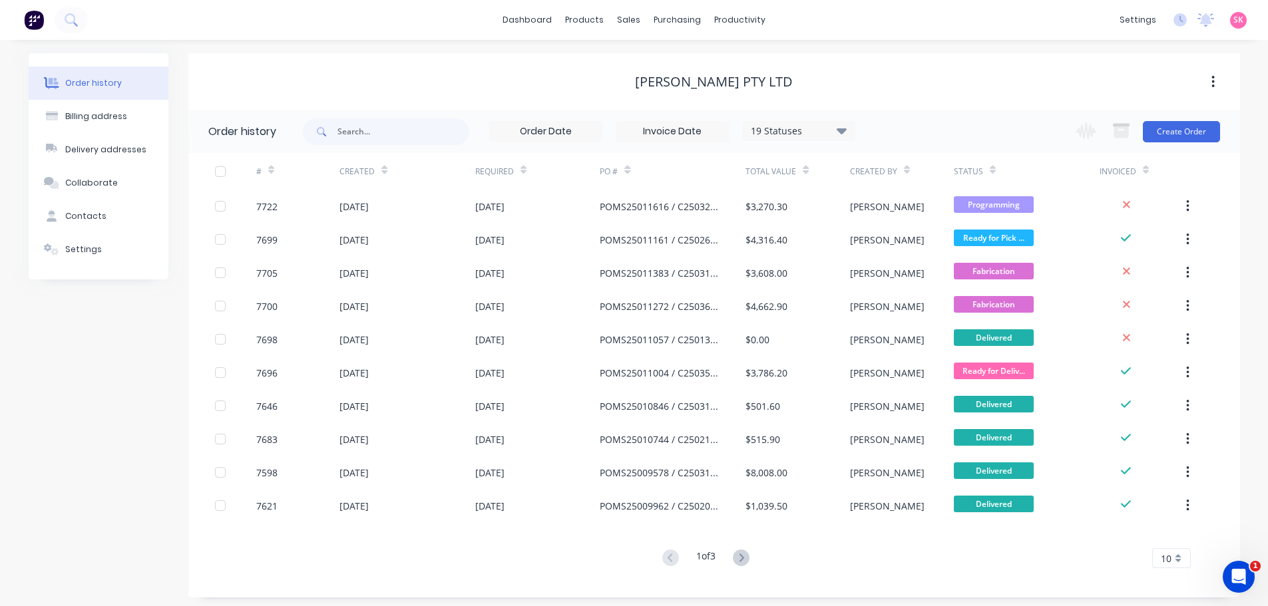
click link "Sales Orders"
click span "Sorting: Order #"
click div
click div "Last Modified Date"
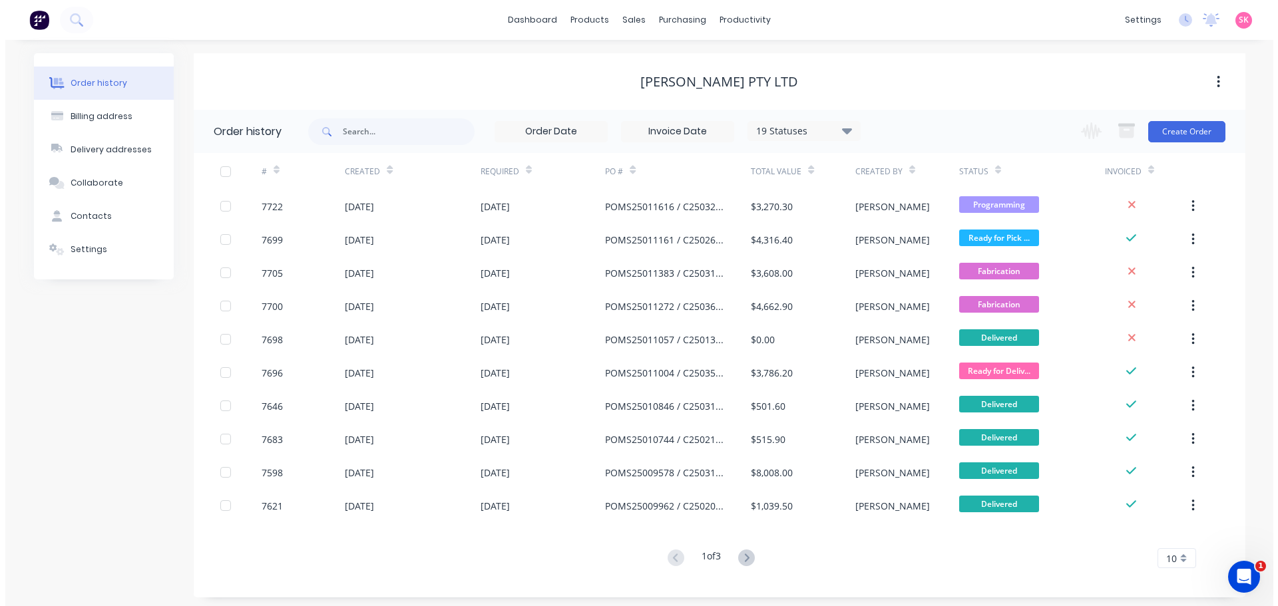
click div
click div "Sort results Last Modified Date 2 results available. Use Up and Down to choose …"
click button "Apply"
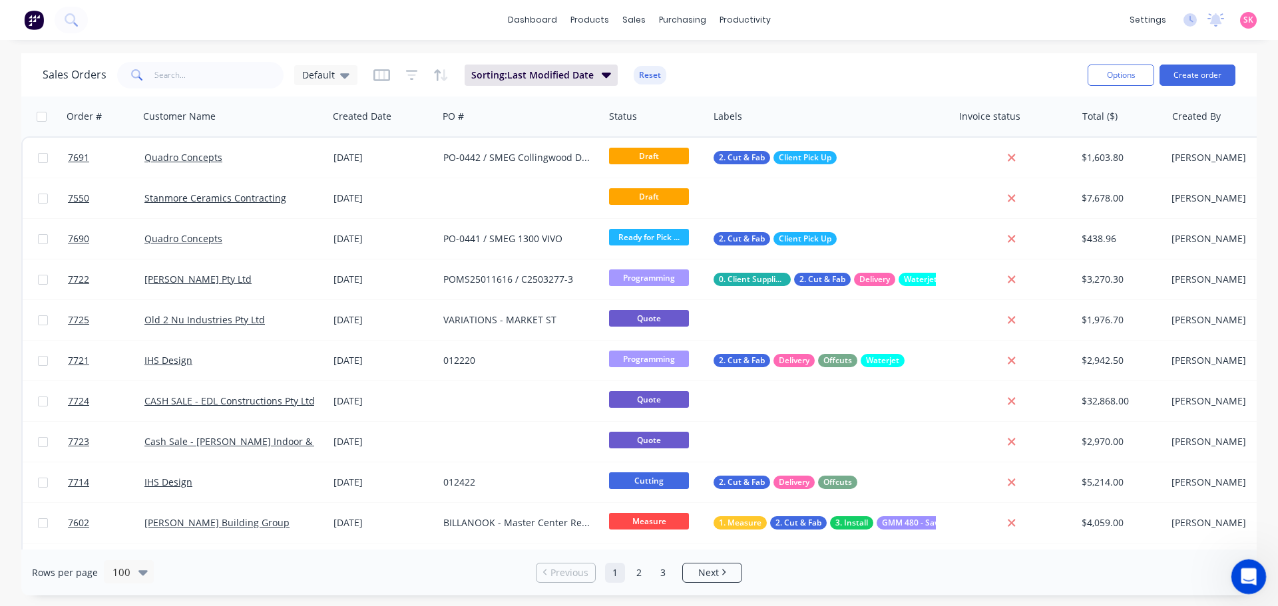
click at [1252, 568] on icon "Open Intercom Messenger" at bounding box center [1247, 575] width 22 height 22
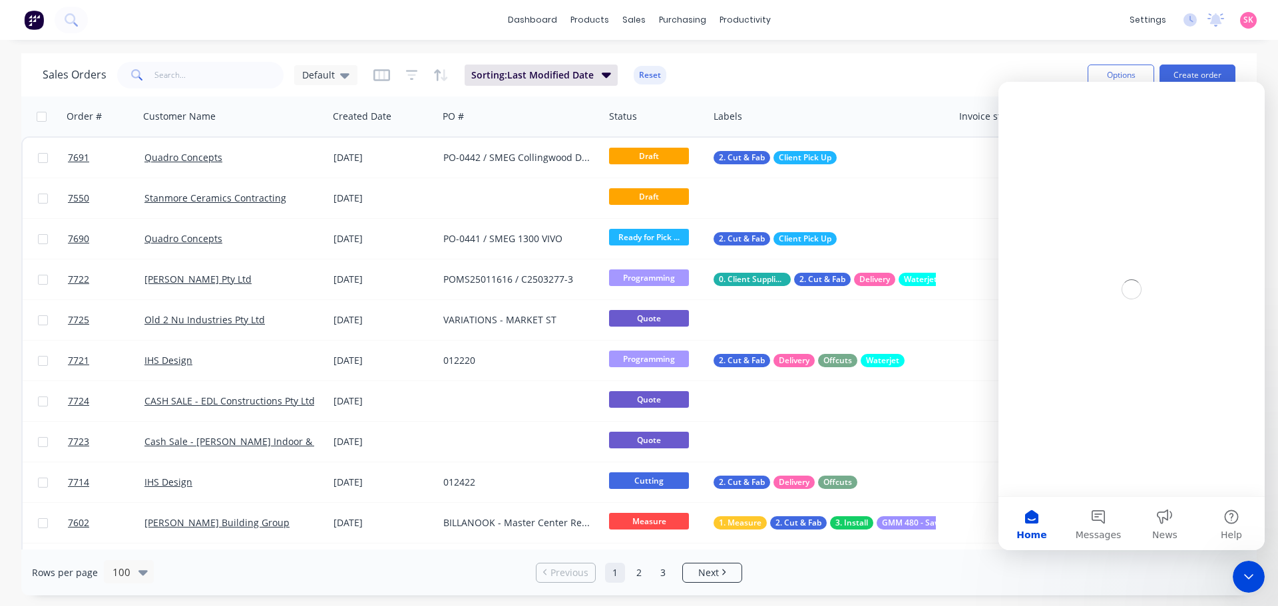
scroll to position [0, 0]
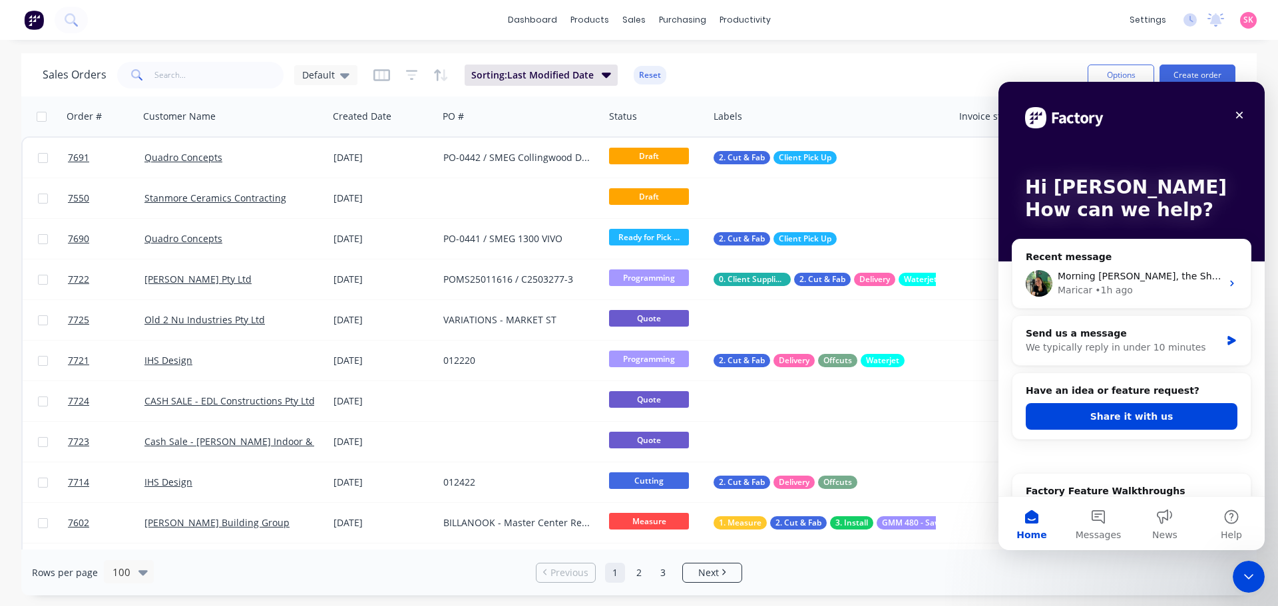
click at [1228, 283] on icon "Intercom messenger" at bounding box center [1232, 283] width 11 height 11
click at [1230, 285] on icon "Intercom messenger" at bounding box center [1231, 284] width 3 height 6
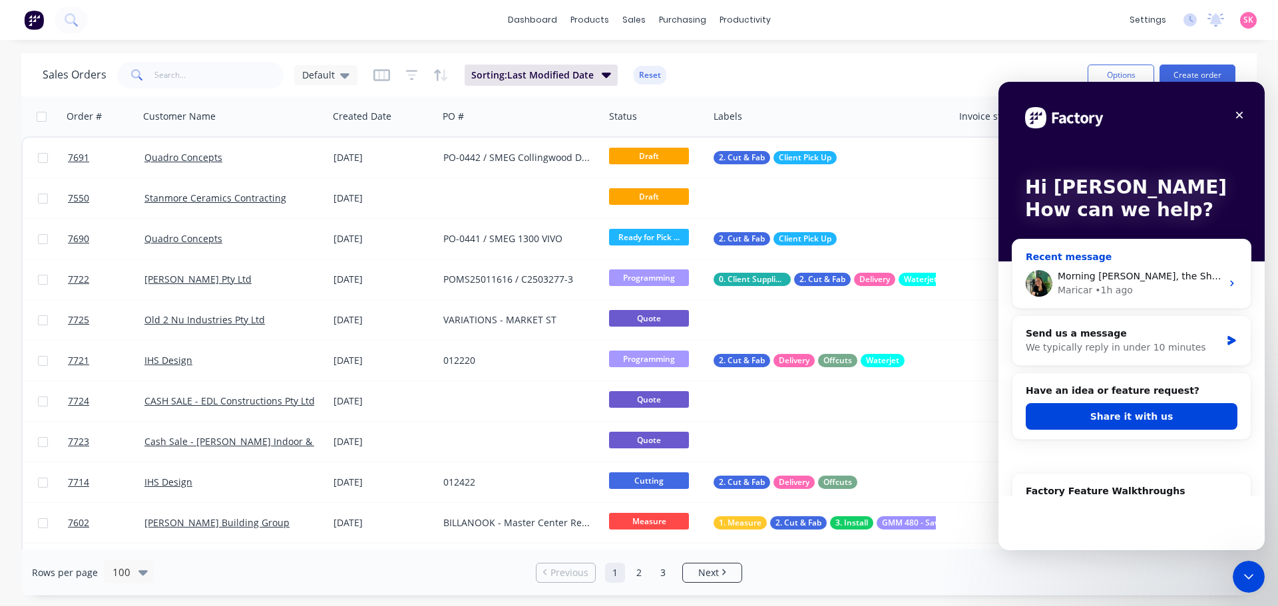
click at [1230, 286] on icon "Intercom messenger" at bounding box center [1231, 284] width 3 height 6
click at [1165, 324] on div "Send us a message We typically reply in under 10 minutes" at bounding box center [1131, 340] width 238 height 49
click at [1245, 112] on div "Close" at bounding box center [1239, 115] width 24 height 24
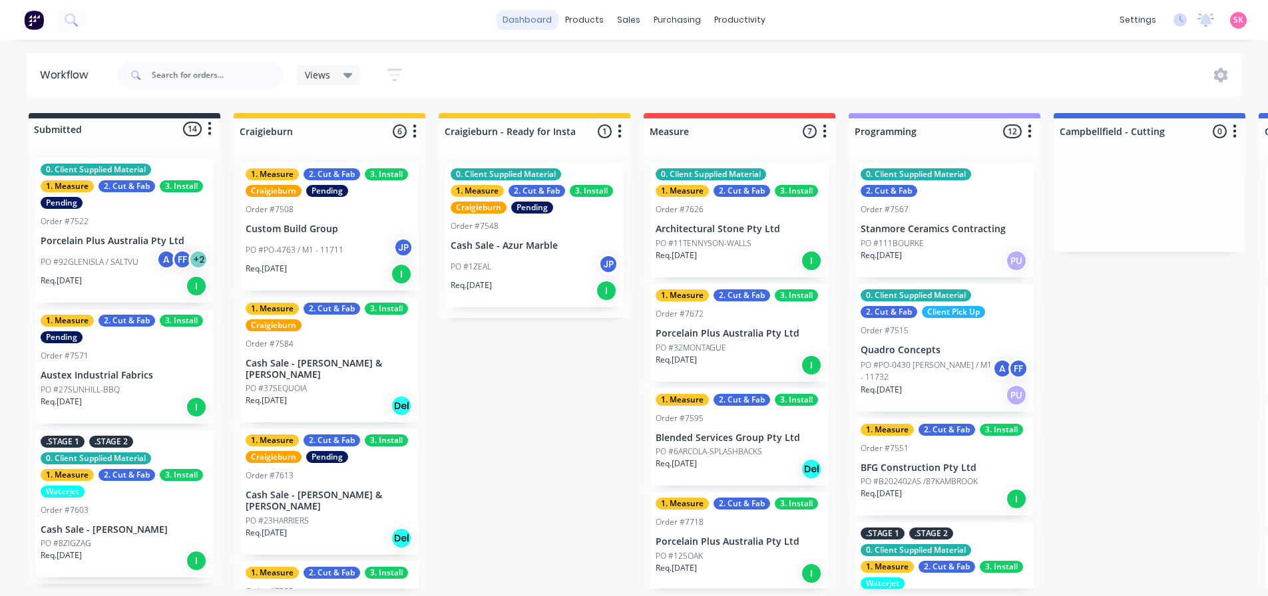
click at [554, 19] on link "dashboard" at bounding box center [527, 20] width 63 height 20
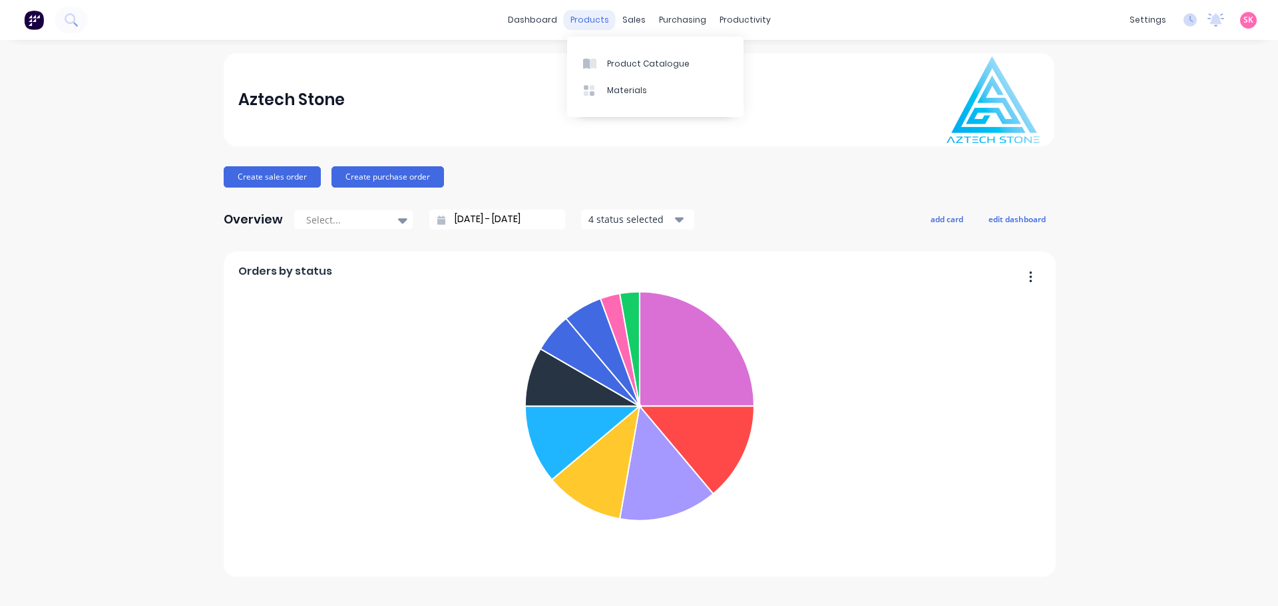
click at [591, 19] on div "products" at bounding box center [590, 20] width 52 height 20
click at [611, 70] on link "Product Catalogue" at bounding box center [655, 63] width 176 height 27
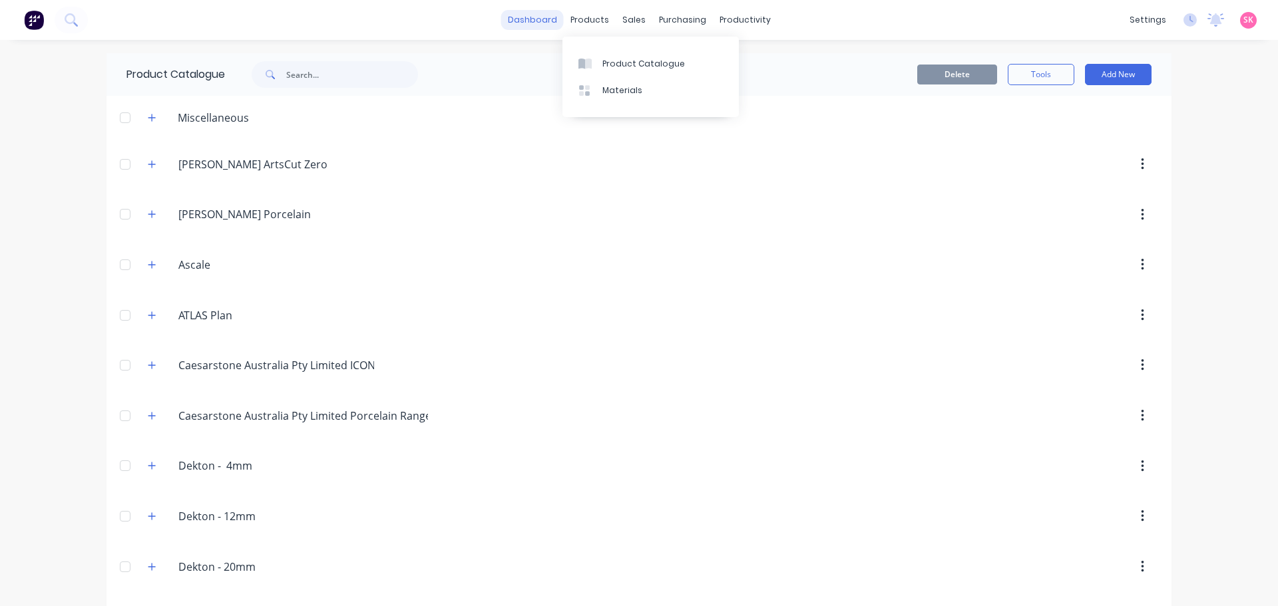
click at [525, 21] on link "dashboard" at bounding box center [532, 20] width 63 height 20
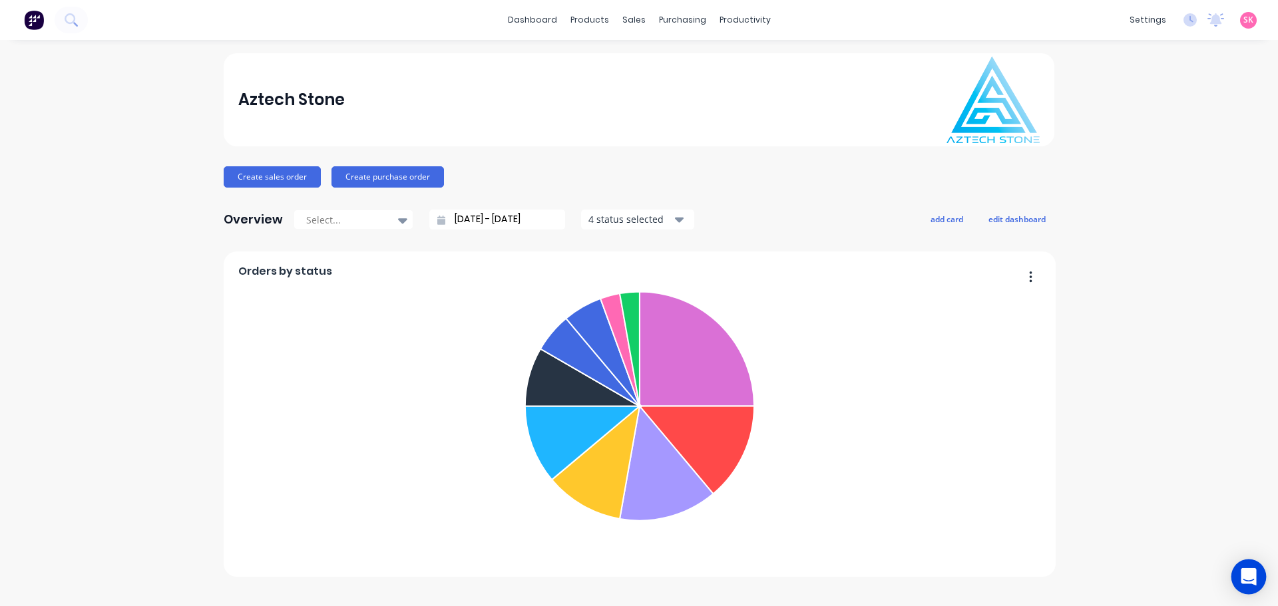
drag, startPoint x: 1251, startPoint y: 576, endPoint x: 1247, endPoint y: 564, distance: 12.6
click at [1251, 575] on icon "Open Intercom Messenger" at bounding box center [1248, 576] width 15 height 17
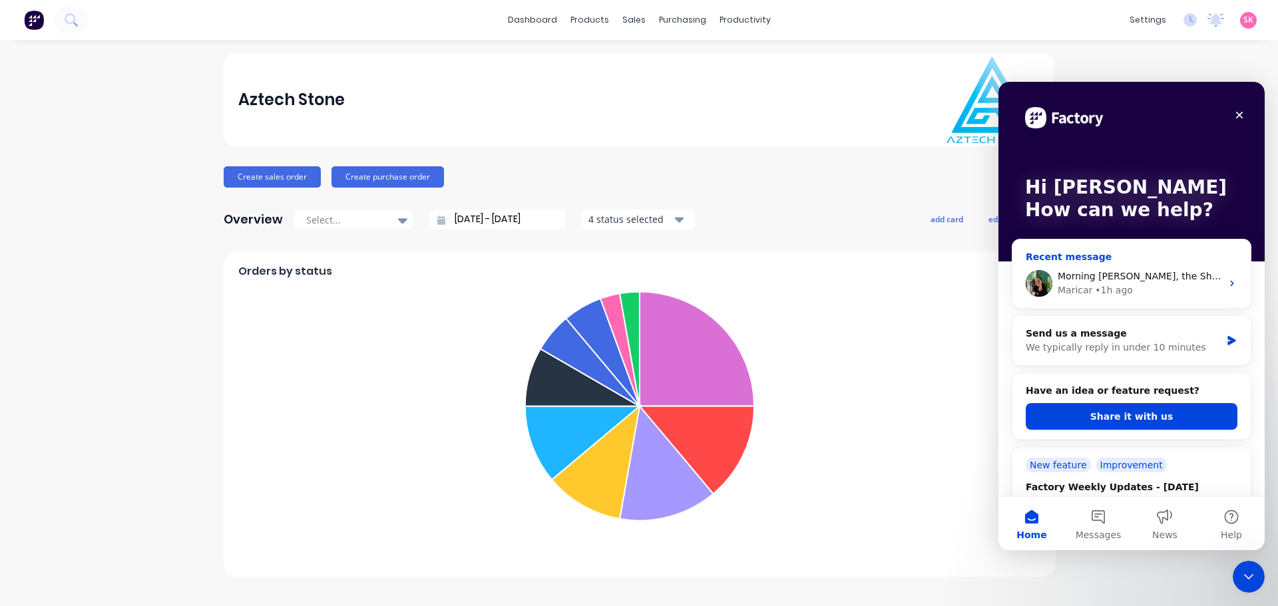
click at [1174, 266] on div "Morning [PERSON_NAME], the Show/Hide Users filter has now been added to the Fac…" at bounding box center [1131, 283] width 238 height 49
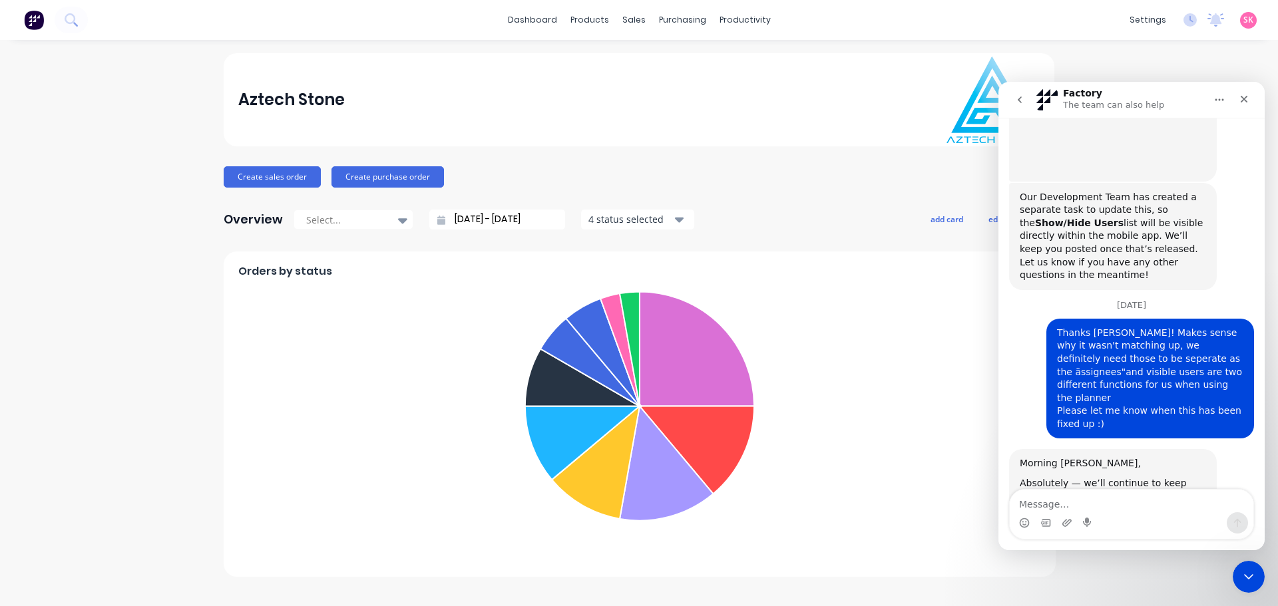
scroll to position [1600, 0]
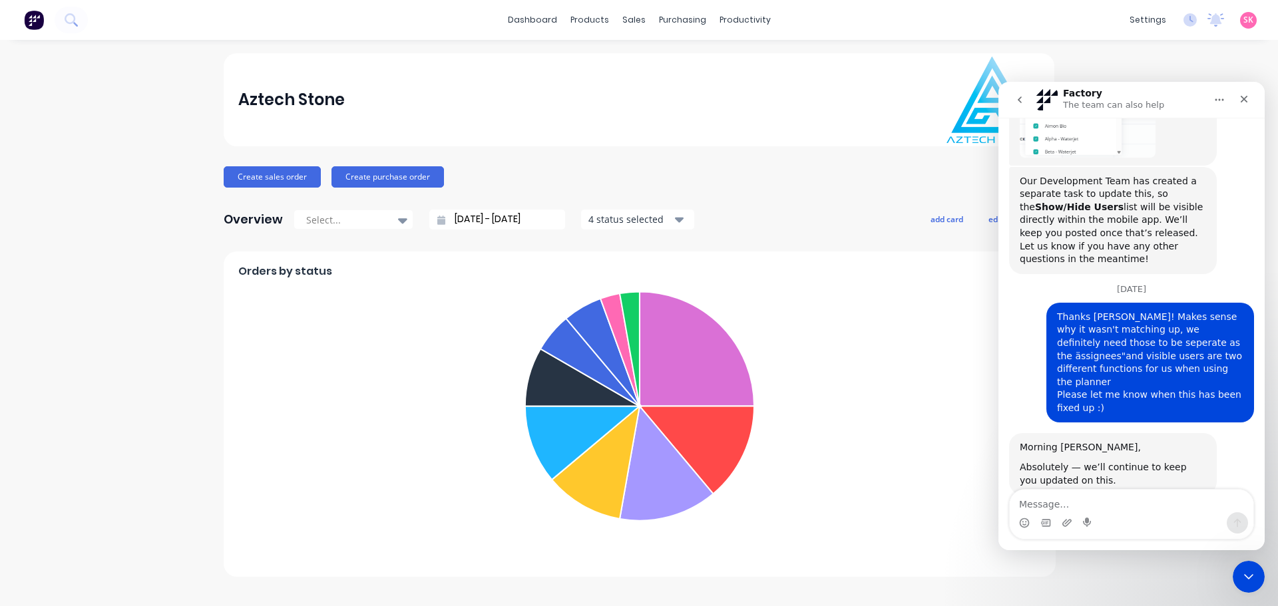
click at [1104, 496] on textarea "Message…" at bounding box center [1132, 501] width 244 height 23
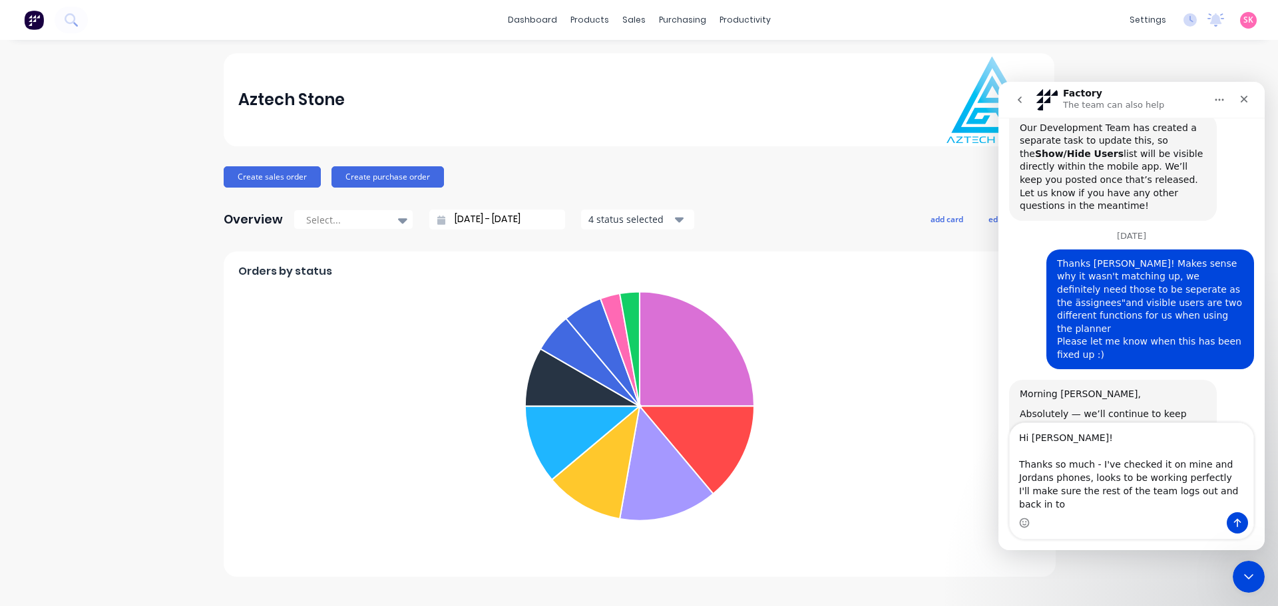
scroll to position [1667, 0]
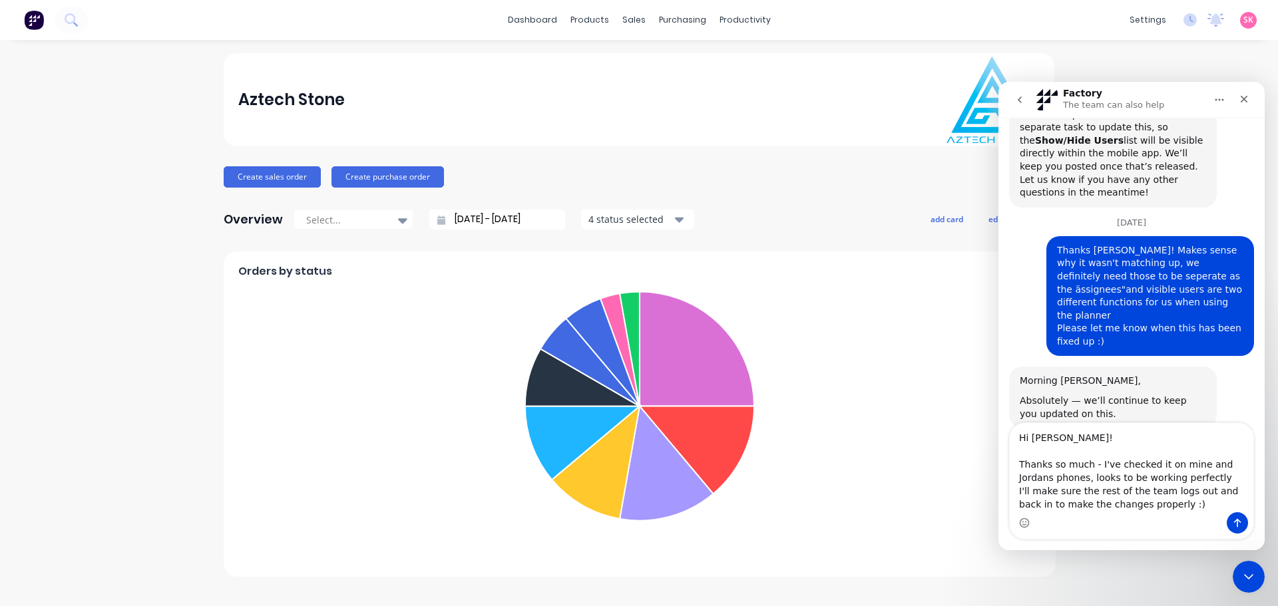
type textarea "Hi [PERSON_NAME]! Thanks so much - I've checked it on mine and Jordans phones, …"
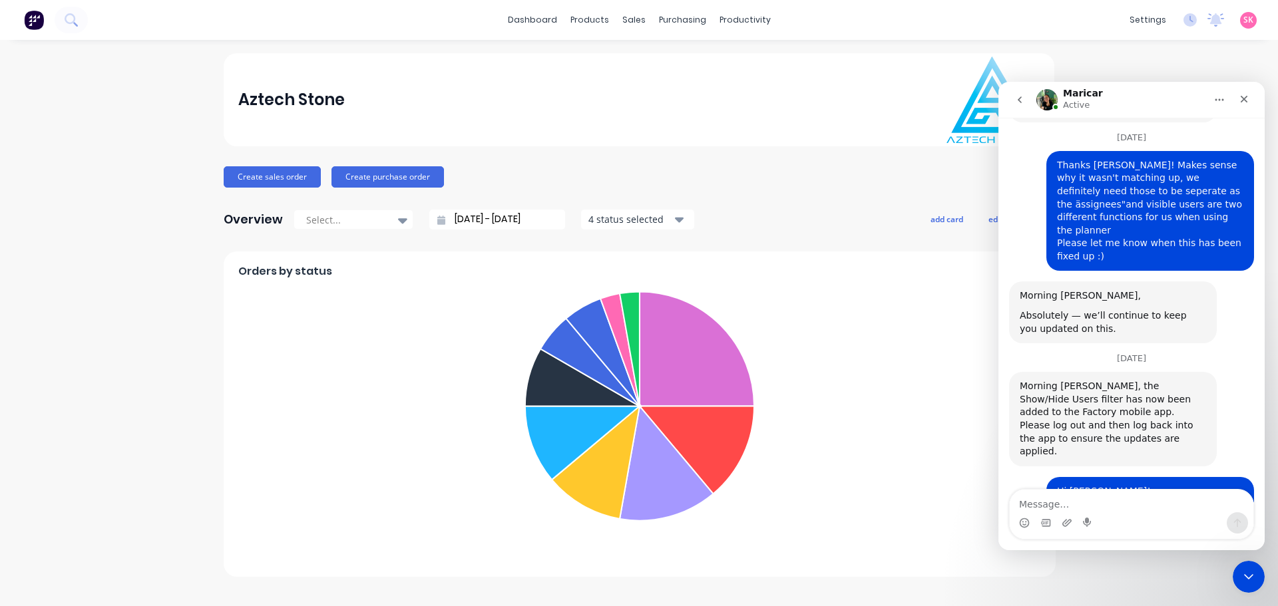
scroll to position [1751, 0]
click at [1239, 96] on div "Close" at bounding box center [1244, 99] width 24 height 24
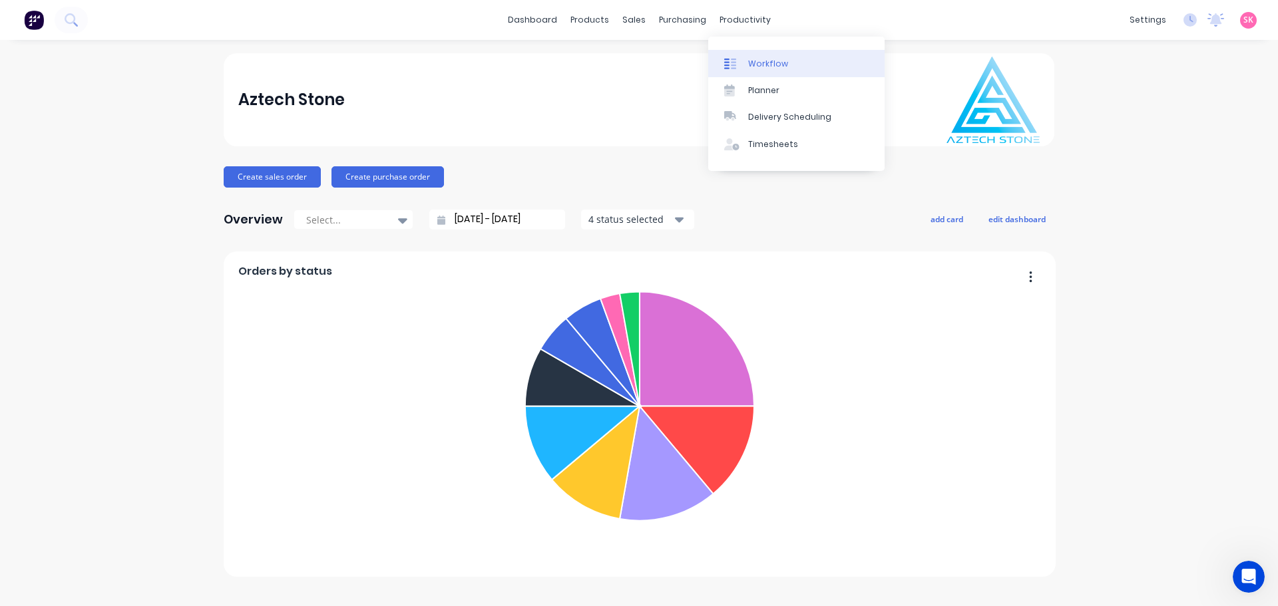
click at [744, 55] on link "Workflow" at bounding box center [796, 63] width 176 height 27
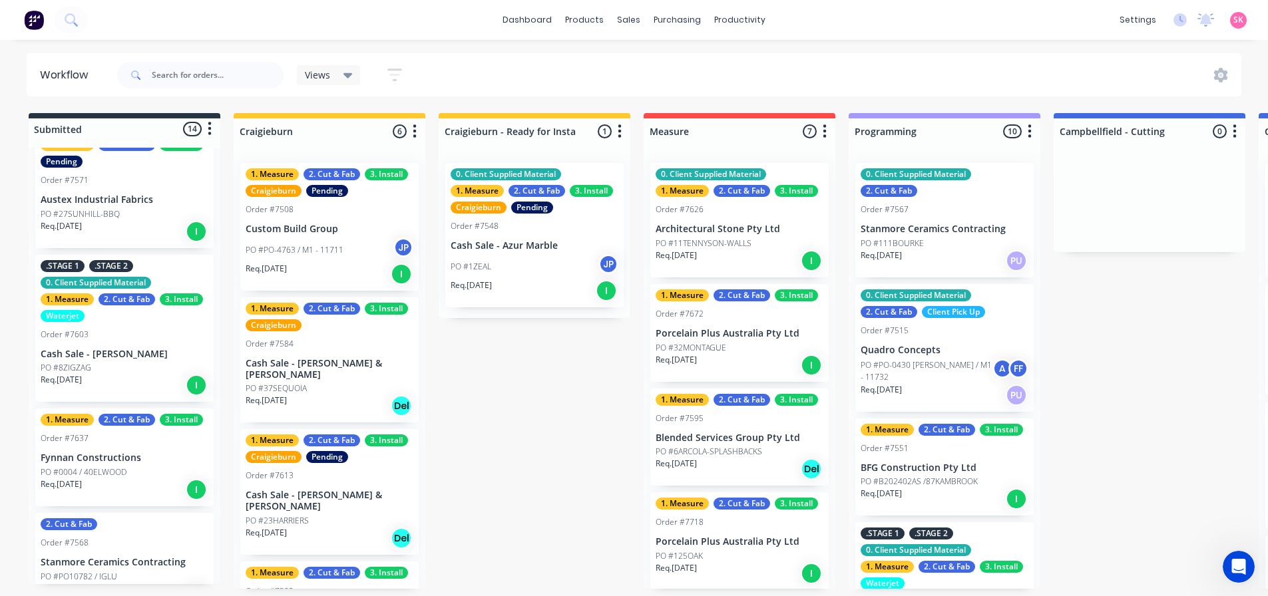
scroll to position [200, 0]
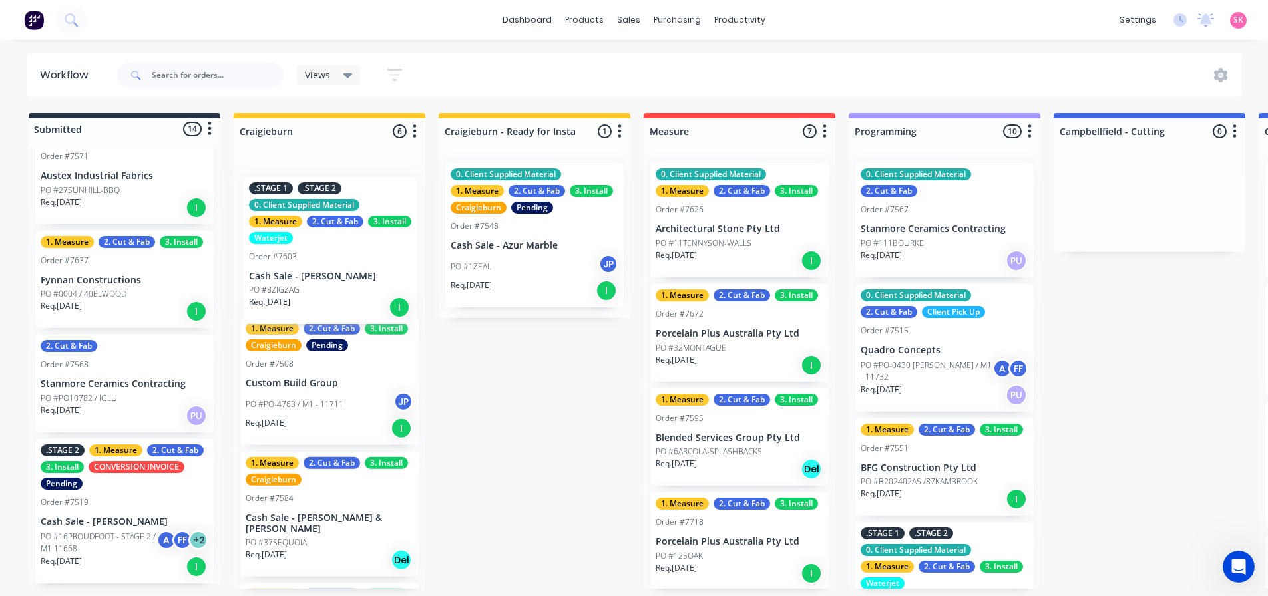
drag, startPoint x: 199, startPoint y: 306, endPoint x: 314, endPoint y: 266, distance: 121.3
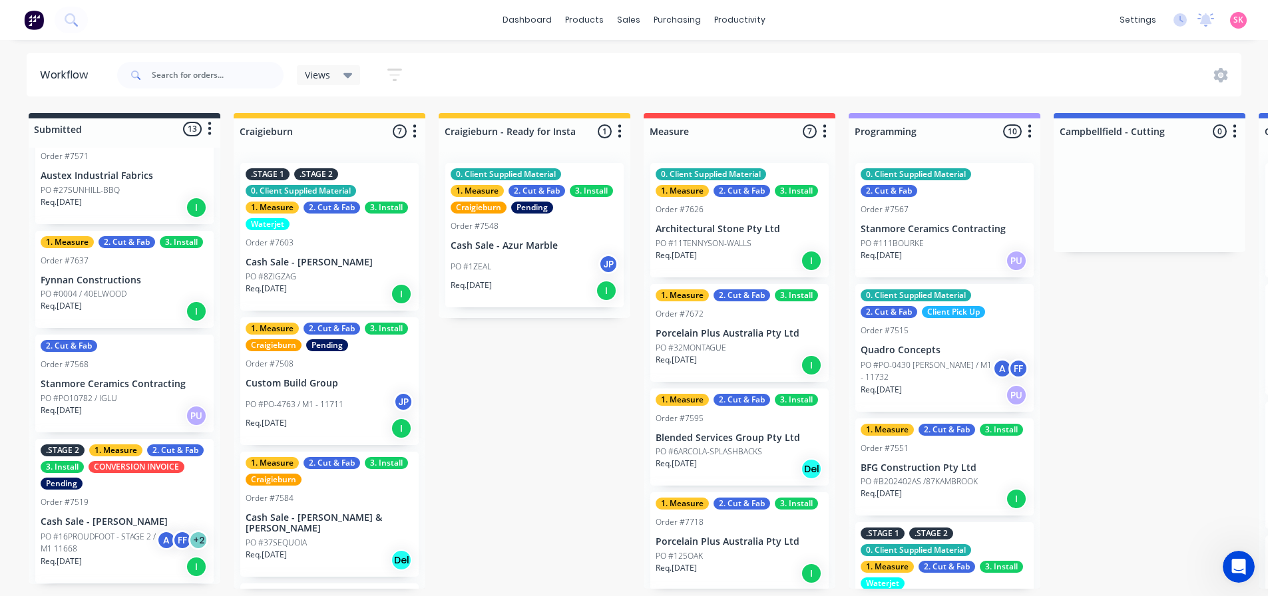
click at [328, 196] on div "0. Client Supplied Material" at bounding box center [301, 191] width 110 height 12
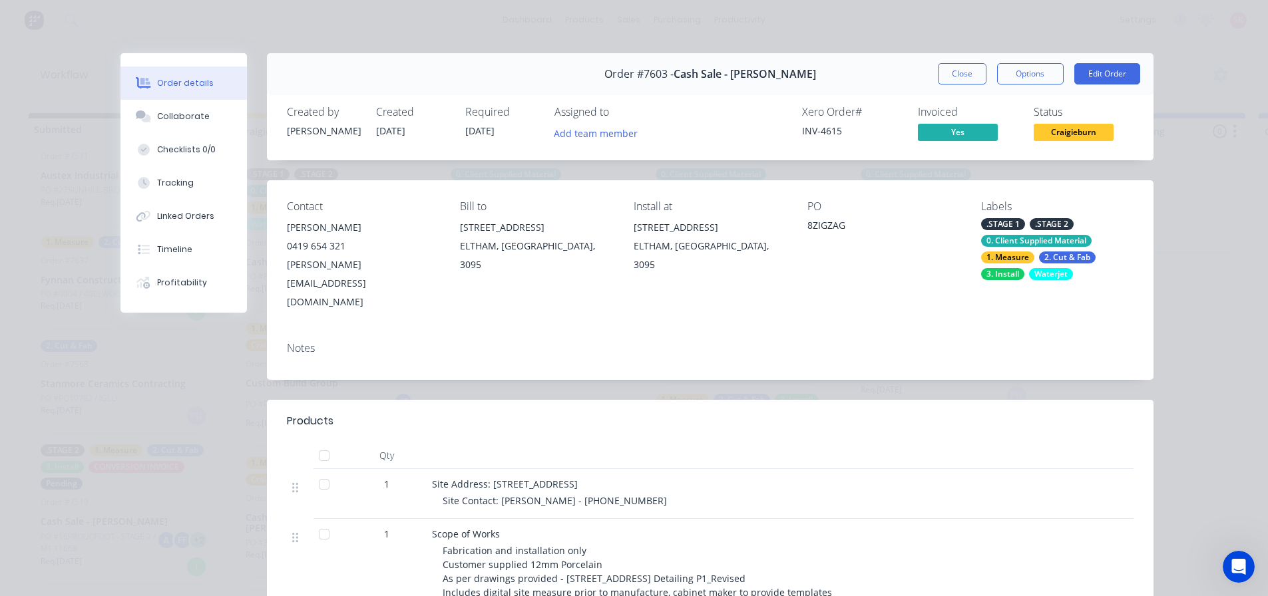
click at [1043, 245] on div "0. Client Supplied Material" at bounding box center [1036, 241] width 110 height 12
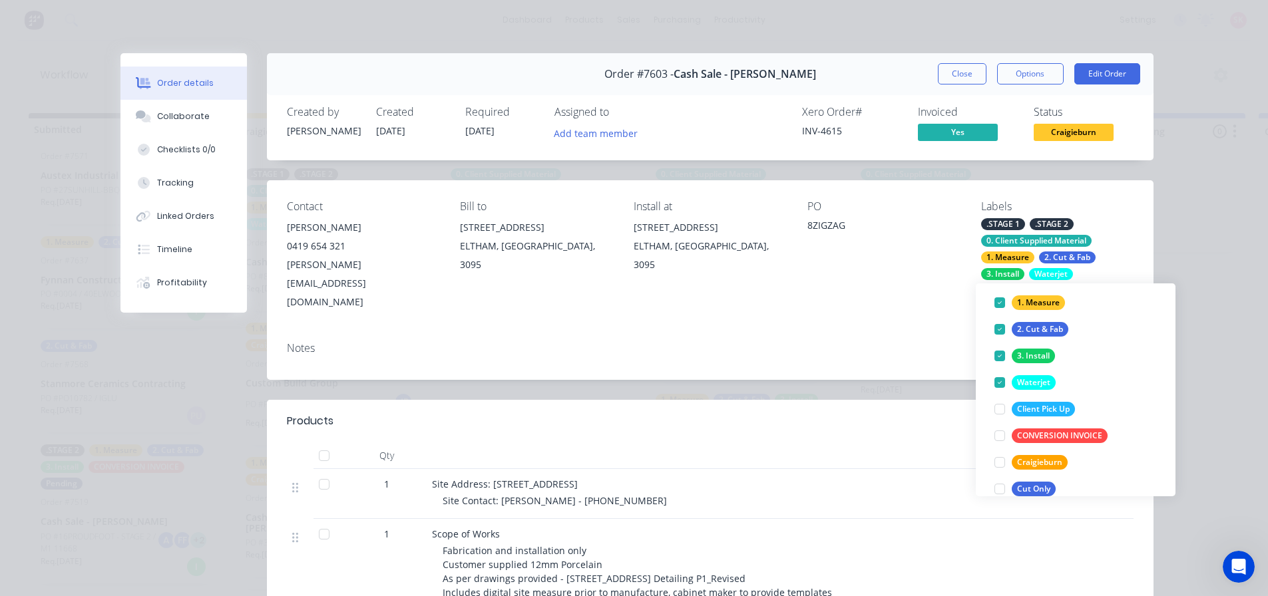
scroll to position [266, 0]
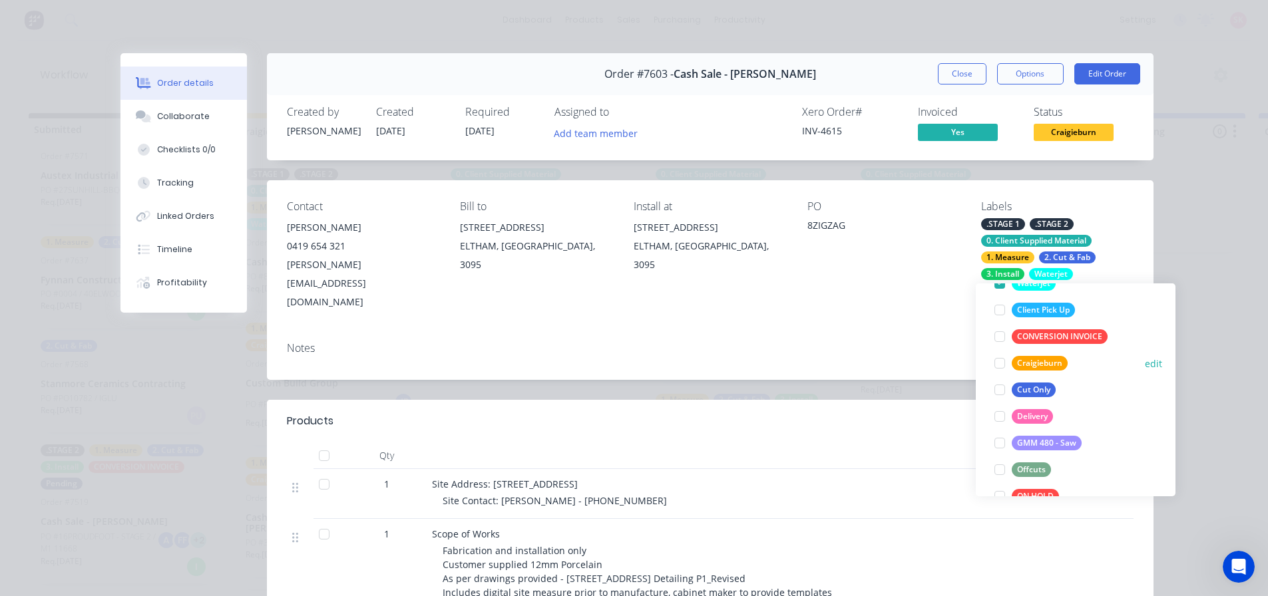
click at [999, 361] on div at bounding box center [999, 363] width 27 height 27
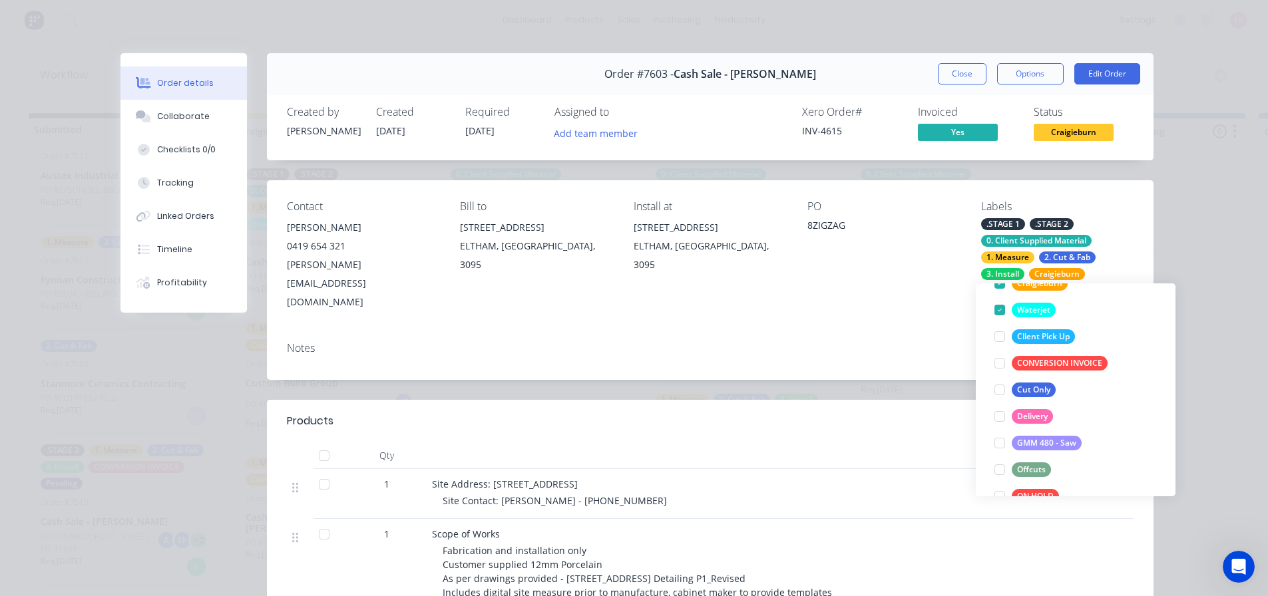
scroll to position [186, 0]
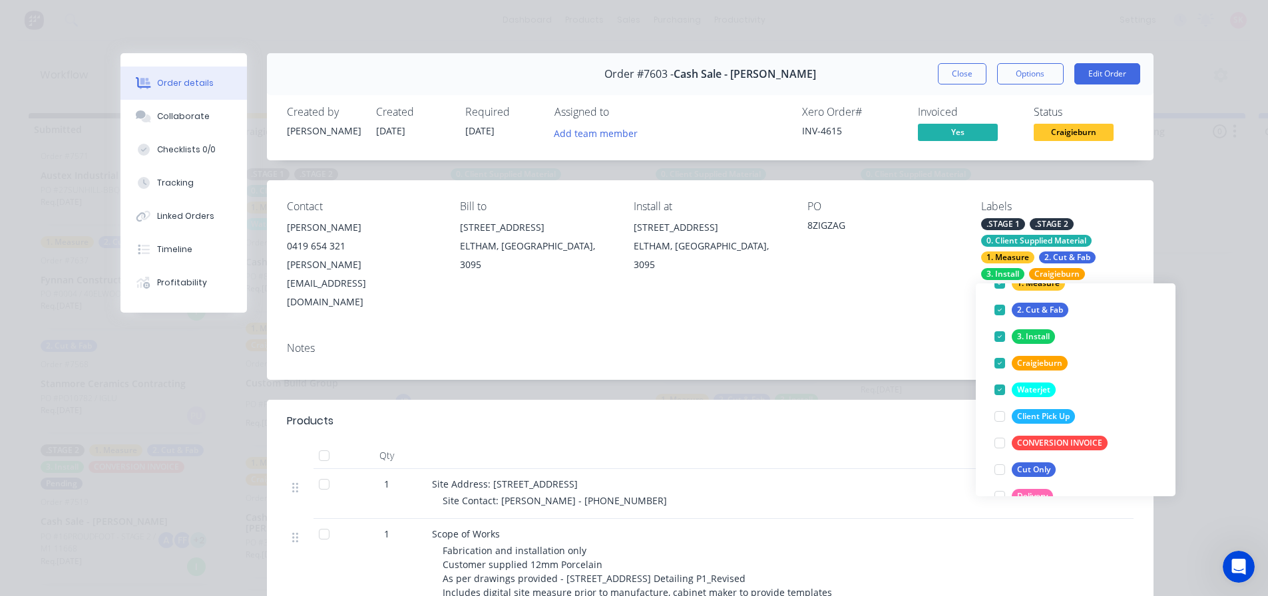
click at [973, 79] on button "Close" at bounding box center [962, 73] width 49 height 21
